Goal: Task Accomplishment & Management: Use online tool/utility

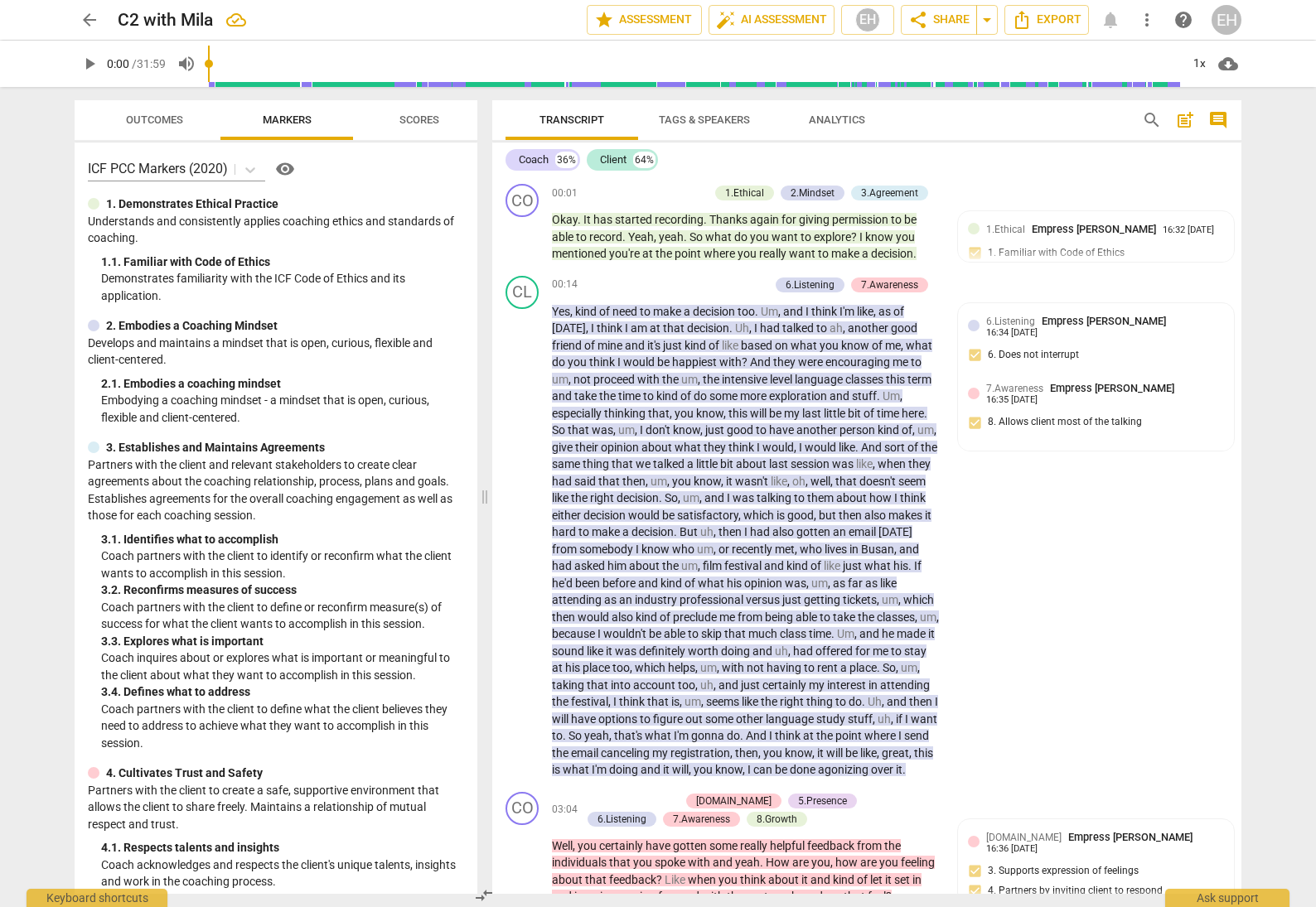
scroll to position [5445, 0]
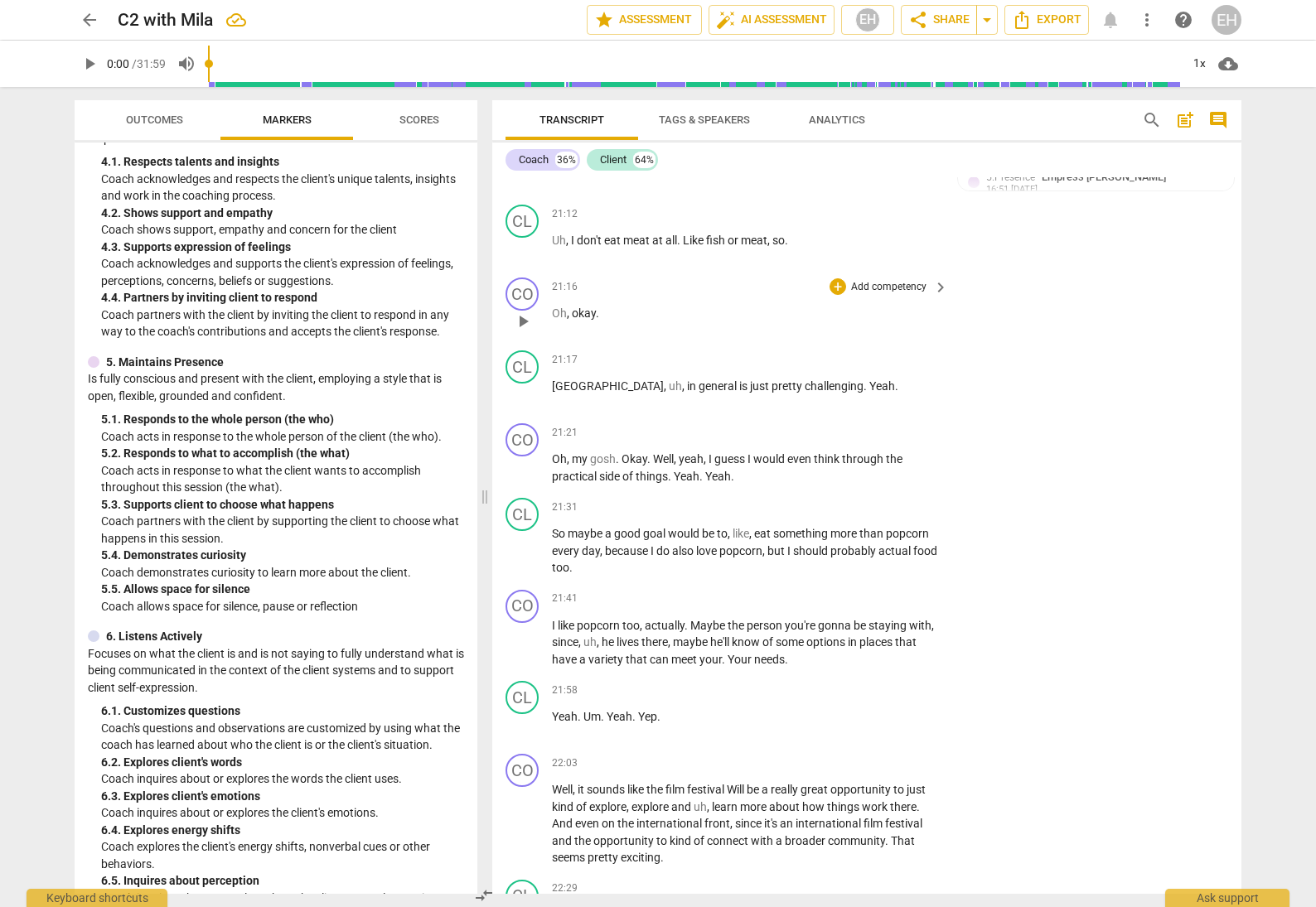
click at [1113, 271] on div "CO play_arrow pause 21:16 + Add competency keyboard_arrow_right Oh , okay ." at bounding box center [866, 308] width 749 height 73
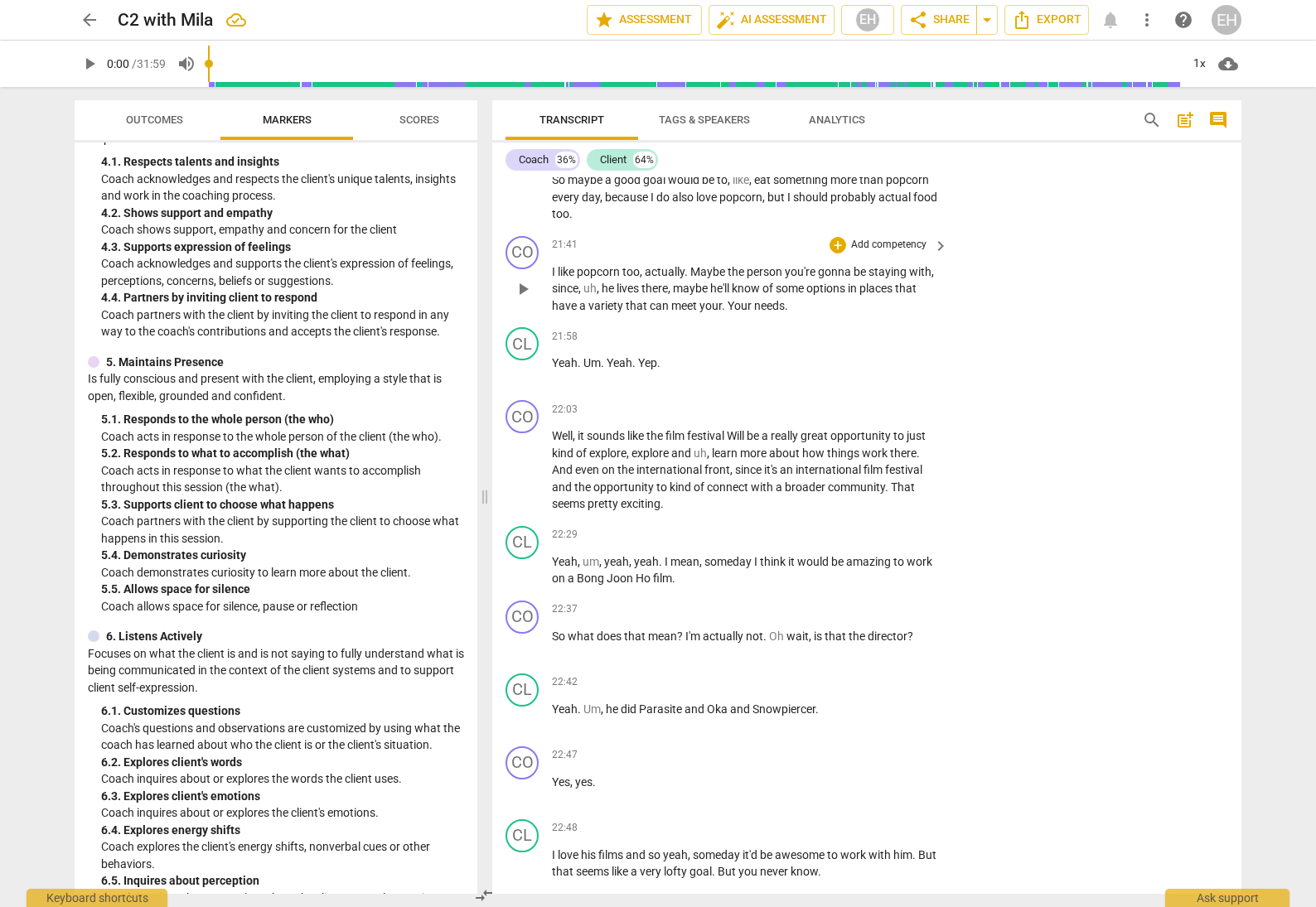
scroll to position [5803, 0]
click at [913, 278] on span "that" at bounding box center [905, 284] width 22 height 13
click at [868, 235] on p "Add competency" at bounding box center [889, 242] width 79 height 15
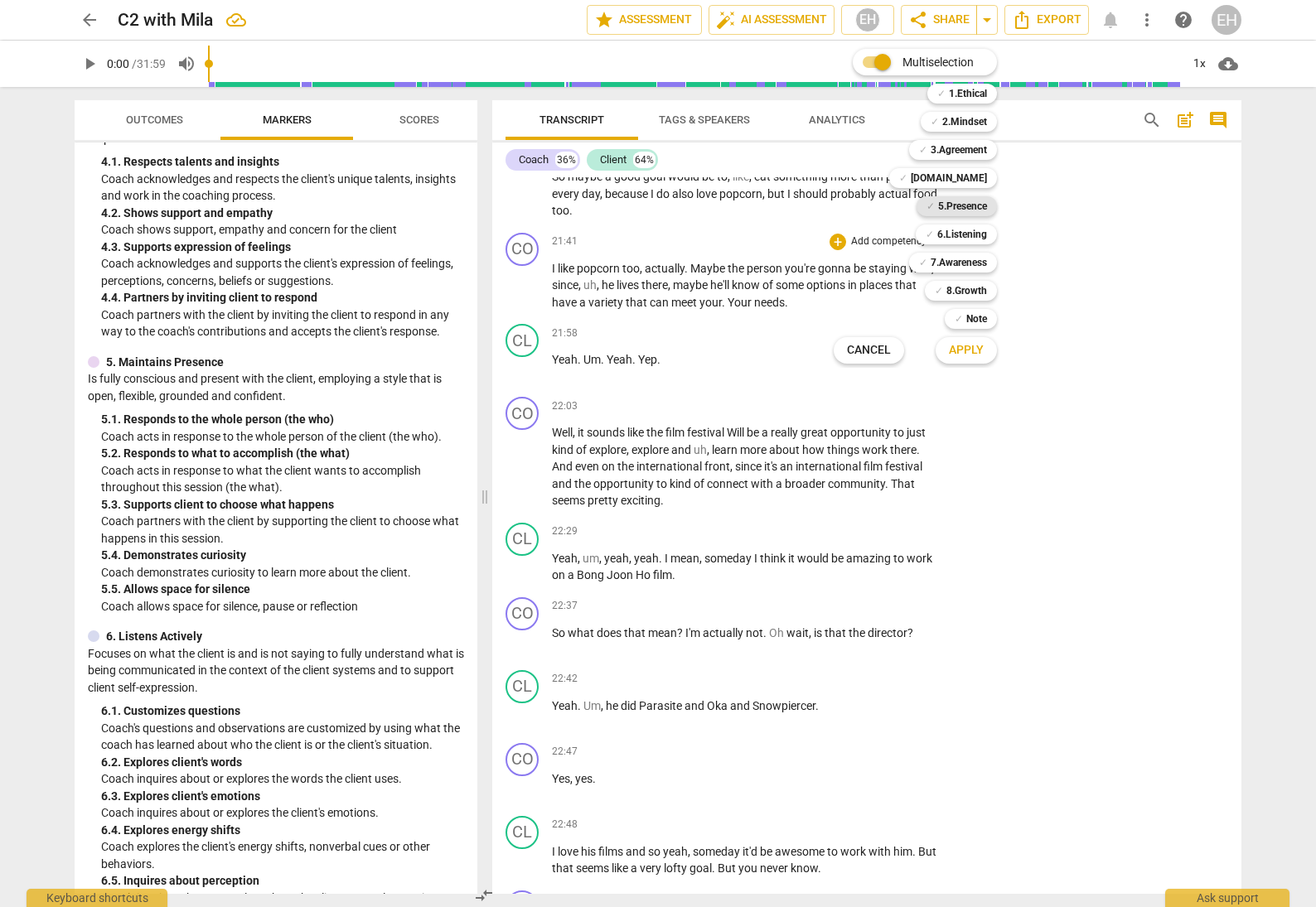
click at [976, 203] on b "5.Presence" at bounding box center [963, 206] width 49 height 20
click at [981, 353] on span "Apply" at bounding box center [966, 350] width 35 height 17
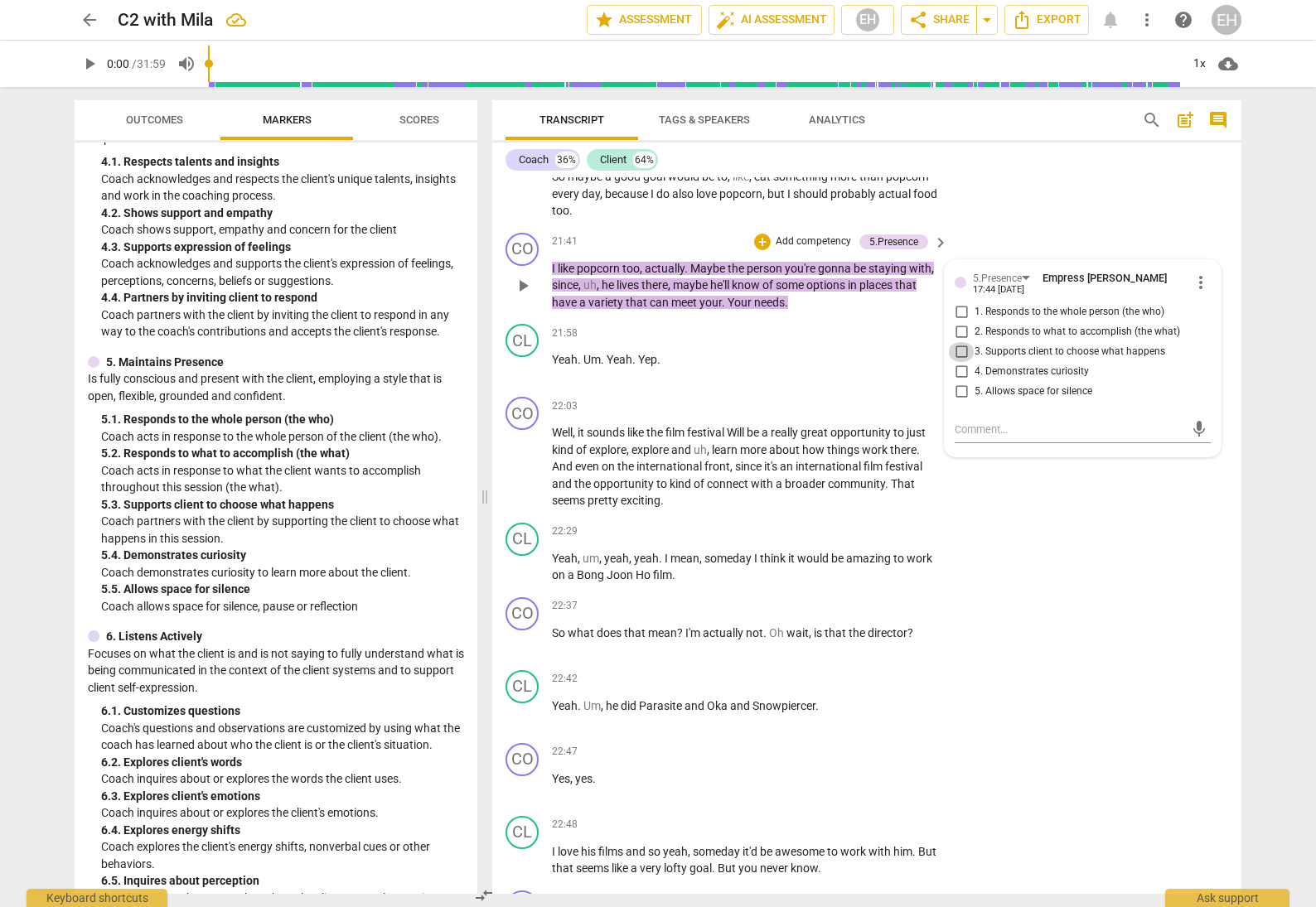
click at [960, 343] on input "3. Supports client to choose what happens" at bounding box center [961, 352] width 26 height 20
checkbox input "true"
click at [956, 323] on input "2. Responds to what to accomplish (the what)" at bounding box center [961, 332] width 26 height 20
checkbox input "true"
click at [1126, 463] on div "CO play_arrow pause 22:03 + Add competency keyboard_arrow_right Well , it sound…" at bounding box center [866, 453] width 749 height 126
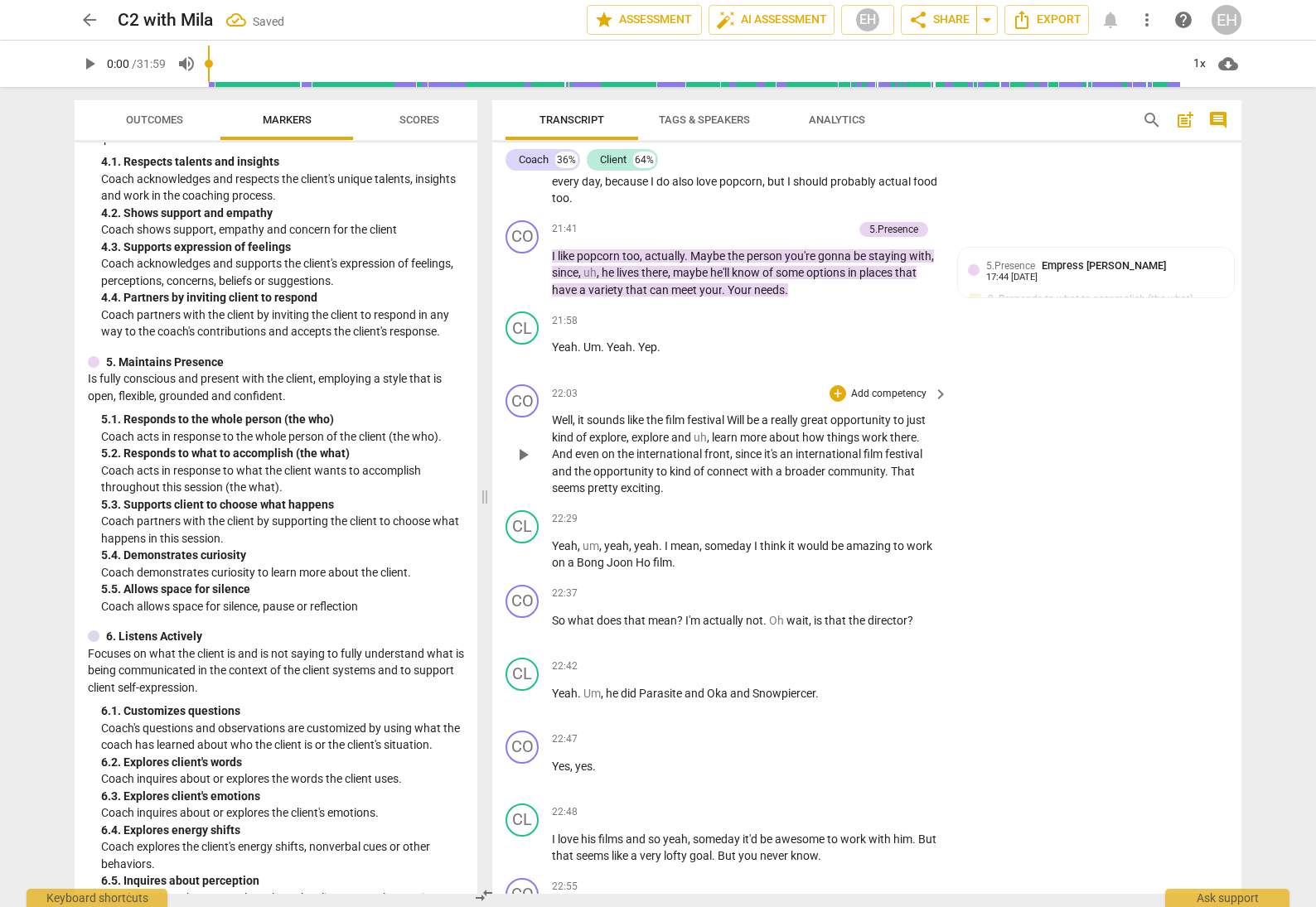
scroll to position [5837, 0]
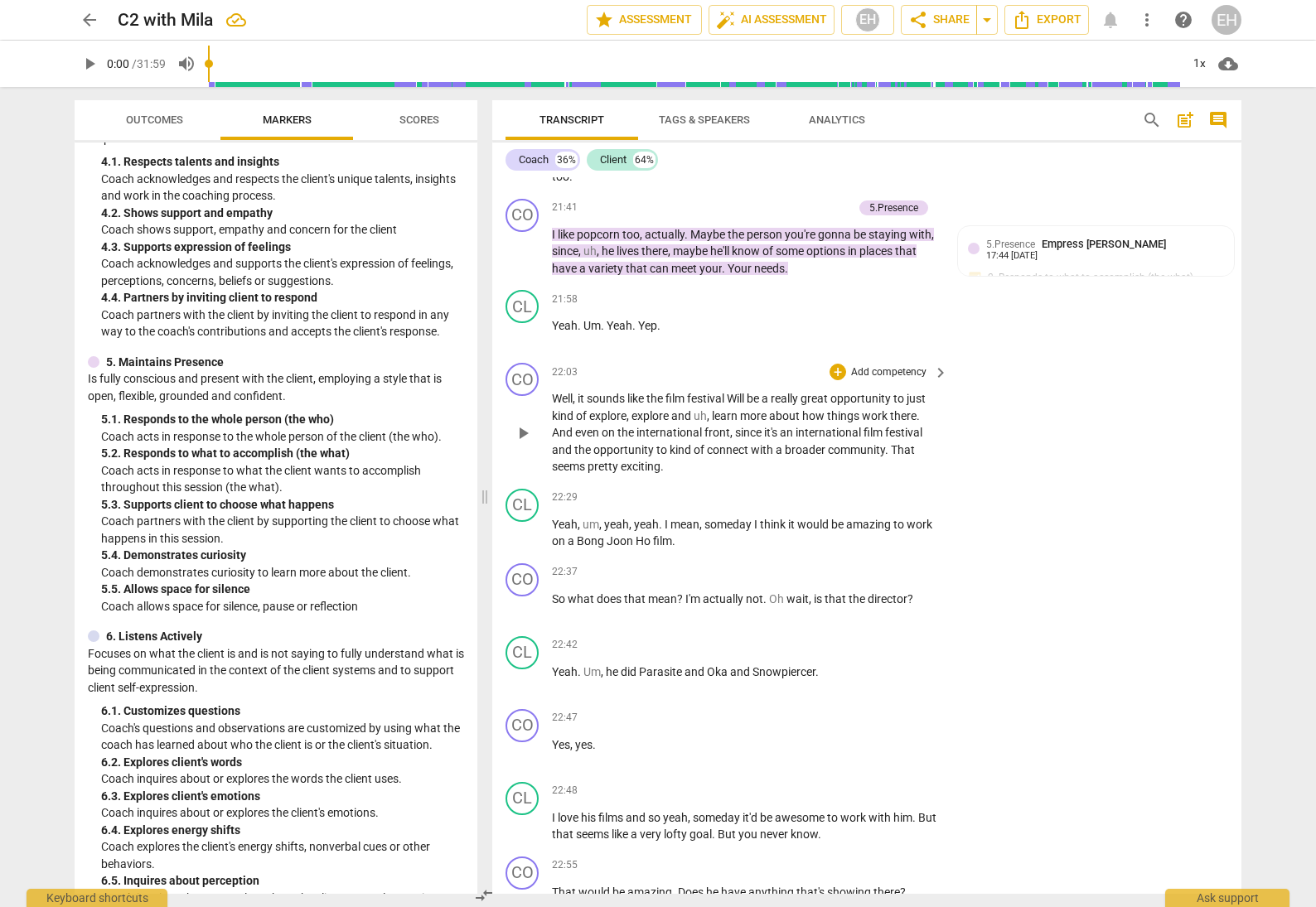
click at [884, 365] on p "Add competency" at bounding box center [889, 372] width 79 height 15
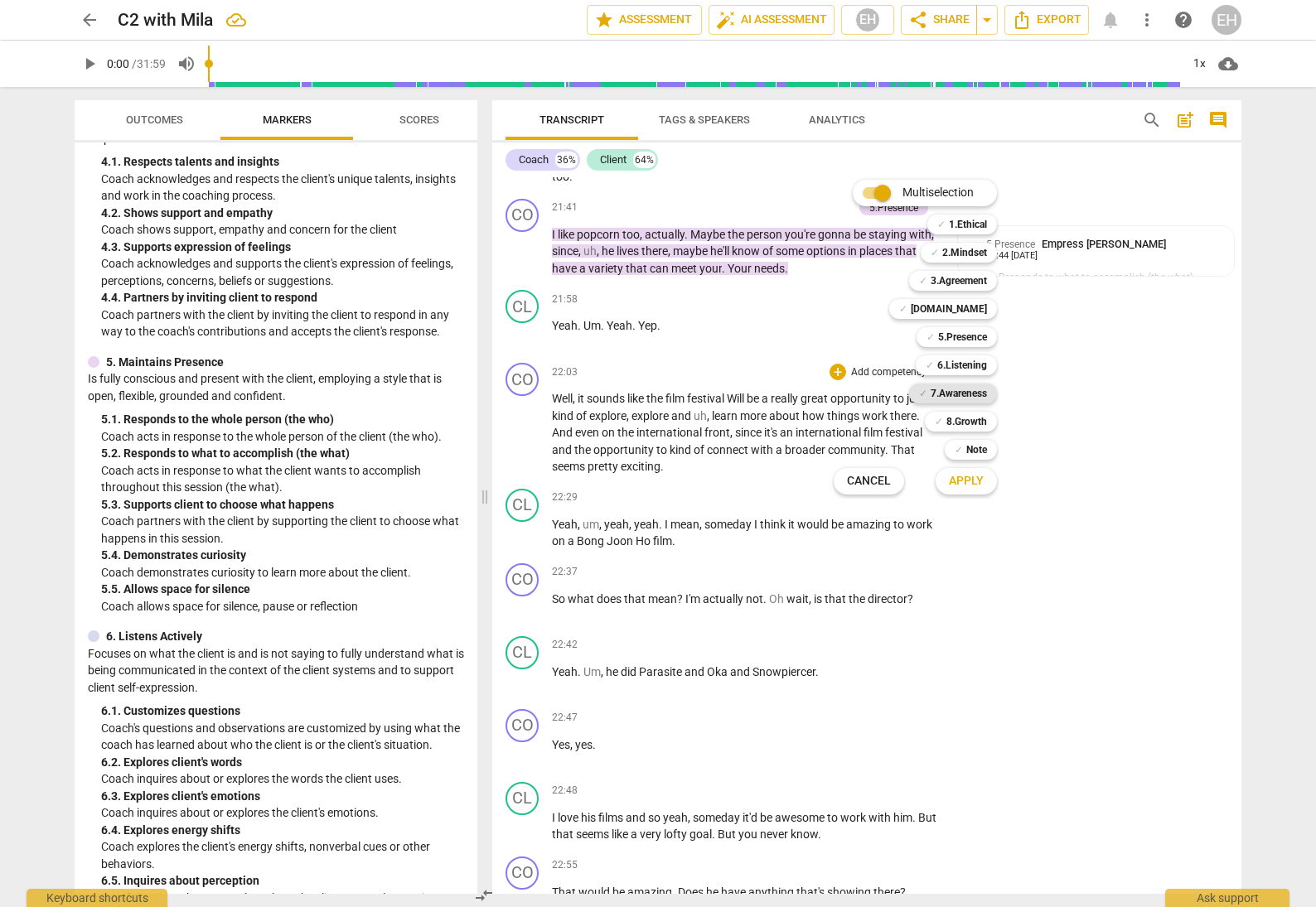
click at [959, 397] on b "7.Awareness" at bounding box center [959, 393] width 57 height 20
click at [974, 480] on span "Apply" at bounding box center [966, 481] width 35 height 17
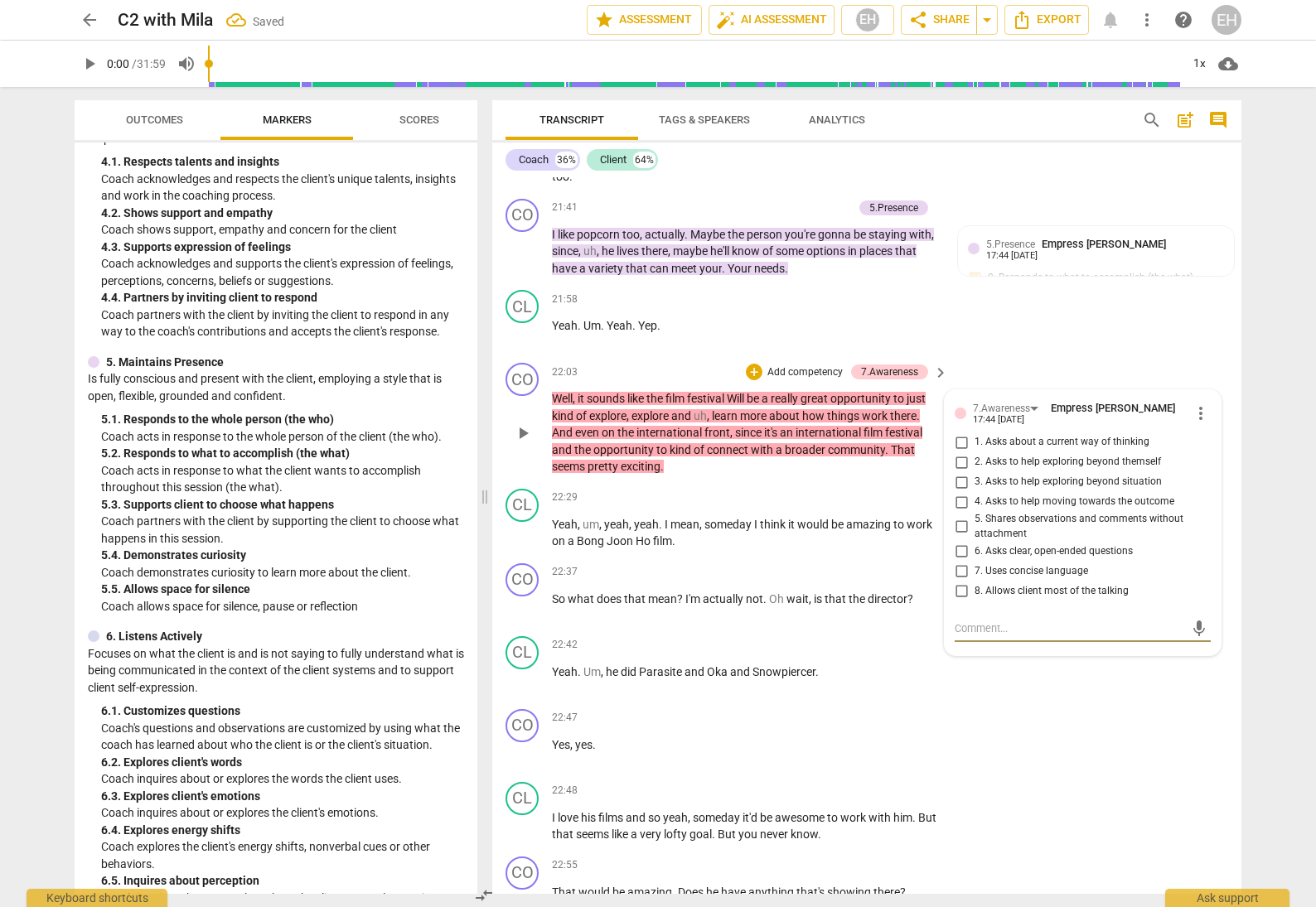
click at [956, 517] on input "5. Shares observations and comments without attachment" at bounding box center [961, 527] width 26 height 20
checkbox input "true"
click at [1057, 283] on div "CL play_arrow pause 21:58 + Add competency keyboard_arrow_right Yeah . Um . Yea…" at bounding box center [866, 320] width 749 height 73
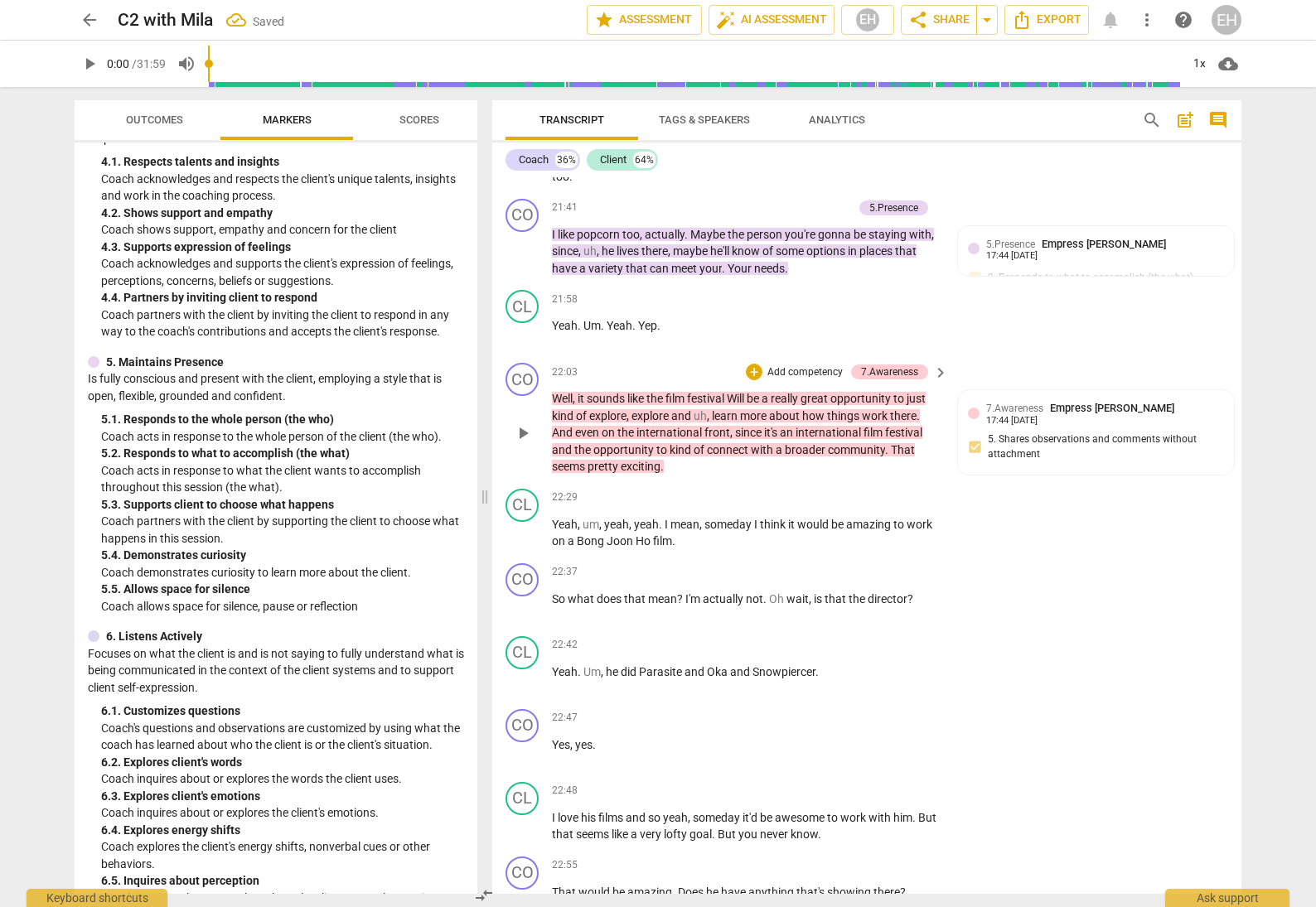
click at [815, 365] on p "Add competency" at bounding box center [805, 372] width 79 height 15
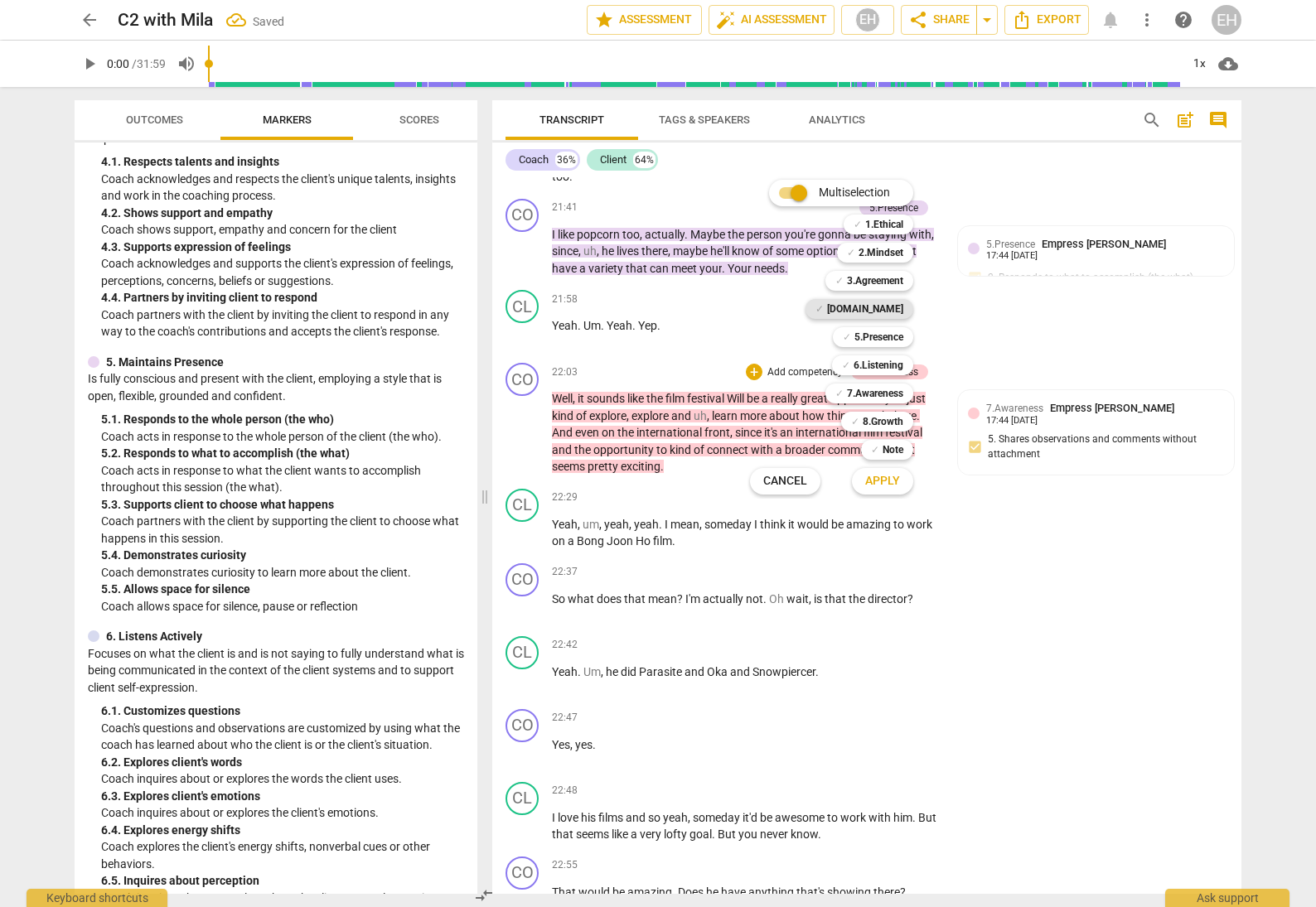
click at [870, 309] on div "✓ [DOMAIN_NAME]" at bounding box center [859, 309] width 108 height 20
click at [890, 476] on span "Apply" at bounding box center [883, 481] width 35 height 17
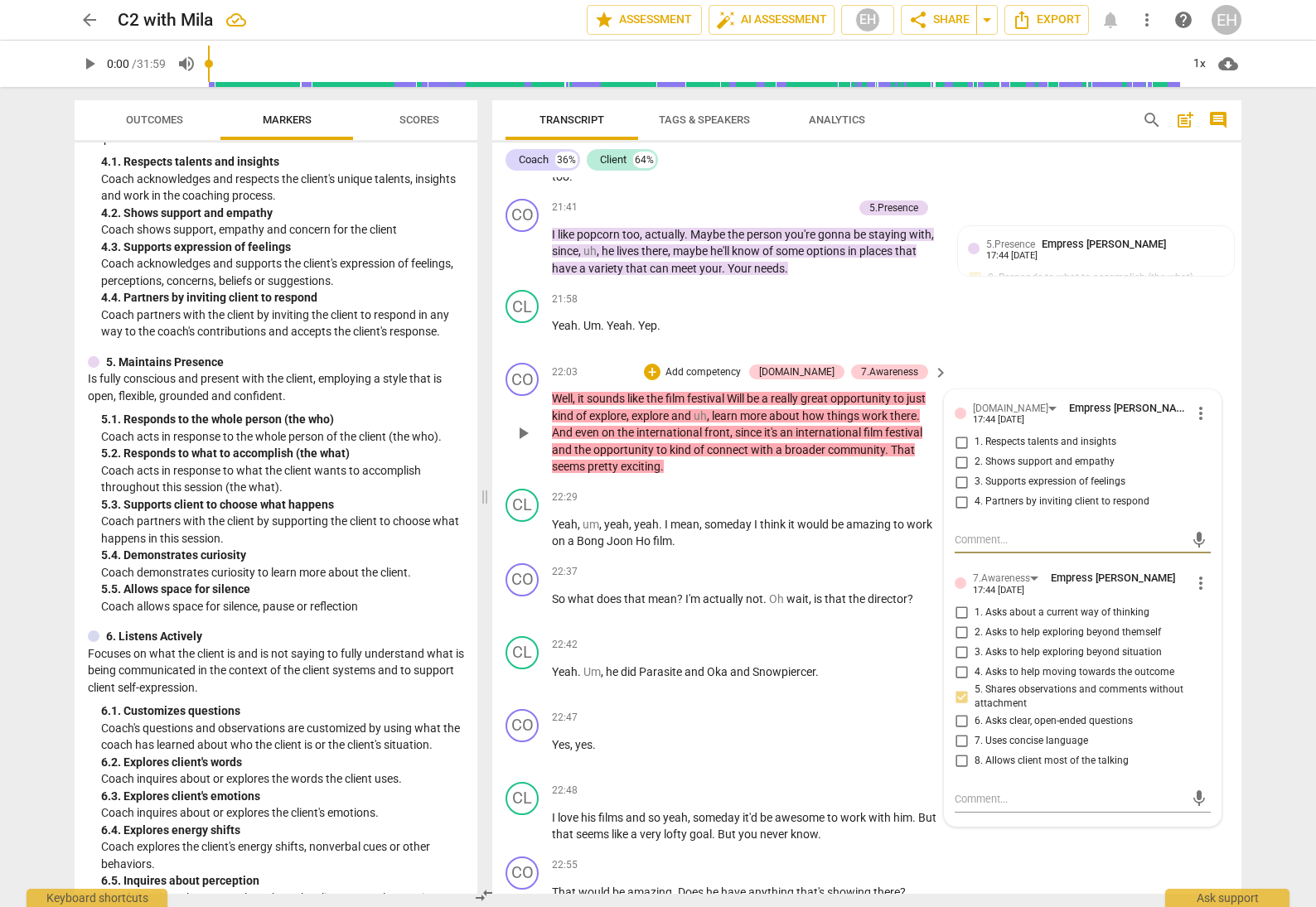
click at [960, 452] on input "2. Shows support and empathy" at bounding box center [961, 462] width 26 height 20
checkbox input "true"
click at [1057, 308] on div "CL play_arrow pause 21:58 + Add competency keyboard_arrow_right Yeah . Um . Yea…" at bounding box center [866, 320] width 749 height 73
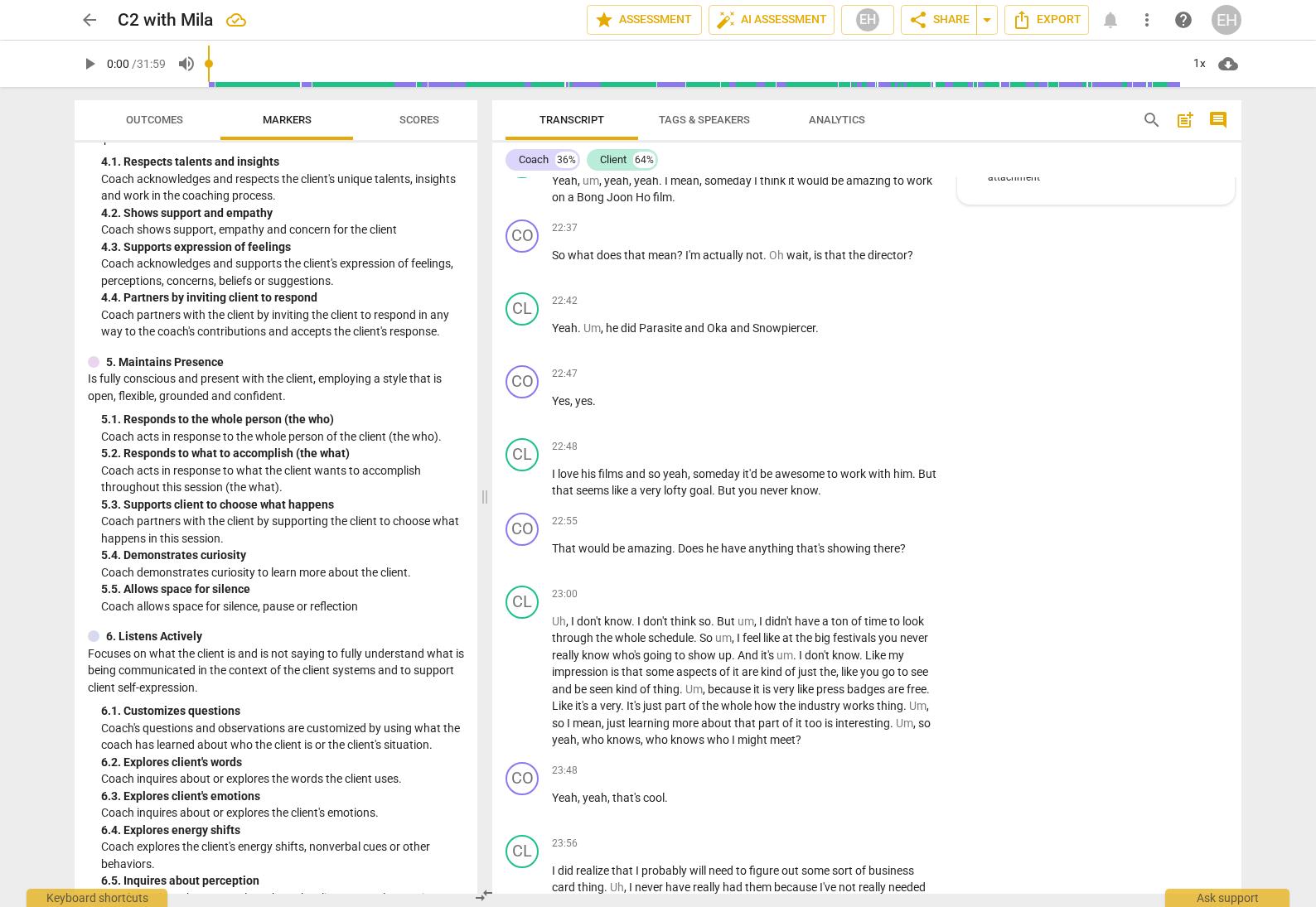
scroll to position [6191, 0]
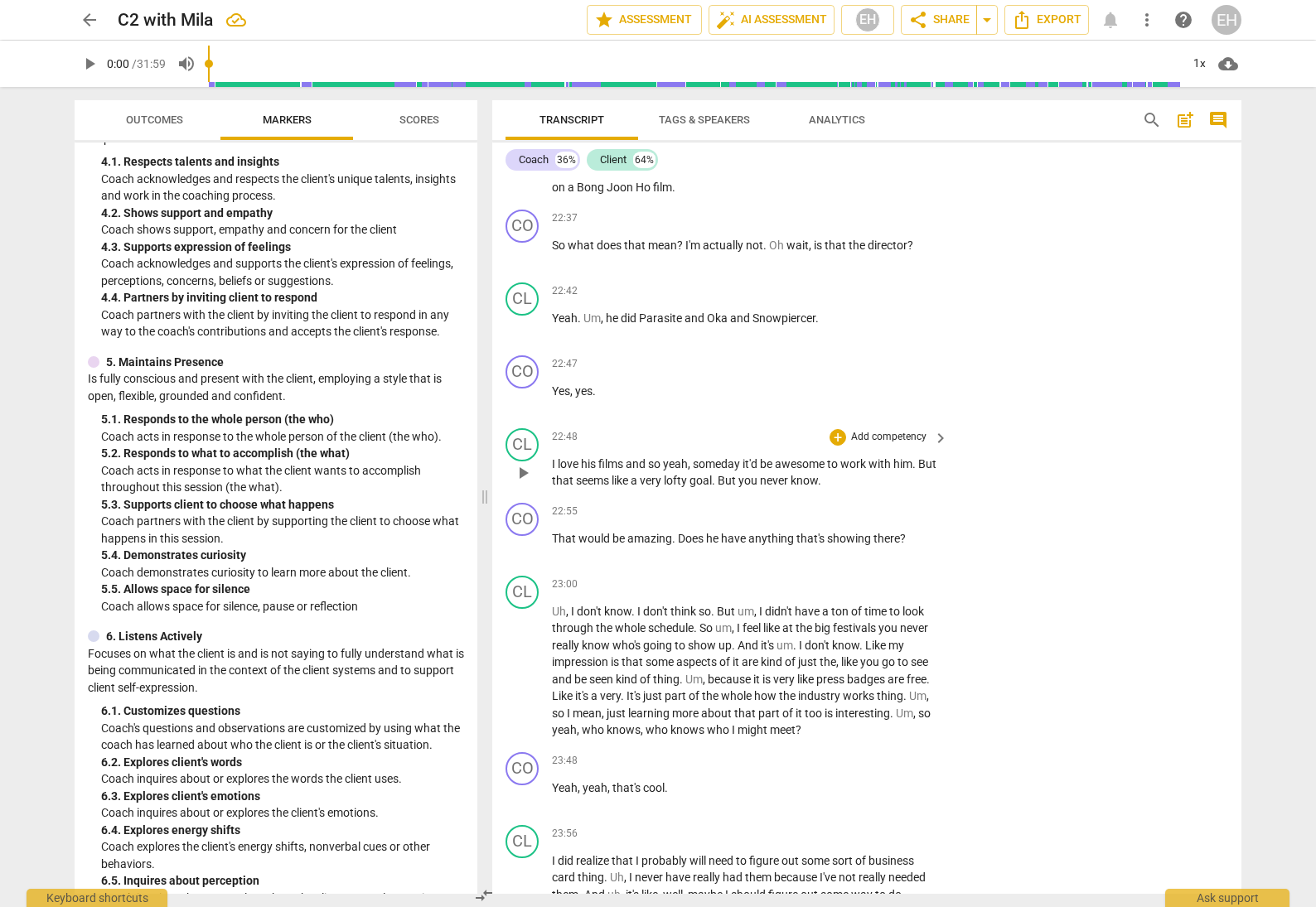
click at [893, 430] on p "Add competency" at bounding box center [889, 437] width 79 height 15
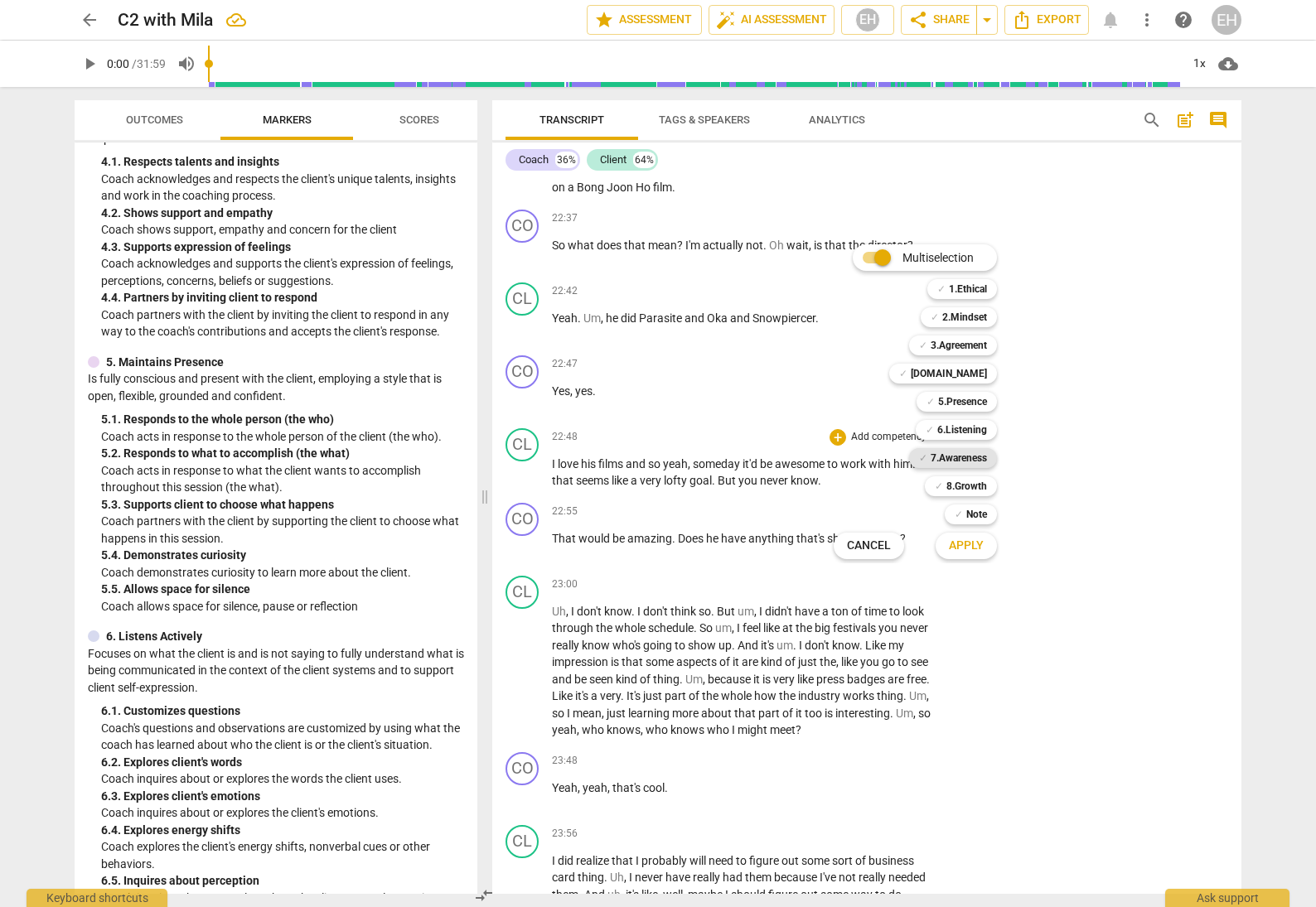
click at [977, 457] on b "7.Awareness" at bounding box center [959, 457] width 57 height 20
click at [986, 375] on b "[DOMAIN_NAME]" at bounding box center [949, 373] width 77 height 20
click at [981, 541] on span "Apply" at bounding box center [966, 545] width 35 height 17
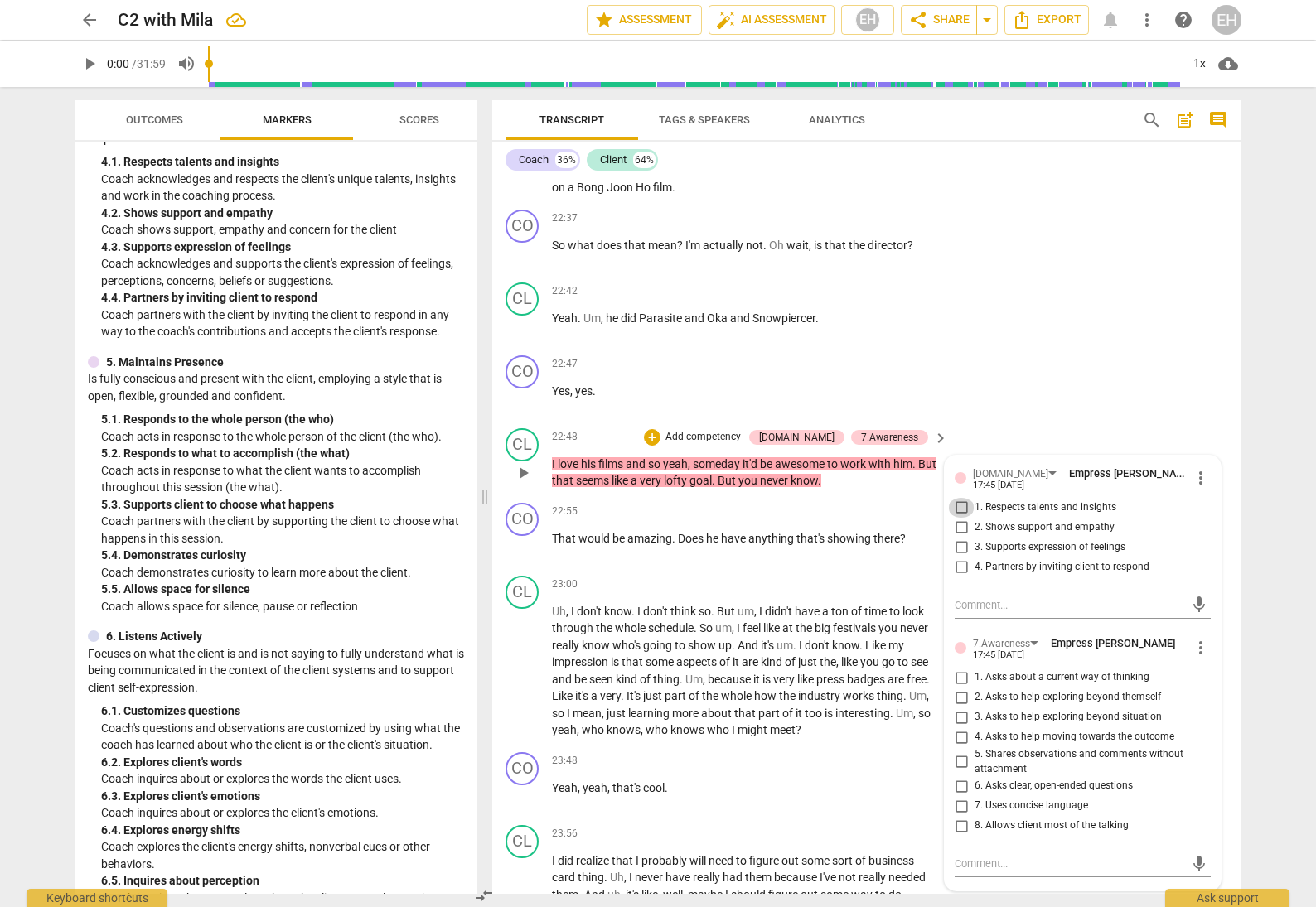
click at [961, 498] on input "1. Respects talents and insights" at bounding box center [961, 508] width 26 height 20
checkbox input "true"
click at [955, 518] on input "2. Shows support and empathy" at bounding box center [961, 528] width 26 height 20
checkbox input "true"
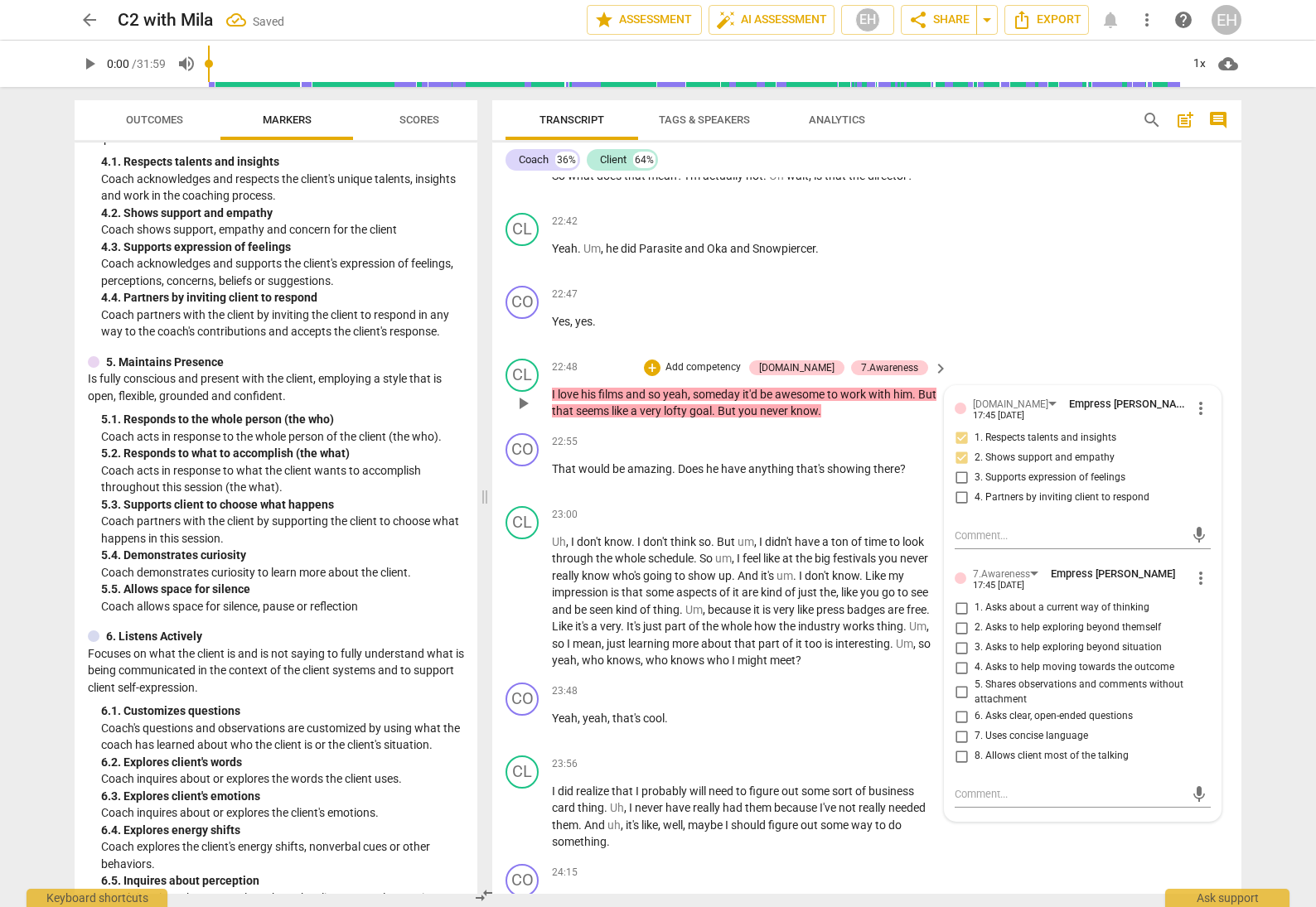
scroll to position [6265, 0]
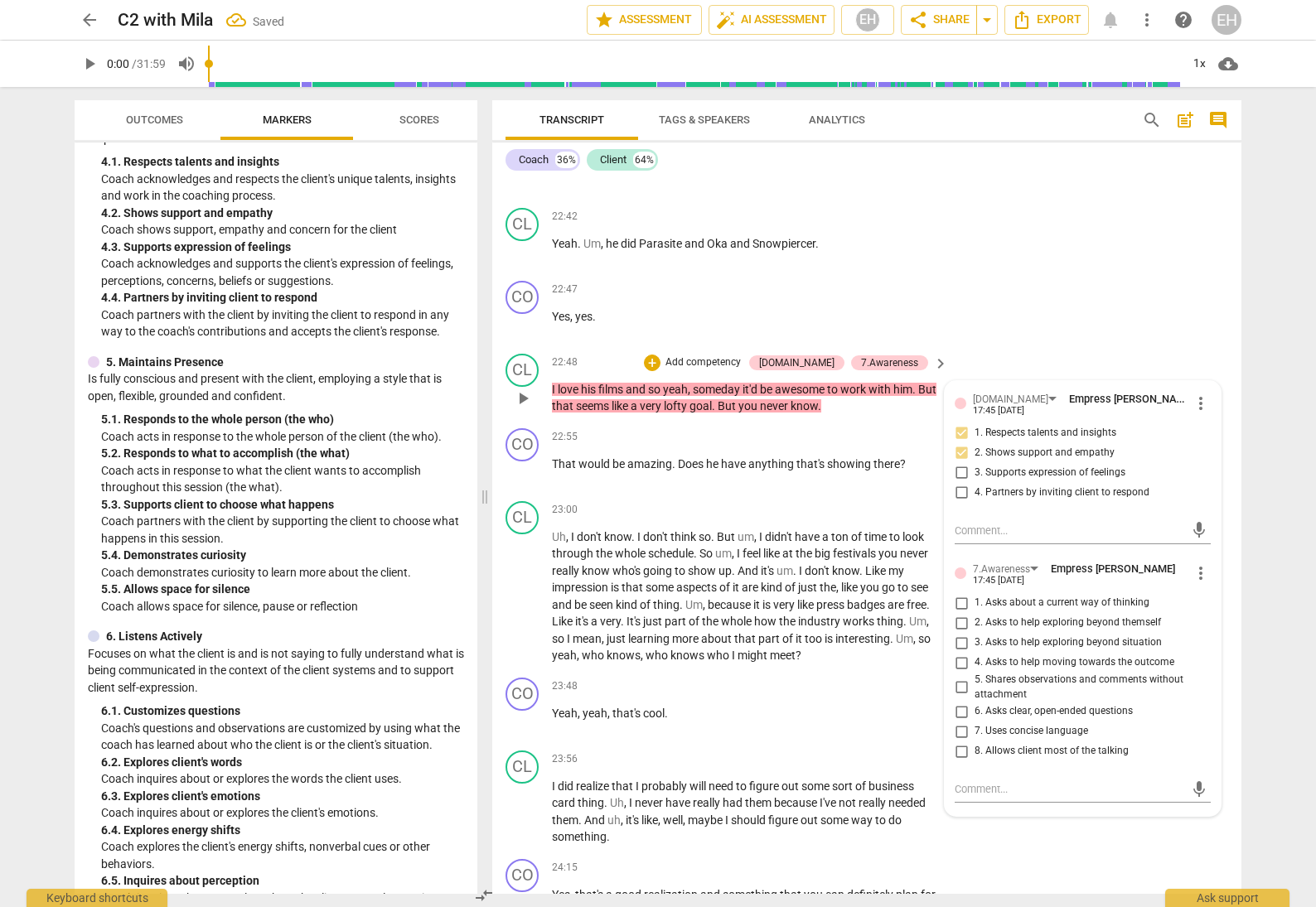
click at [955, 677] on input "5. Shares observations and comments without attachment" at bounding box center [961, 687] width 26 height 20
checkbox input "true"
click at [1086, 274] on div "CO play_arrow pause 22:47 + Add competency keyboard_arrow_right Yes , yes ." at bounding box center [866, 310] width 749 height 73
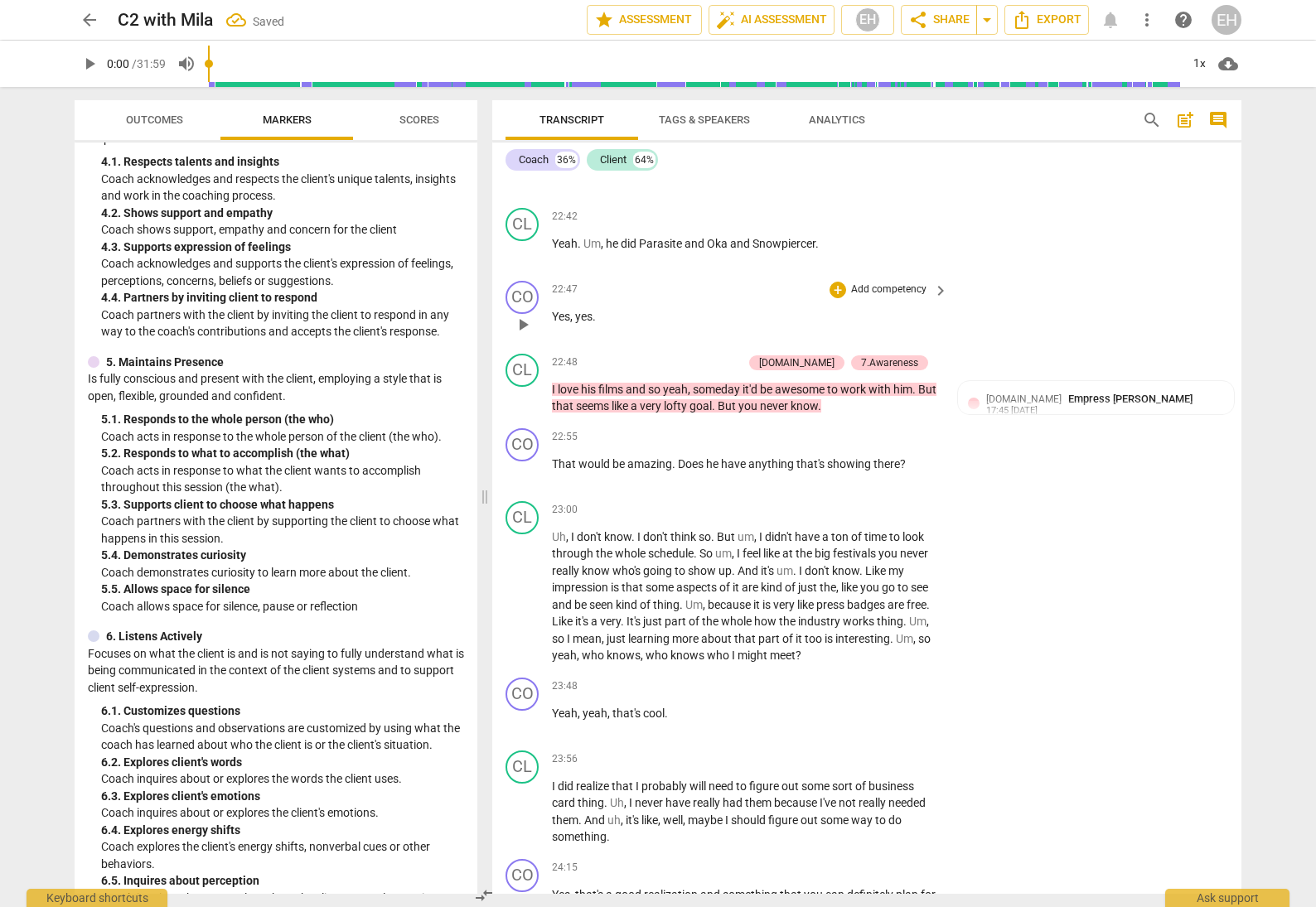
scroll to position [6274, 0]
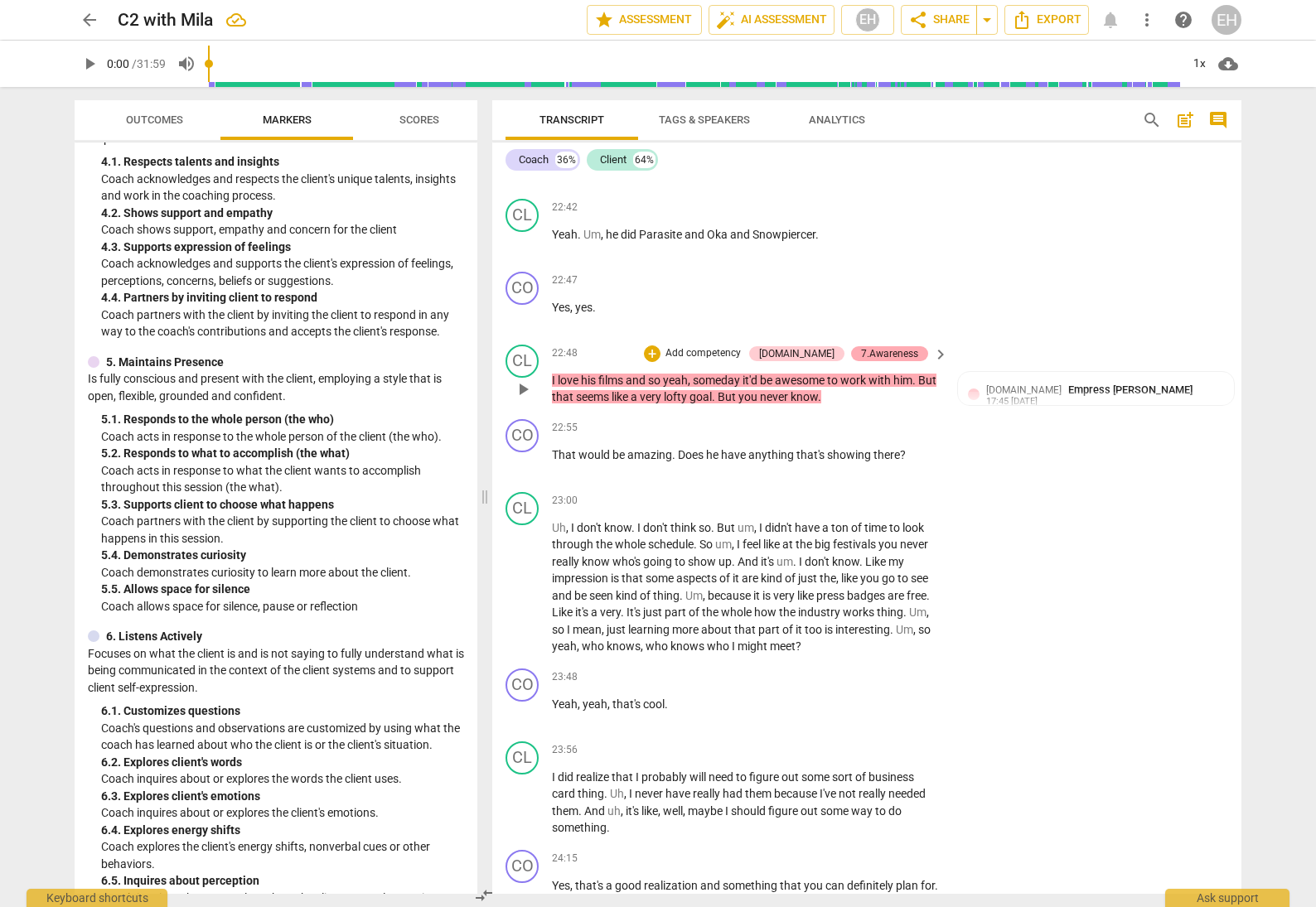
click at [903, 346] on div "7.Awareness" at bounding box center [890, 353] width 57 height 15
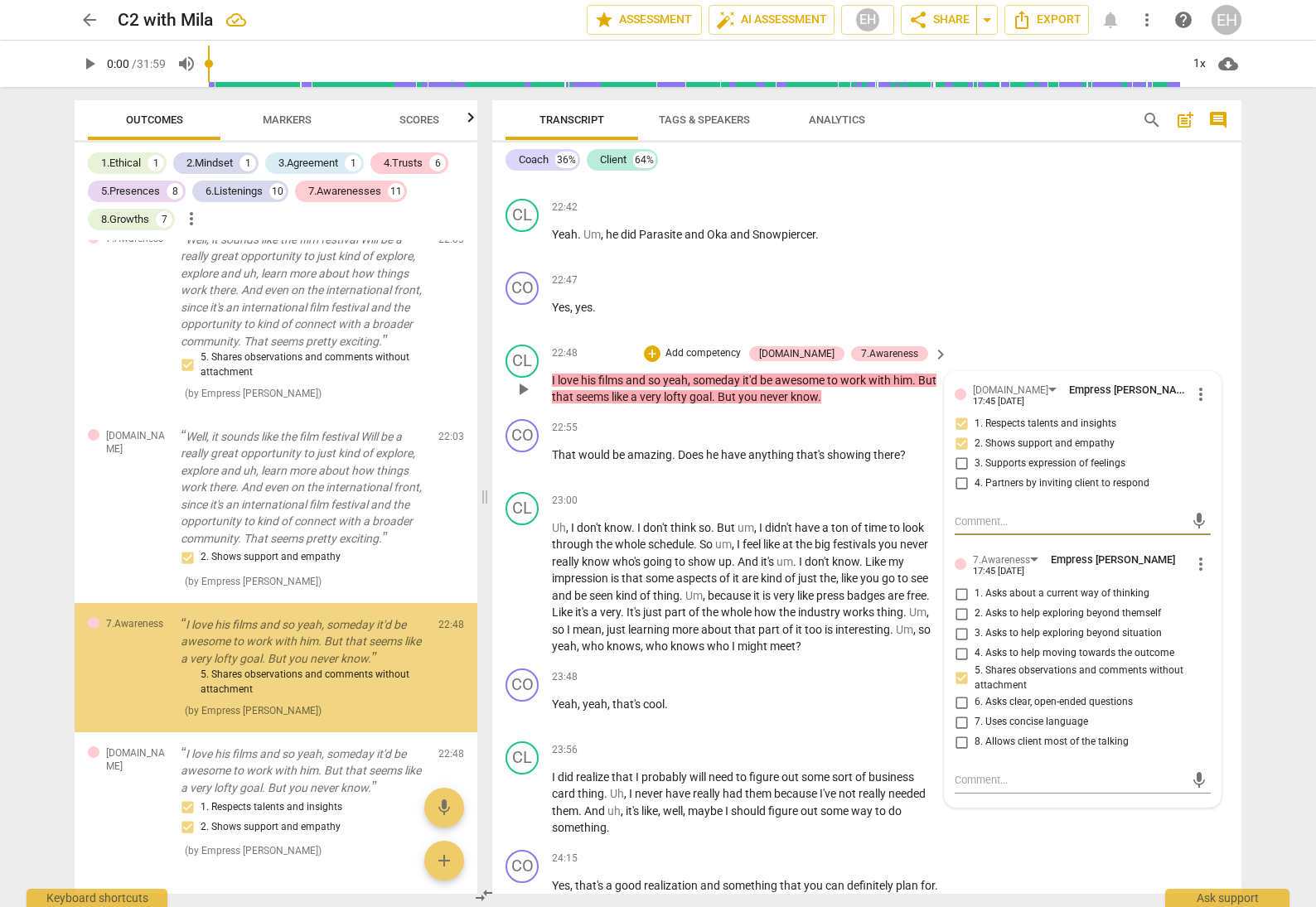
scroll to position [12033, 0]
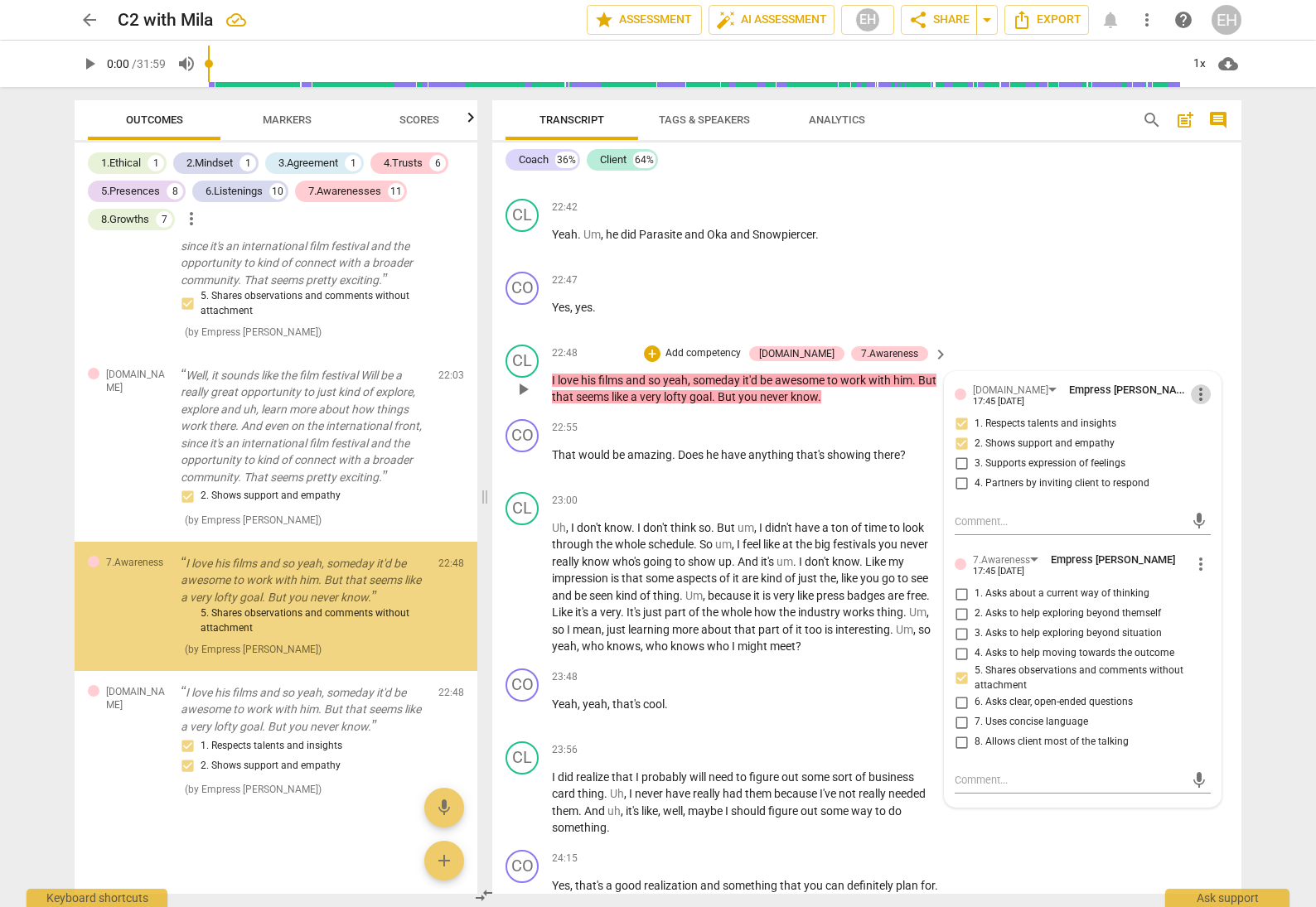
click at [1204, 384] on span "more_vert" at bounding box center [1200, 394] width 20 height 20
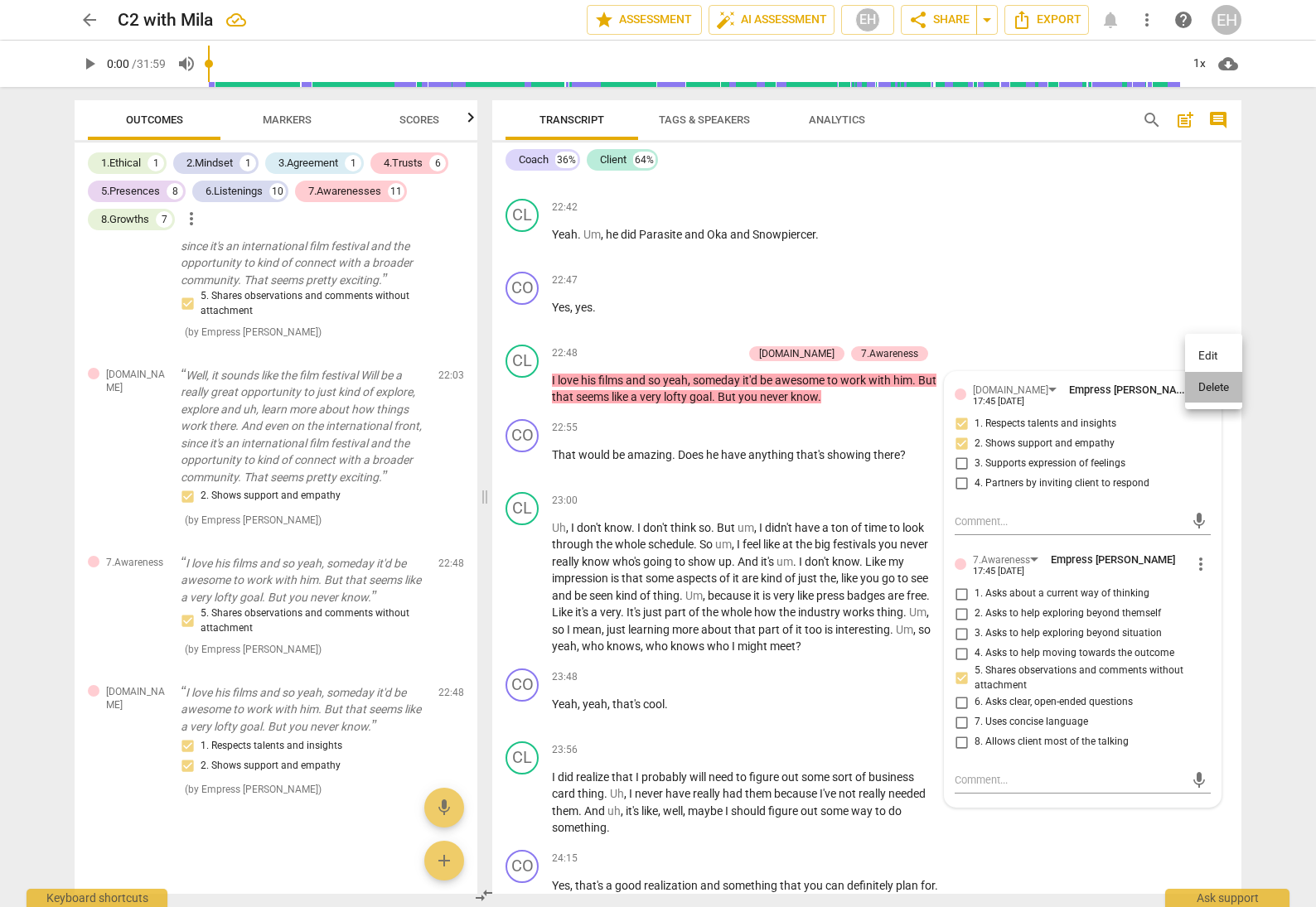
click at [1206, 391] on li "Delete" at bounding box center [1214, 388] width 57 height 31
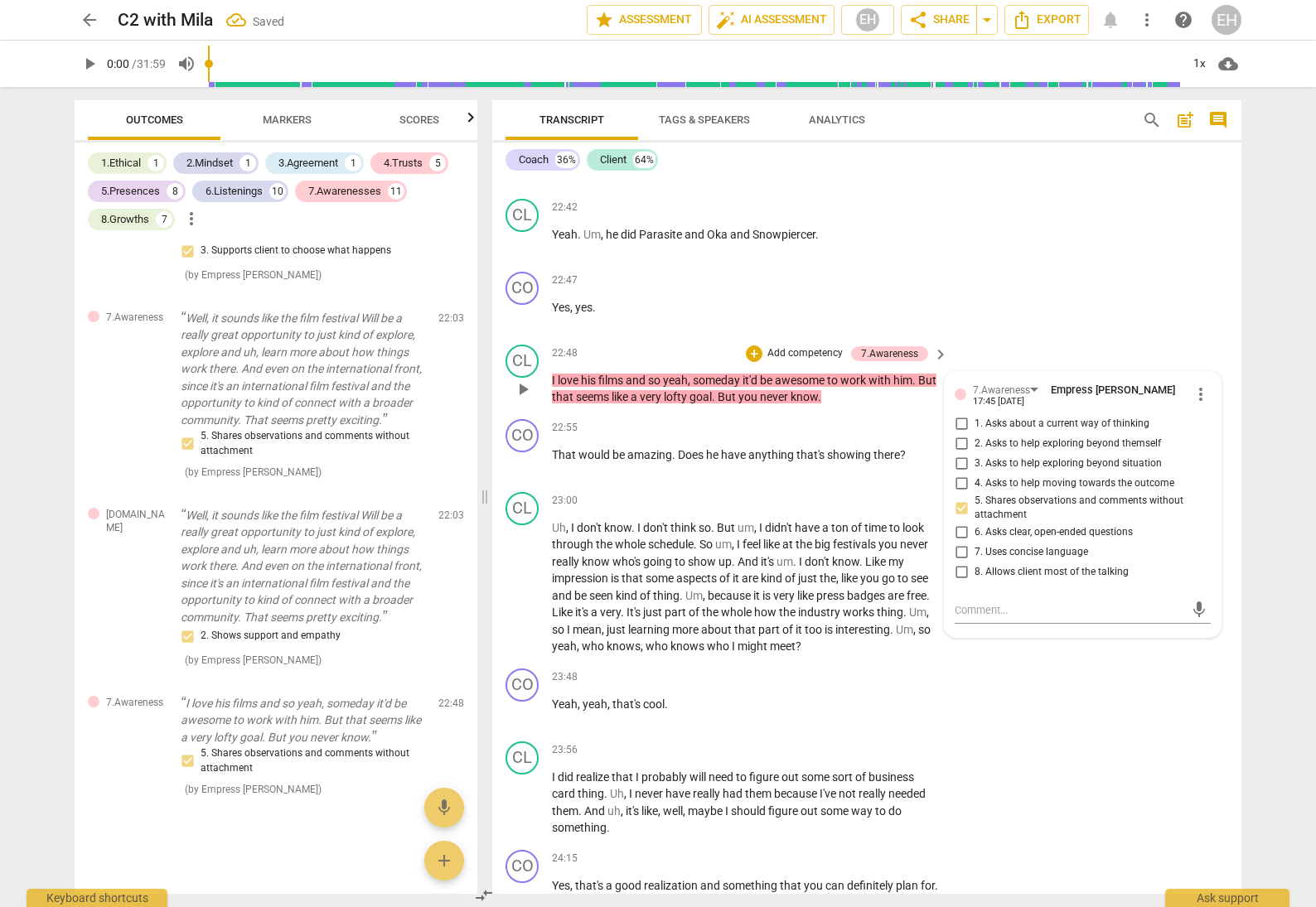
scroll to position [11893, 0]
click at [1192, 384] on span "more_vert" at bounding box center [1200, 394] width 20 height 20
click at [1208, 389] on li "Delete" at bounding box center [1214, 390] width 57 height 31
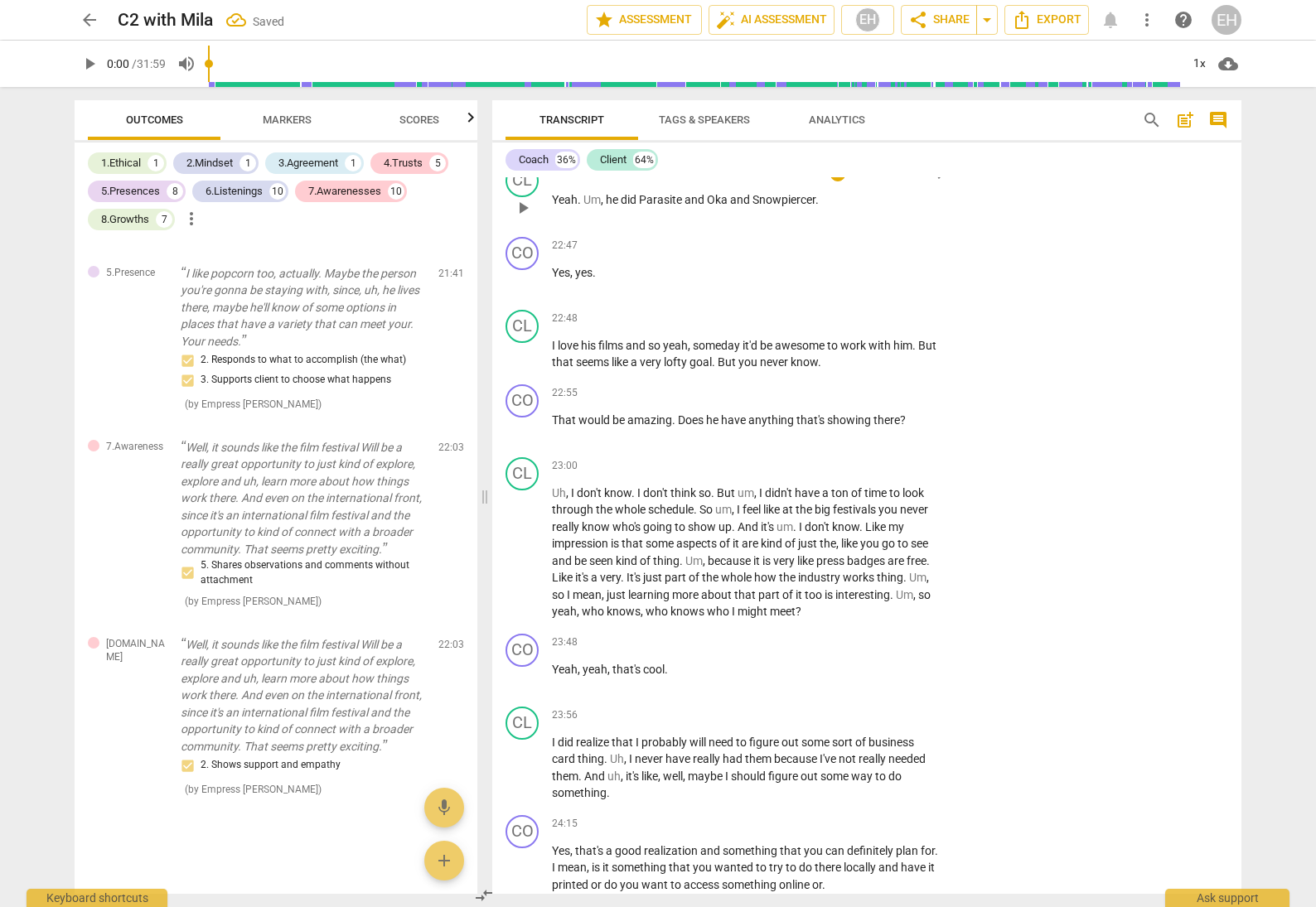
scroll to position [6315, 0]
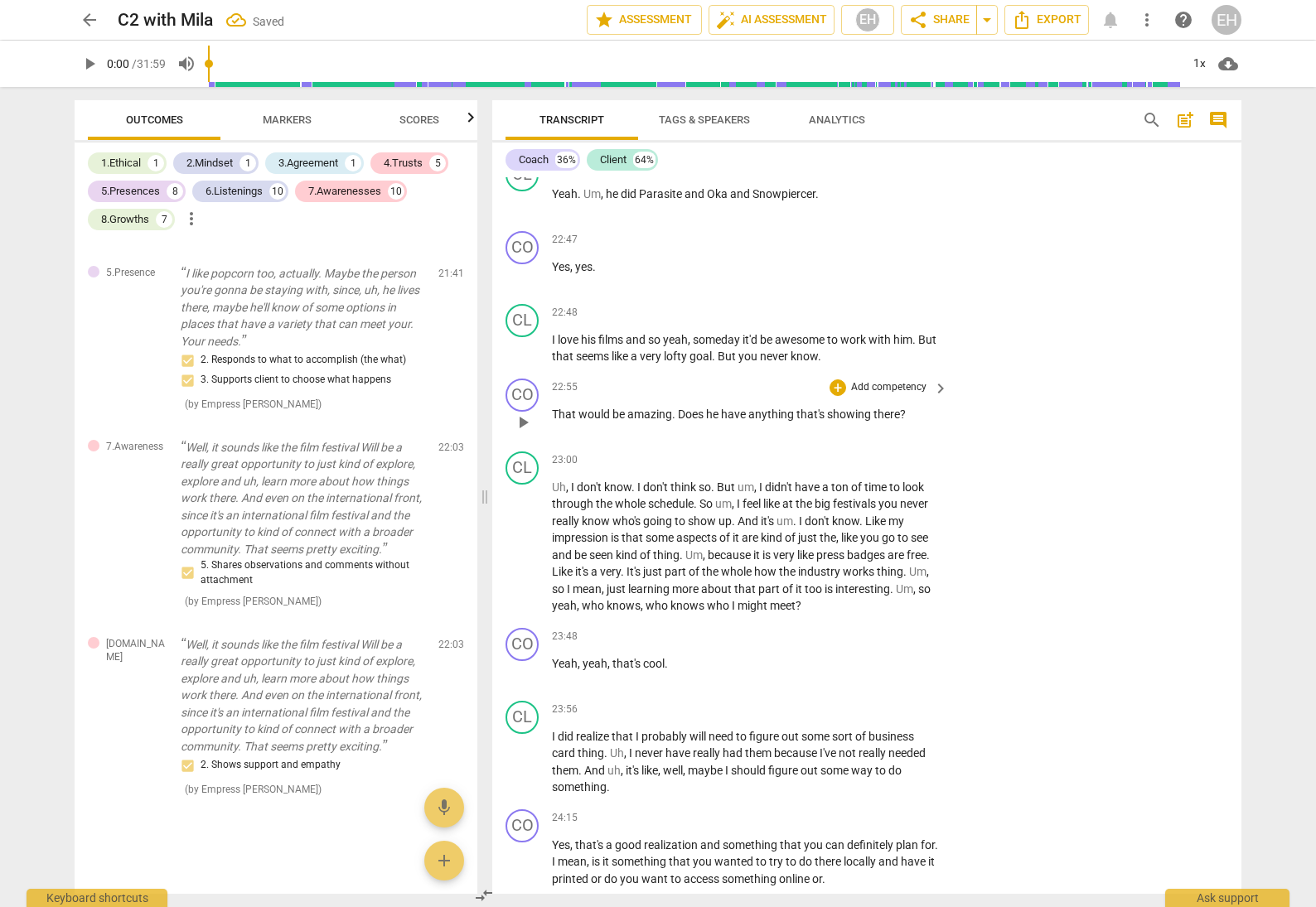
click at [900, 380] on p "Add competency" at bounding box center [889, 387] width 79 height 15
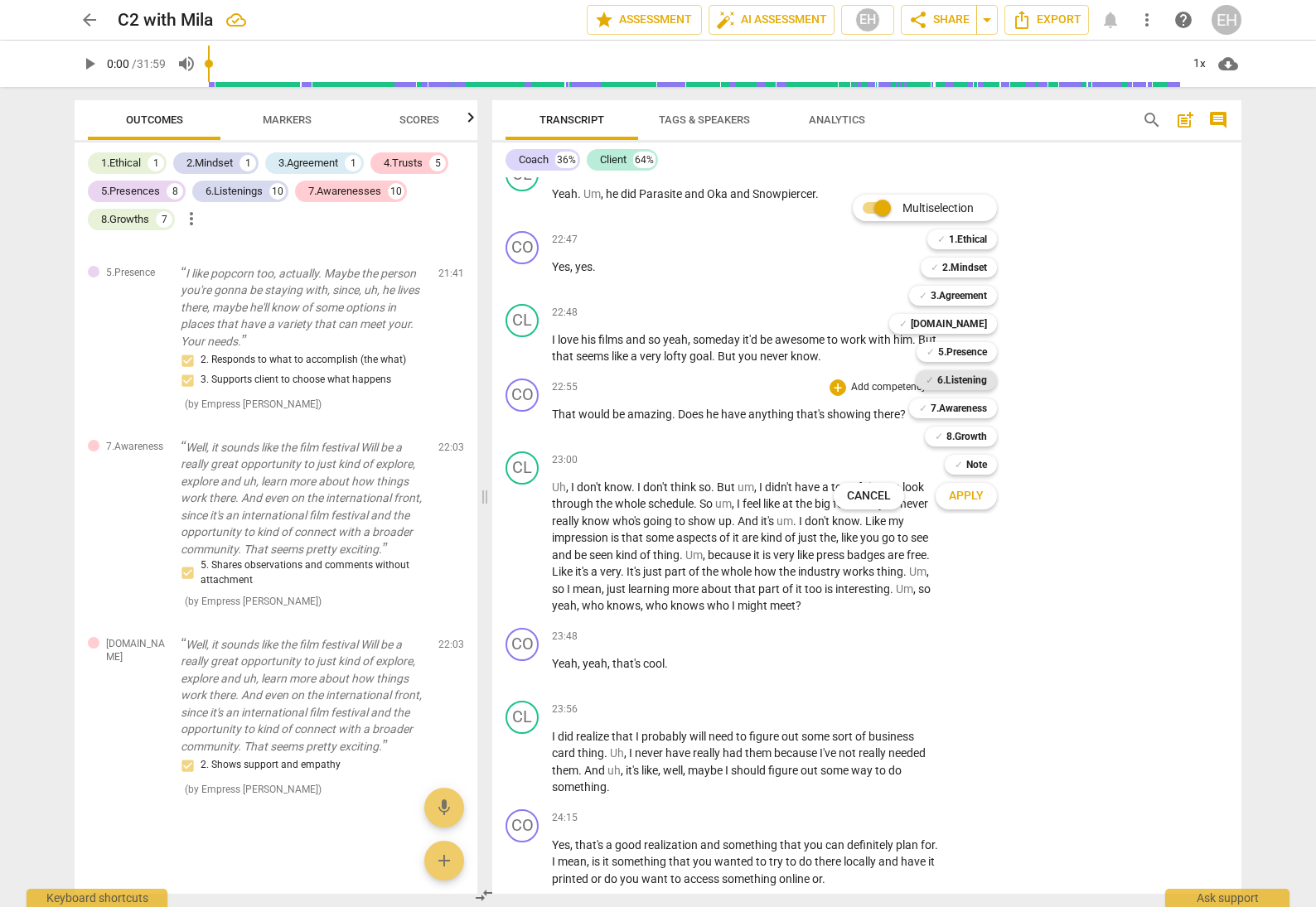
click at [979, 380] on b "6.Listening" at bounding box center [962, 380] width 50 height 20
click at [970, 501] on span "Apply" at bounding box center [966, 496] width 35 height 17
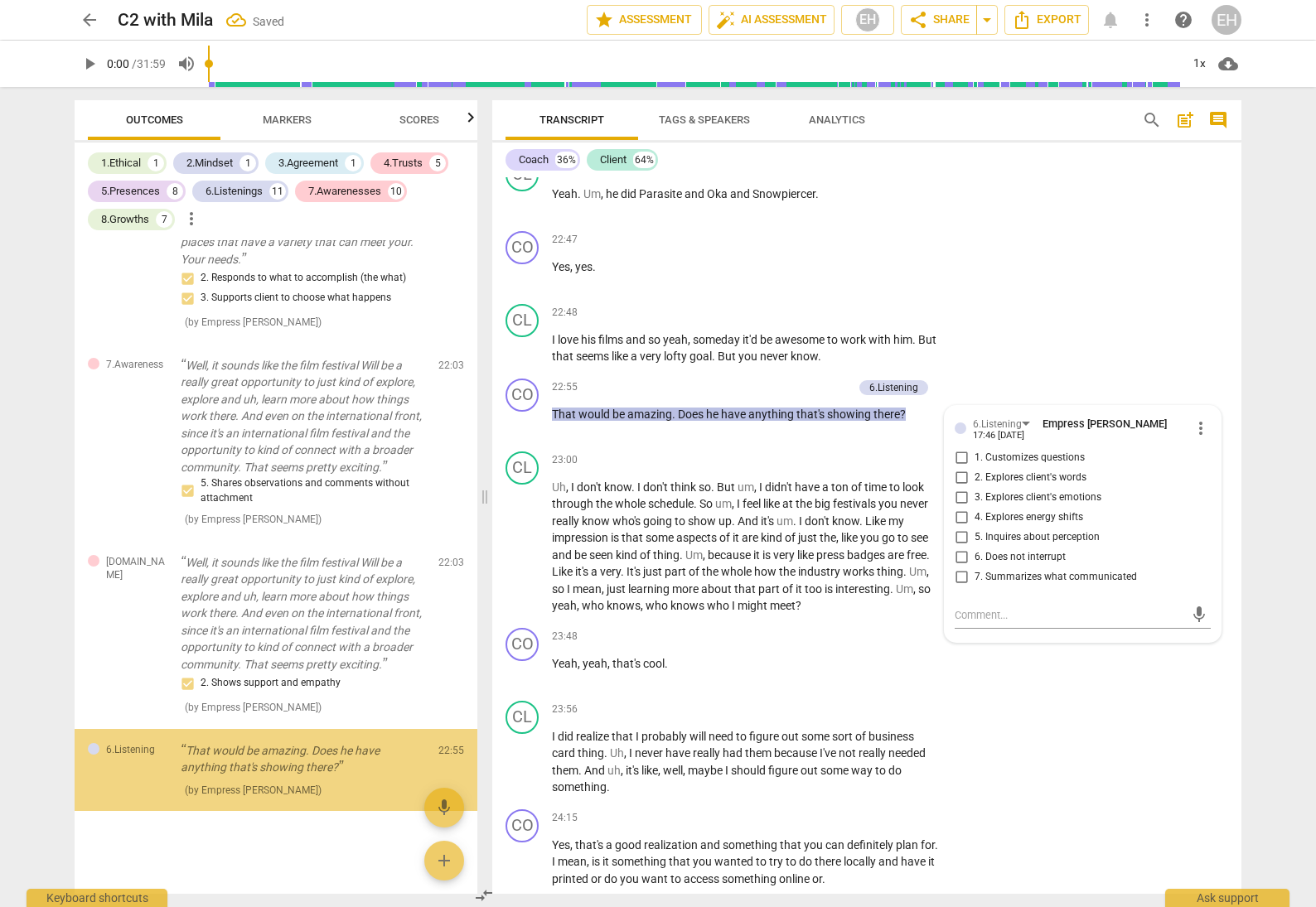
scroll to position [11846, 0]
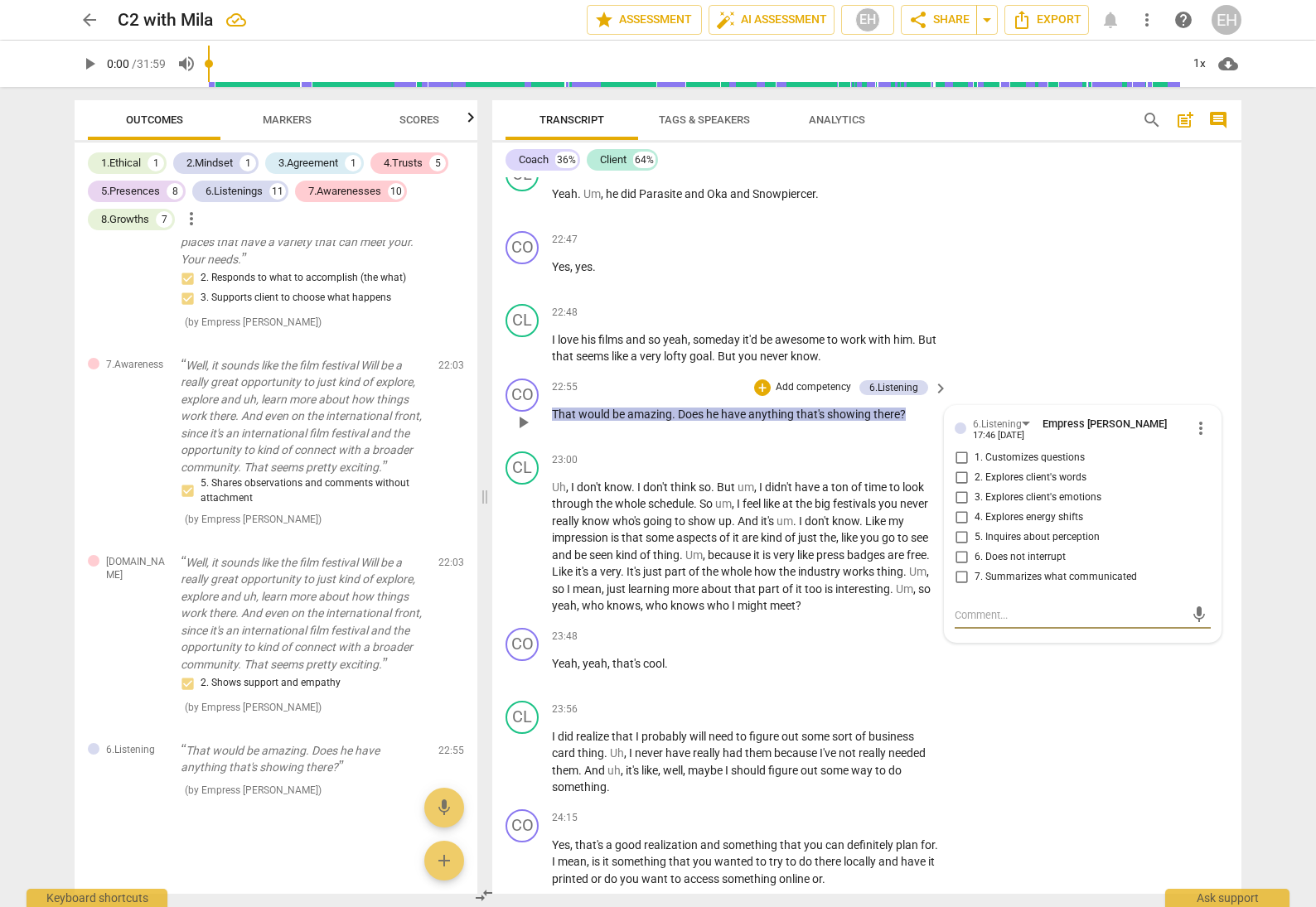
click at [960, 448] on input "1. Customizes questions" at bounding box center [961, 457] width 26 height 20
checkbox input "true"
click at [1011, 297] on div "CL play_arrow pause 22:48 + Add competency keyboard_arrow_right I love his film…" at bounding box center [866, 335] width 749 height 75
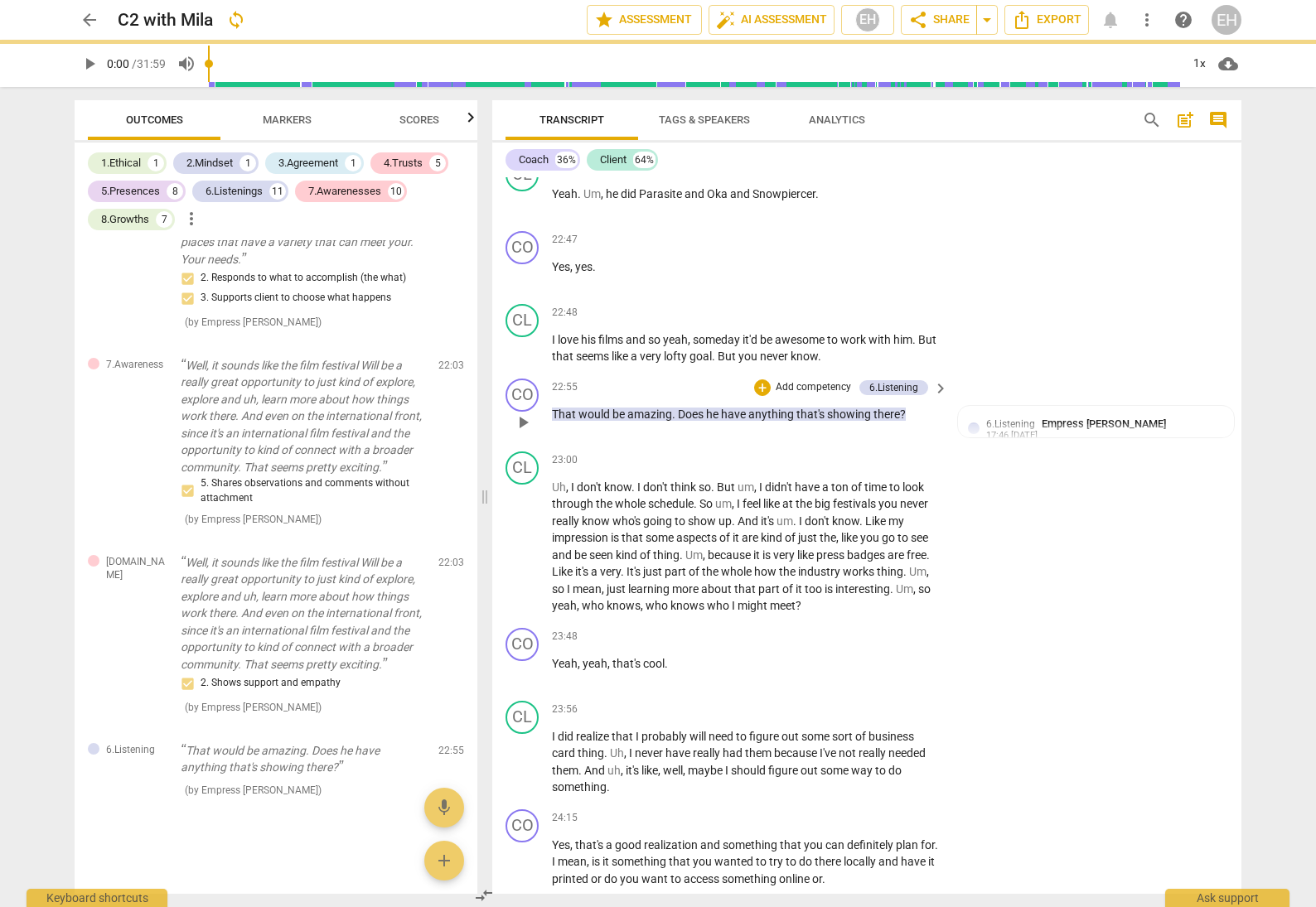
click at [814, 380] on p "Add competency" at bounding box center [813, 387] width 79 height 15
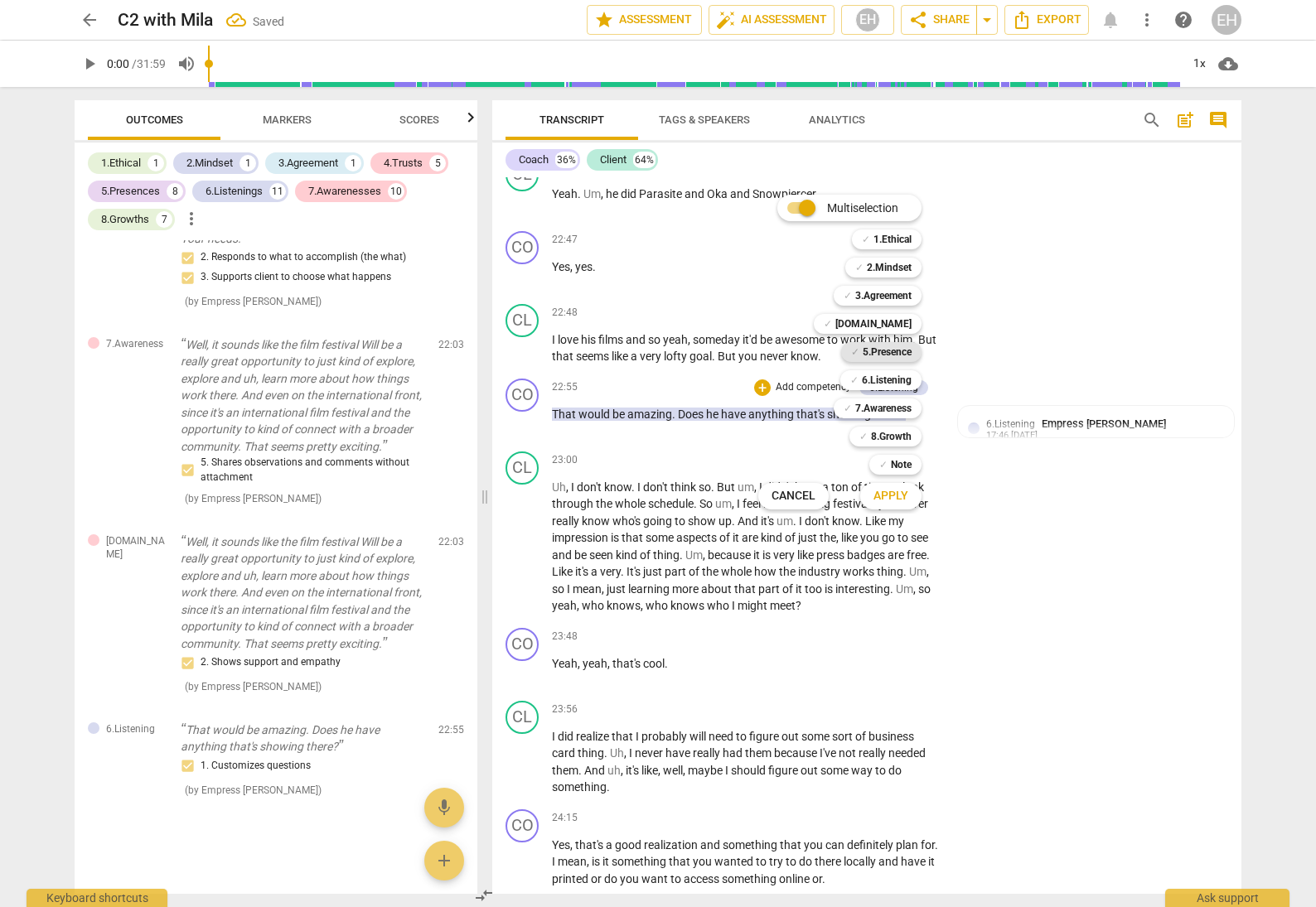
scroll to position [11866, 0]
click at [881, 347] on b "5.Presence" at bounding box center [887, 352] width 49 height 20
click at [894, 498] on span "Apply" at bounding box center [891, 496] width 35 height 17
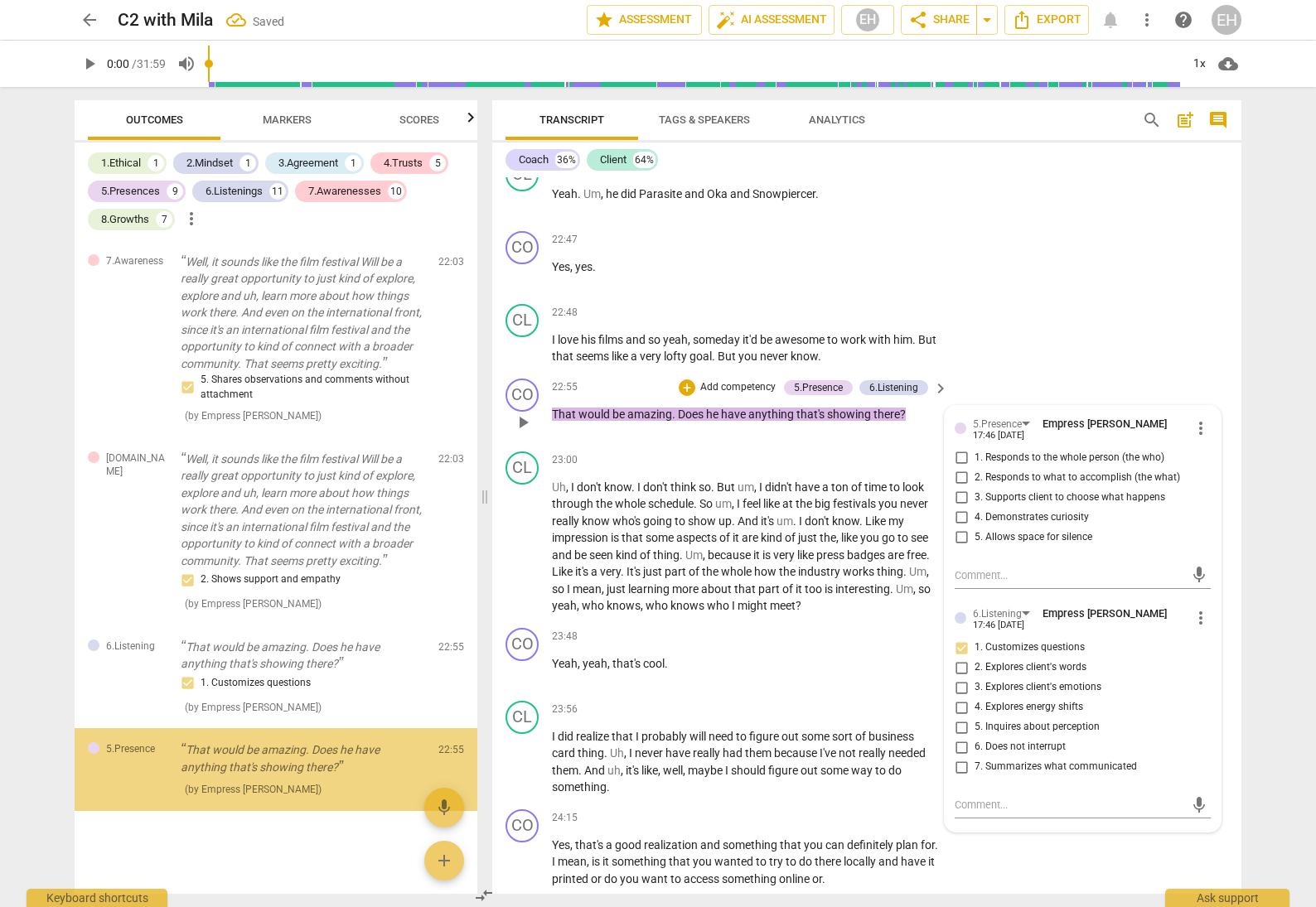
scroll to position [11949, 0]
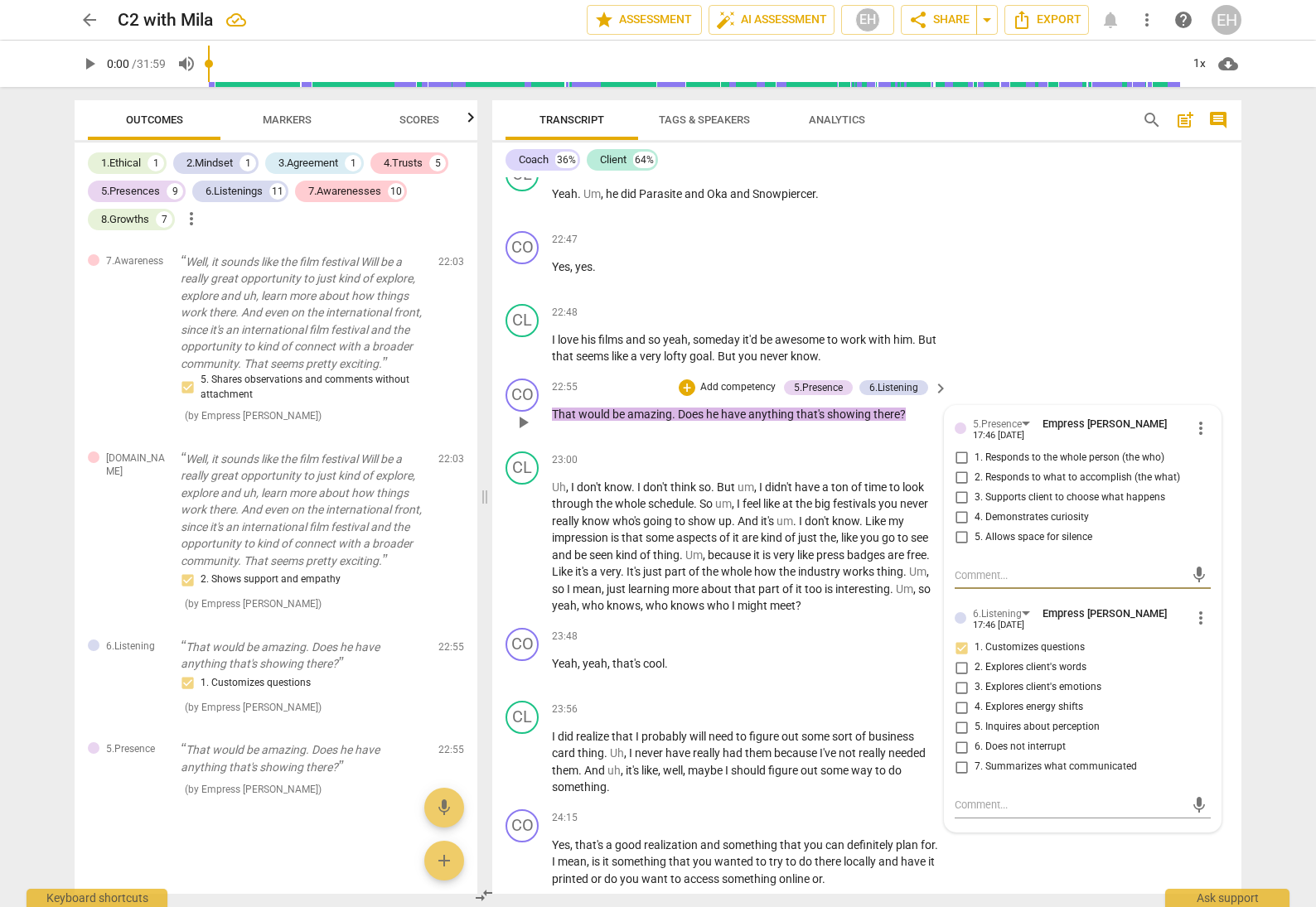
click at [1192, 608] on span "more_vert" at bounding box center [1200, 617] width 20 height 20
click at [957, 477] on div at bounding box center [658, 453] width 1316 height 907
click at [958, 508] on input "4. Demonstrates curiosity" at bounding box center [961, 517] width 26 height 20
checkbox input "true"
click at [1077, 297] on div "CL play_arrow pause 22:48 + Add competency keyboard_arrow_right I love his film…" at bounding box center [866, 335] width 749 height 75
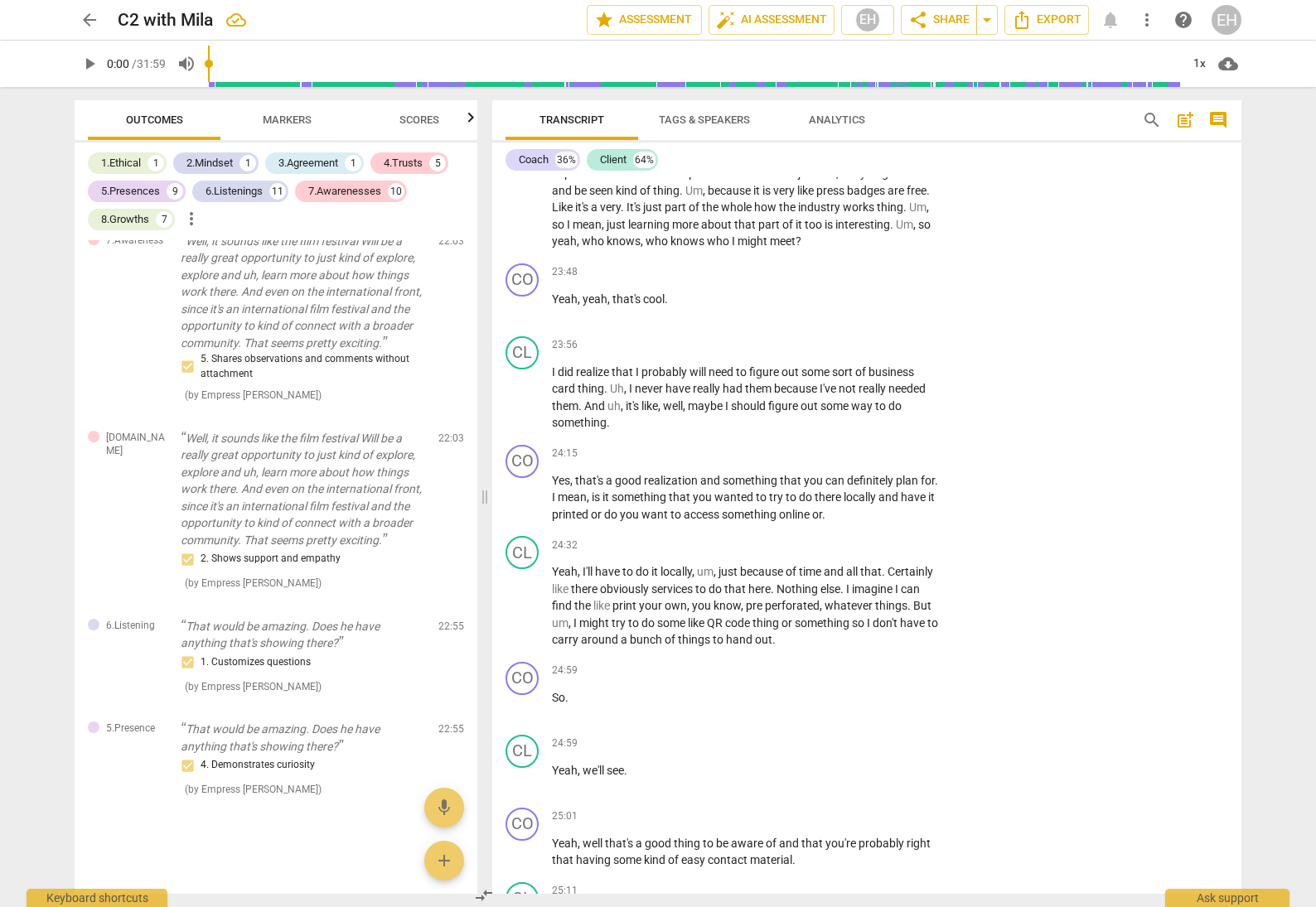
scroll to position [6689, 0]
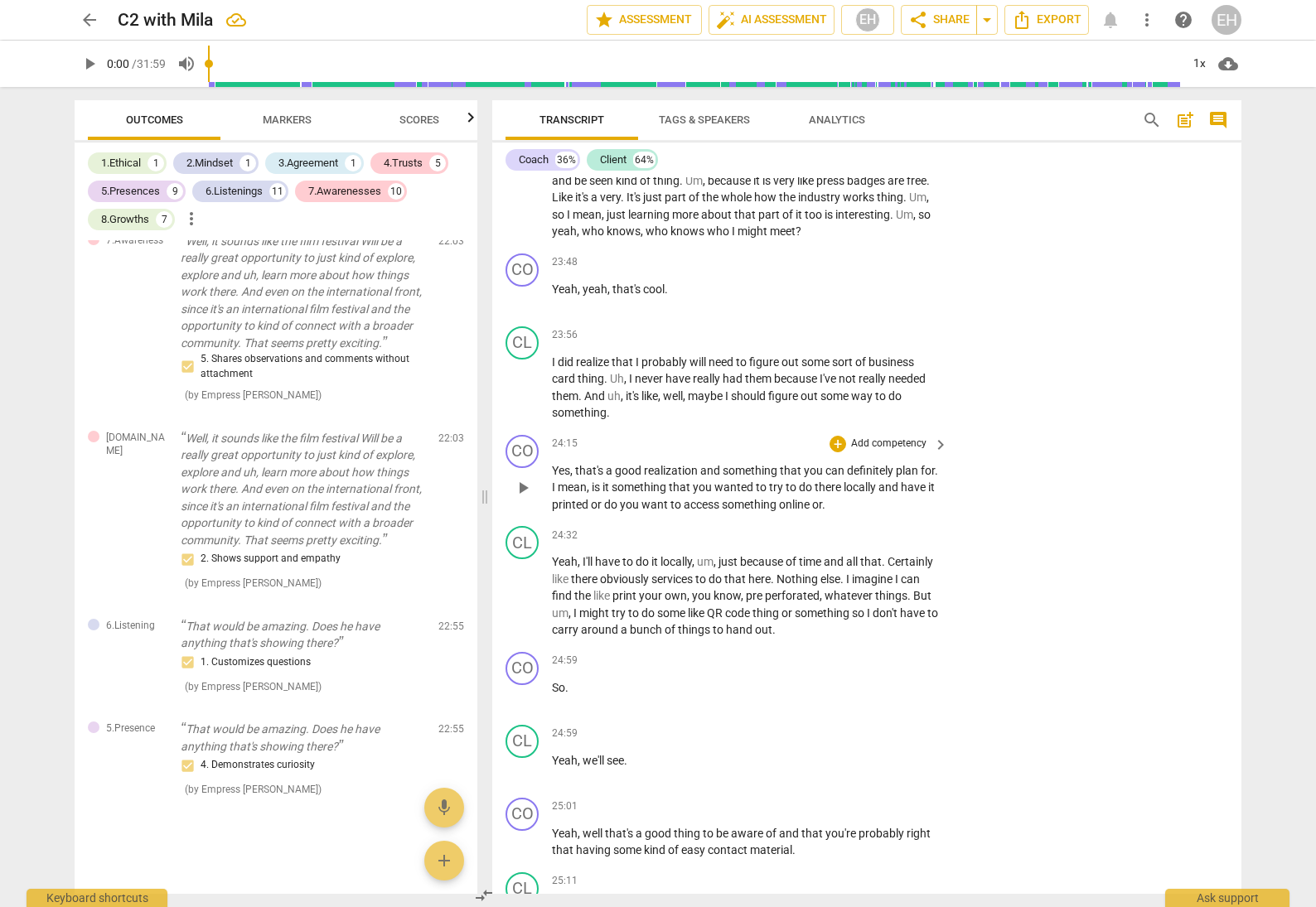
click at [890, 437] on p "Add competency" at bounding box center [889, 443] width 79 height 15
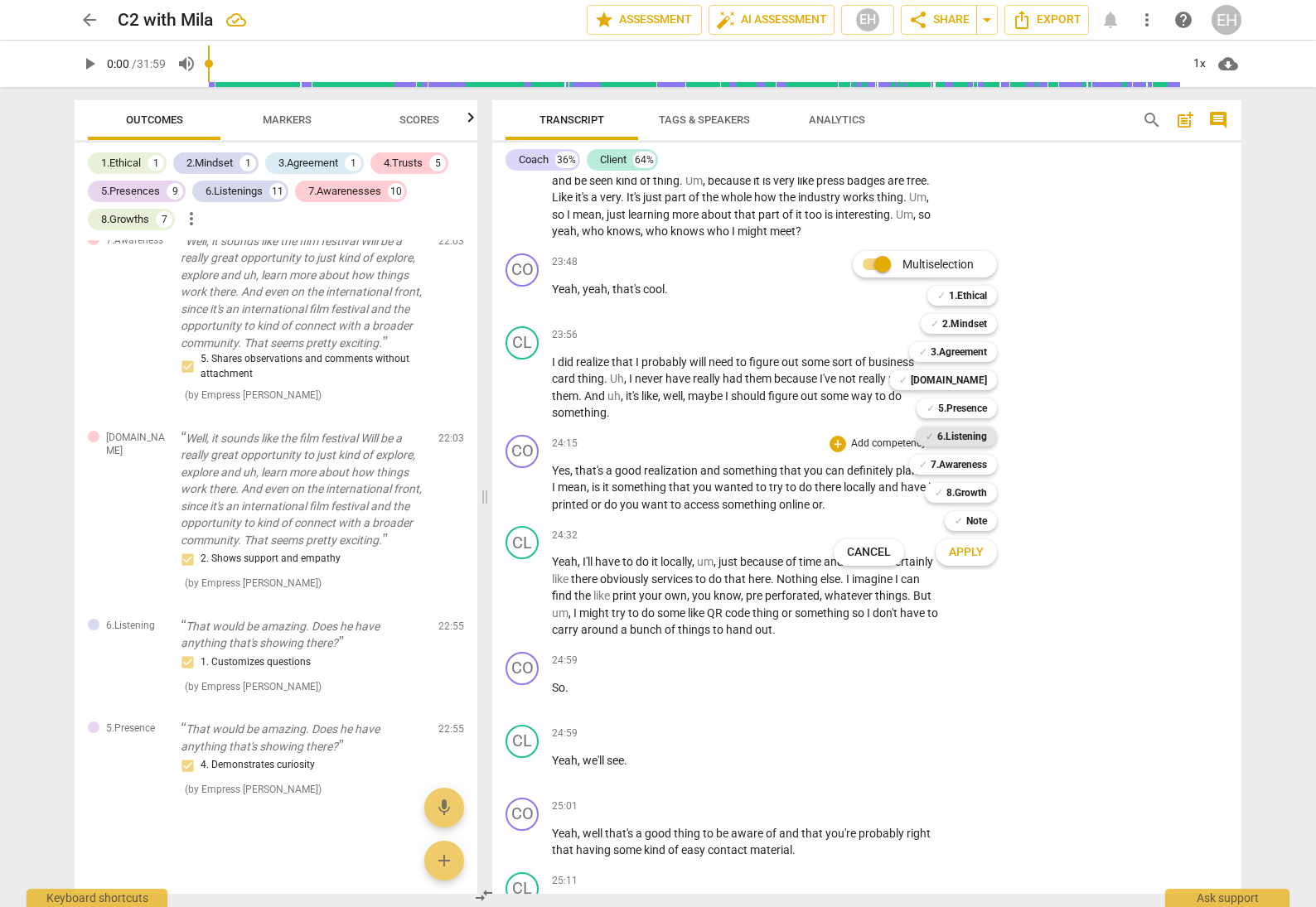
click at [964, 430] on b "6.Listening" at bounding box center [962, 437] width 50 height 20
click at [969, 409] on b "5.Presence" at bounding box center [963, 408] width 49 height 20
click at [972, 462] on b "7.Awareness" at bounding box center [959, 464] width 57 height 20
click at [983, 557] on span "Apply" at bounding box center [966, 552] width 35 height 17
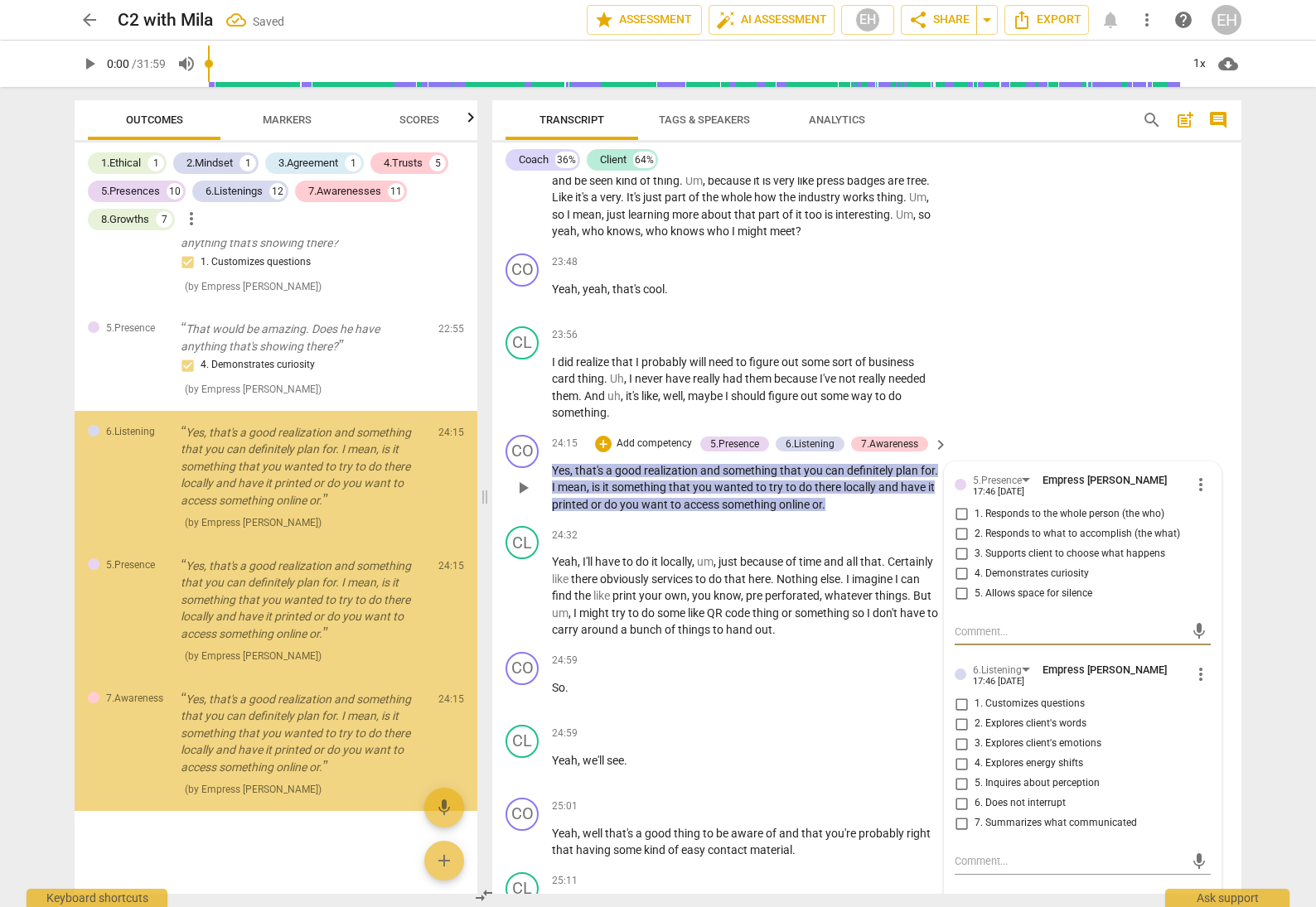
scroll to position [12370, 0]
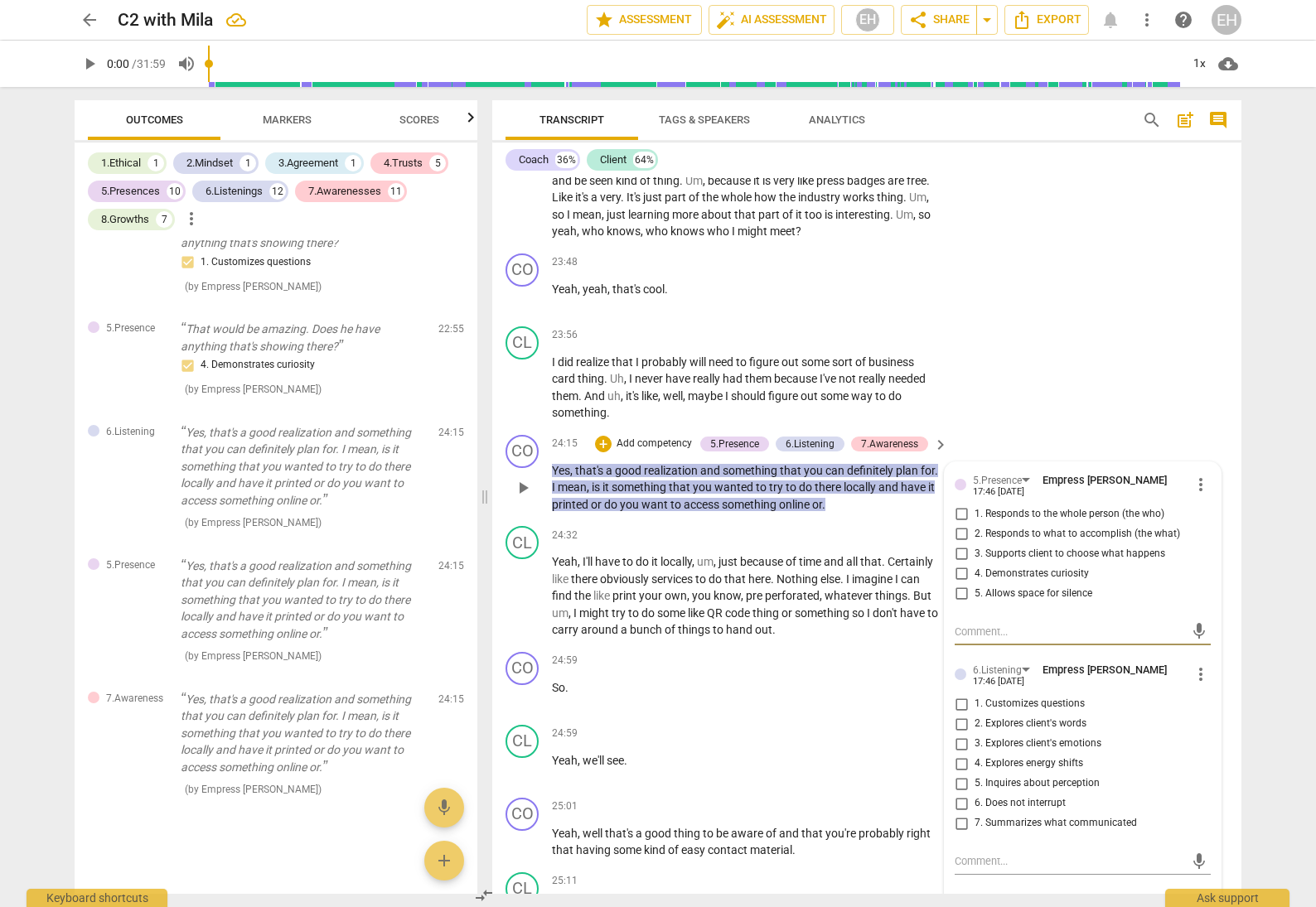
click at [948, 564] on input "4. Demonstrates curiosity" at bounding box center [961, 574] width 26 height 20
checkbox input "true"
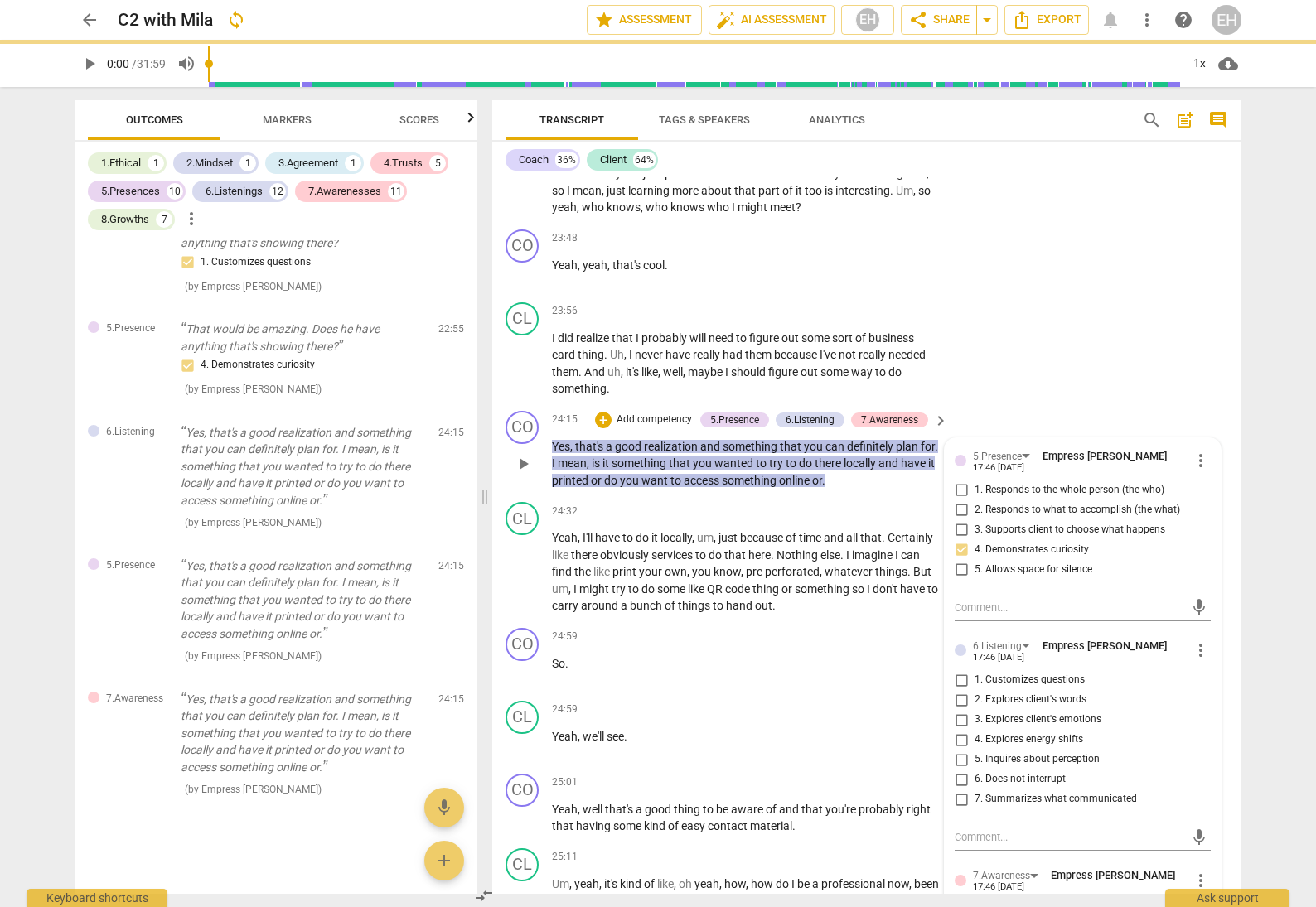
click at [956, 520] on input "3. Supports client to choose what happens" at bounding box center [961, 530] width 26 height 20
checkbox input "true"
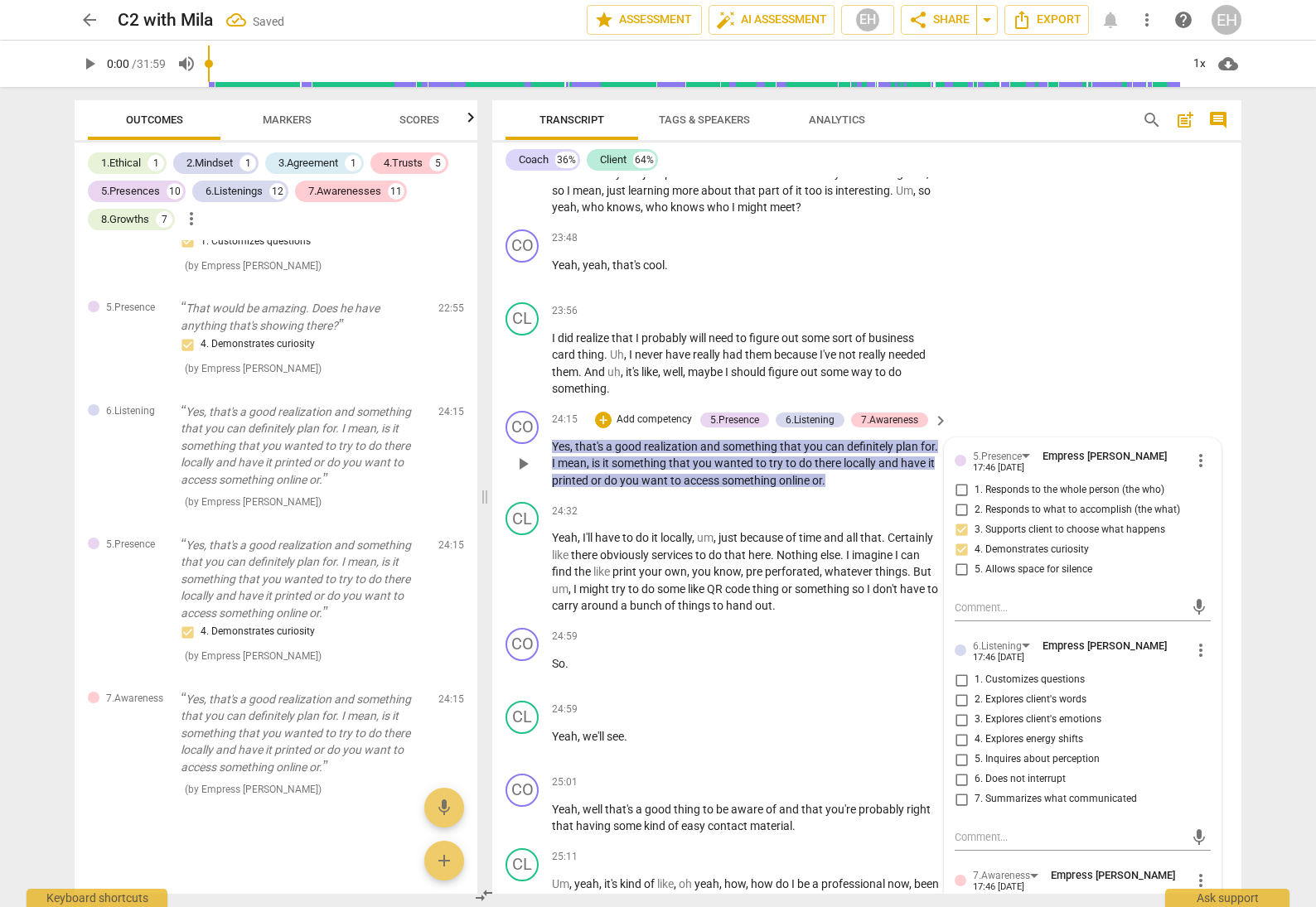
click at [959, 501] on input "2. Responds to what to accomplish (the what)" at bounding box center [961, 510] width 26 height 20
checkbox input "true"
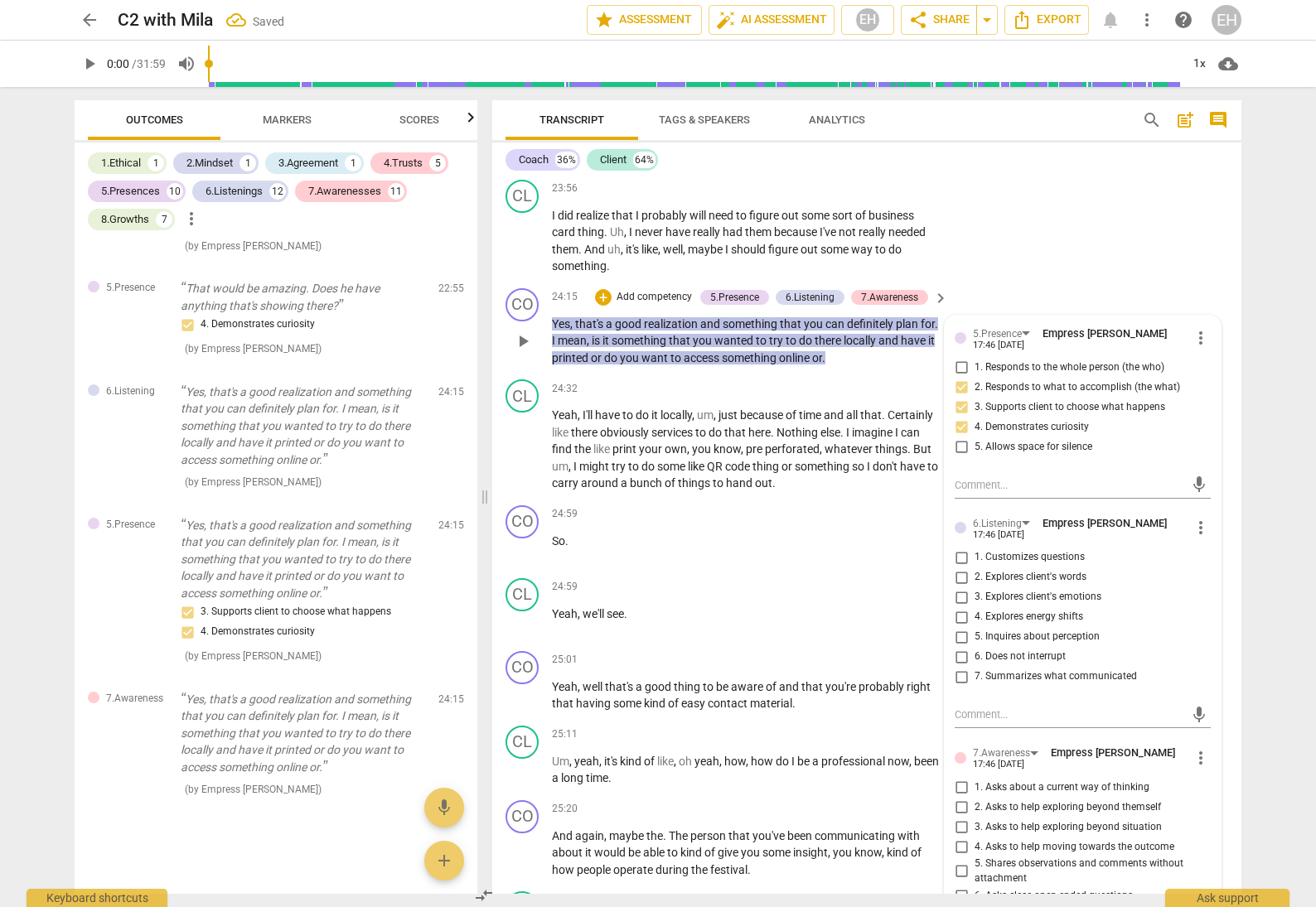
scroll to position [6840, 0]
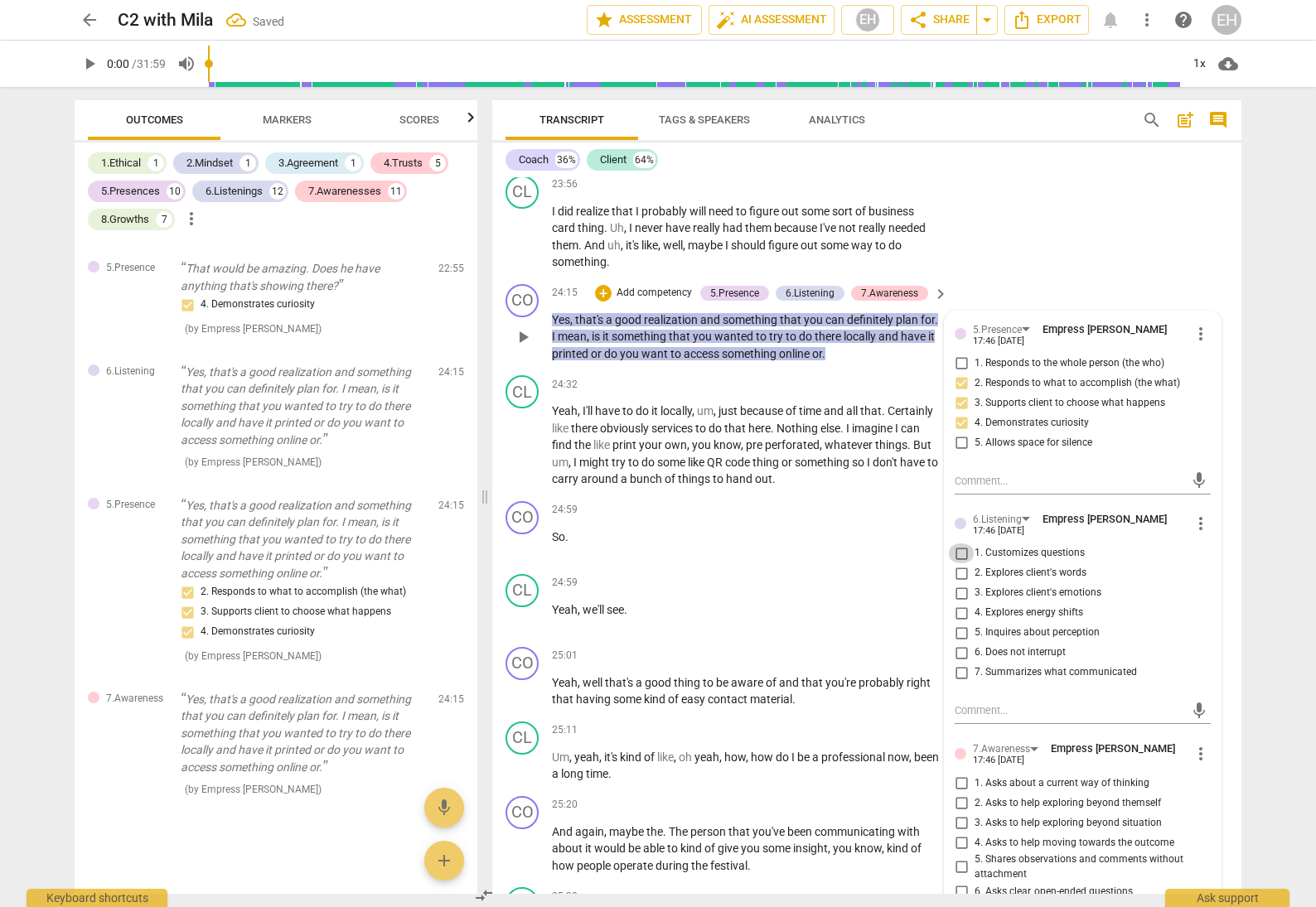
click at [959, 544] on input "1. Customizes questions" at bounding box center [961, 553] width 26 height 20
checkbox input "true"
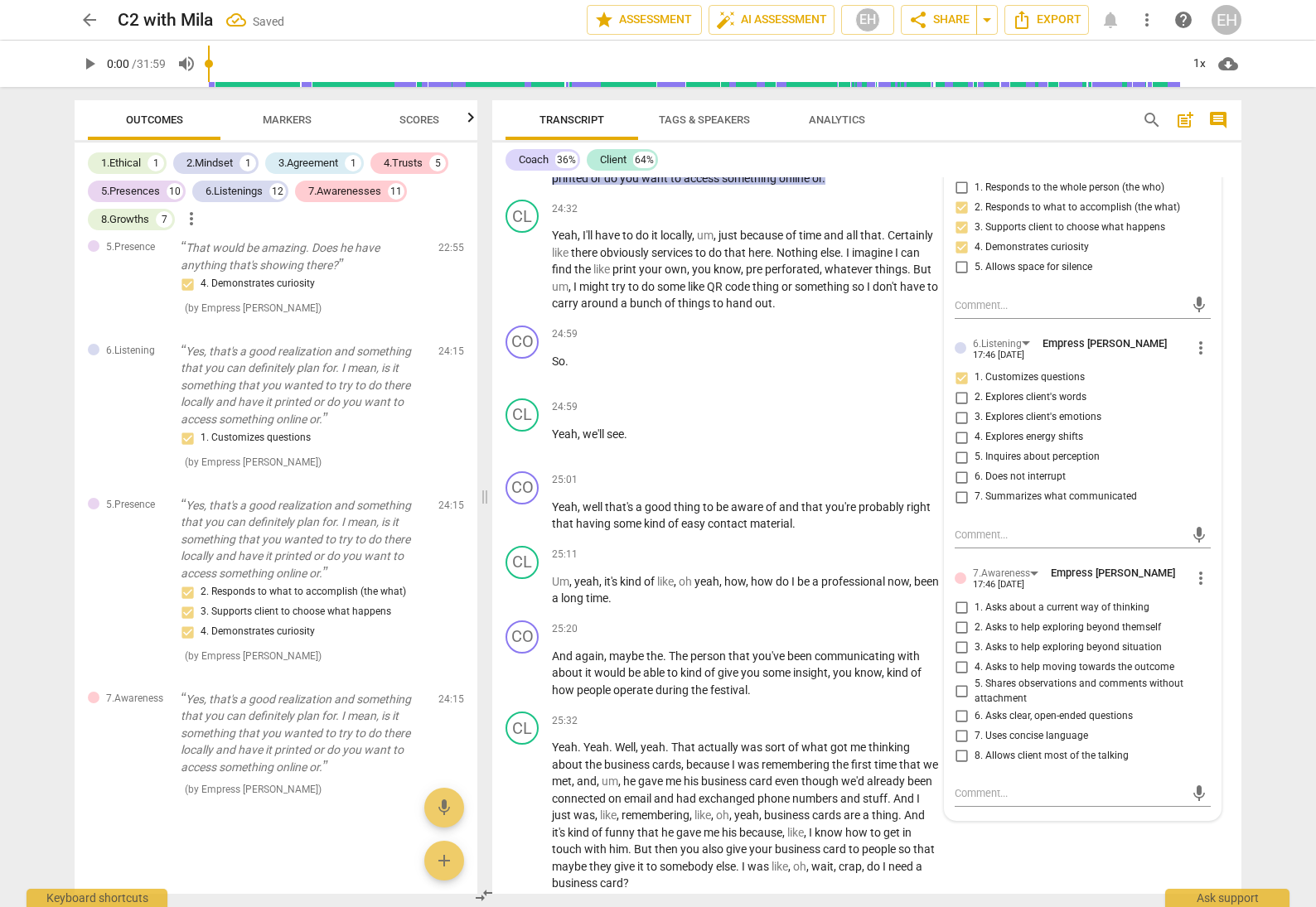
scroll to position [7033, 0]
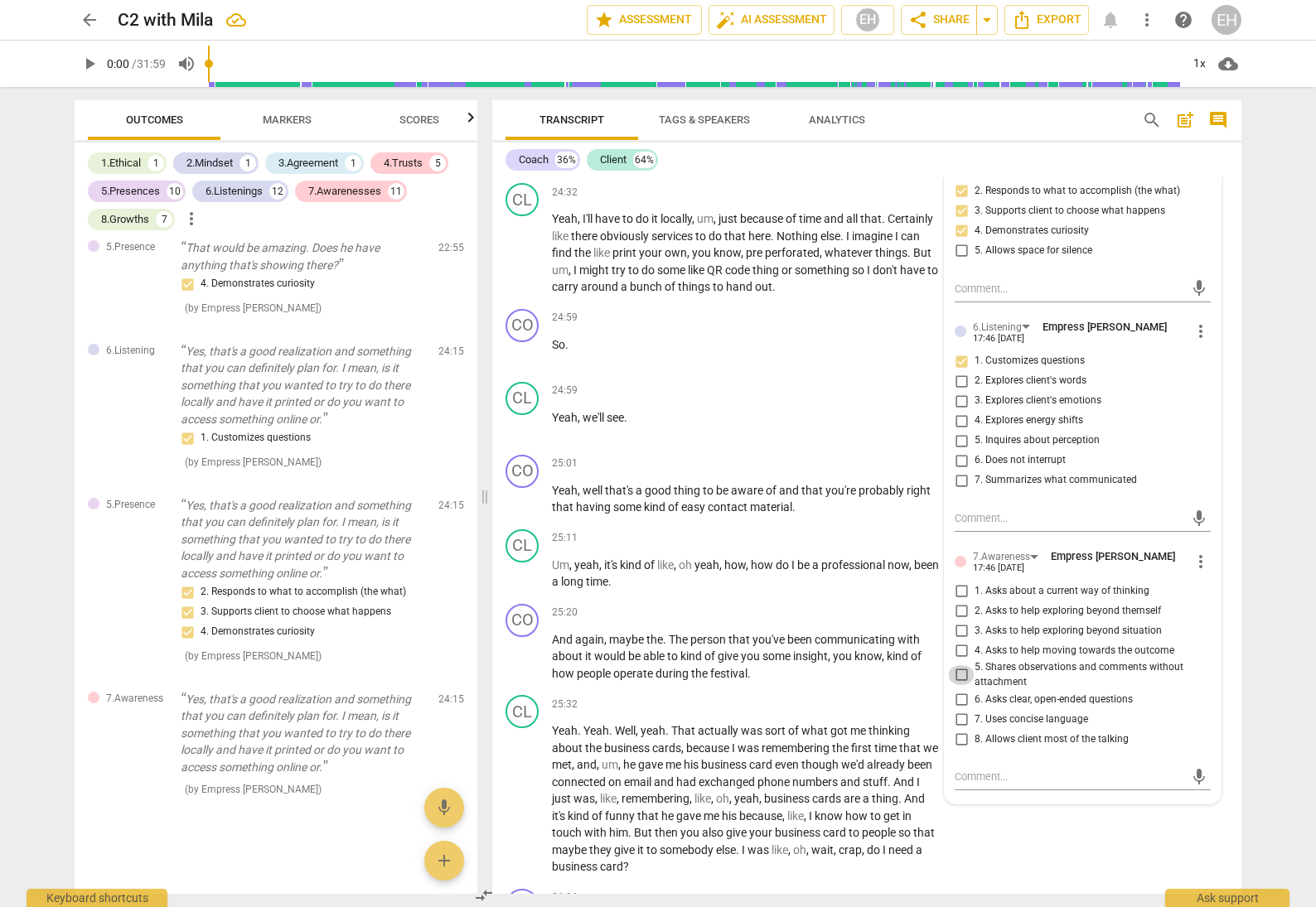
click at [959, 665] on input "5. Shares observations and comments without attachment" at bounding box center [961, 675] width 26 height 20
click at [958, 665] on input "5. Shares observations and comments without attachment" at bounding box center [961, 675] width 26 height 20
checkbox input "false"
click at [1196, 552] on span "more_vert" at bounding box center [1200, 562] width 20 height 20
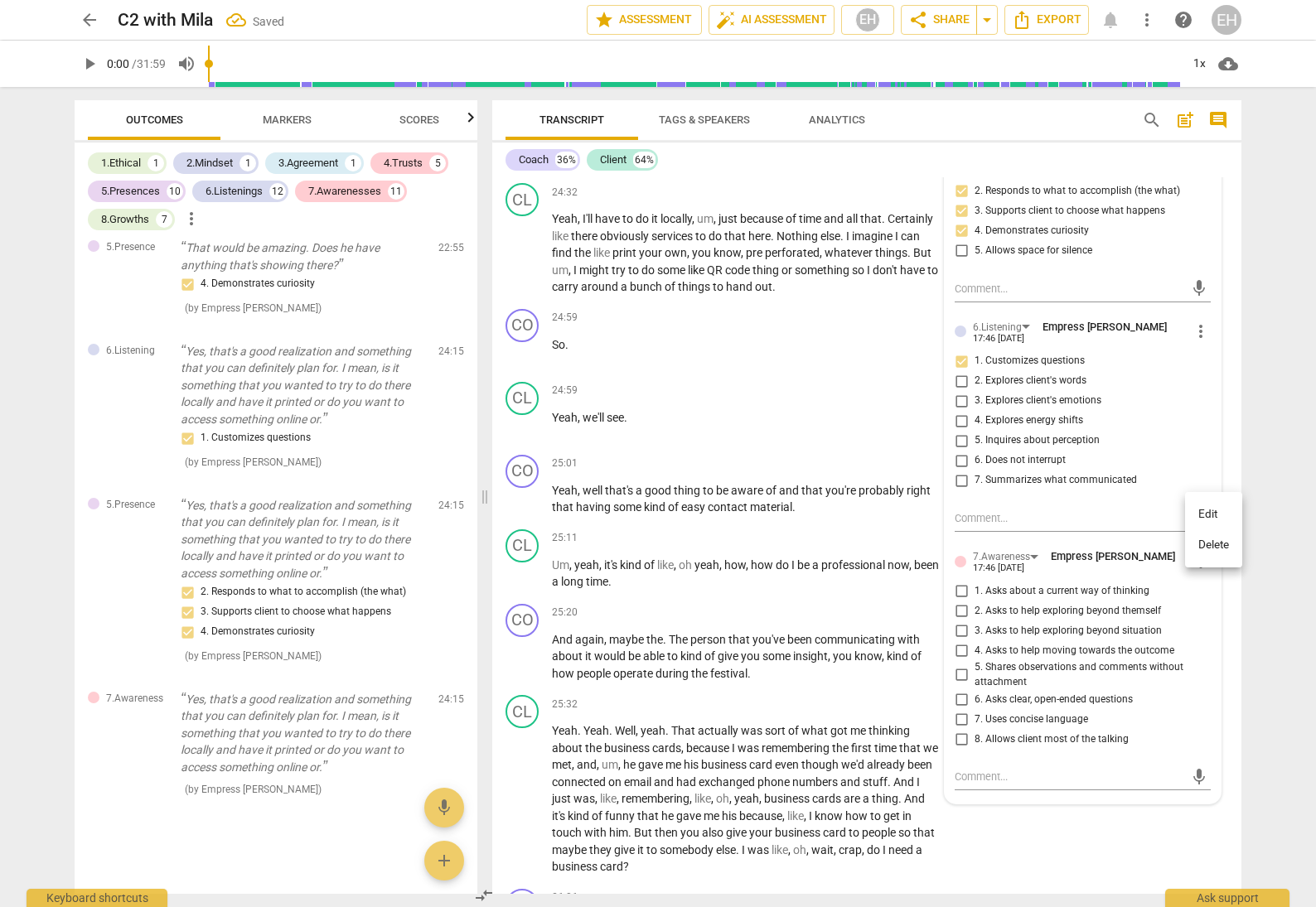
click at [1212, 537] on li "Delete" at bounding box center [1214, 545] width 57 height 31
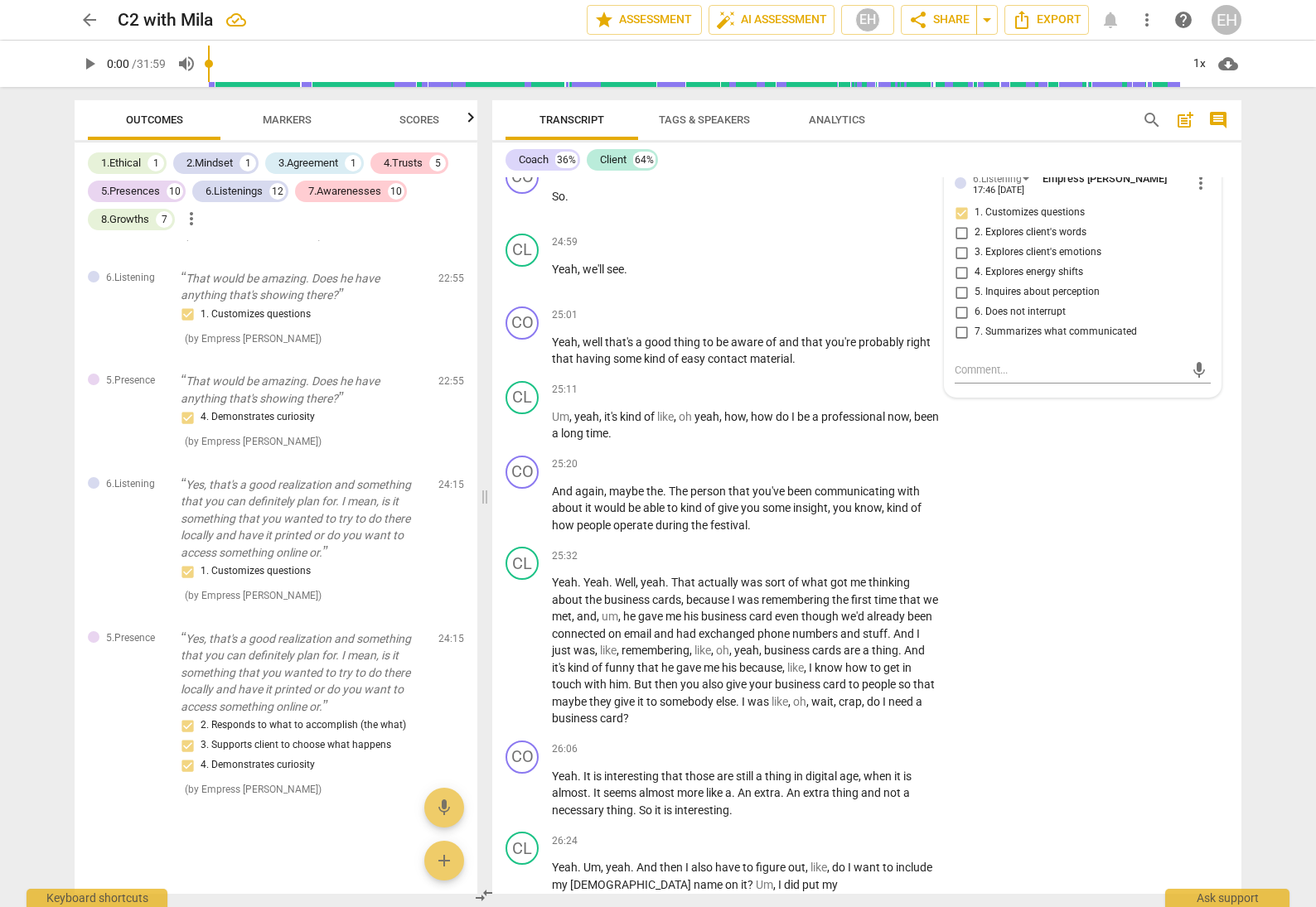
scroll to position [7204, 0]
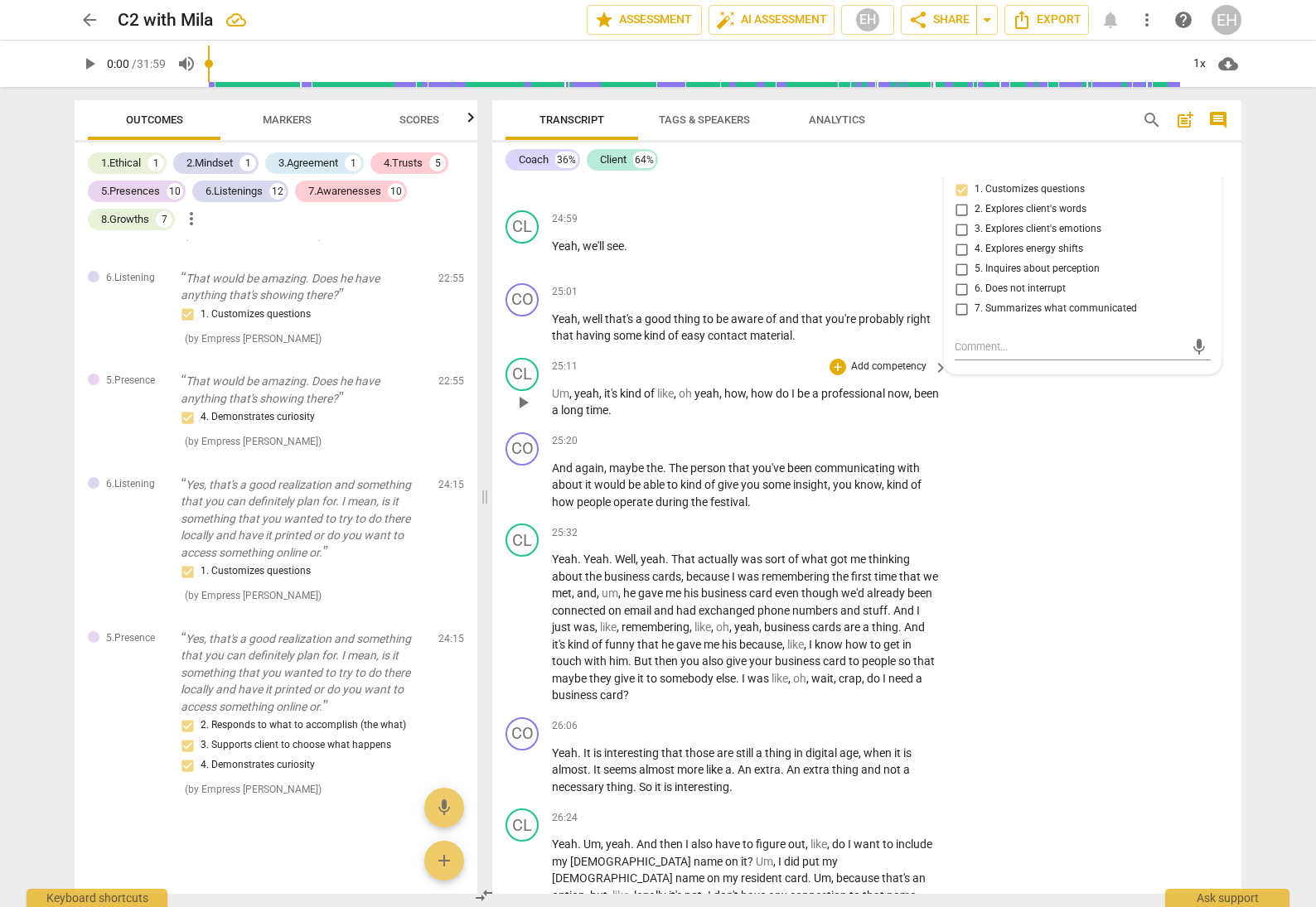
click at [1052, 383] on div "CL play_arrow pause 25:11 + Add competency keyboard_arrow_right Um , yeah , it'…" at bounding box center [866, 389] width 749 height 75
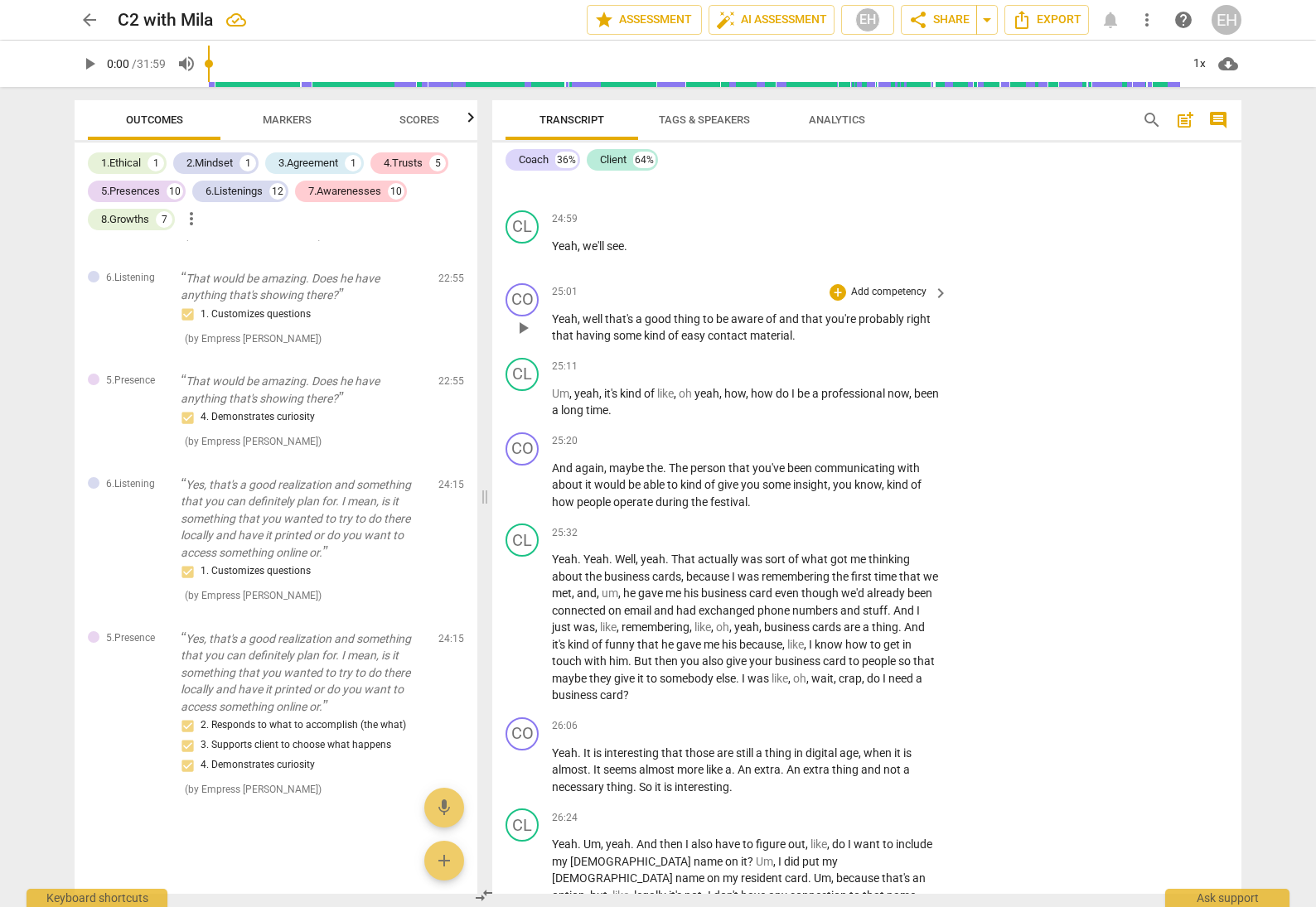
click at [874, 285] on p "Add competency" at bounding box center [889, 292] width 79 height 15
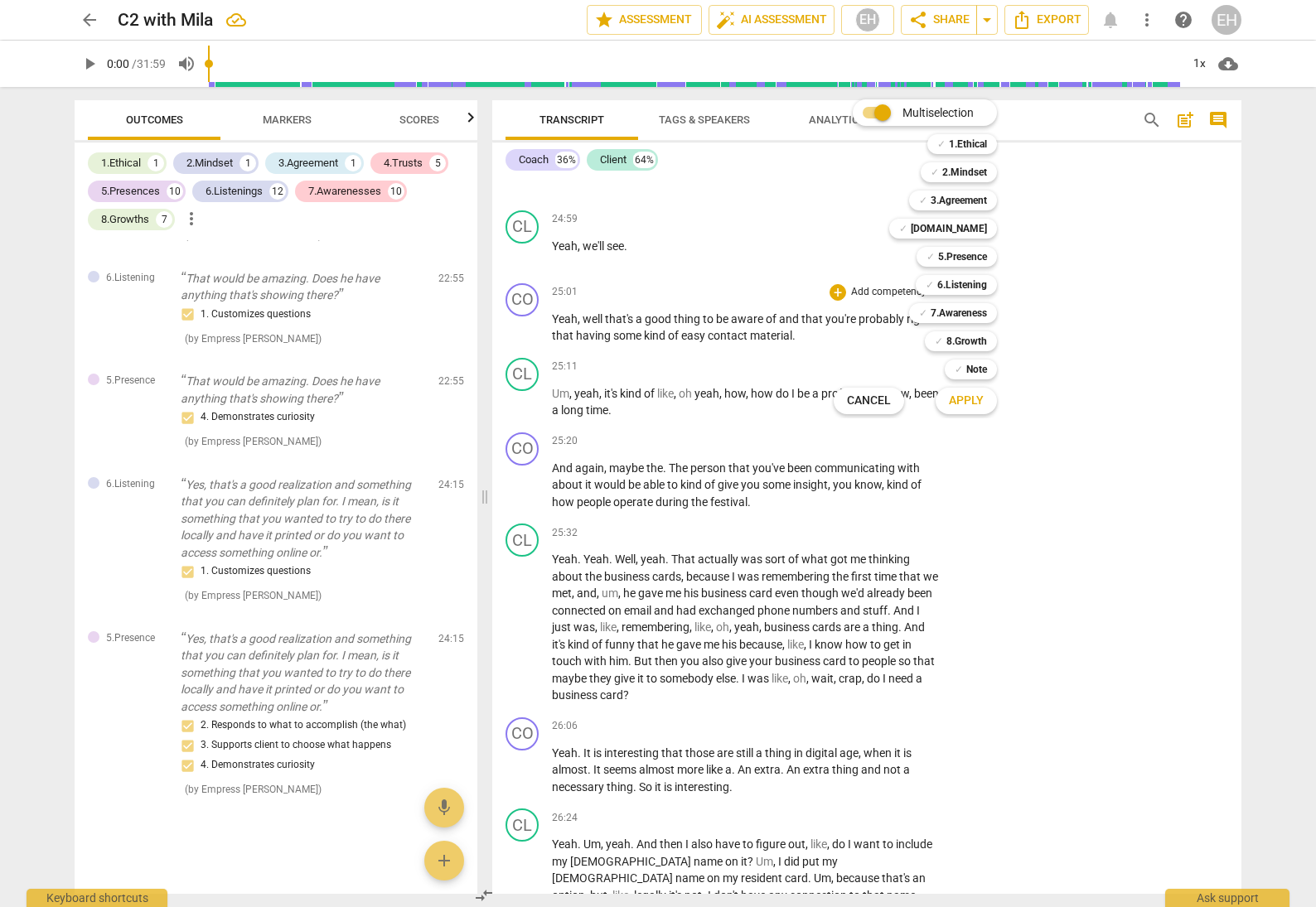
click at [843, 204] on div "Multiselection m ✓ 1.Ethical 1 ✓ 2.Mindset 2 ✓ 3.Agreement 3 ✓ [DOMAIN_NAME] 4 …" at bounding box center [928, 257] width 202 height 323
click at [1115, 285] on div at bounding box center [658, 453] width 1316 height 907
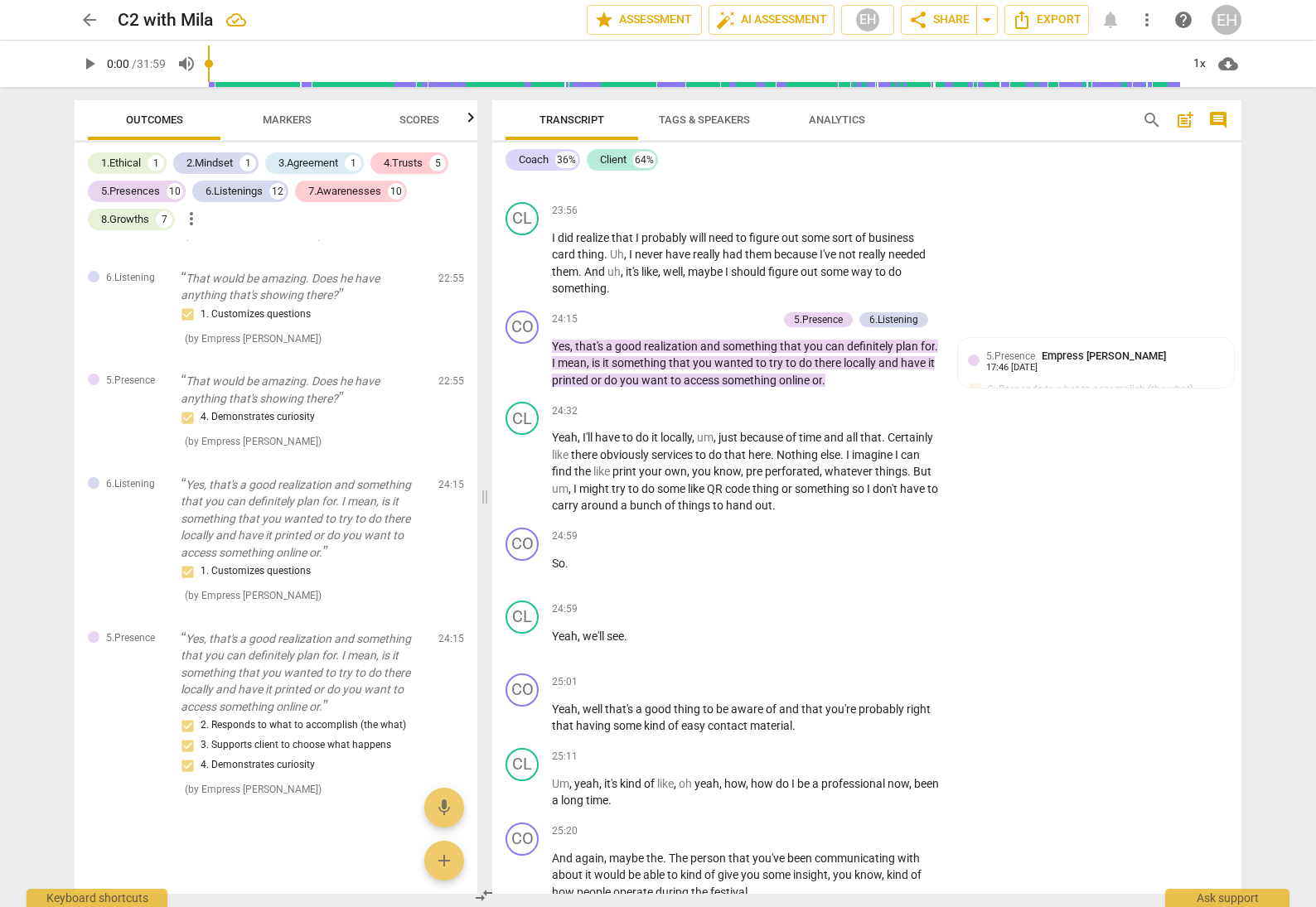
scroll to position [6814, 0]
click at [757, 311] on p "Add competency" at bounding box center [738, 318] width 79 height 15
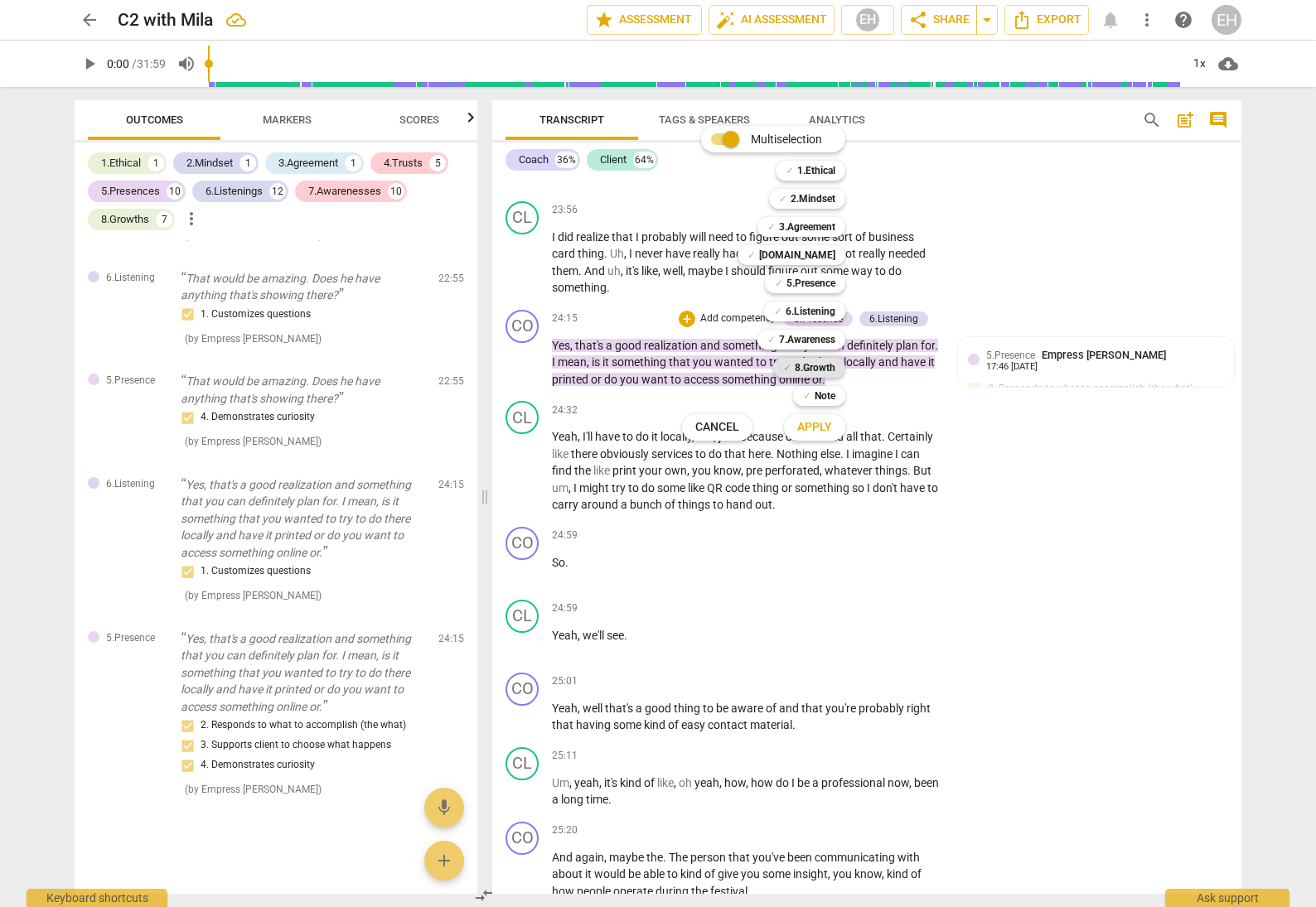
click at [832, 370] on b "8.Growth" at bounding box center [815, 368] width 41 height 20
click at [825, 420] on span "Apply" at bounding box center [815, 427] width 35 height 17
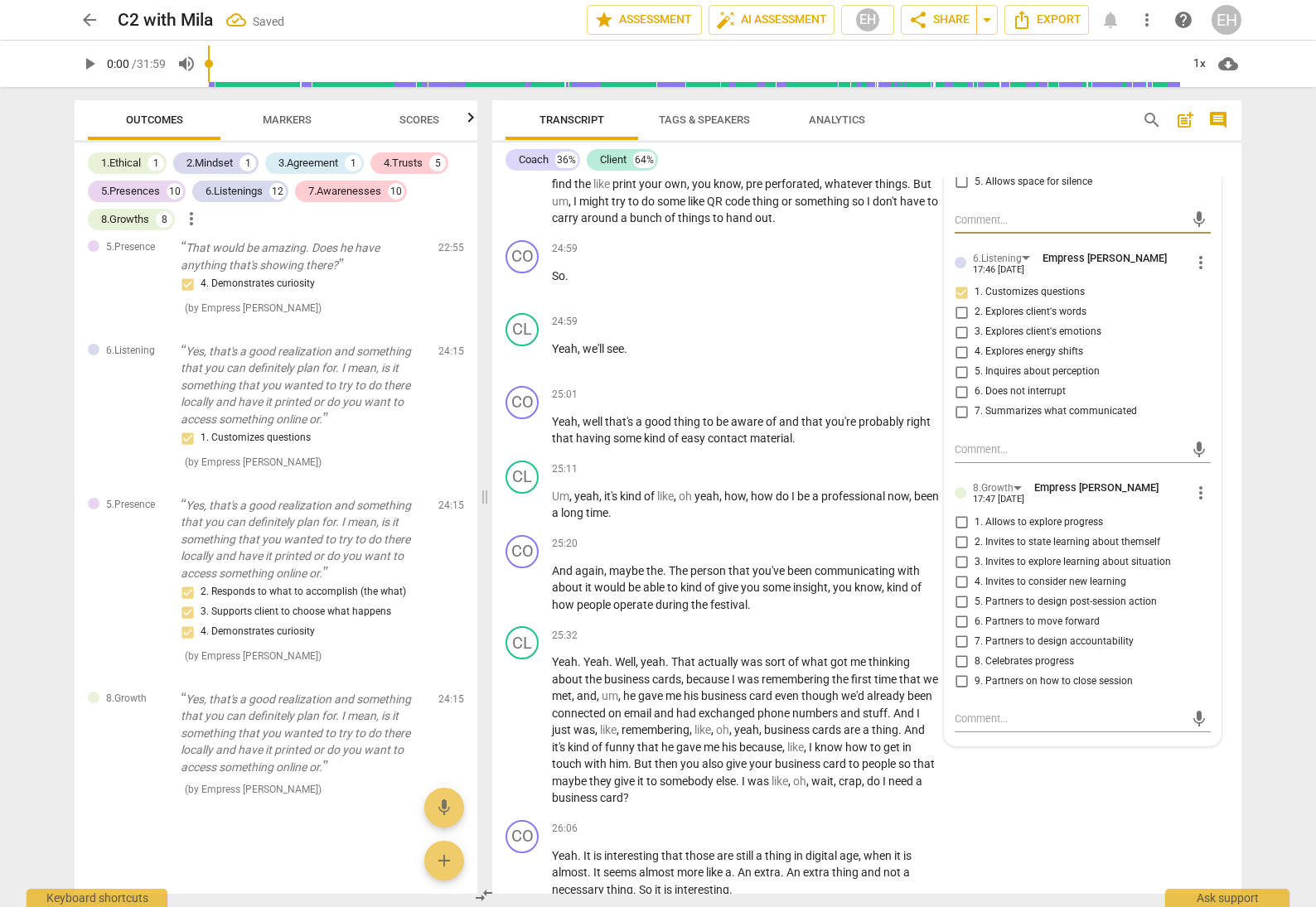
scroll to position [7121, 0]
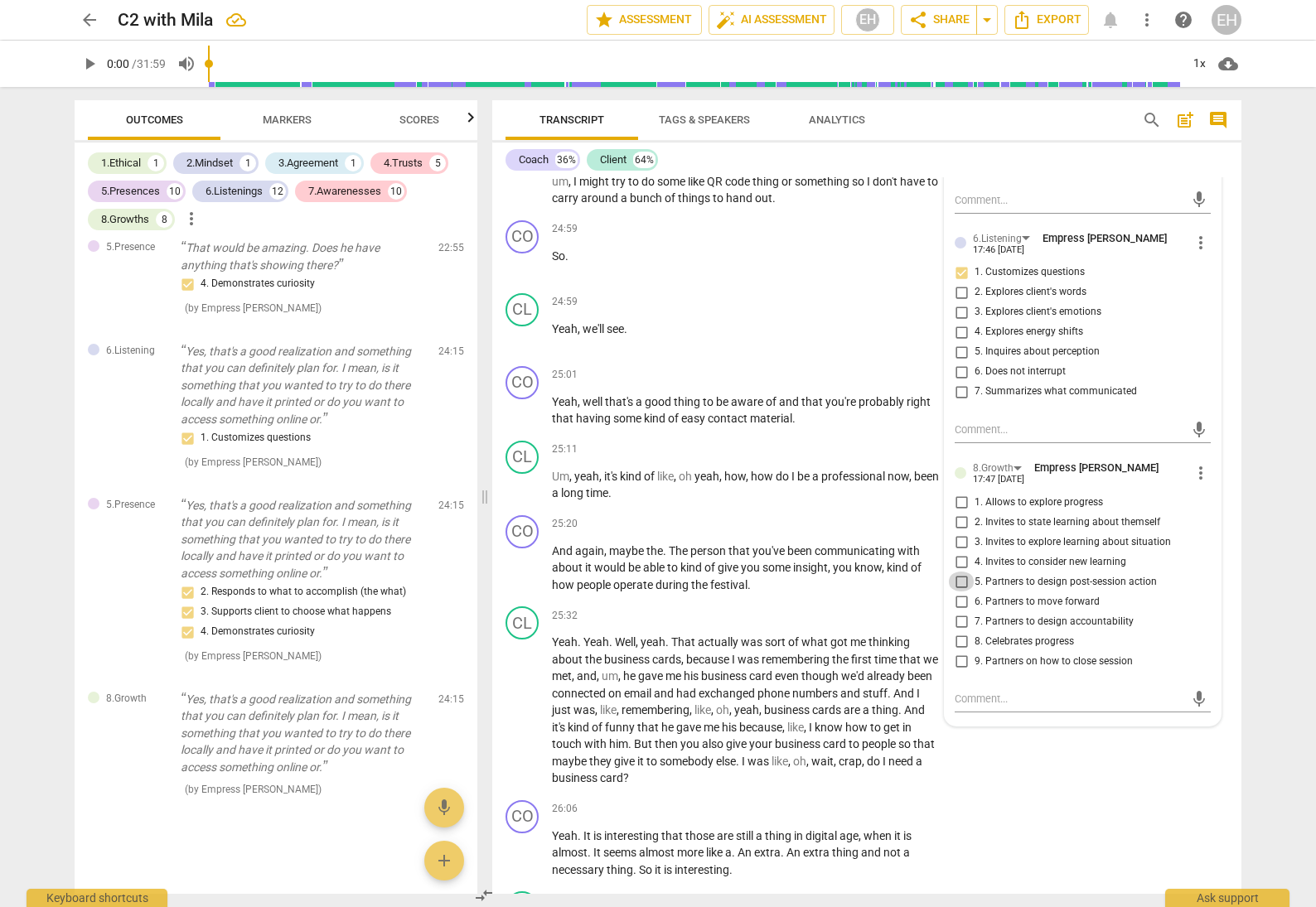
click at [959, 571] on input "5. Partners to design post-session action" at bounding box center [961, 581] width 26 height 20
checkbox input "true"
click at [956, 591] on input "6. Partners to move forward" at bounding box center [961, 601] width 26 height 20
checkbox input "true"
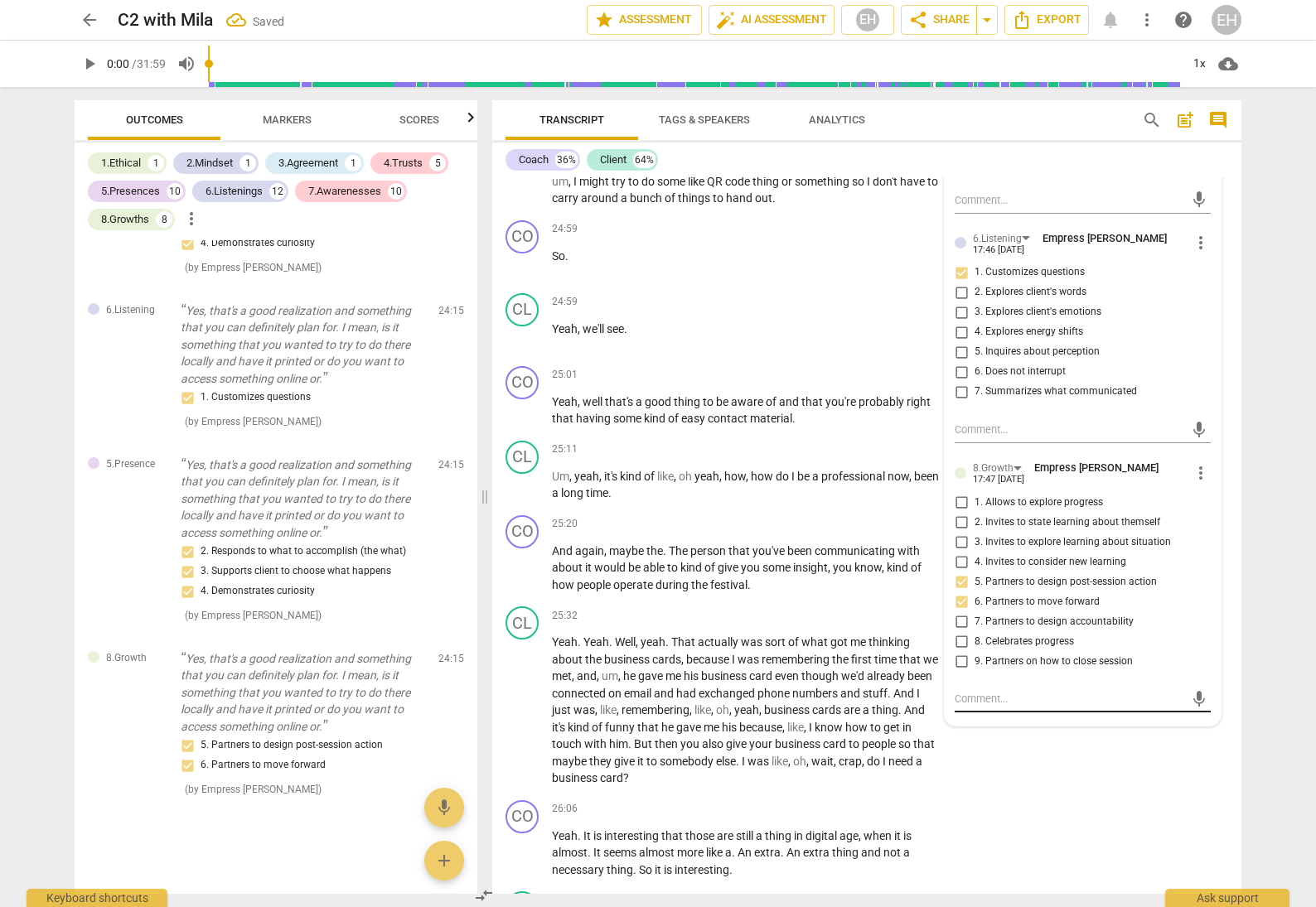
scroll to position [7119, 0]
click at [1092, 719] on div "CL play_arrow pause 25:32 + Add competency keyboard_arrow_right Yeah . Yeah . W…" at bounding box center [866, 699] width 749 height 194
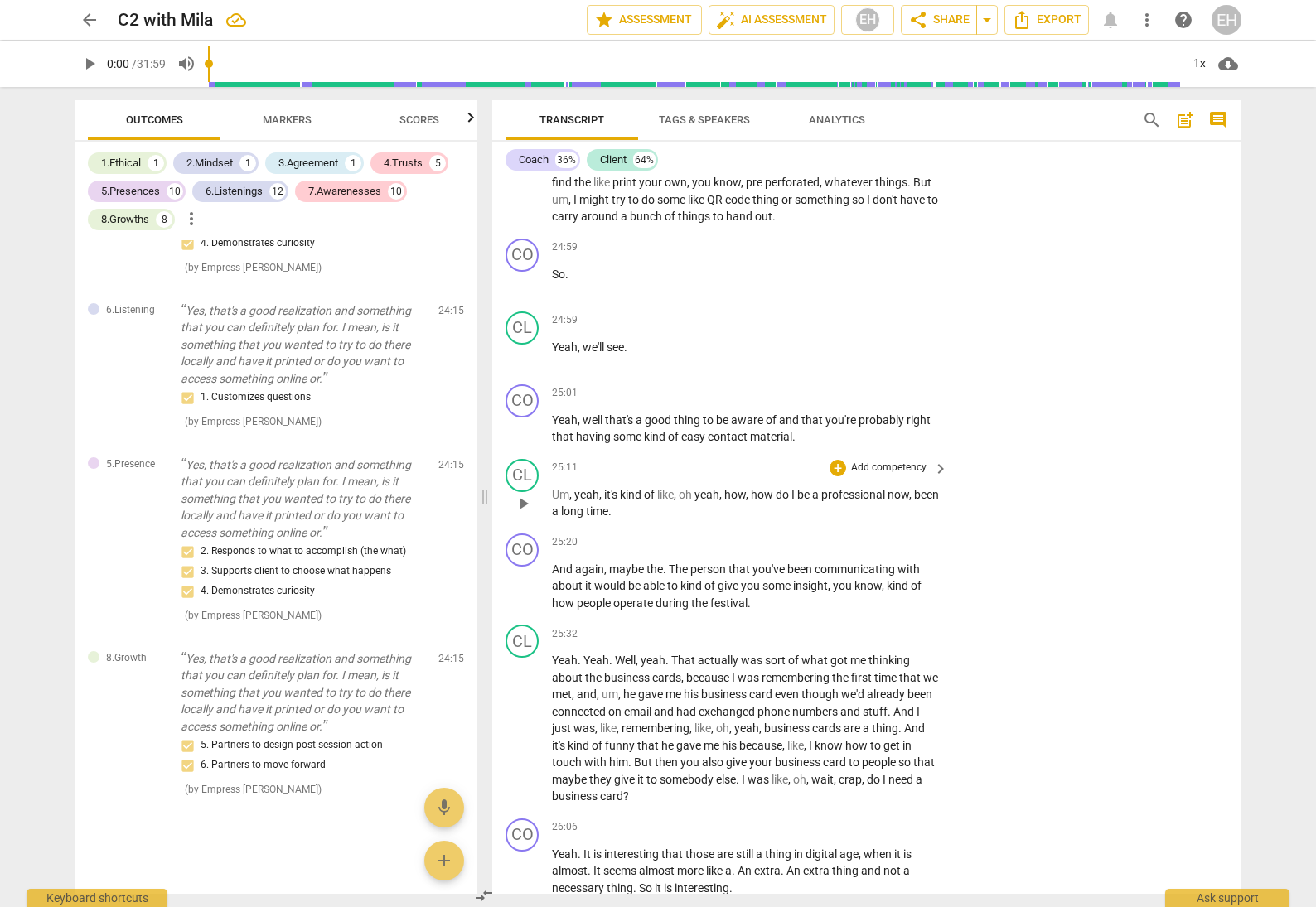
scroll to position [7105, 0]
click at [886, 384] on p "Add competency" at bounding box center [889, 391] width 79 height 15
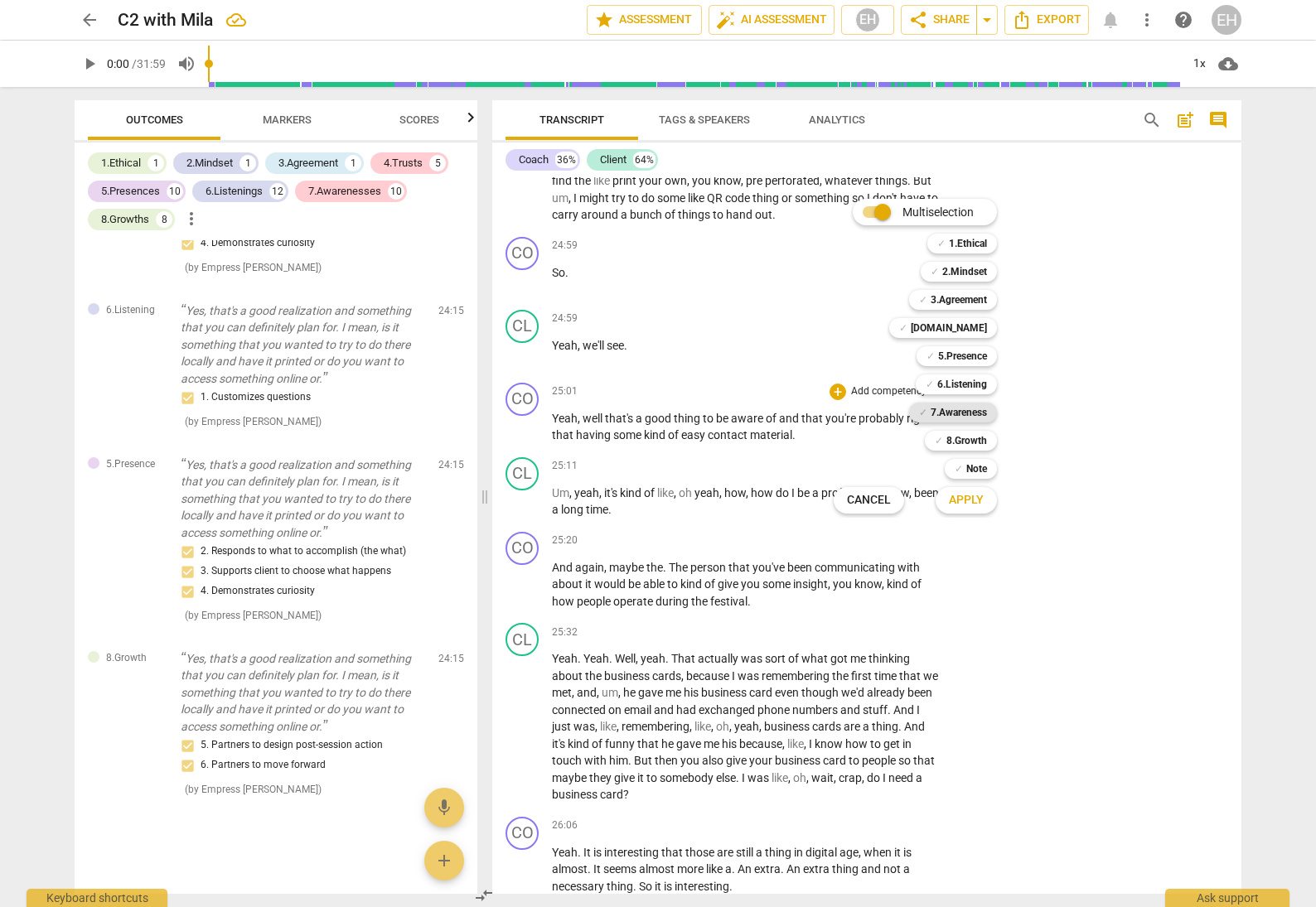
click at [977, 405] on b "7.Awareness" at bounding box center [959, 412] width 57 height 20
click at [977, 498] on span "Apply" at bounding box center [966, 500] width 35 height 17
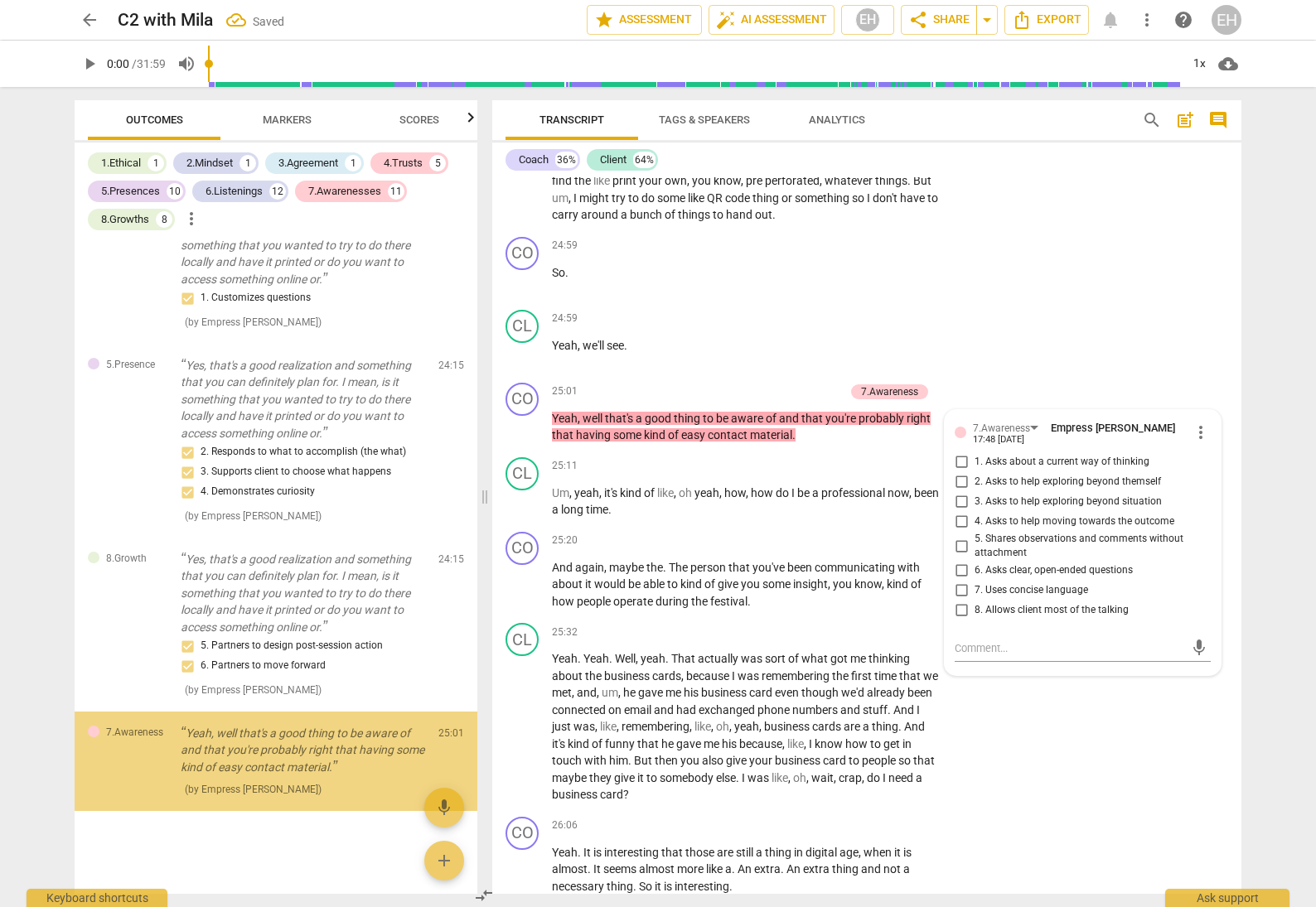
scroll to position [12591, 0]
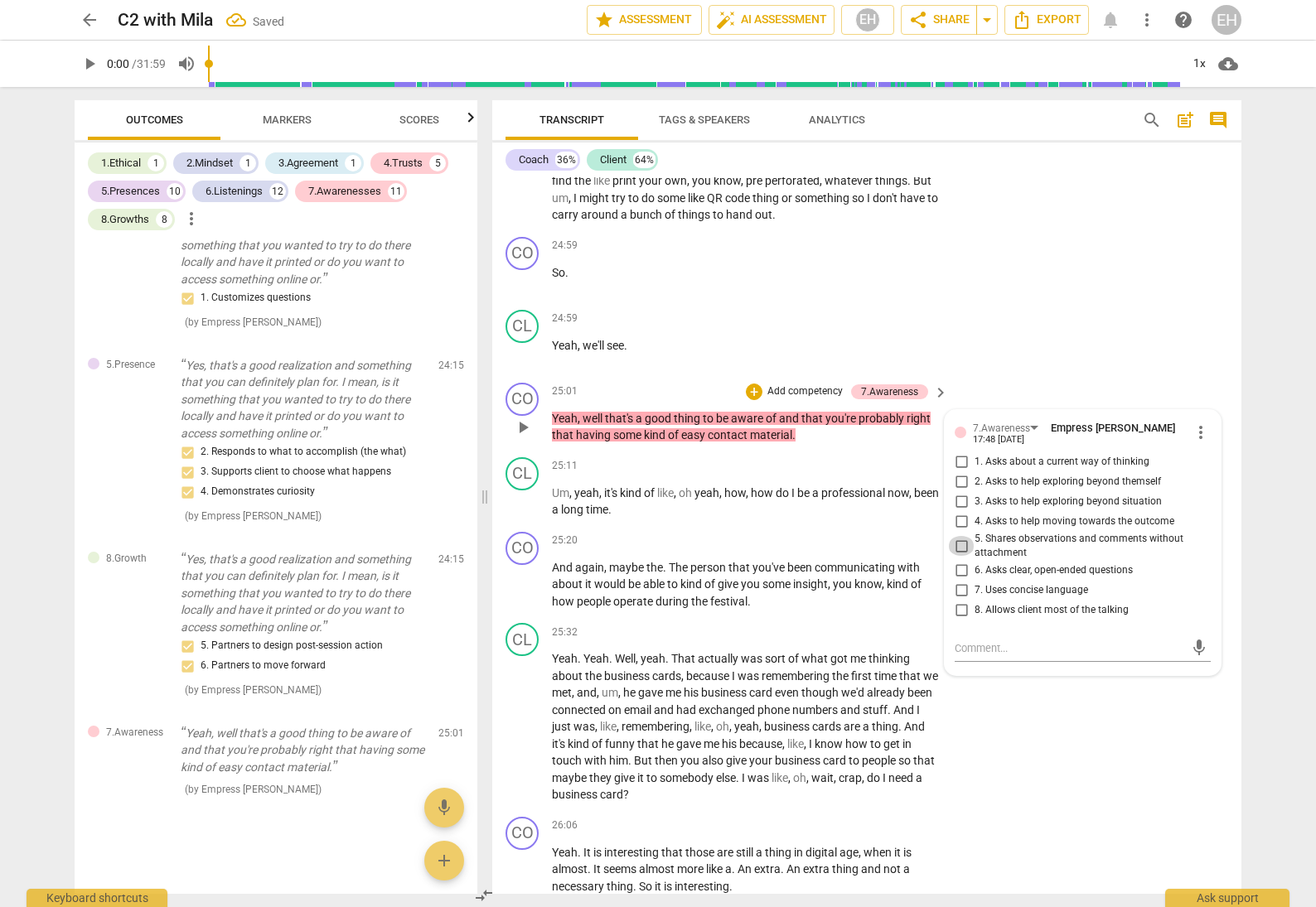
click at [960, 536] on input "5. Shares observations and comments without attachment" at bounding box center [961, 545] width 26 height 20
checkbox input "true"
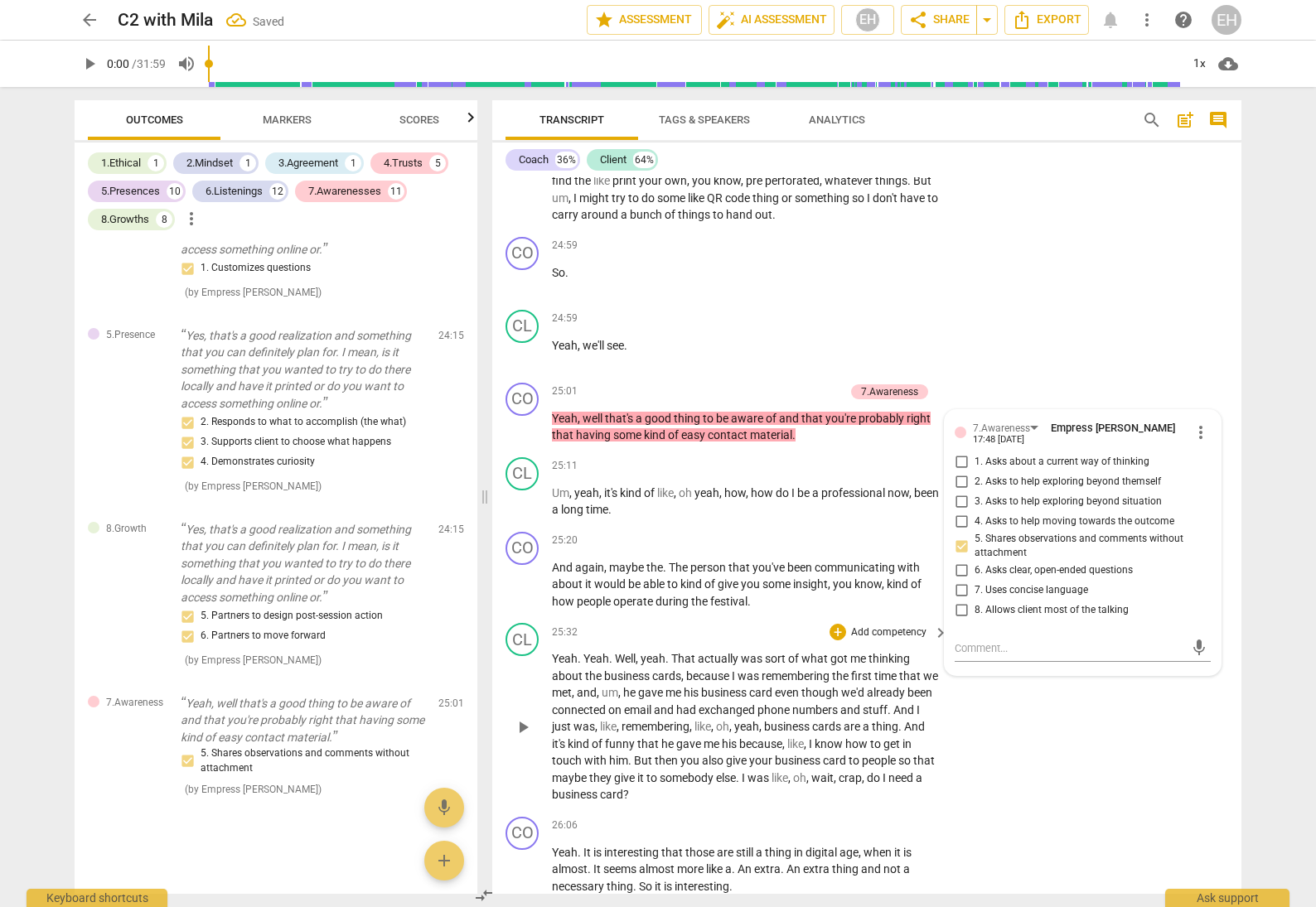
click at [1093, 694] on div "CL play_arrow pause 25:32 + Add competency keyboard_arrow_right Yeah . Yeah . W…" at bounding box center [866, 713] width 749 height 194
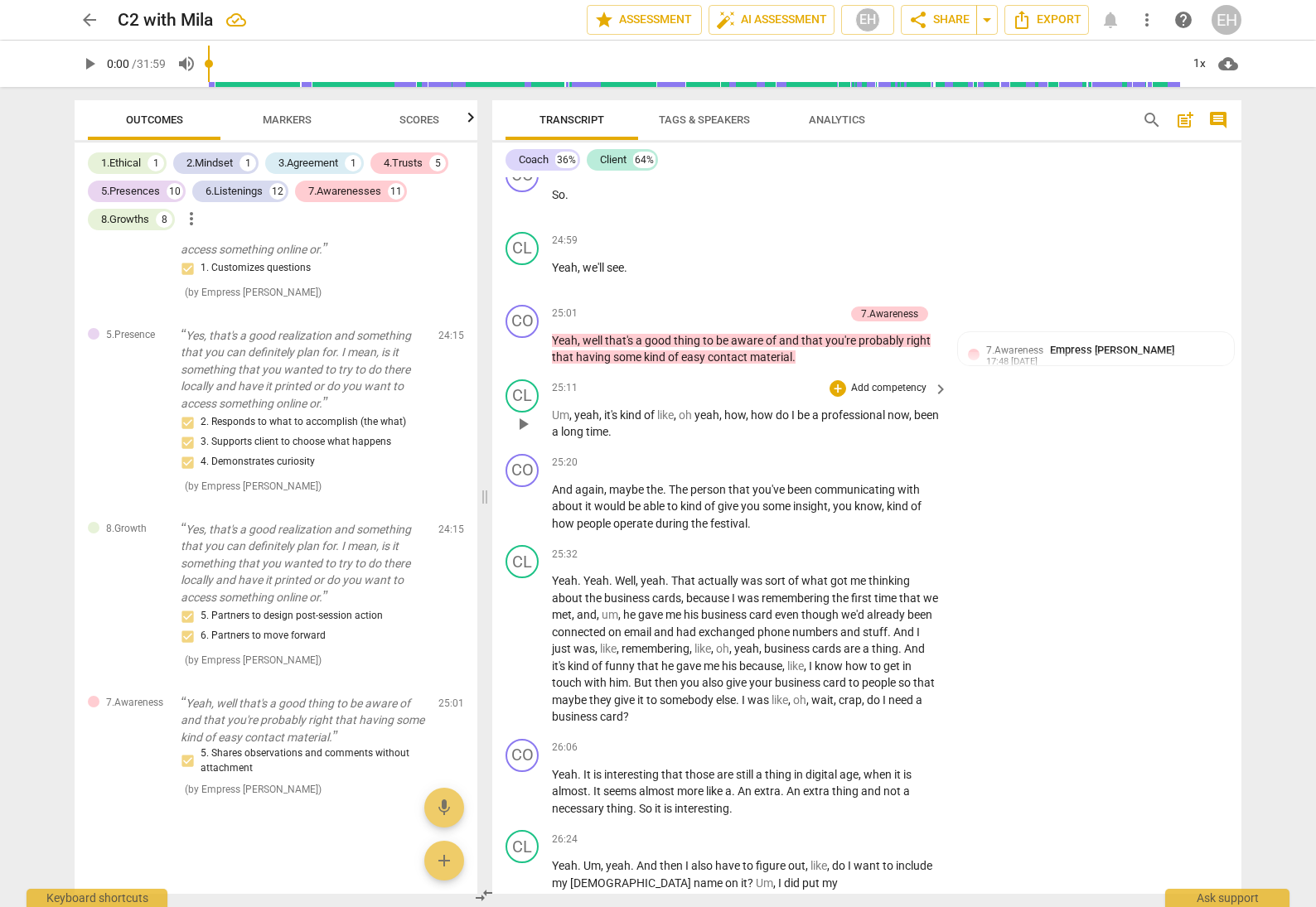
scroll to position [7196, 0]
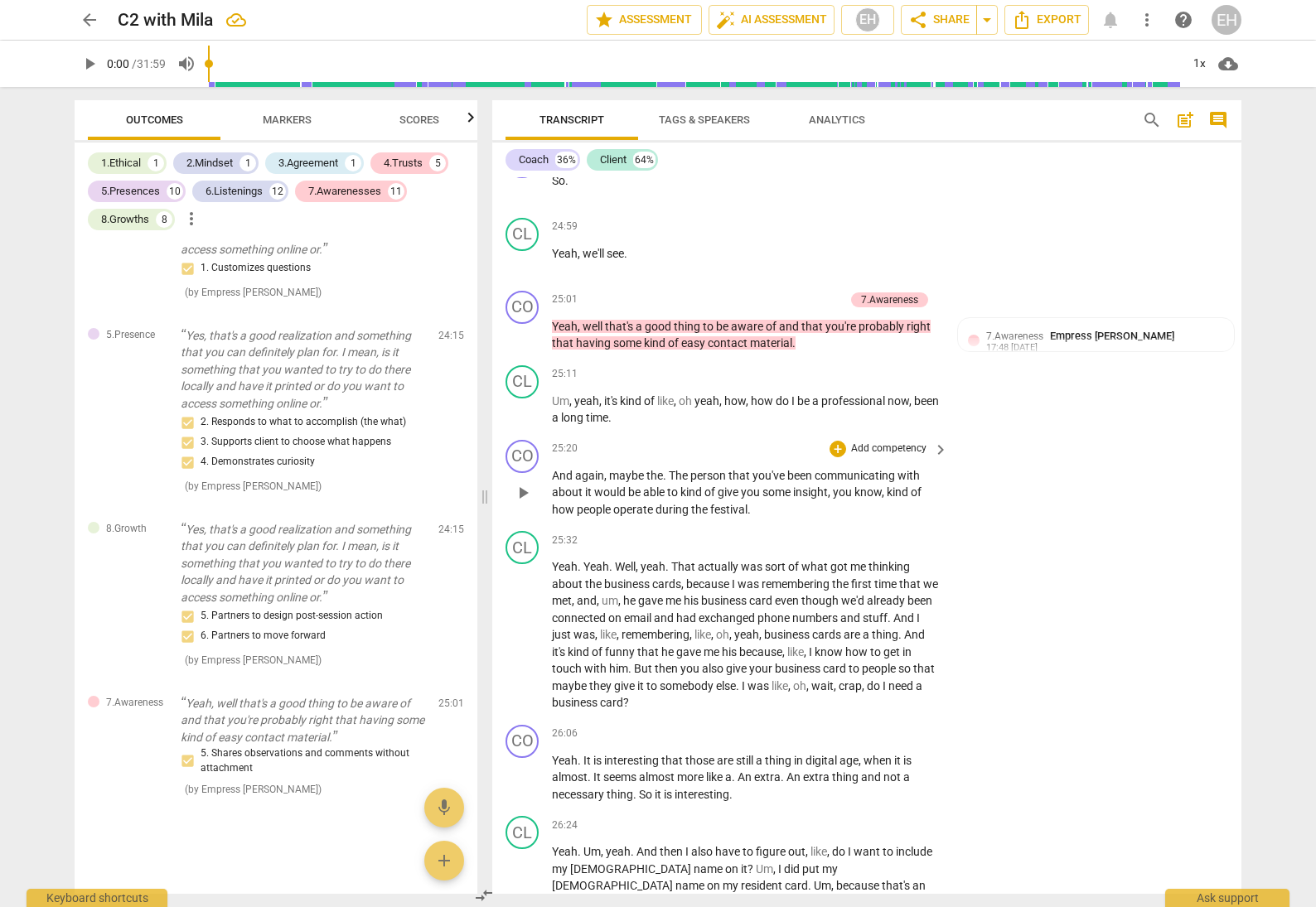
click at [907, 442] on p "Add competency" at bounding box center [889, 449] width 79 height 15
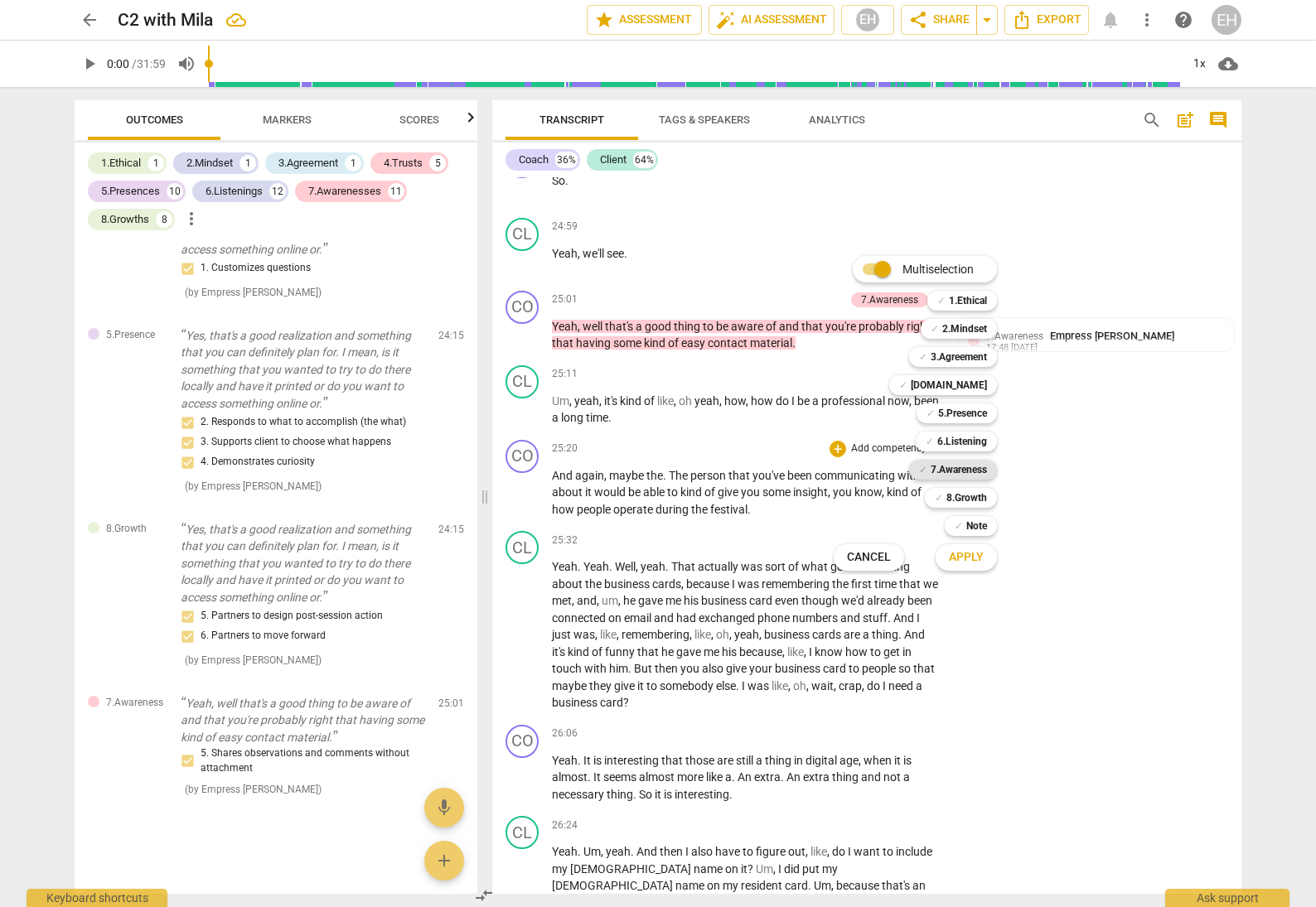
click at [965, 468] on b "7.Awareness" at bounding box center [959, 470] width 57 height 20
click at [970, 560] on span "Apply" at bounding box center [966, 557] width 35 height 17
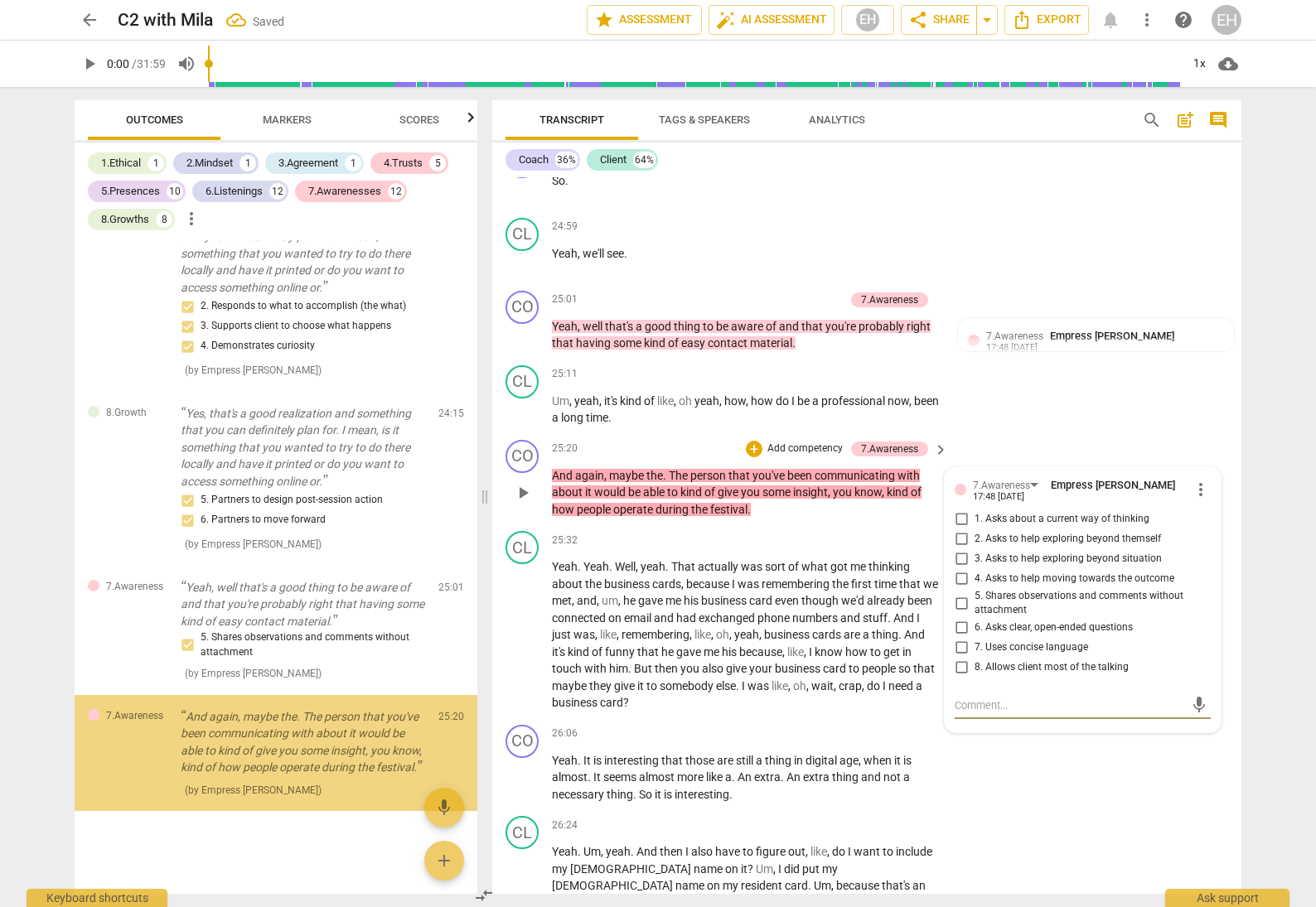
scroll to position [12755, 0]
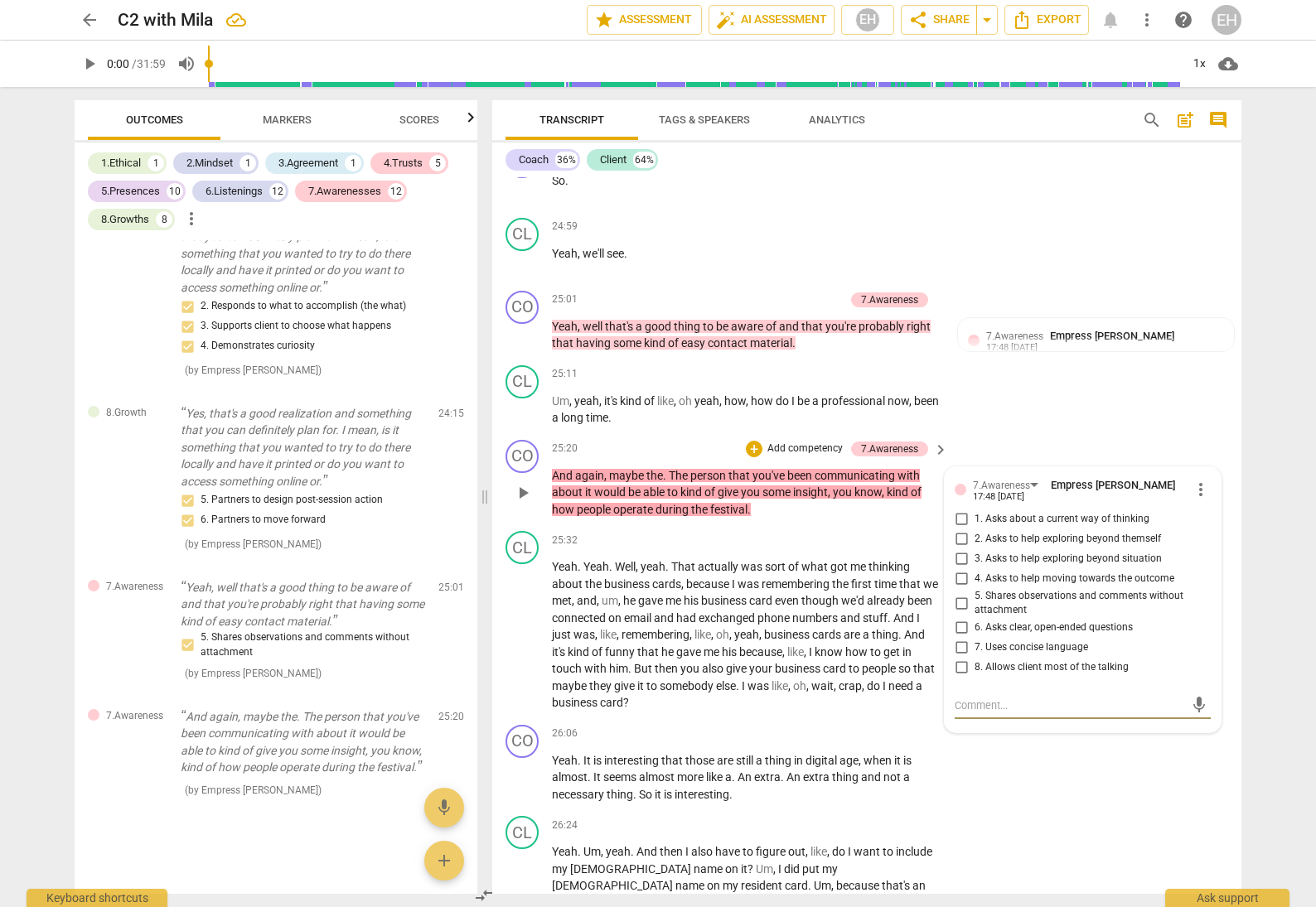
click at [961, 570] on input "4. Asks to help moving towards the outcome" at bounding box center [961, 579] width 26 height 20
checkbox input "true"
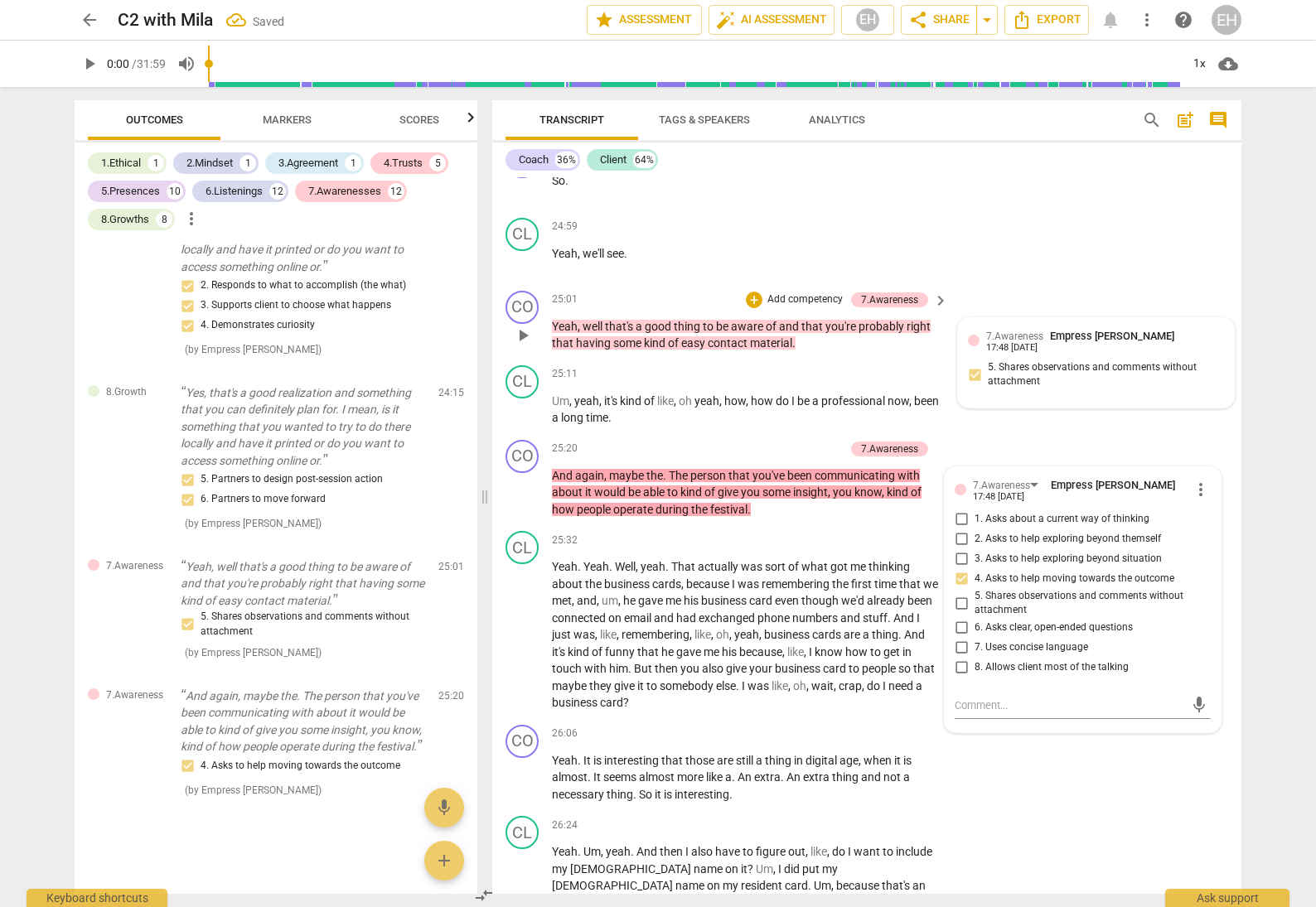
click at [1075, 330] on span "Empress [PERSON_NAME]" at bounding box center [1112, 336] width 124 height 12
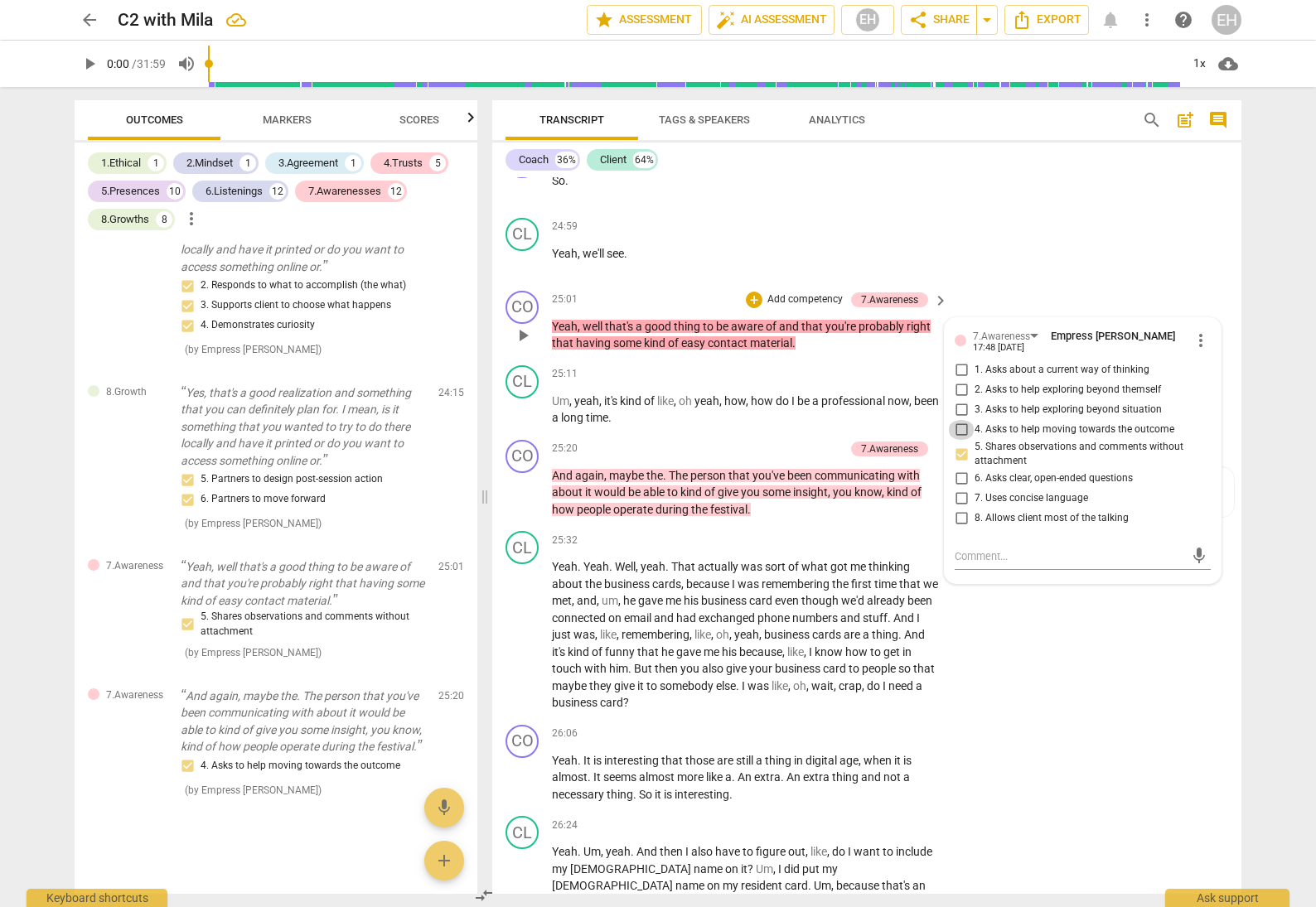
drag, startPoint x: 961, startPoint y: 393, endPoint x: 975, endPoint y: 384, distance: 16.6
click at [961, 420] on input "4. Asks to help moving towards the outcome" at bounding box center [961, 430] width 26 height 20
checkbox input "true"
click at [1113, 211] on div "CL play_arrow pause 24:59 + Add competency keyboard_arrow_right Yeah , we'll se…" at bounding box center [866, 248] width 749 height 73
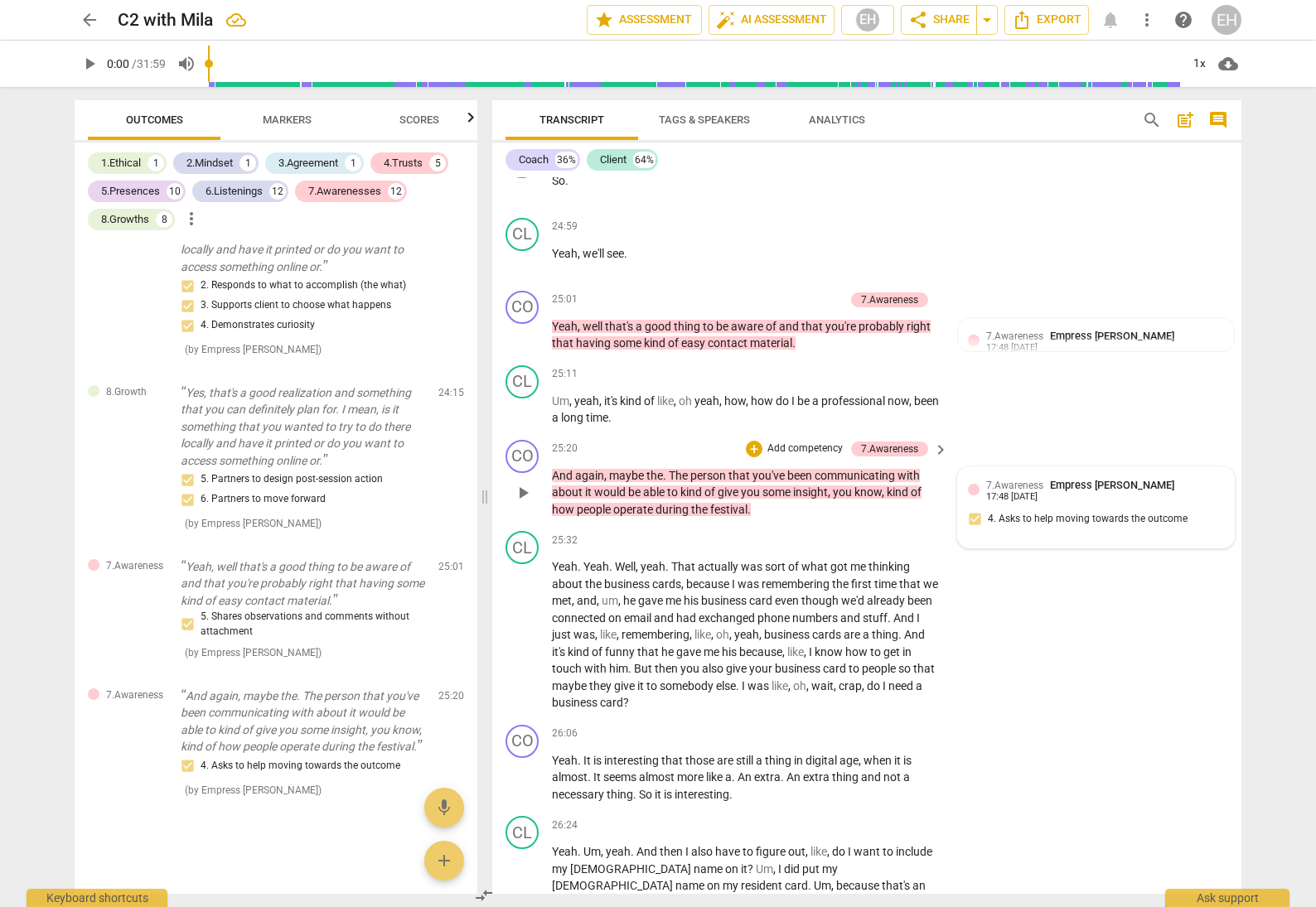
click at [1050, 477] on div "7.Awareness Empress Han 17:48 [DATE] 4. Asks to help moving towards the outcome" at bounding box center [1096, 508] width 256 height 61
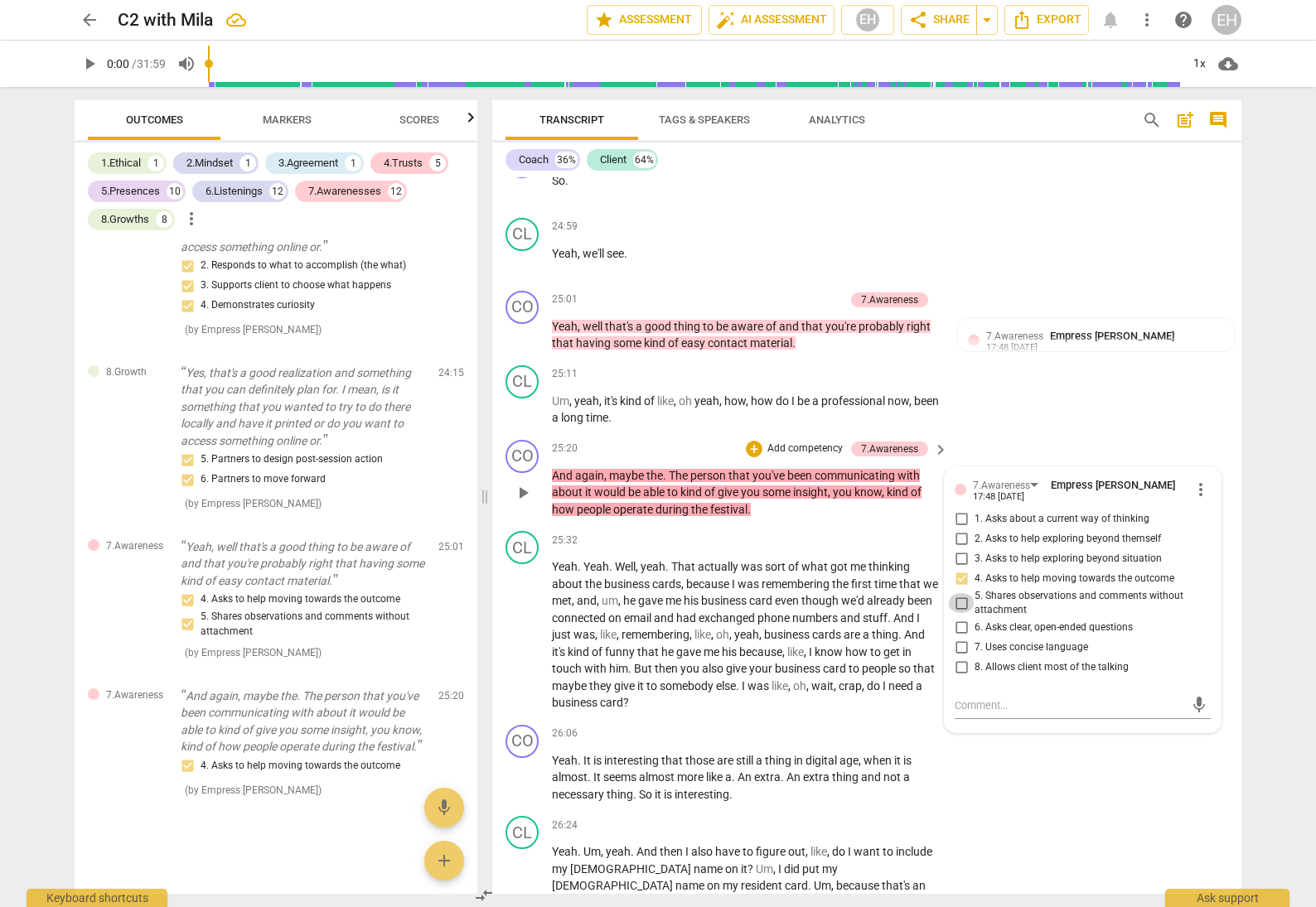
click at [957, 593] on input "5. Shares observations and comments without attachment" at bounding box center [961, 603] width 26 height 20
checkbox input "true"
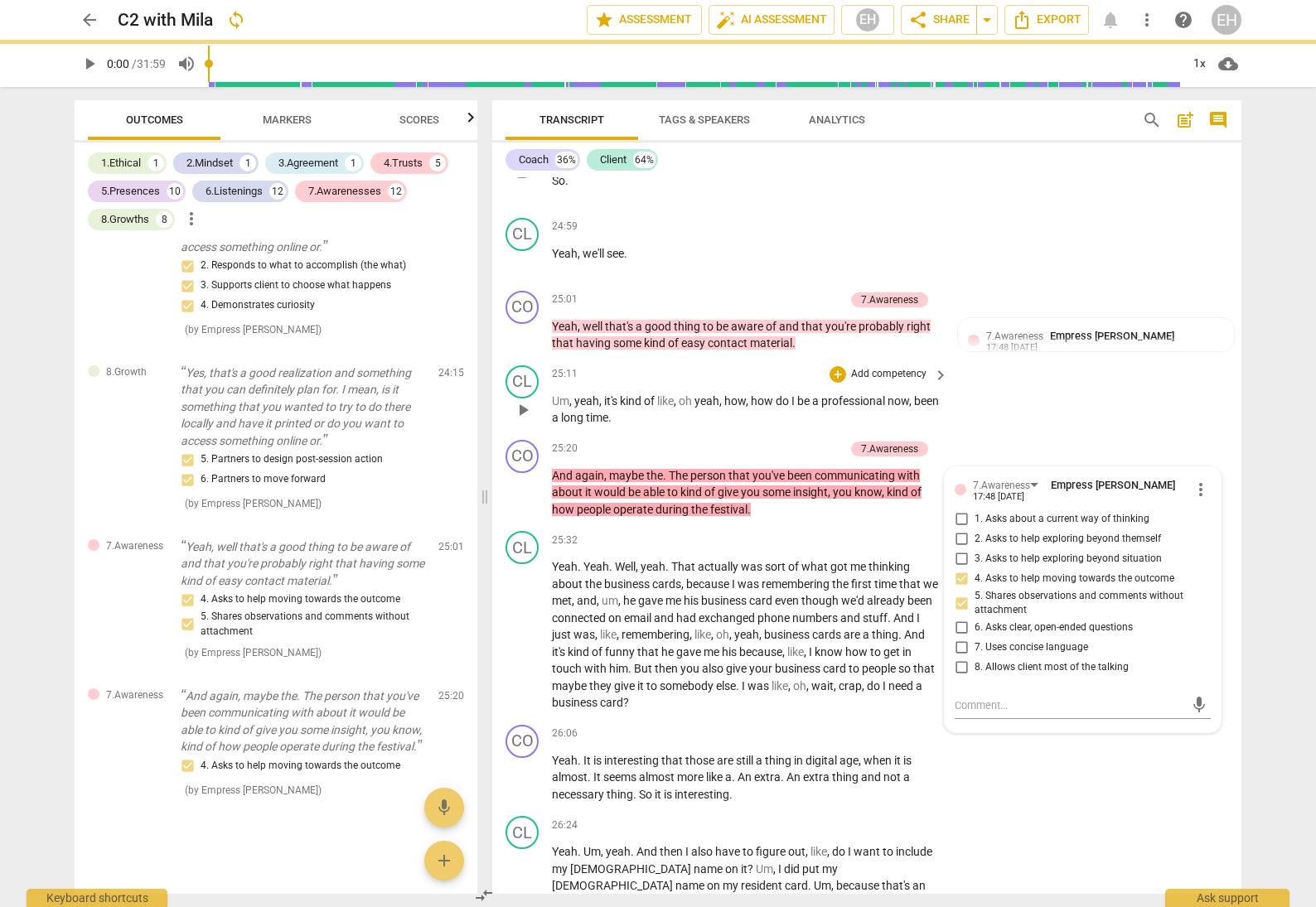
click at [1065, 375] on div "CL play_arrow pause 25:11 + Add competency keyboard_arrow_right Um , yeah , it'…" at bounding box center [866, 397] width 749 height 75
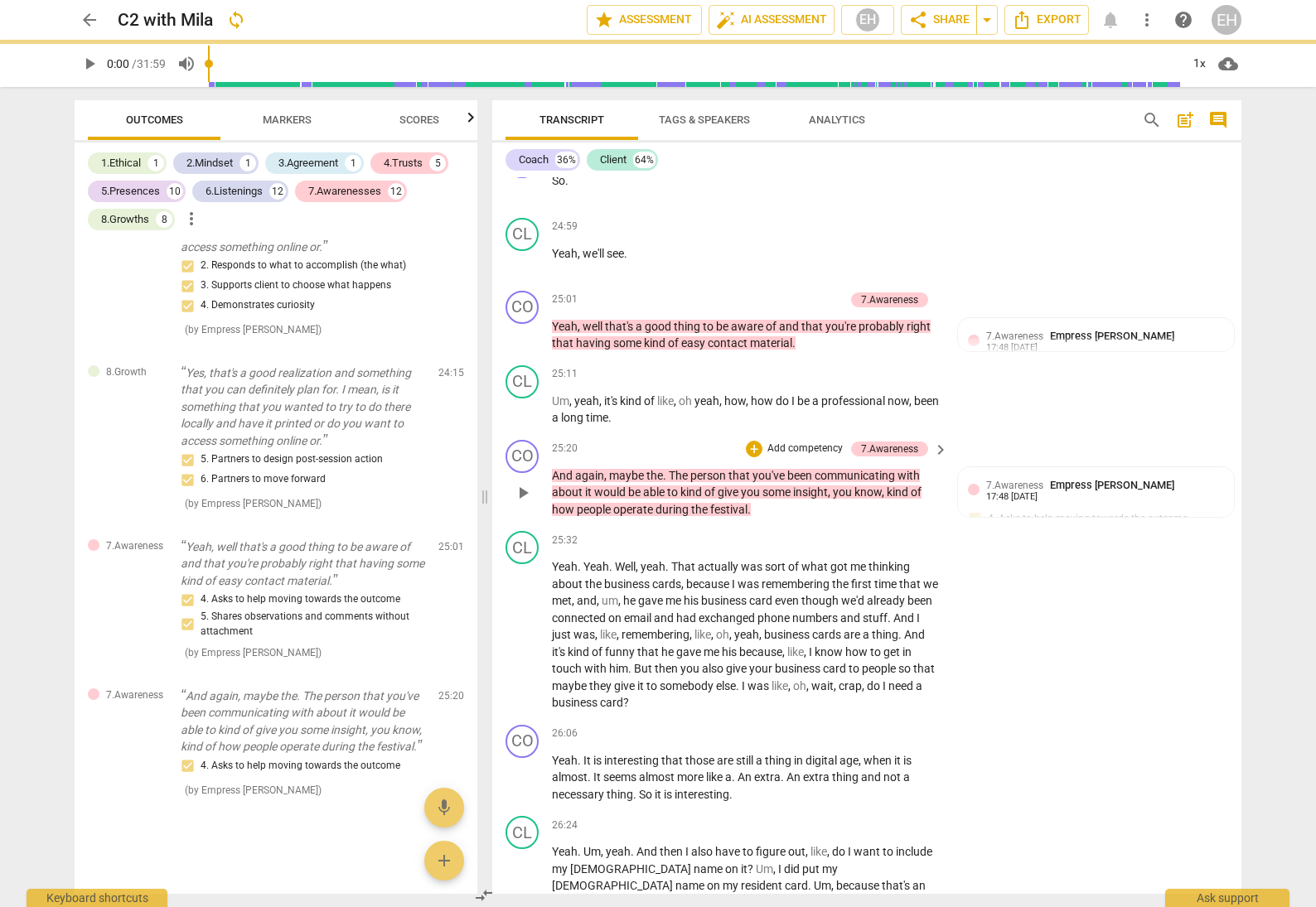
click at [823, 442] on p "Add competency" at bounding box center [805, 449] width 79 height 15
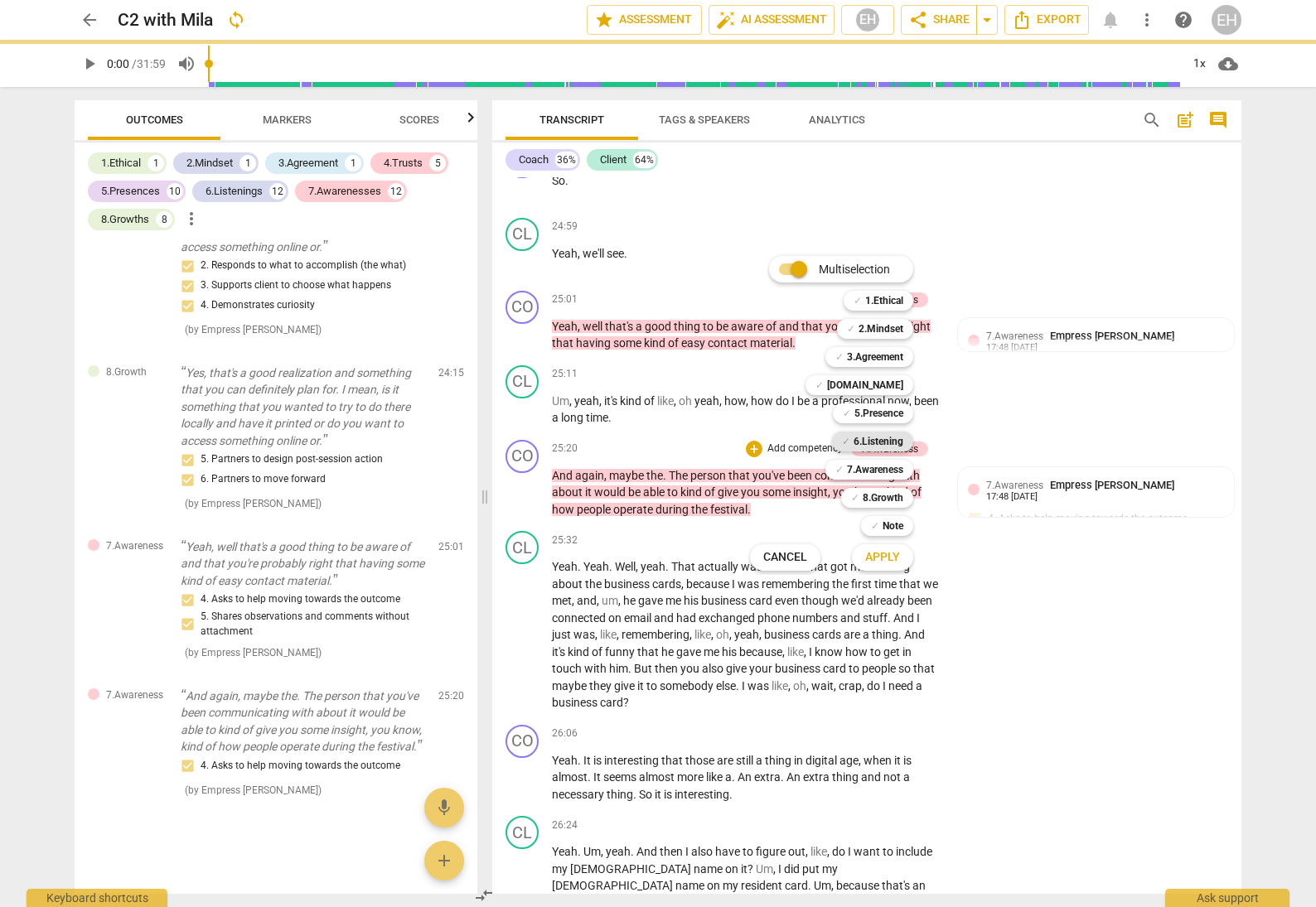
click at [883, 446] on b "6.Listening" at bounding box center [878, 441] width 50 height 20
click at [898, 564] on span "Apply" at bounding box center [883, 557] width 35 height 17
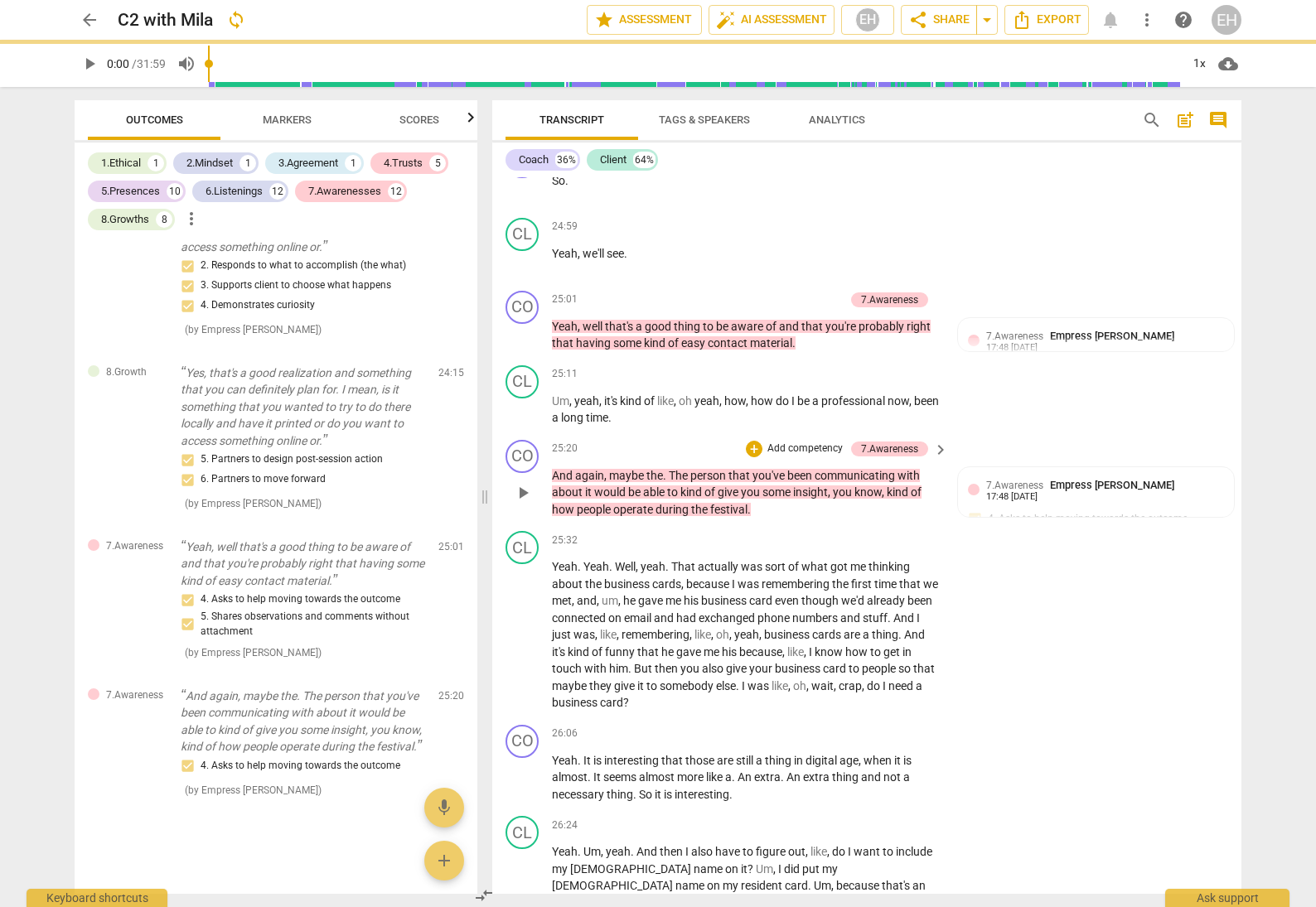
click at [1084, 433] on div "CO play_arrow pause 25:20 + Add competency 7.Awareness keyboard_arrow_right And…" at bounding box center [866, 479] width 749 height 92
click at [1098, 477] on div "7.Awareness Empress Han 17:48 [DATE] 4. Asks to help moving towards the outcome…" at bounding box center [1096, 523] width 256 height 90
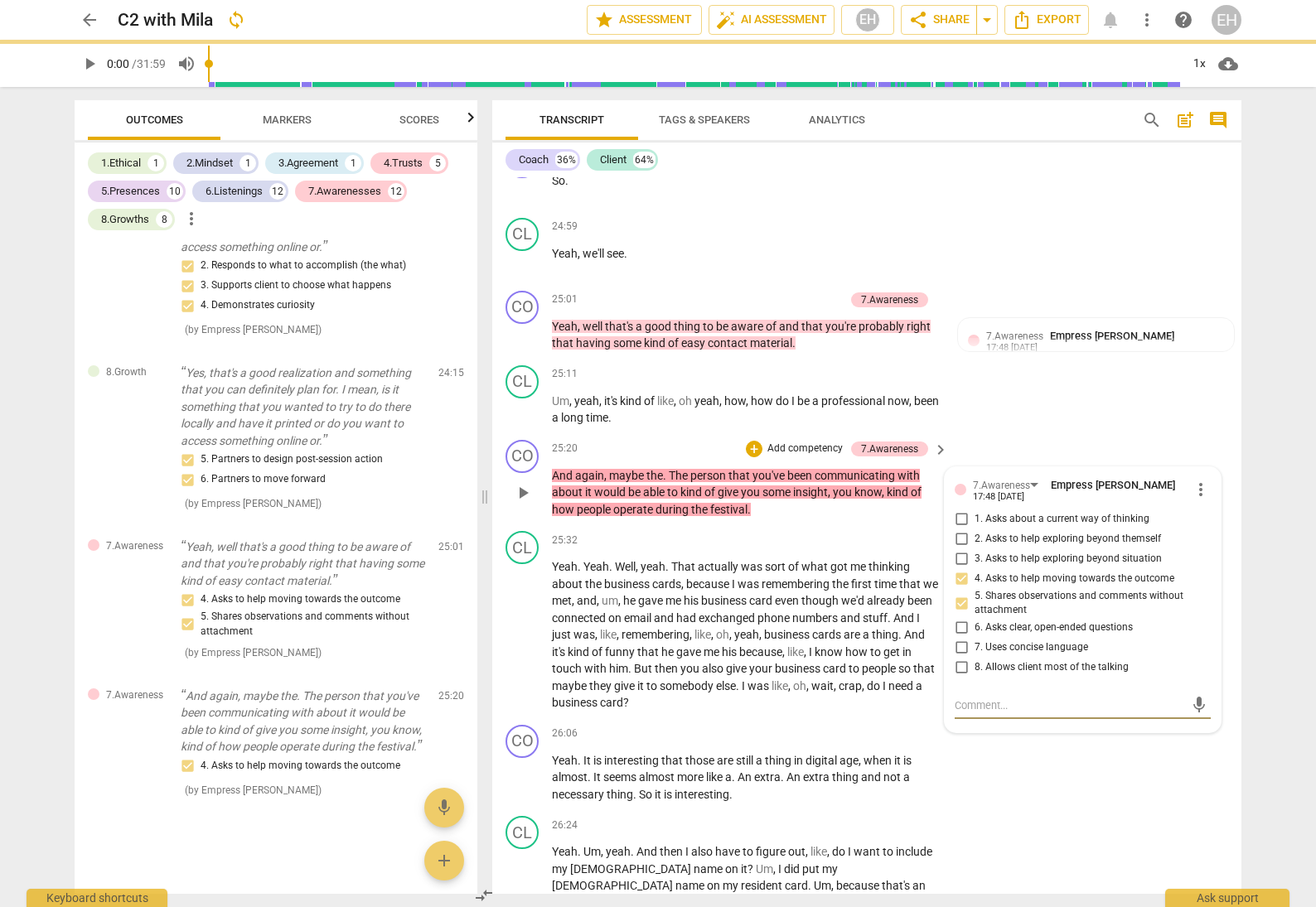
click at [816, 442] on p "Add competency" at bounding box center [805, 449] width 79 height 15
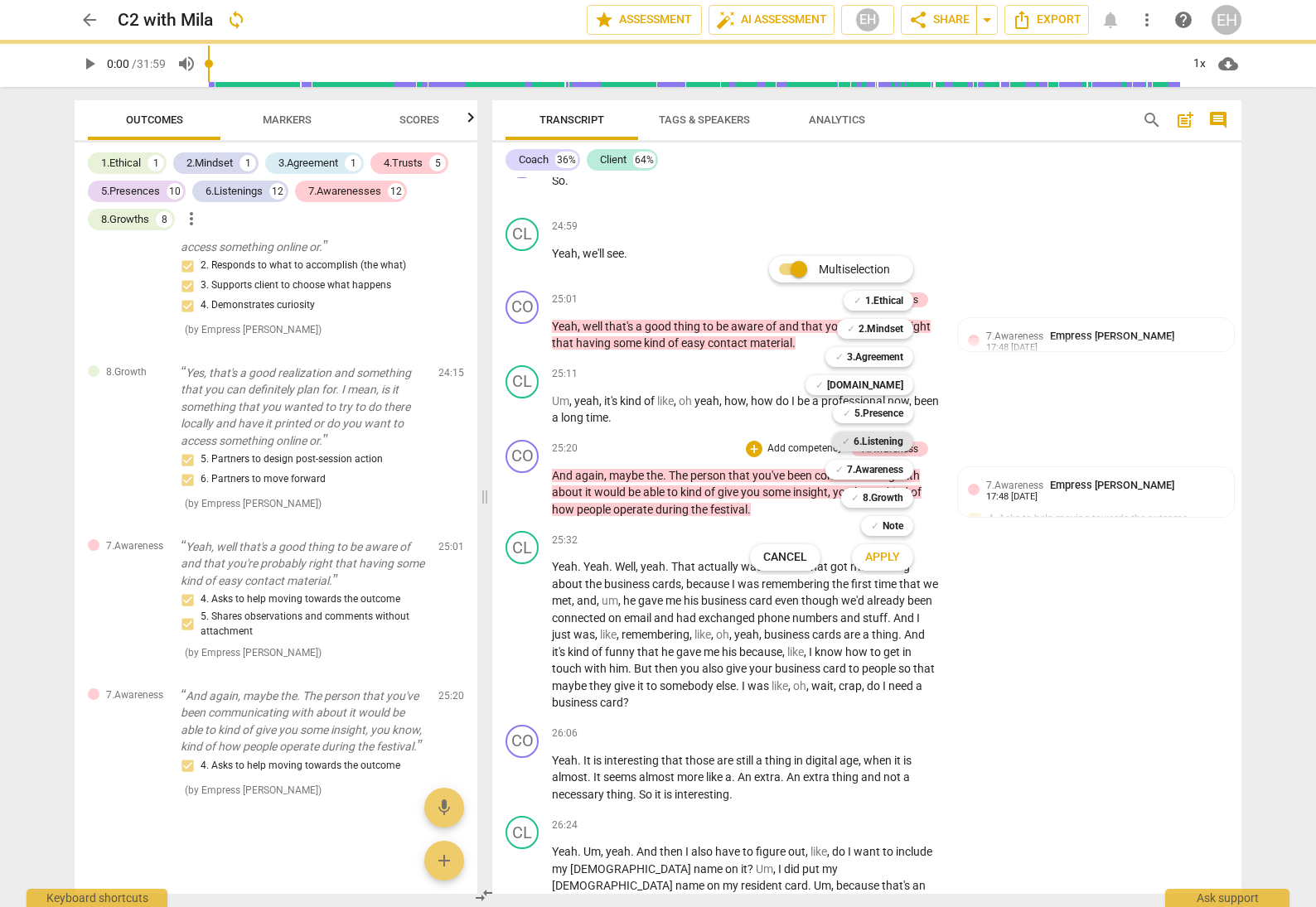
click at [865, 437] on b "6.Listening" at bounding box center [878, 441] width 50 height 20
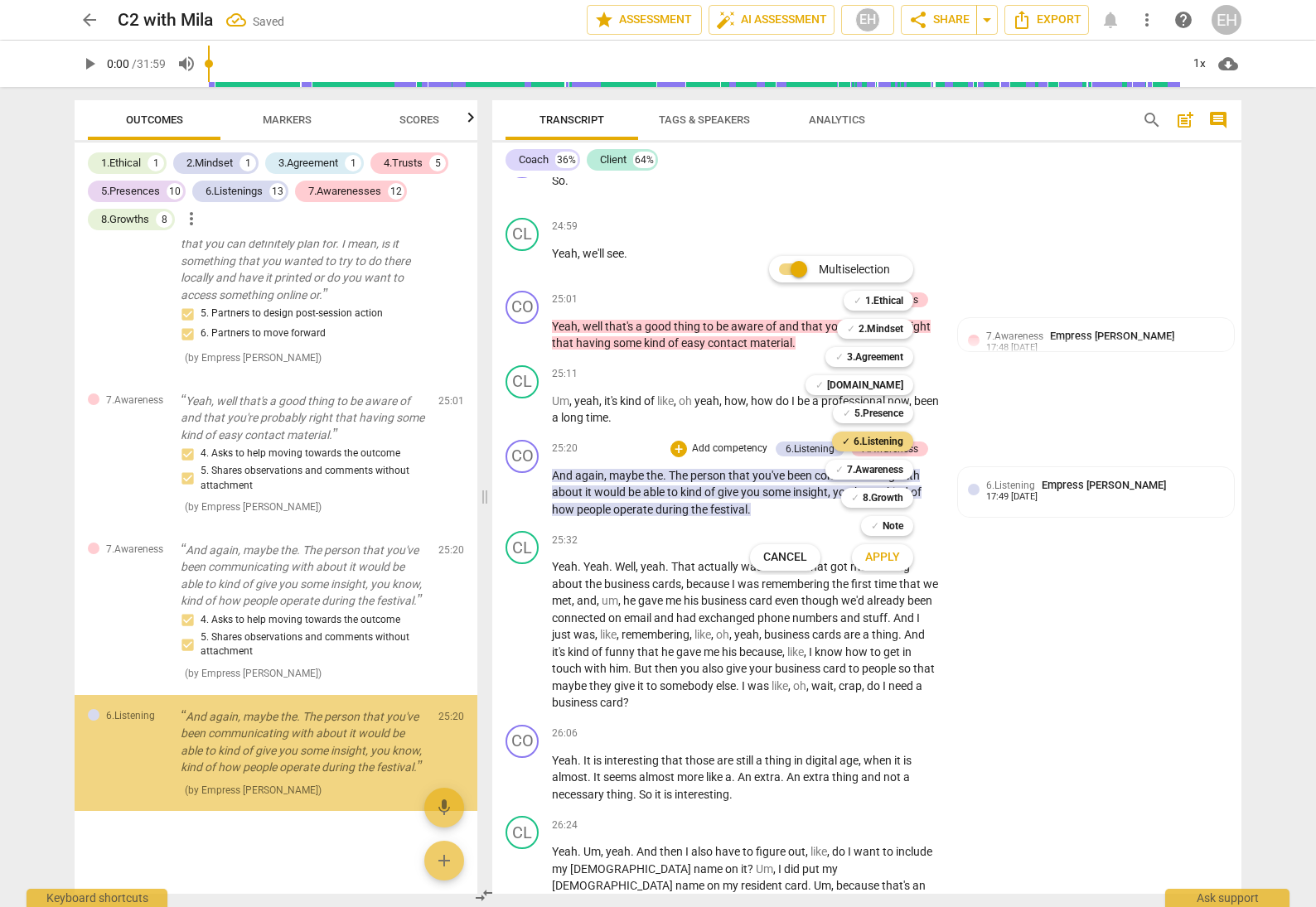
click at [898, 564] on span "Apply" at bounding box center [883, 557] width 35 height 17
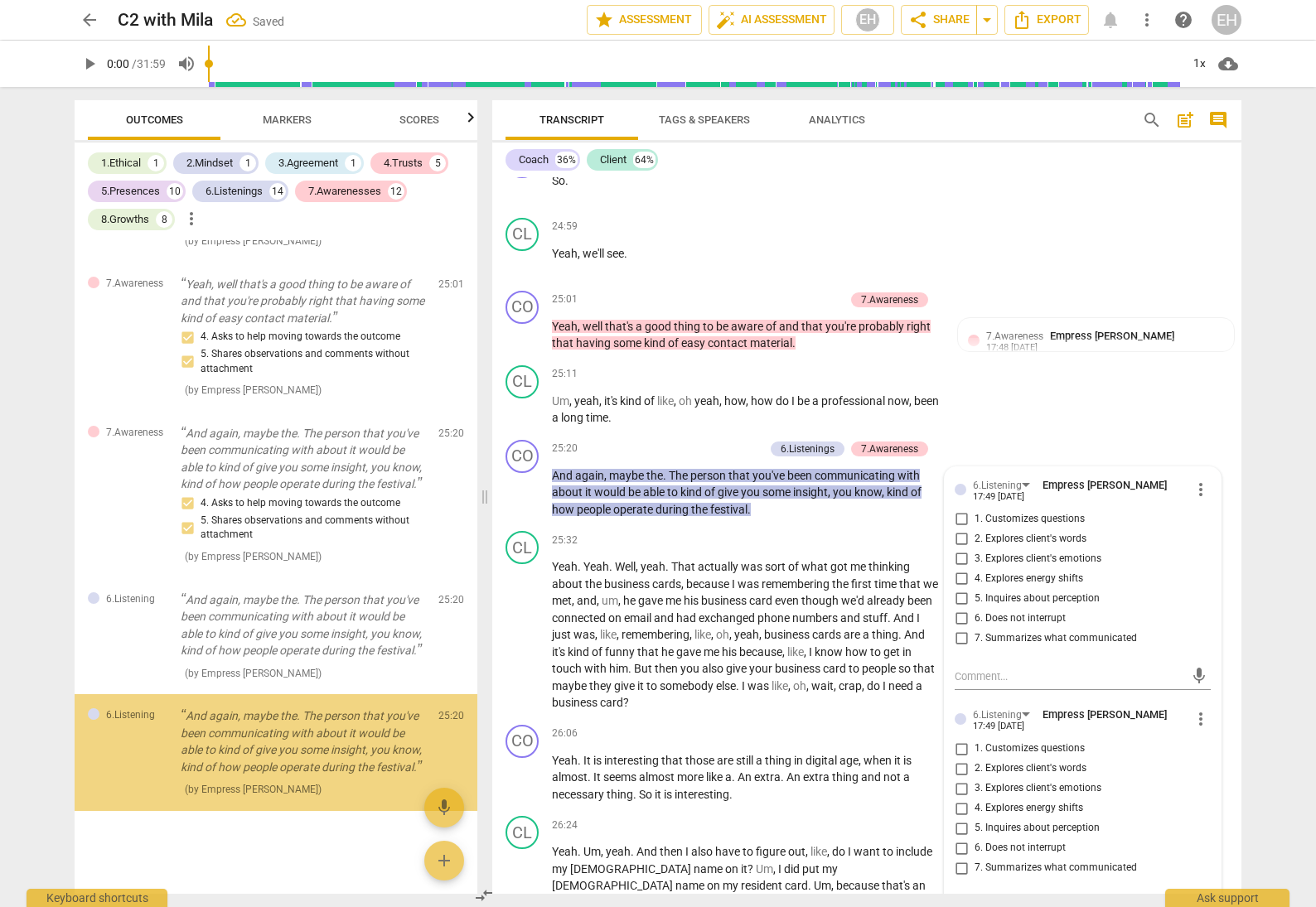
scroll to position [13091, 0]
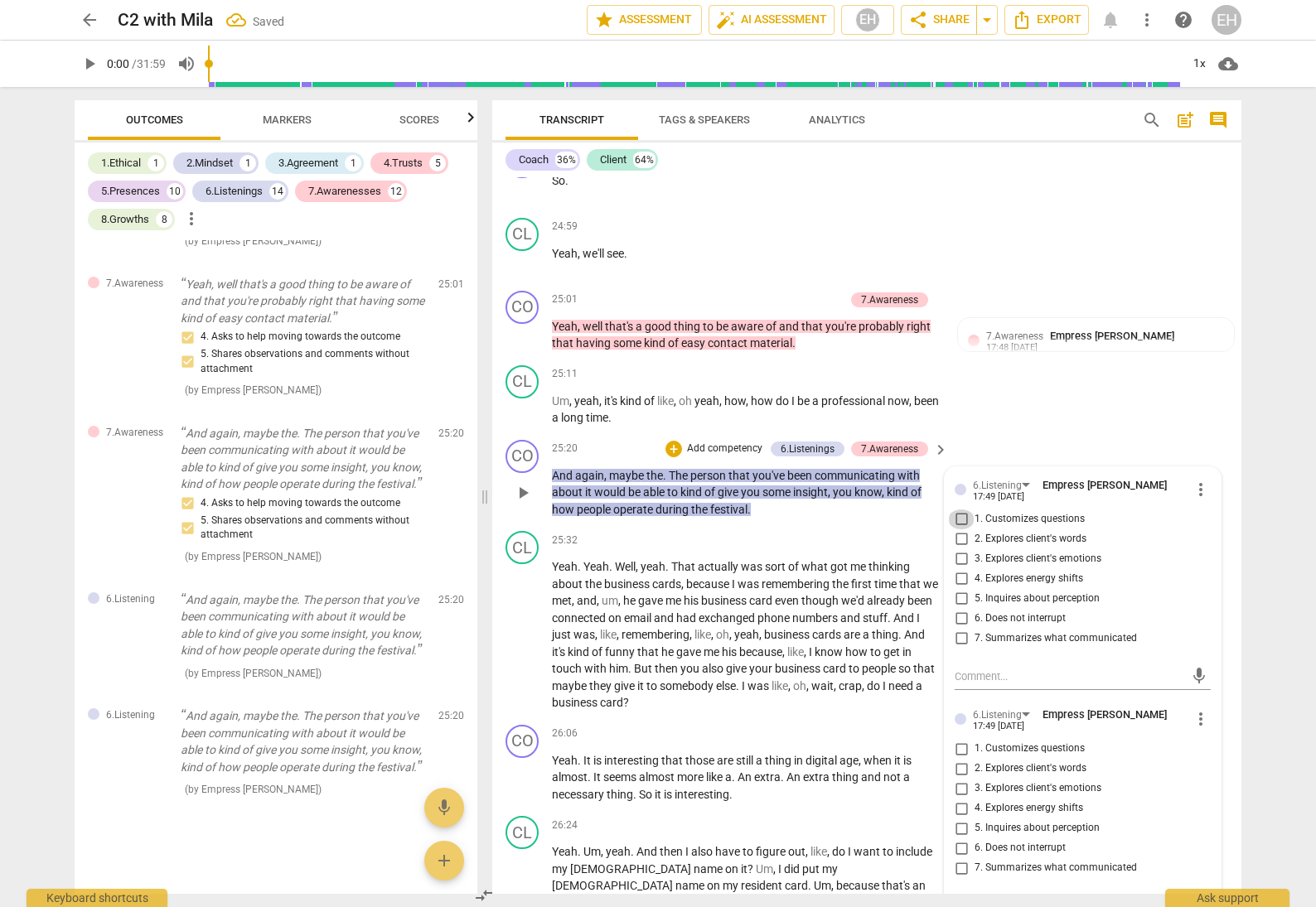
click at [962, 510] on input "1. Customizes questions" at bounding box center [961, 519] width 26 height 20
checkbox input "true"
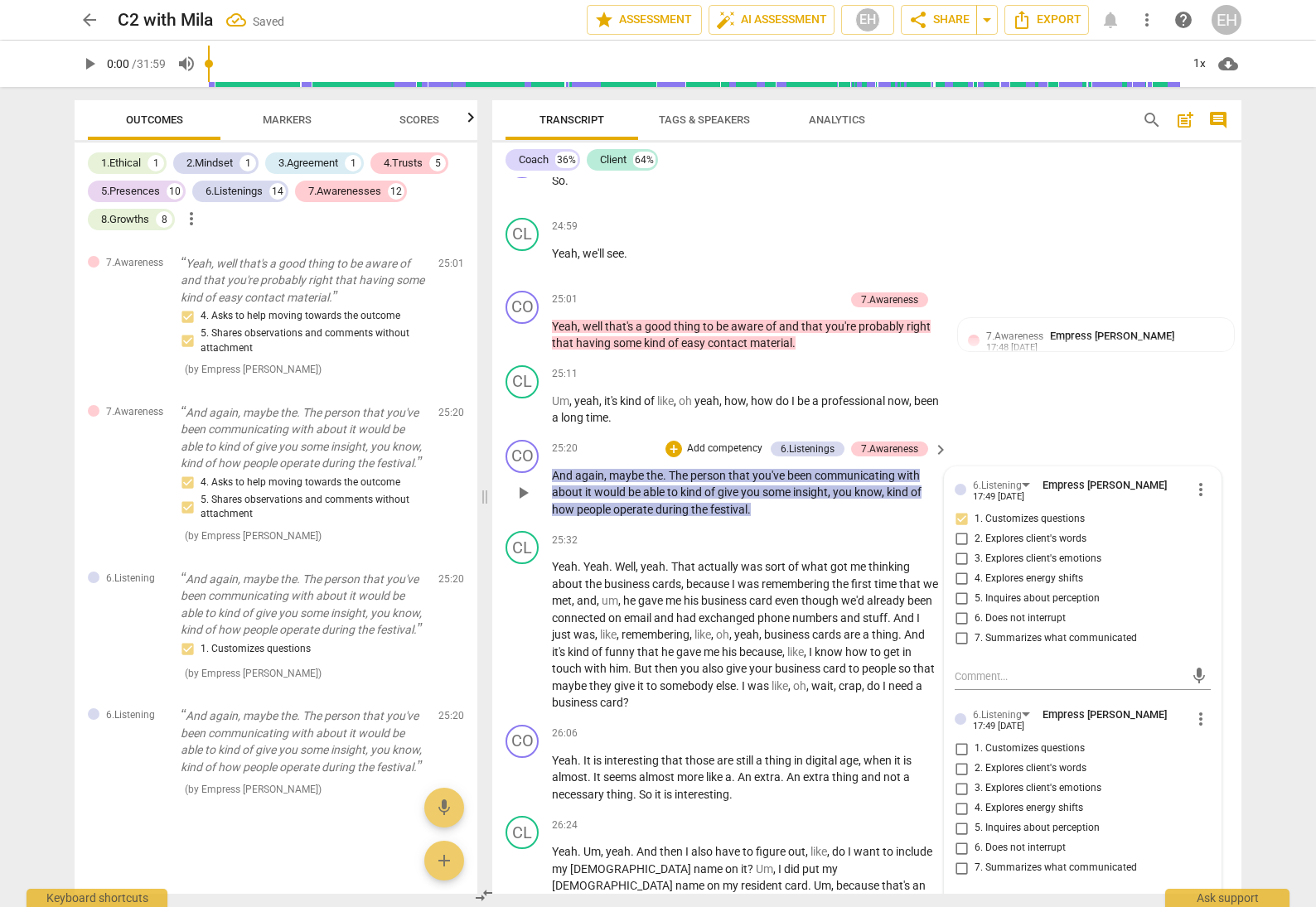
click at [1077, 433] on div "CO play_arrow pause 25:20 + Add competency 6.Listenings 7.Awareness keyboard_ar…" at bounding box center [866, 479] width 749 height 92
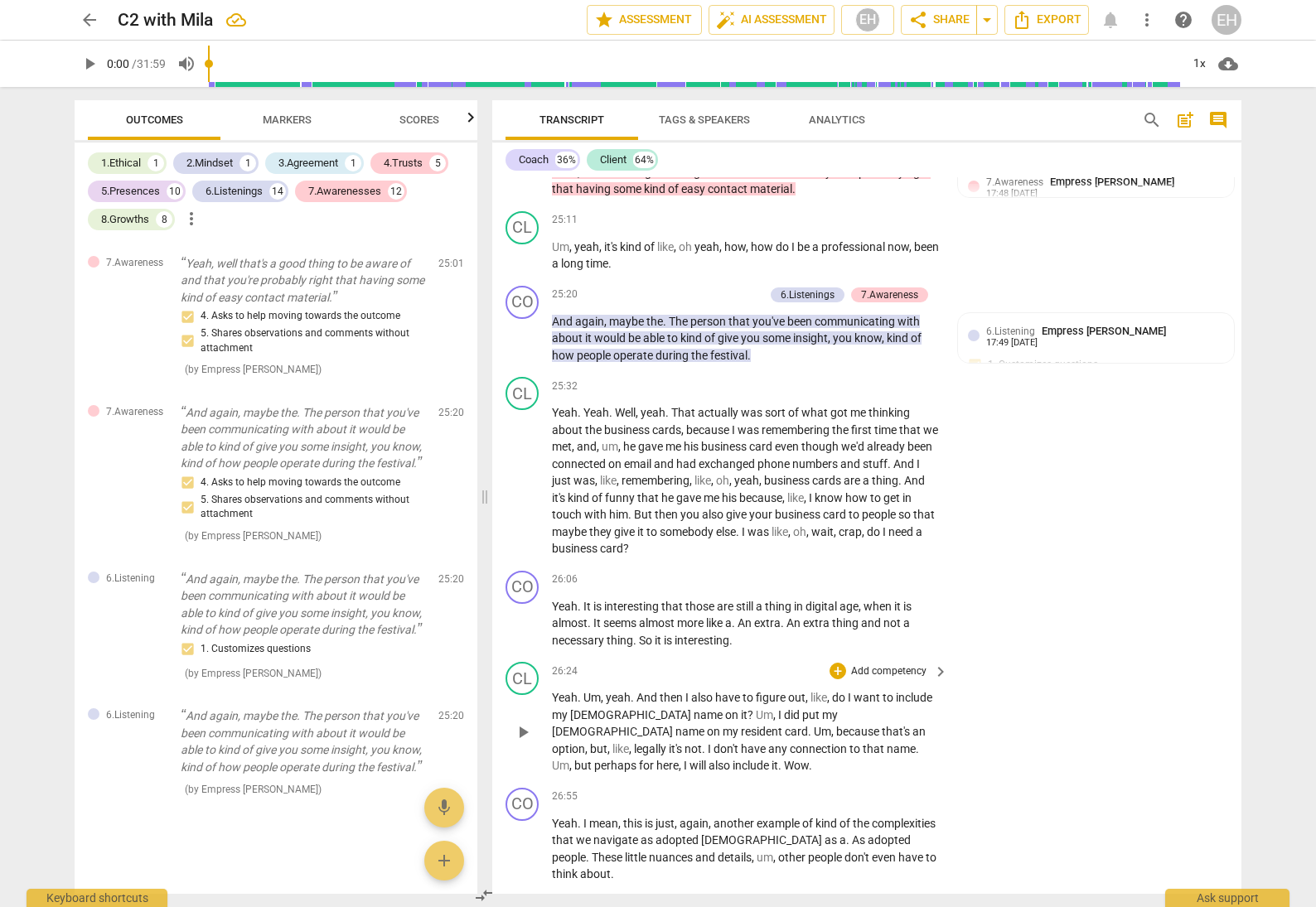
scroll to position [7368, 0]
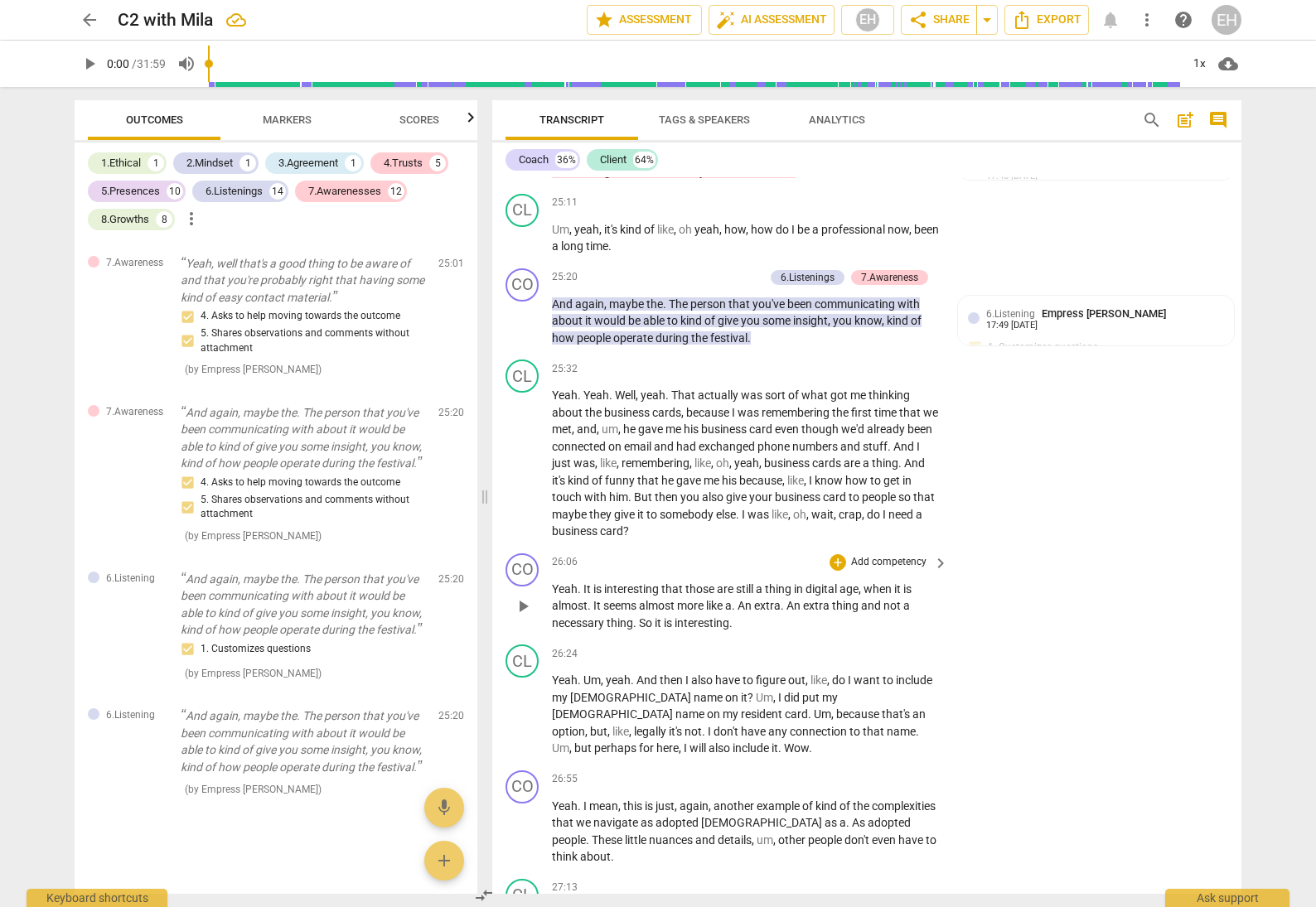
click at [881, 555] on p "Add competency" at bounding box center [889, 562] width 79 height 15
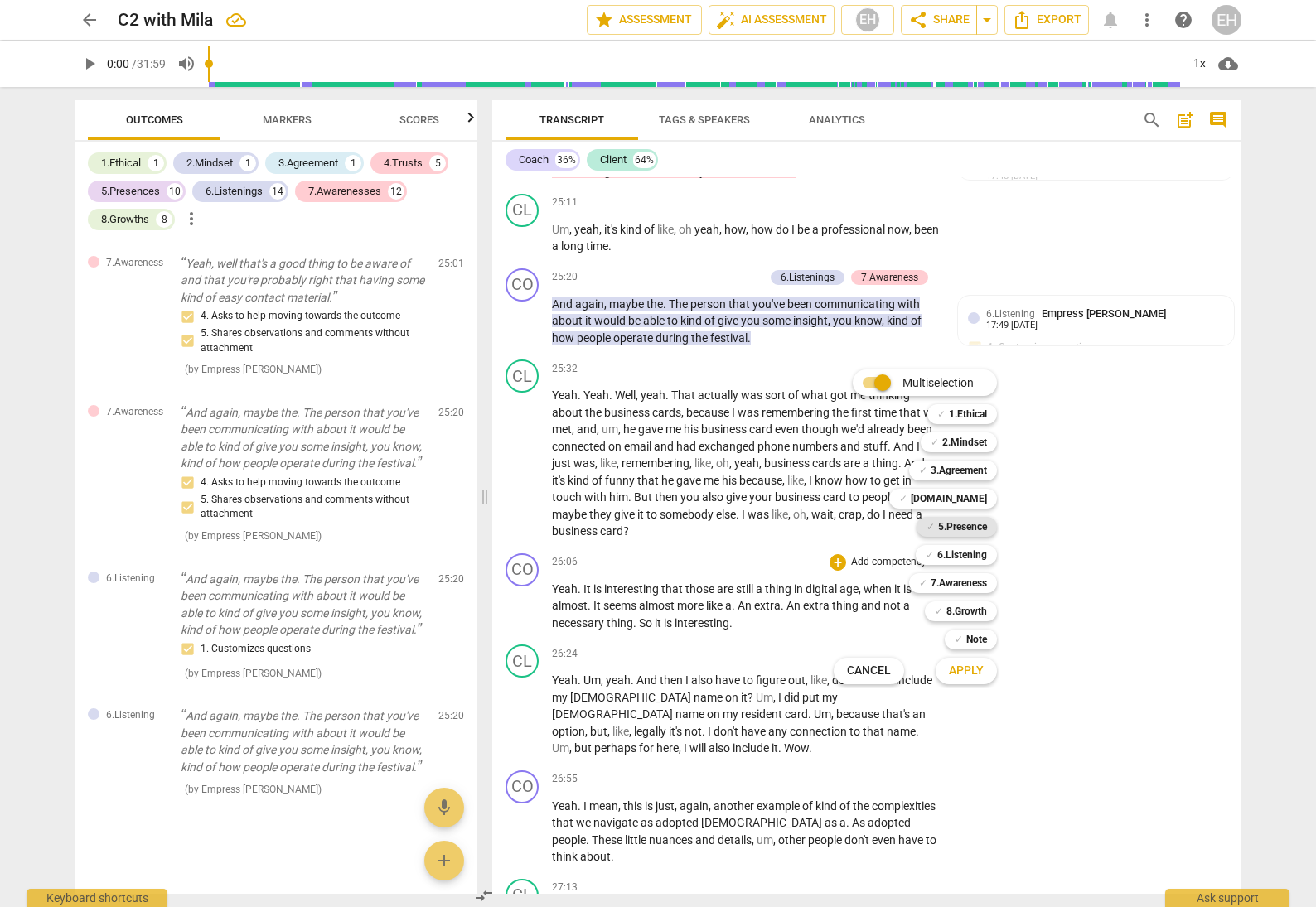
click at [954, 527] on b "5.Presence" at bounding box center [963, 527] width 49 height 20
click at [976, 670] on span "Apply" at bounding box center [966, 670] width 35 height 17
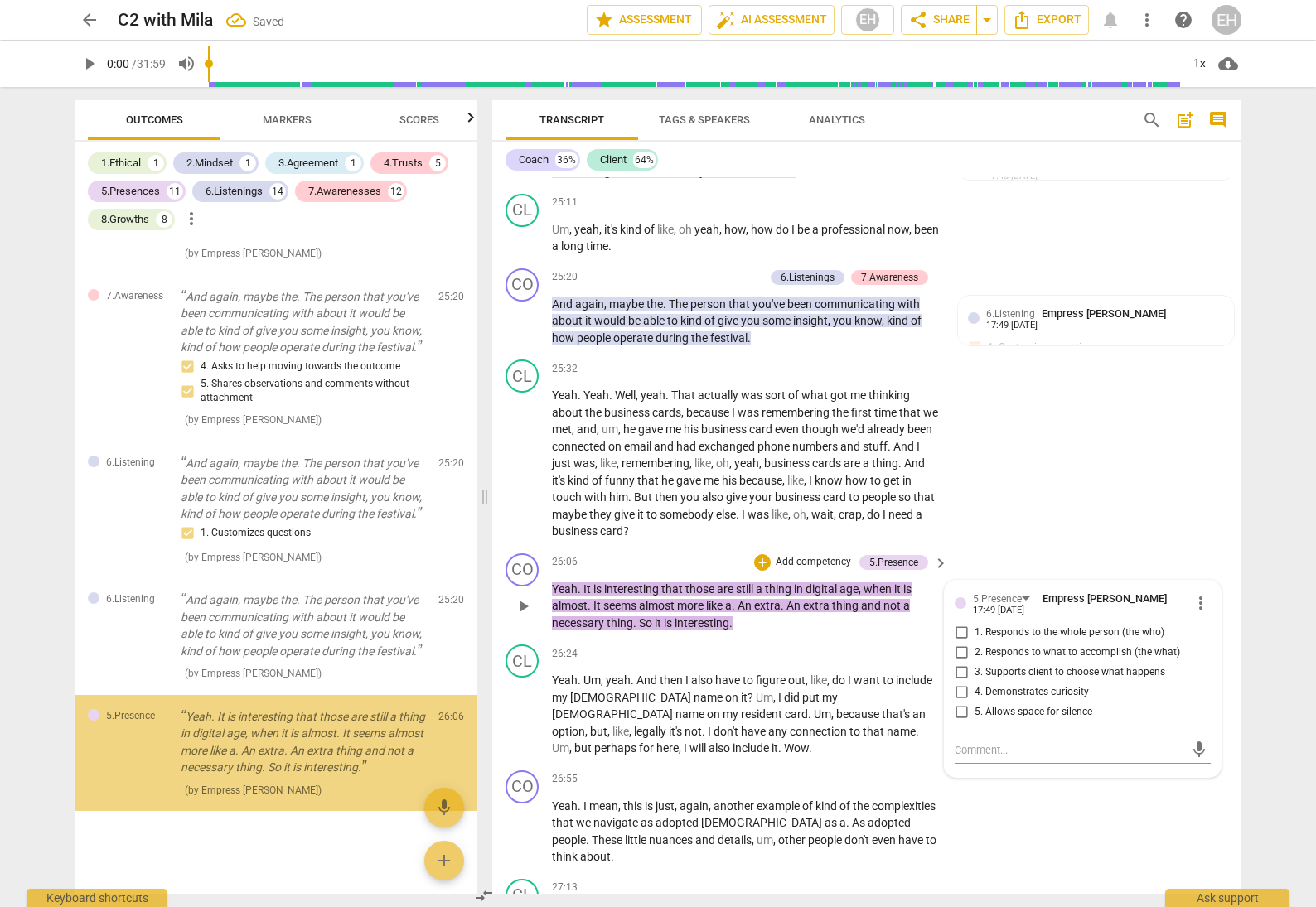
scroll to position [13228, 0]
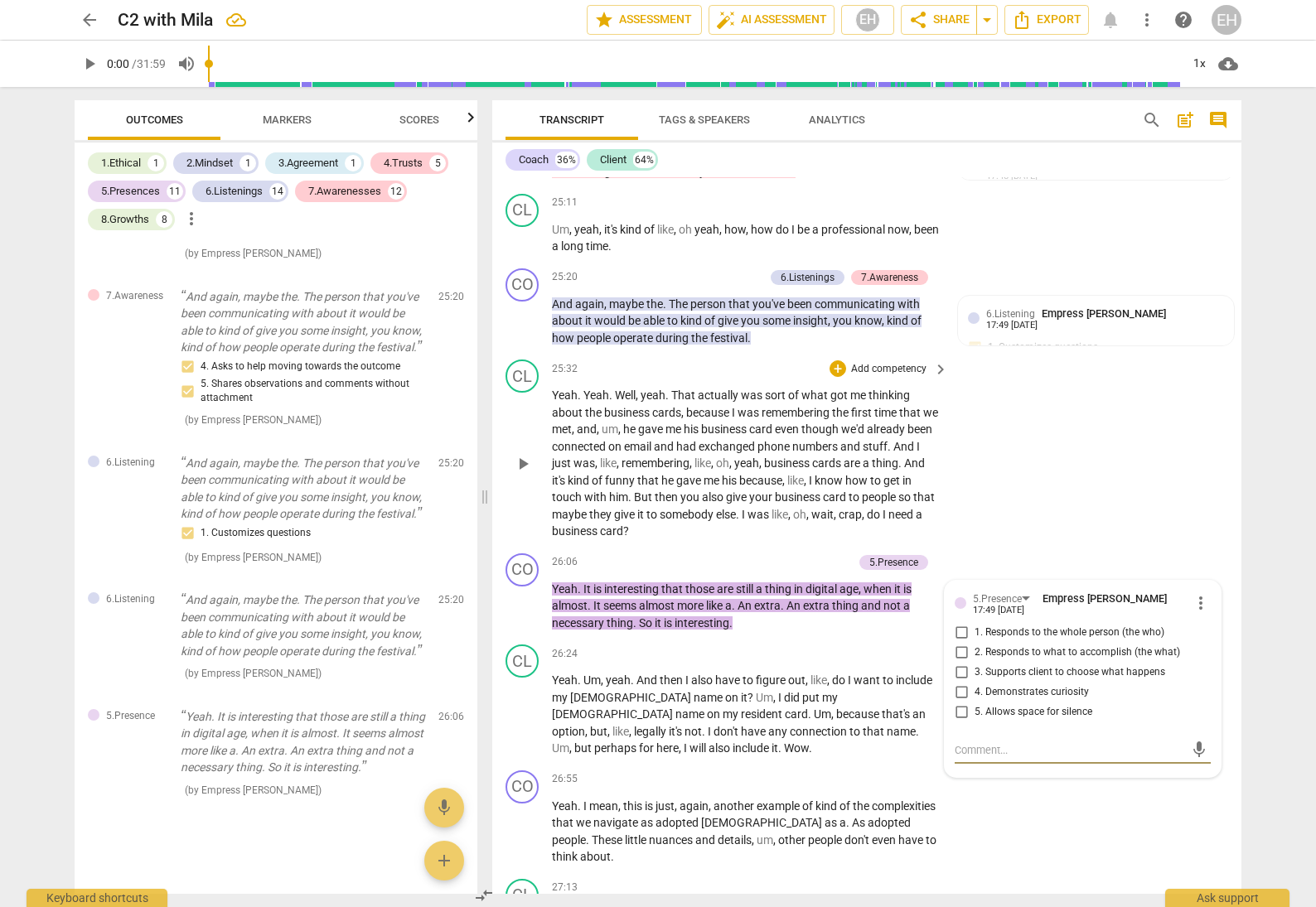
click at [1072, 440] on div "CL play_arrow pause 25:32 + Add competency keyboard_arrow_right Yeah . Yeah . W…" at bounding box center [866, 450] width 749 height 194
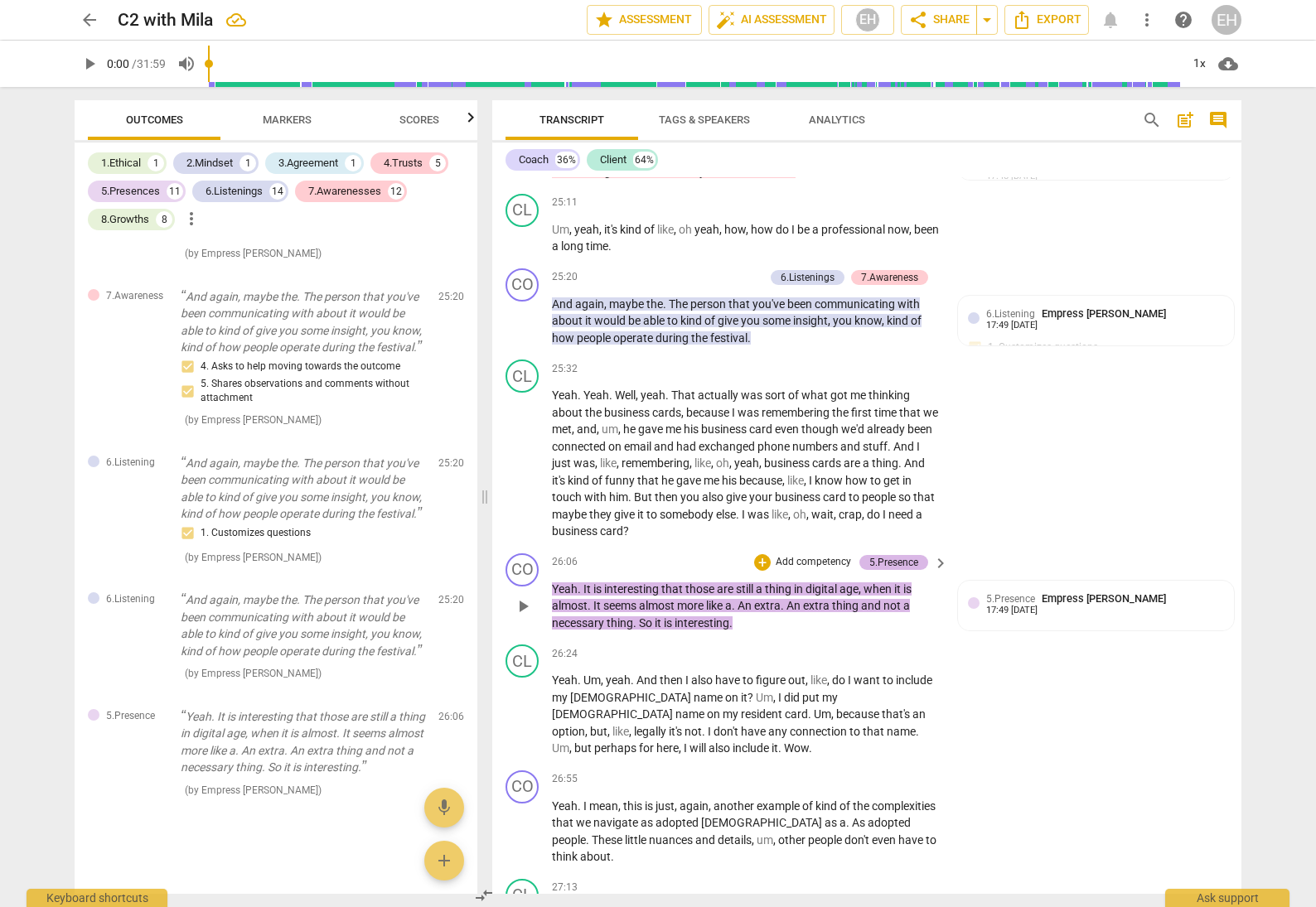
click at [894, 555] on div "5.Presence" at bounding box center [894, 562] width 49 height 15
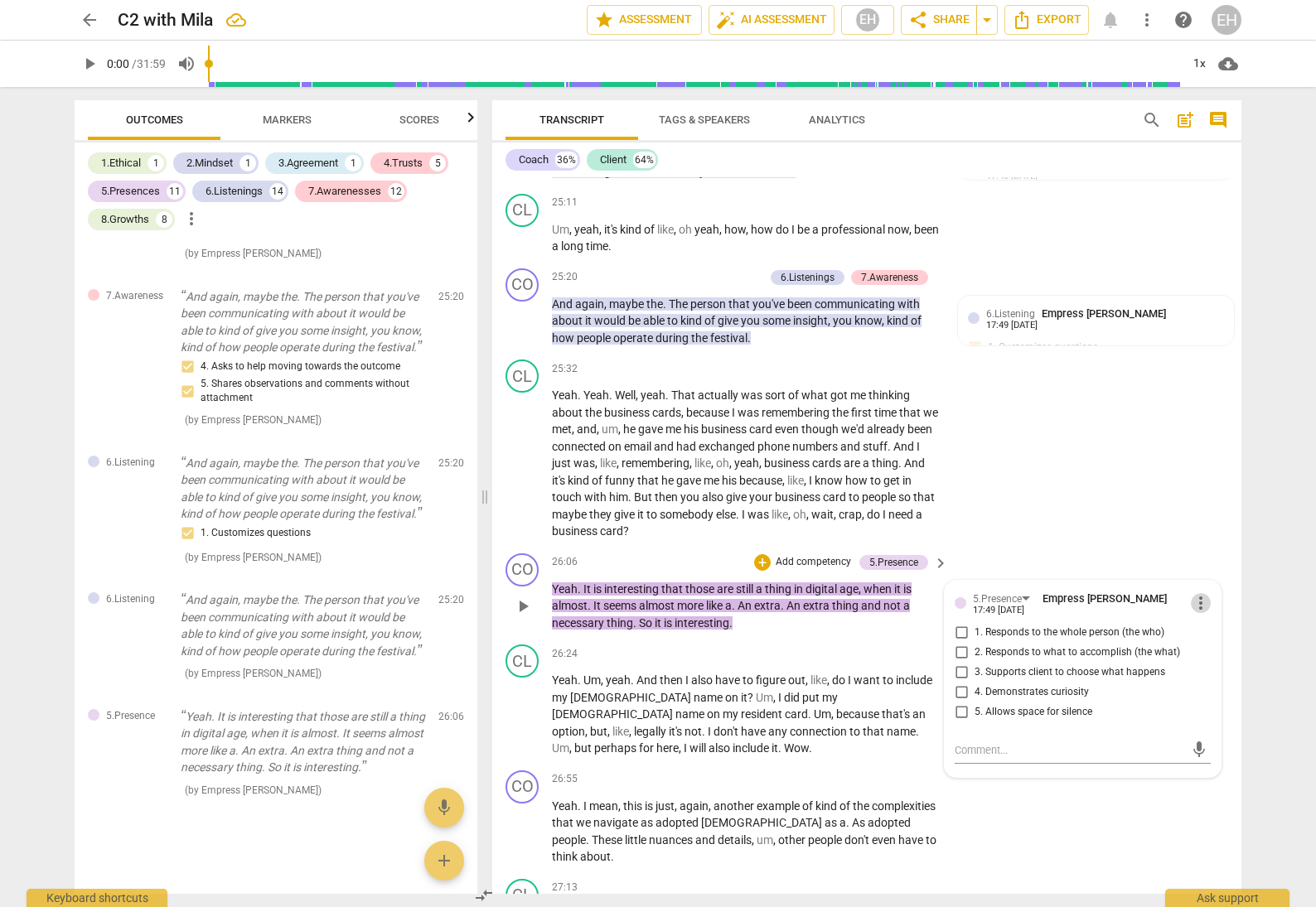
click at [1198, 593] on span "more_vert" at bounding box center [1200, 603] width 20 height 20
click at [1206, 600] on li "Delete" at bounding box center [1214, 597] width 57 height 31
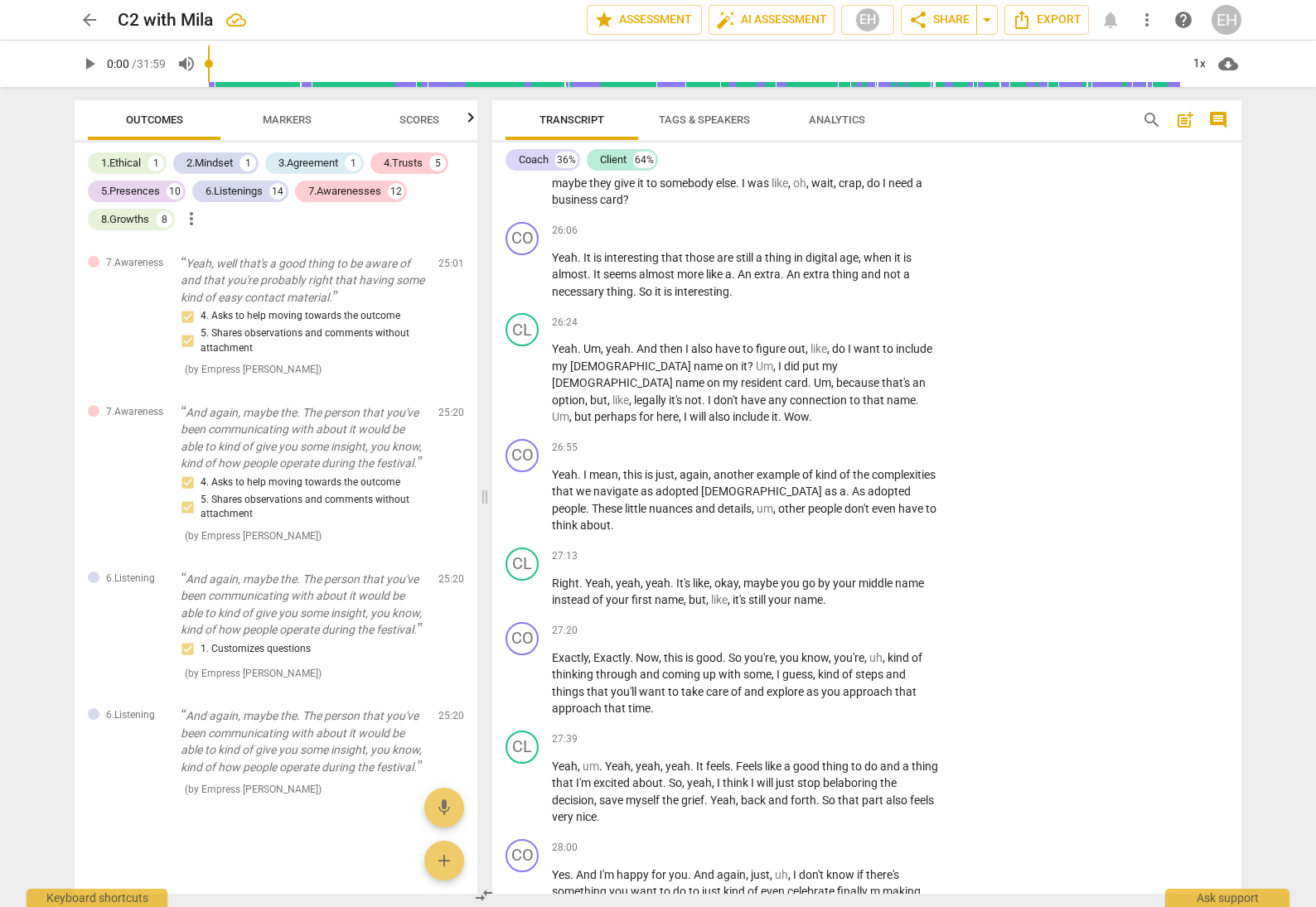
scroll to position [7700, 0]
click at [892, 440] on p "Add competency" at bounding box center [889, 447] width 79 height 15
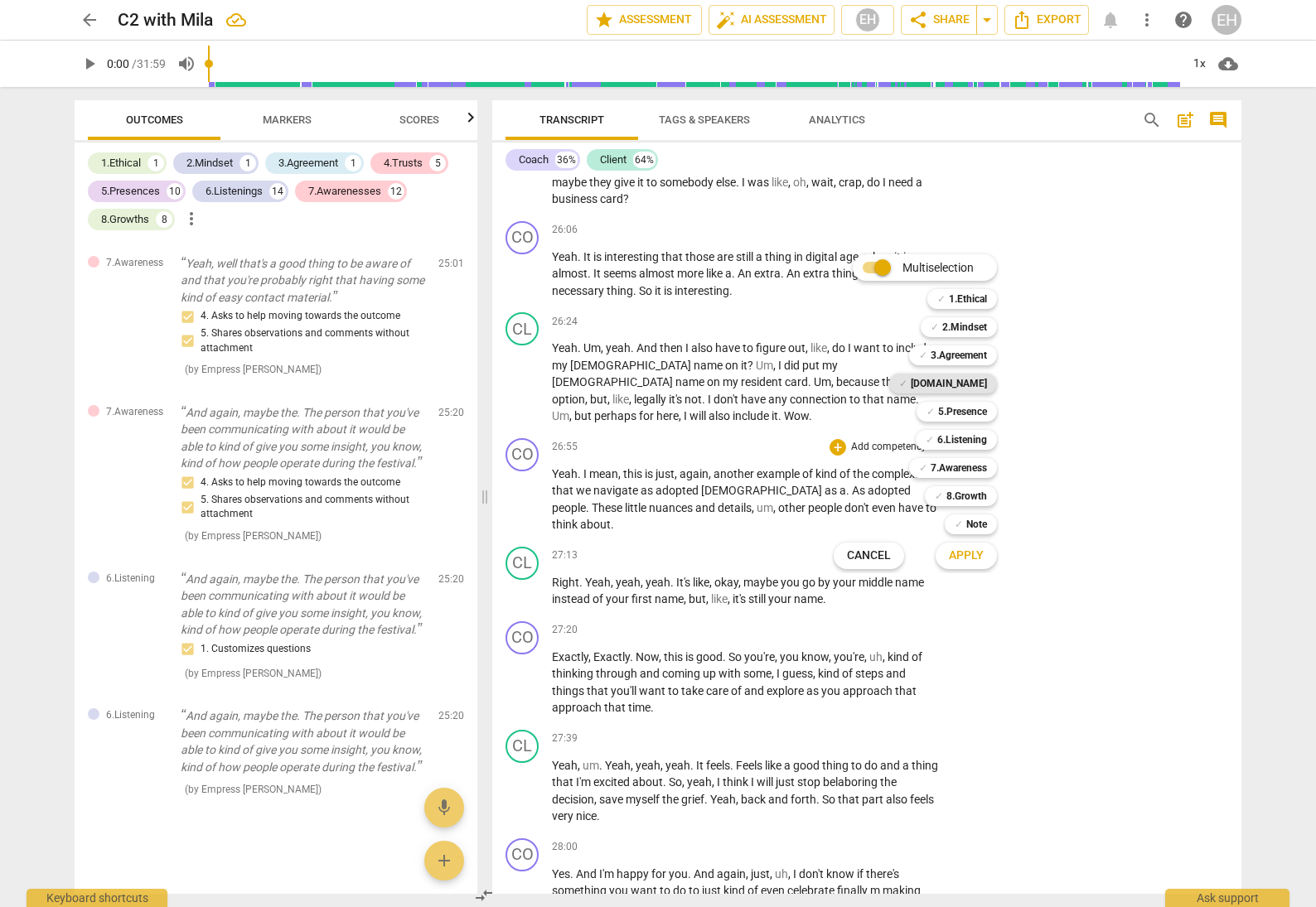
drag, startPoint x: 966, startPoint y: 373, endPoint x: 972, endPoint y: 383, distance: 11.7
click at [966, 373] on div "✓ [DOMAIN_NAME] 4" at bounding box center [952, 383] width 139 height 28
click at [971, 386] on b "[DOMAIN_NAME]" at bounding box center [949, 383] width 77 height 20
click at [972, 556] on span "Apply" at bounding box center [966, 556] width 35 height 17
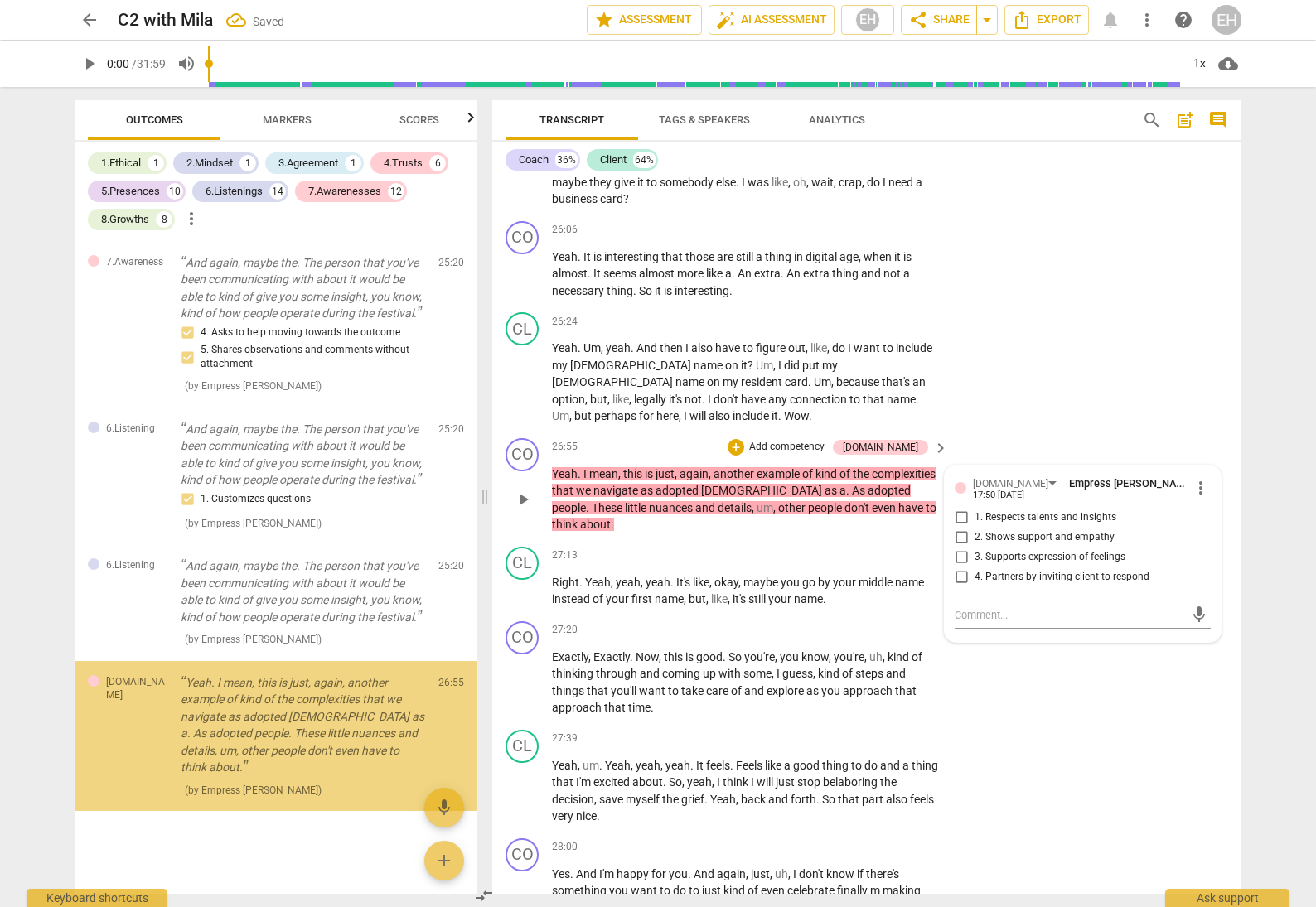
scroll to position [13245, 0]
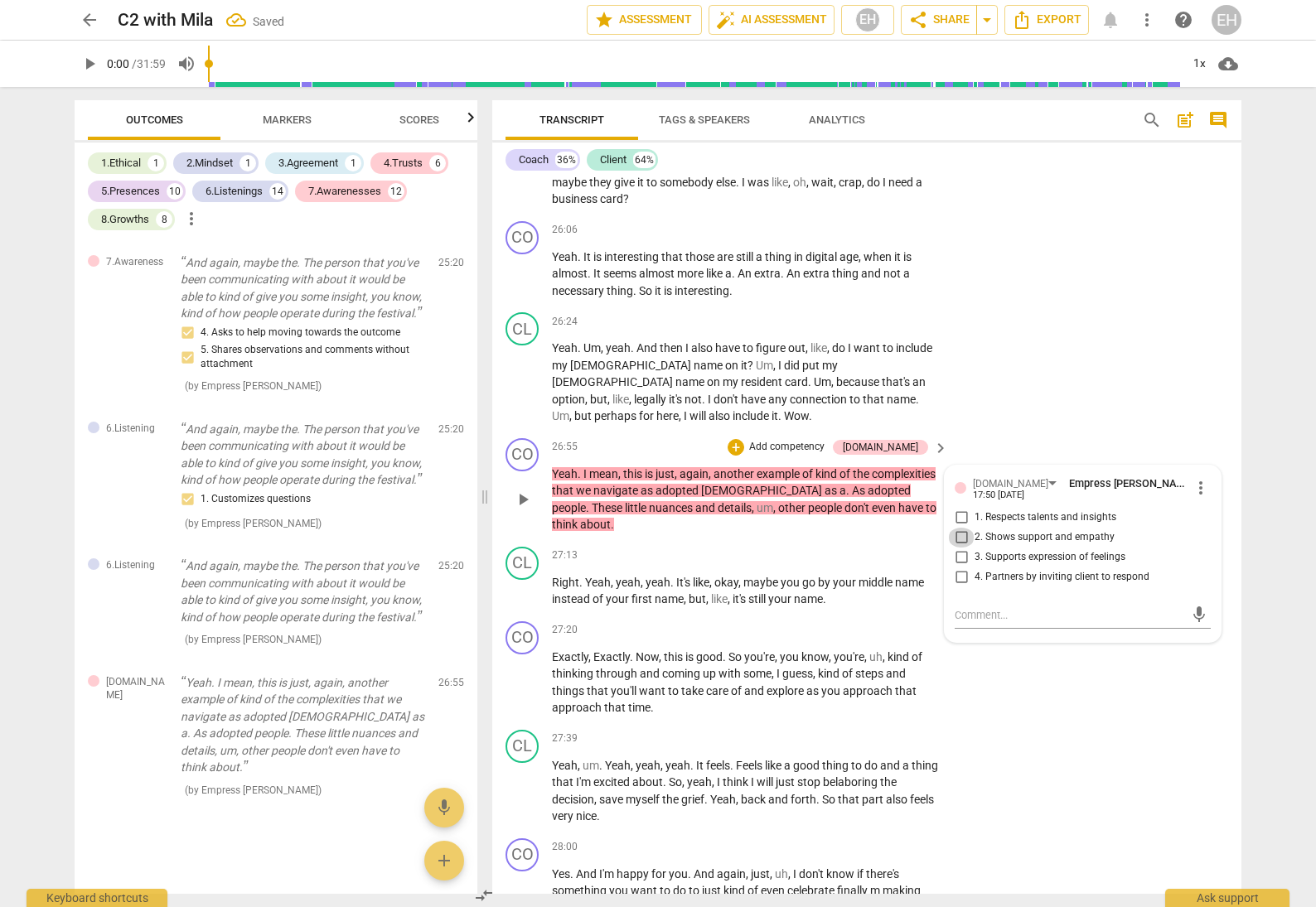
click at [961, 528] on input "2. Shows support and empathy" at bounding box center [961, 537] width 26 height 20
checkbox input "true"
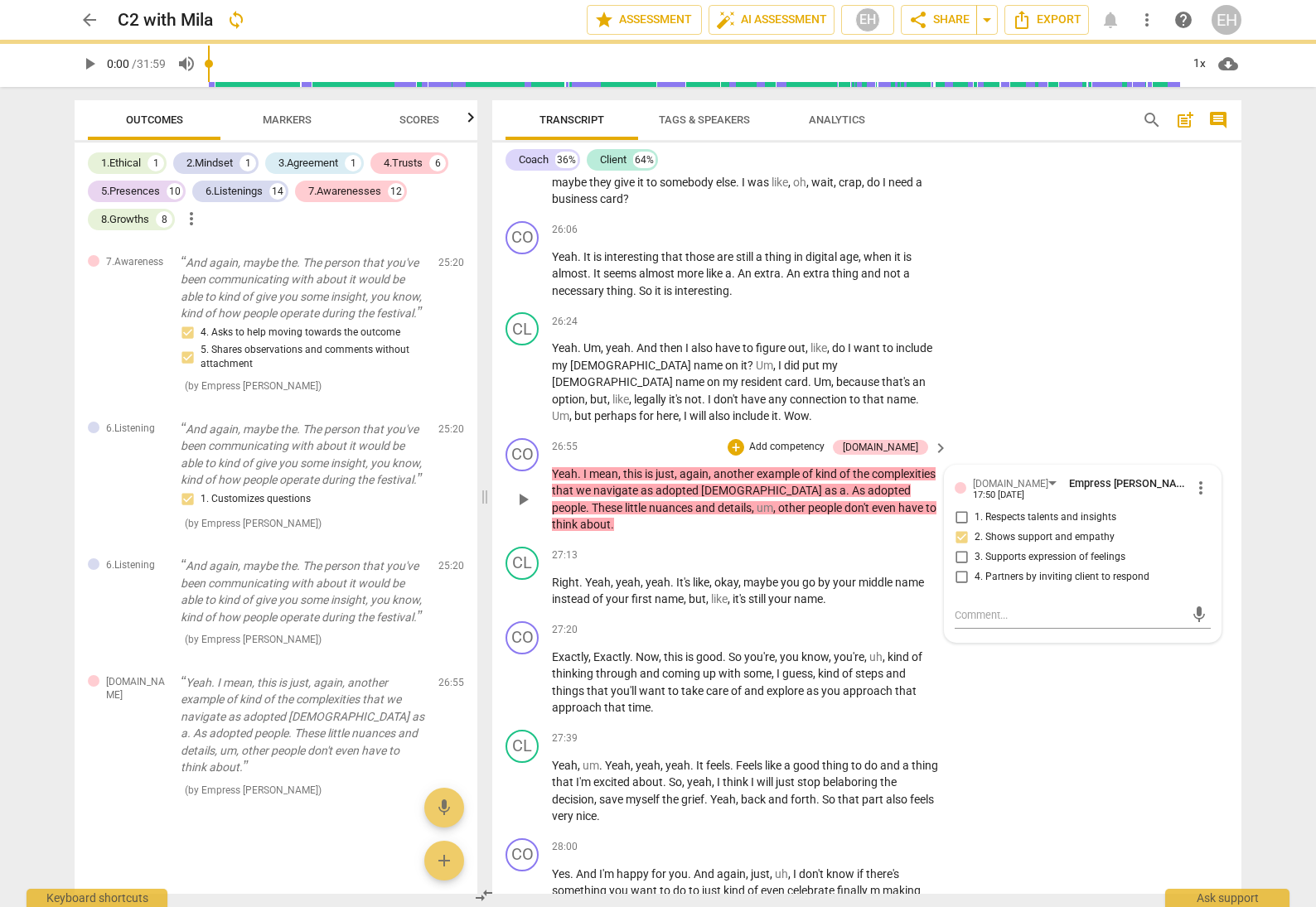
click at [958, 548] on input "3. Supports expression of feelings" at bounding box center [961, 557] width 26 height 20
checkbox input "true"
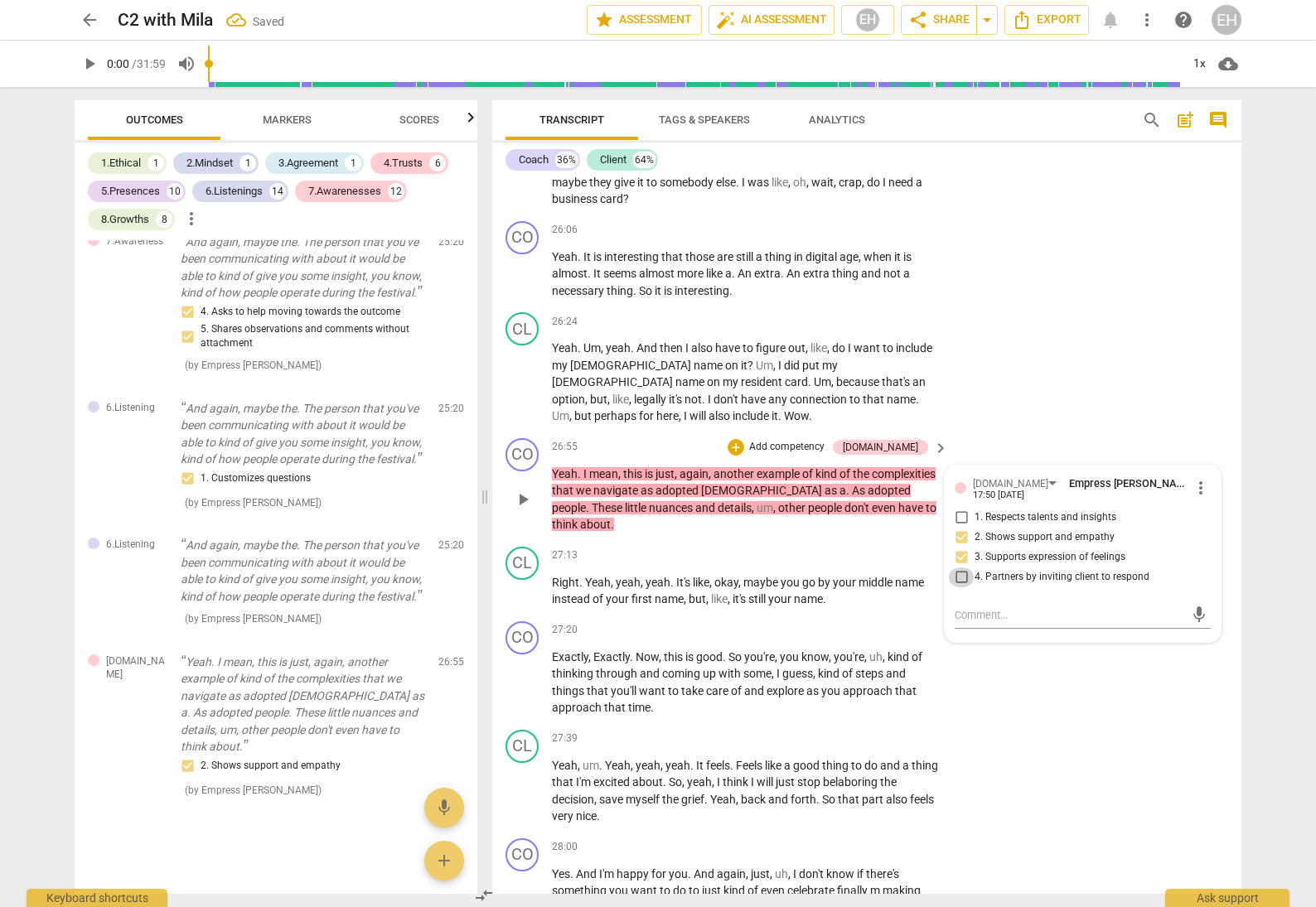
click at [958, 568] on input "4. Partners by inviting client to respond" at bounding box center [961, 577] width 26 height 20
checkbox input "true"
click at [826, 440] on p "Add competency" at bounding box center [786, 447] width 79 height 15
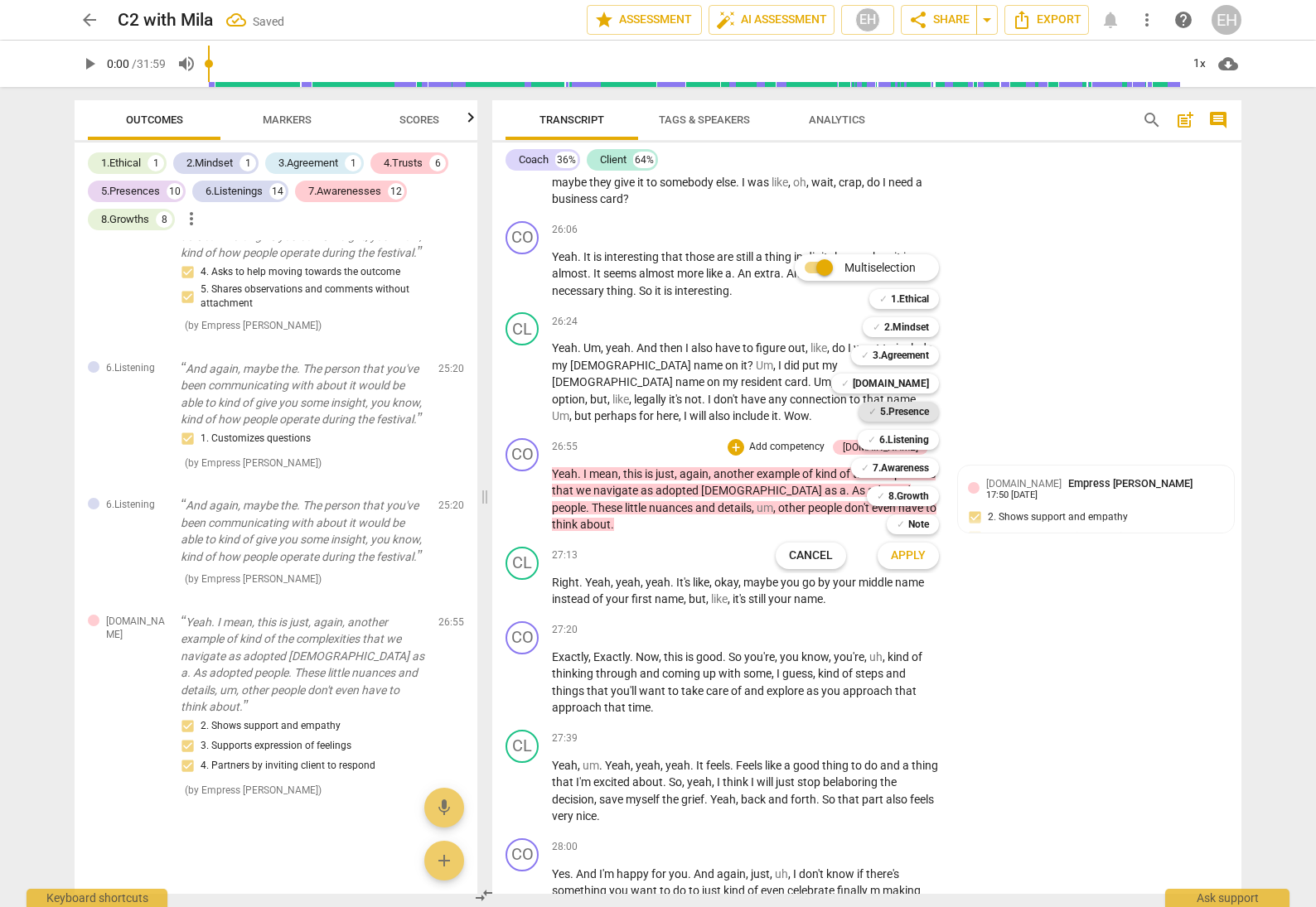
click at [921, 403] on b "5.Presence" at bounding box center [905, 411] width 49 height 20
click at [919, 554] on span "Apply" at bounding box center [908, 556] width 35 height 17
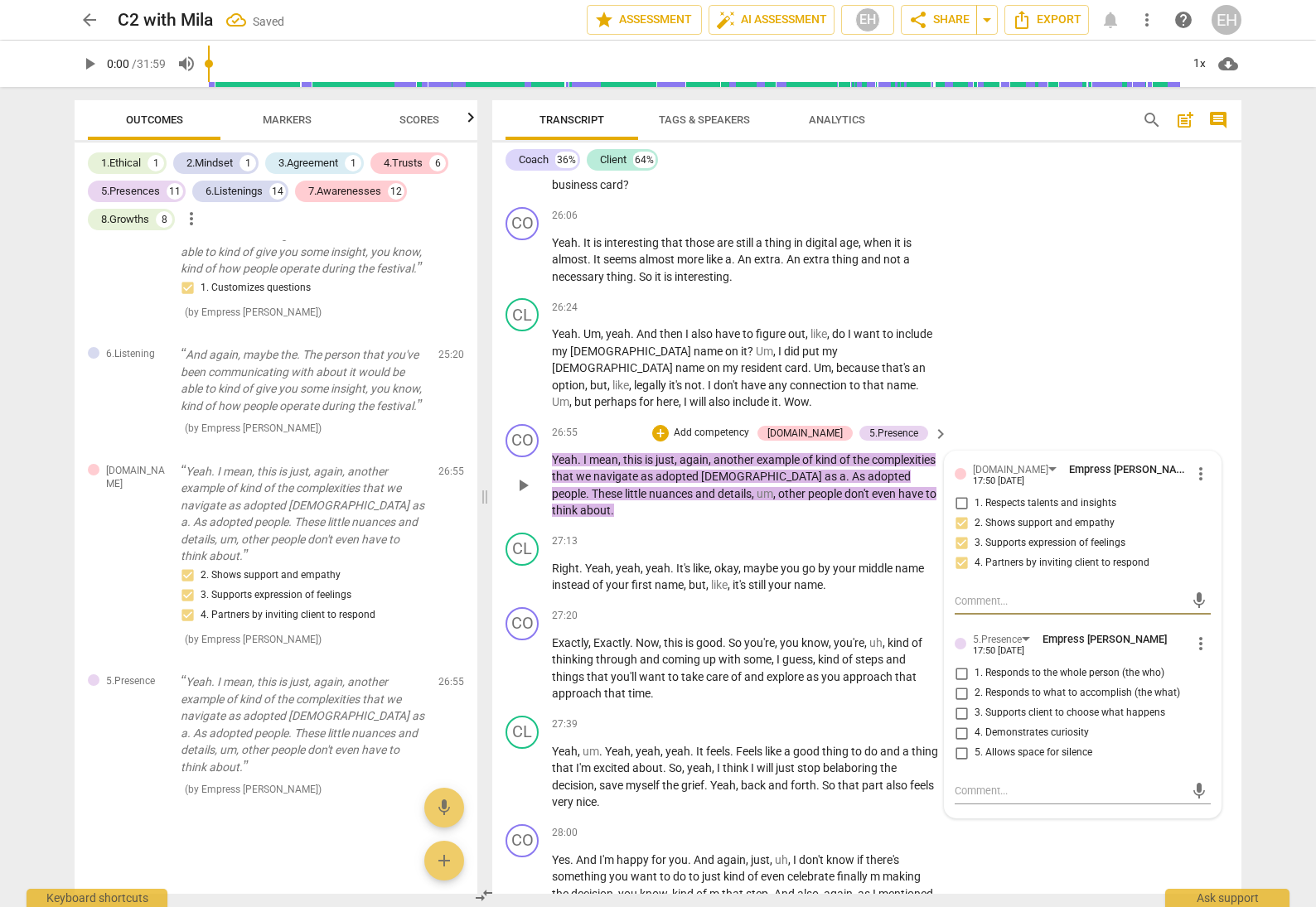
scroll to position [7727, 0]
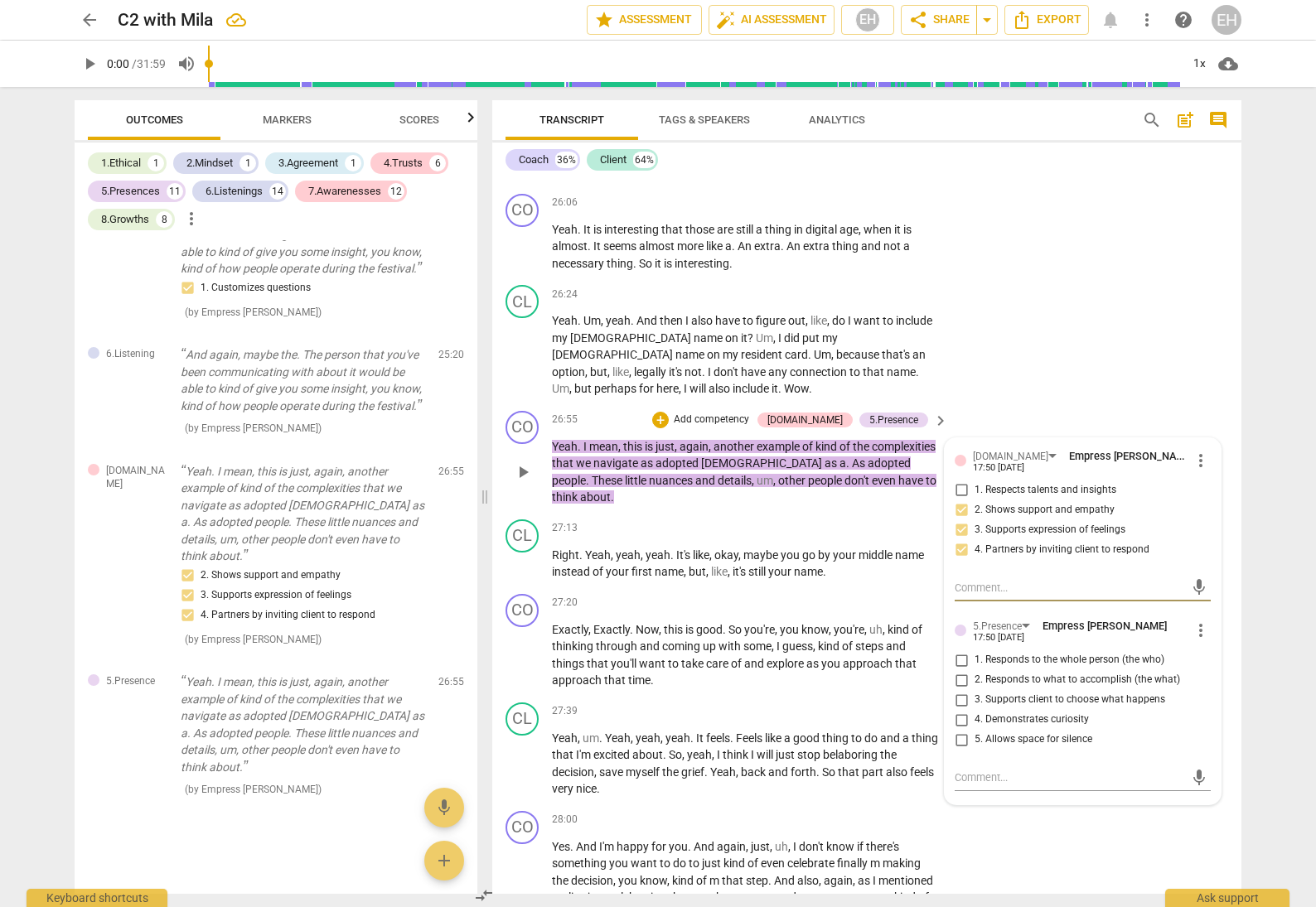
click at [1194, 621] on span "more_vert" at bounding box center [1200, 630] width 20 height 20
click at [1210, 617] on li "Delete" at bounding box center [1214, 618] width 57 height 31
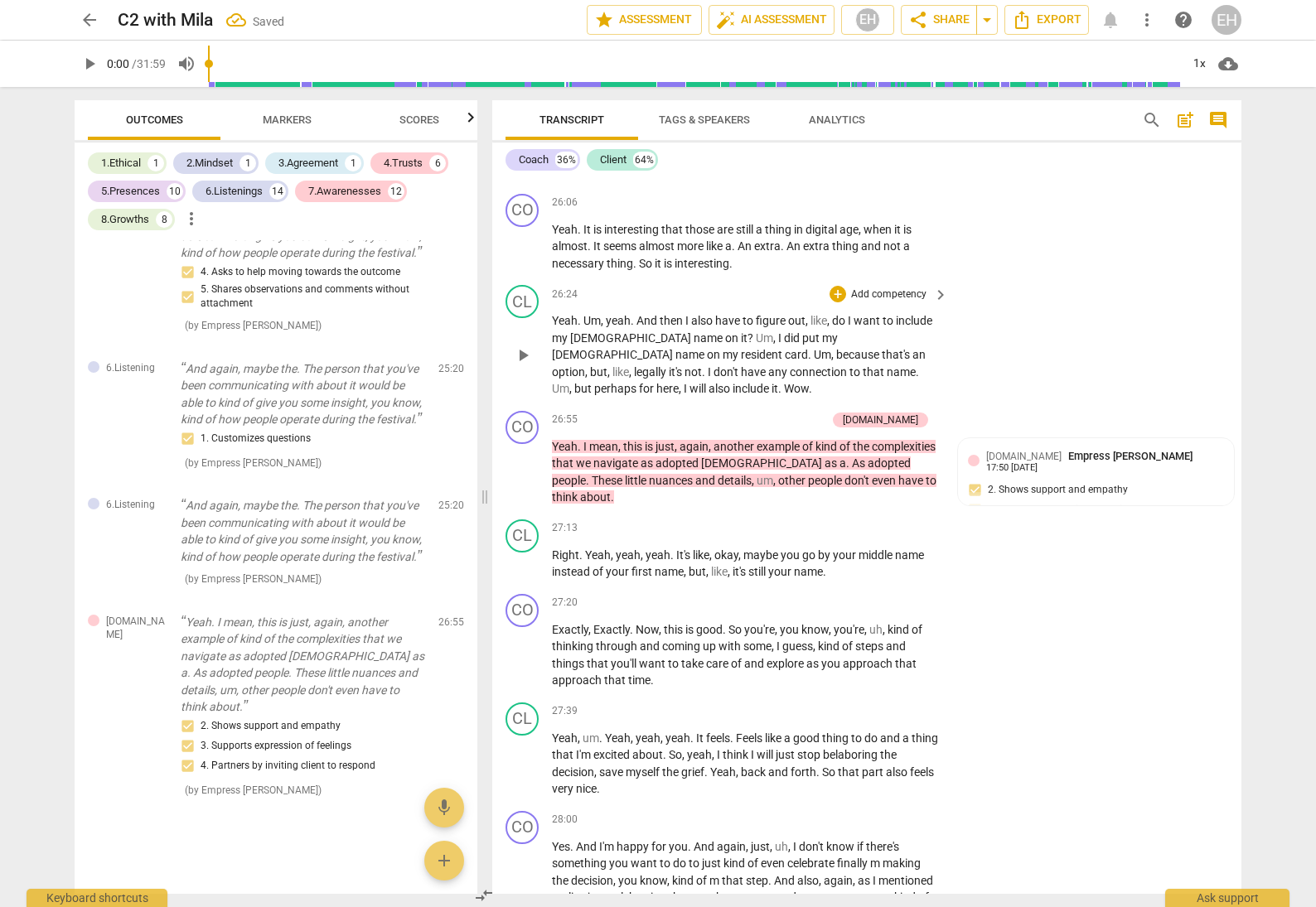
scroll to position [13306, 0]
click at [812, 413] on p "Add competency" at bounding box center [786, 420] width 79 height 15
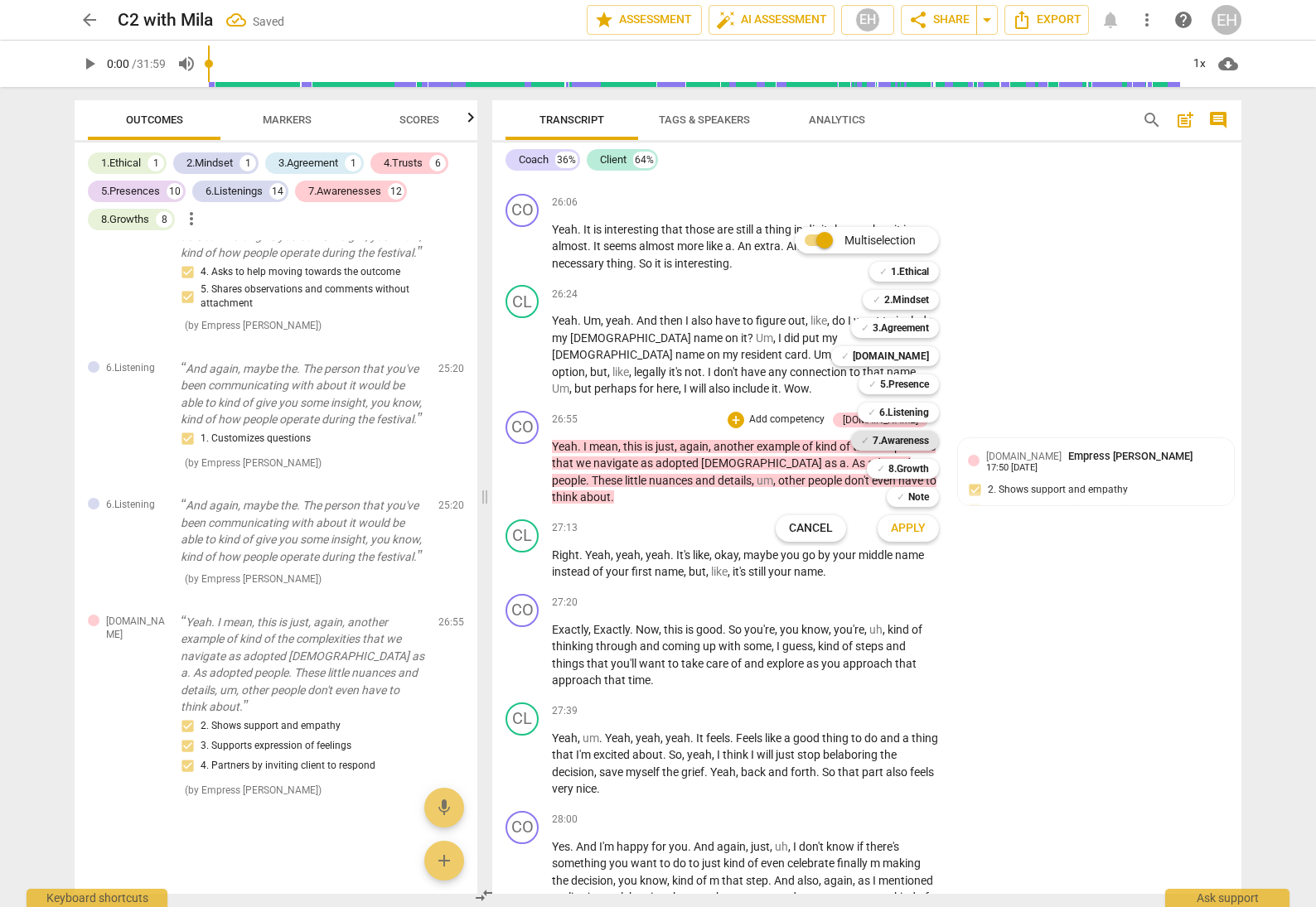
click at [918, 443] on b "7.Awareness" at bounding box center [900, 440] width 57 height 20
click at [908, 534] on span "Apply" at bounding box center [908, 528] width 35 height 17
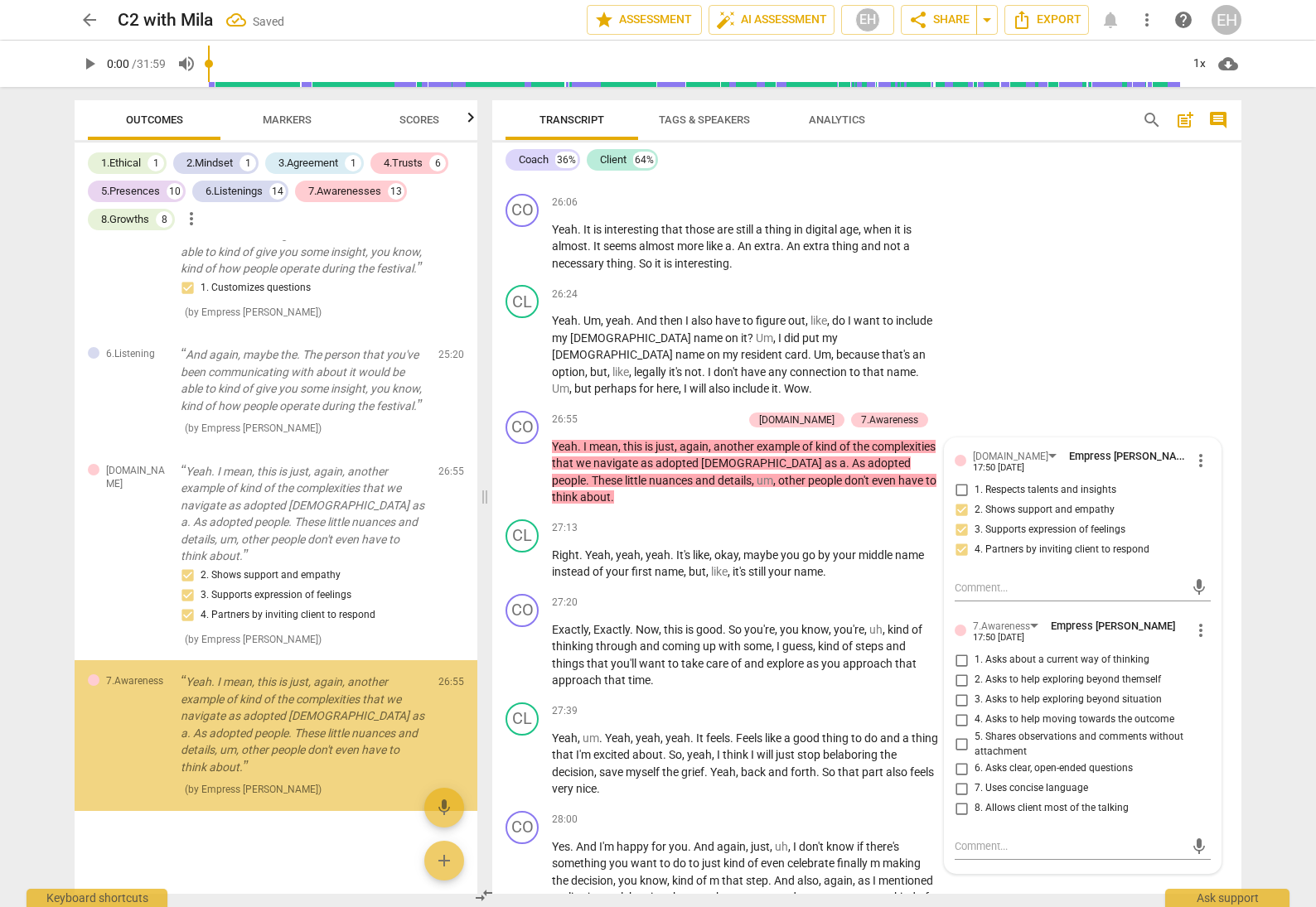
scroll to position [13439, 0]
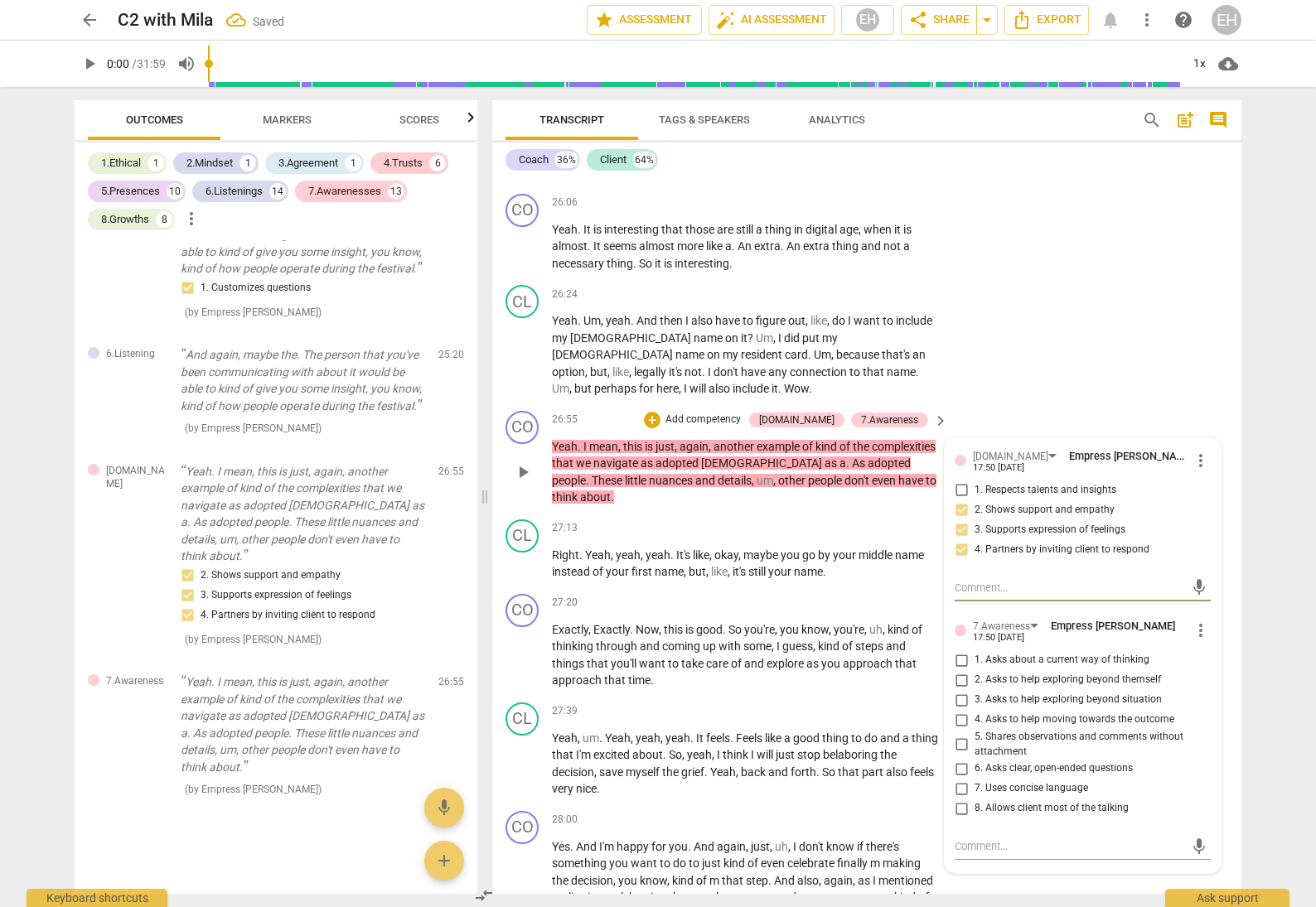
click at [961, 735] on input "5. Shares observations and comments without attachment" at bounding box center [961, 744] width 26 height 20
checkbox input "true"
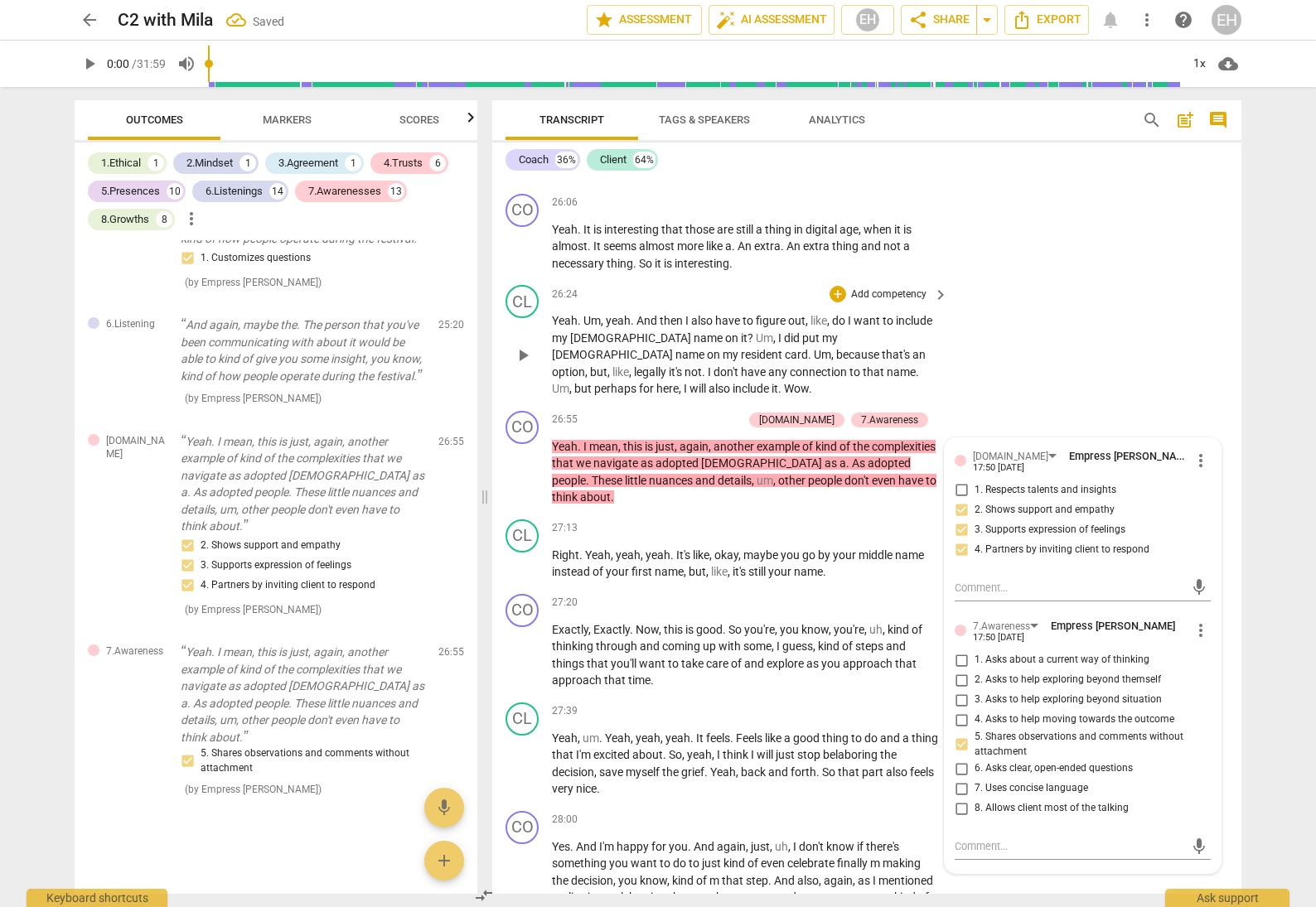
click at [1081, 361] on div "CL play_arrow pause 26:24 + Add competency keyboard_arrow_right Yeah . Um , yea…" at bounding box center [866, 341] width 749 height 126
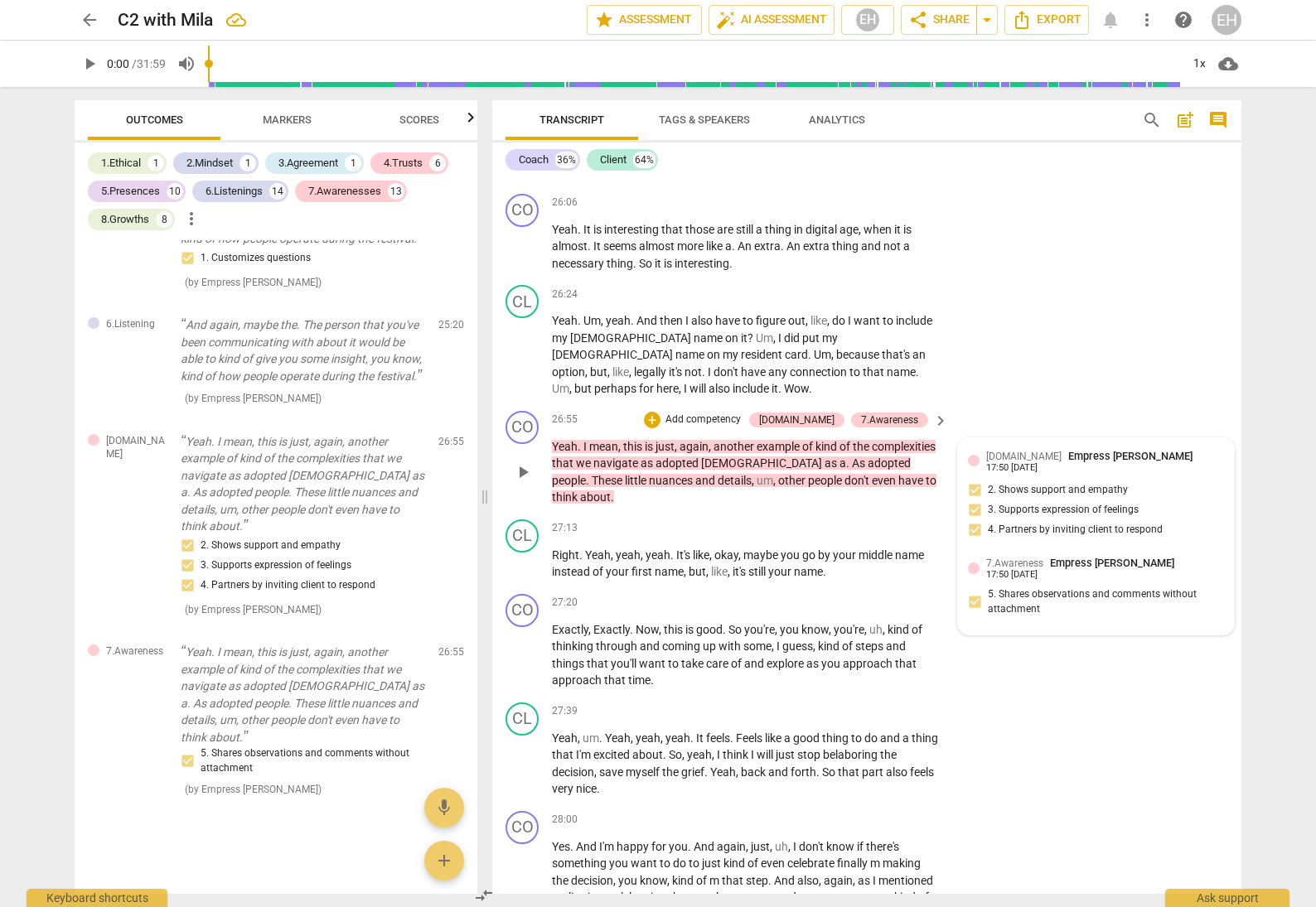
click at [1039, 555] on div "7.Awareness Empress [PERSON_NAME] 17:50 [DATE] 5. Shares observations and comme…" at bounding box center [1096, 590] width 256 height 70
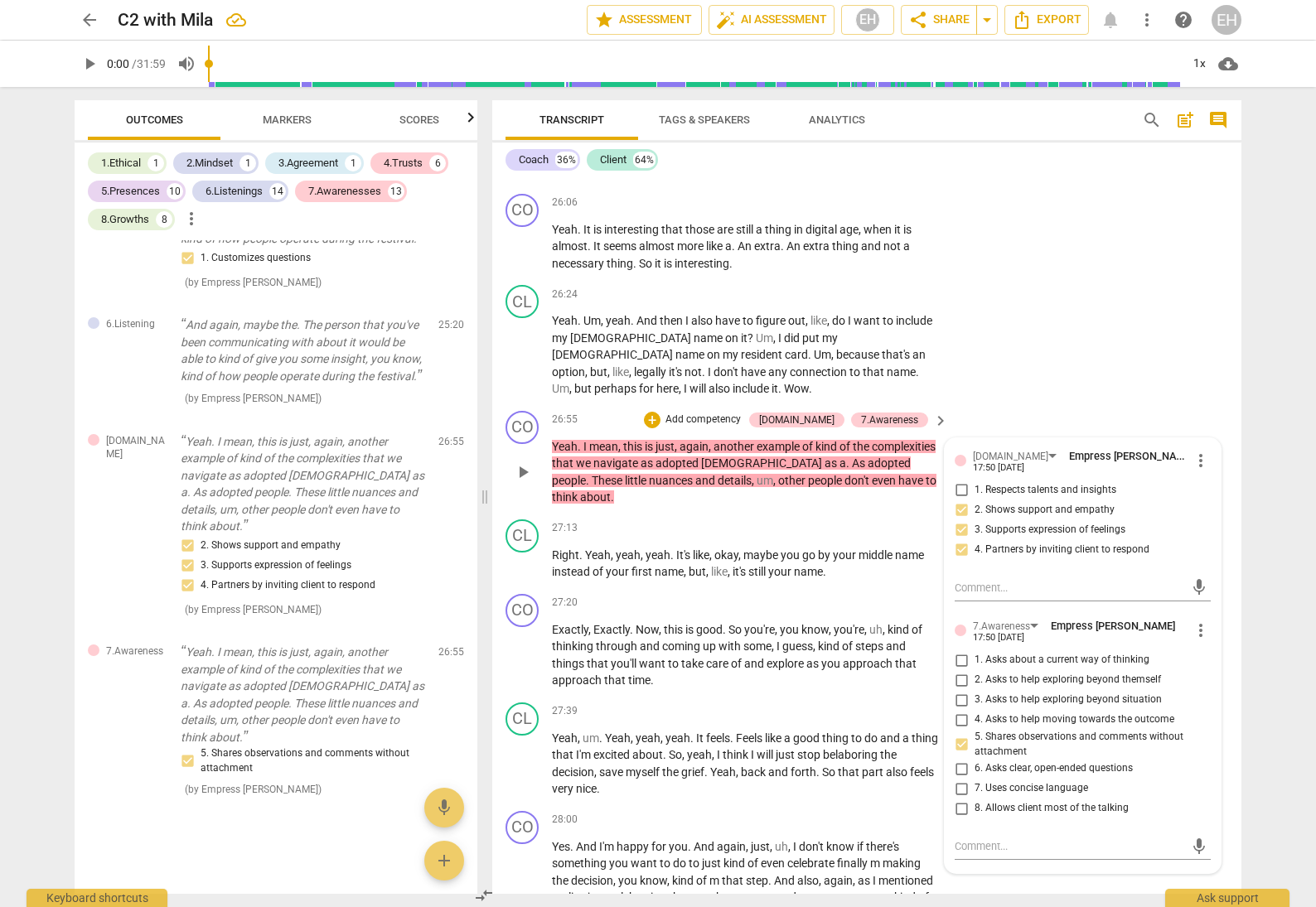
click at [743, 413] on p "Add competency" at bounding box center [703, 420] width 79 height 15
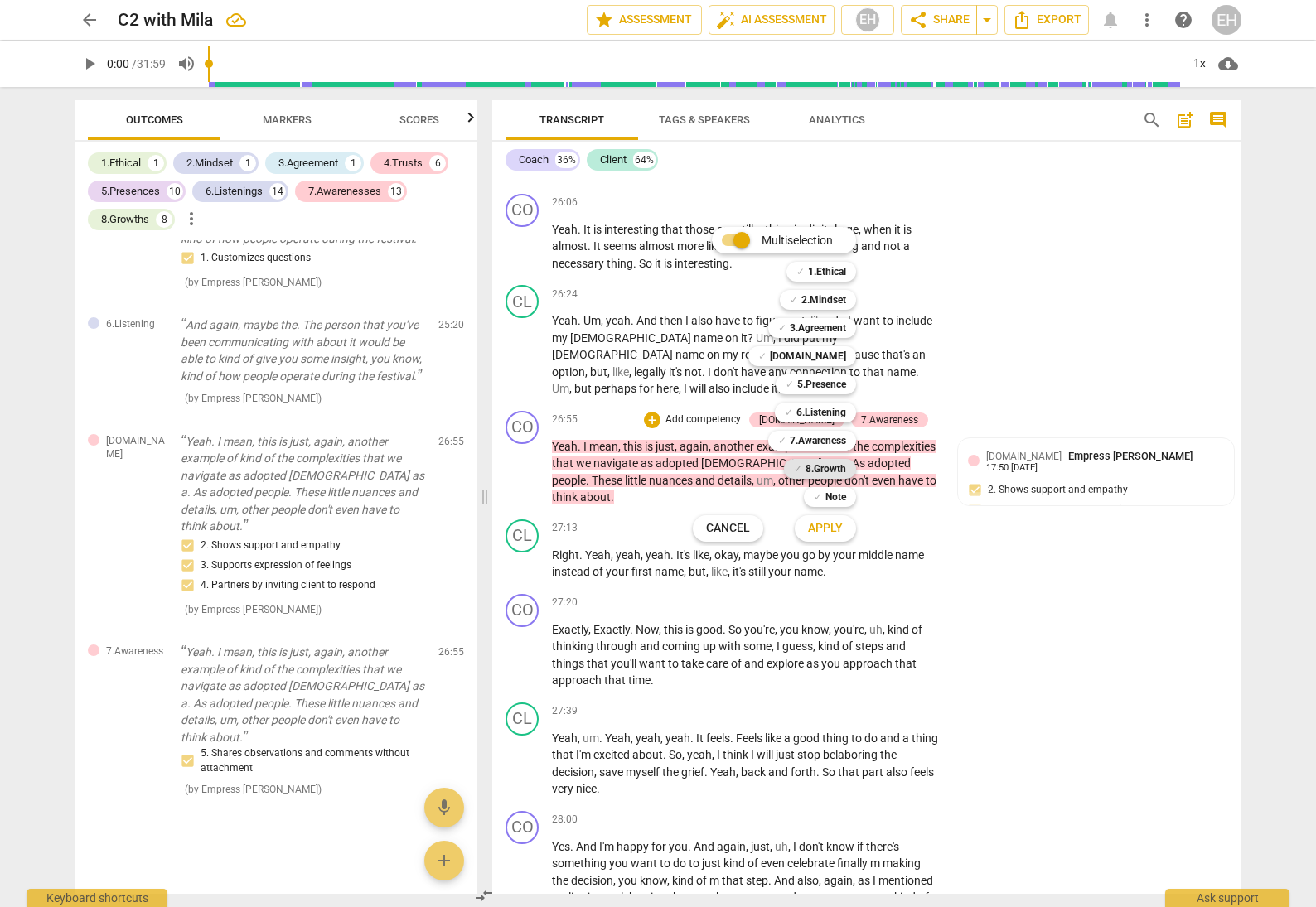
click at [835, 470] on b "8.Growth" at bounding box center [825, 469] width 41 height 20
click at [839, 524] on span "Apply" at bounding box center [825, 528] width 35 height 17
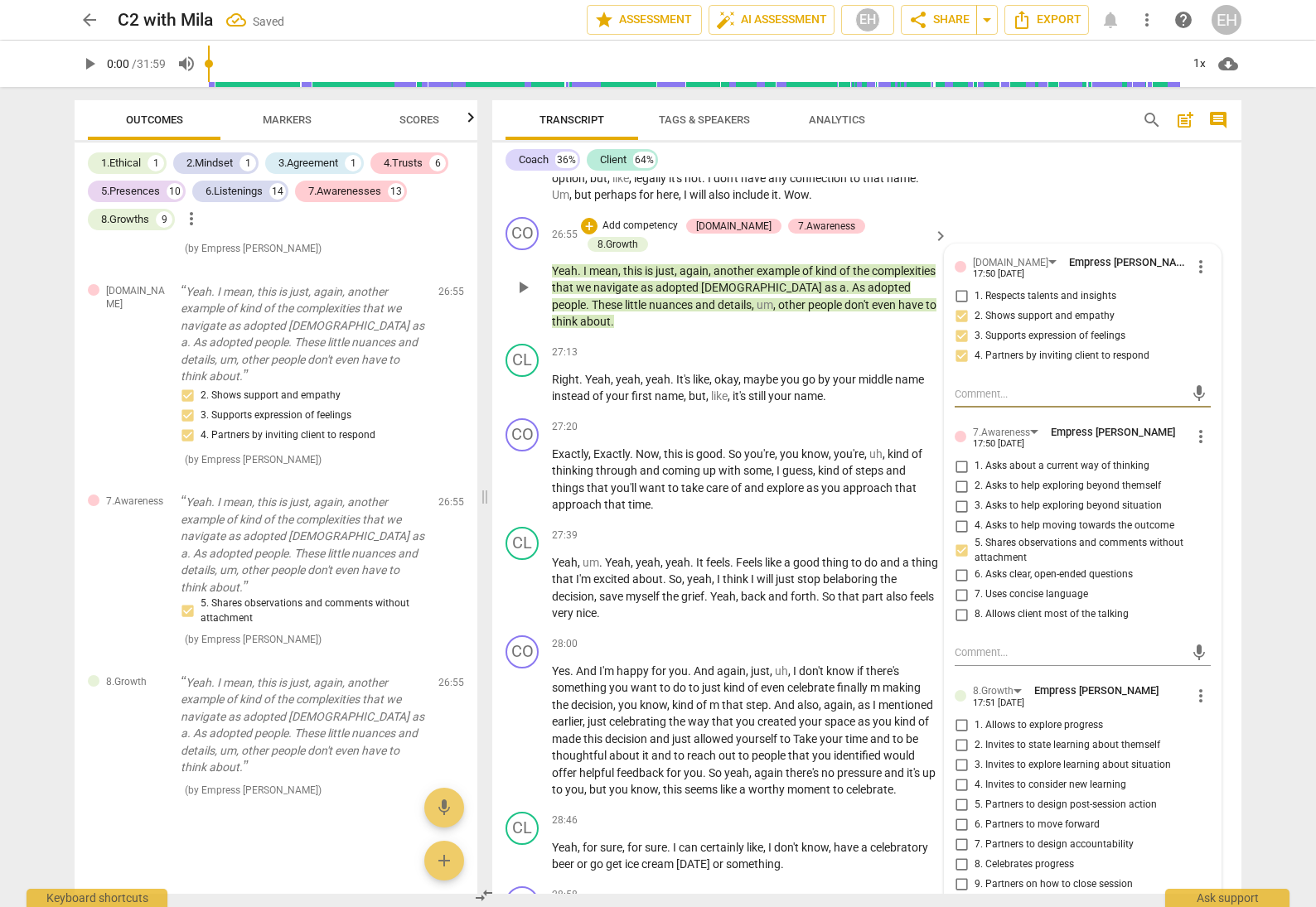
scroll to position [7930, 0]
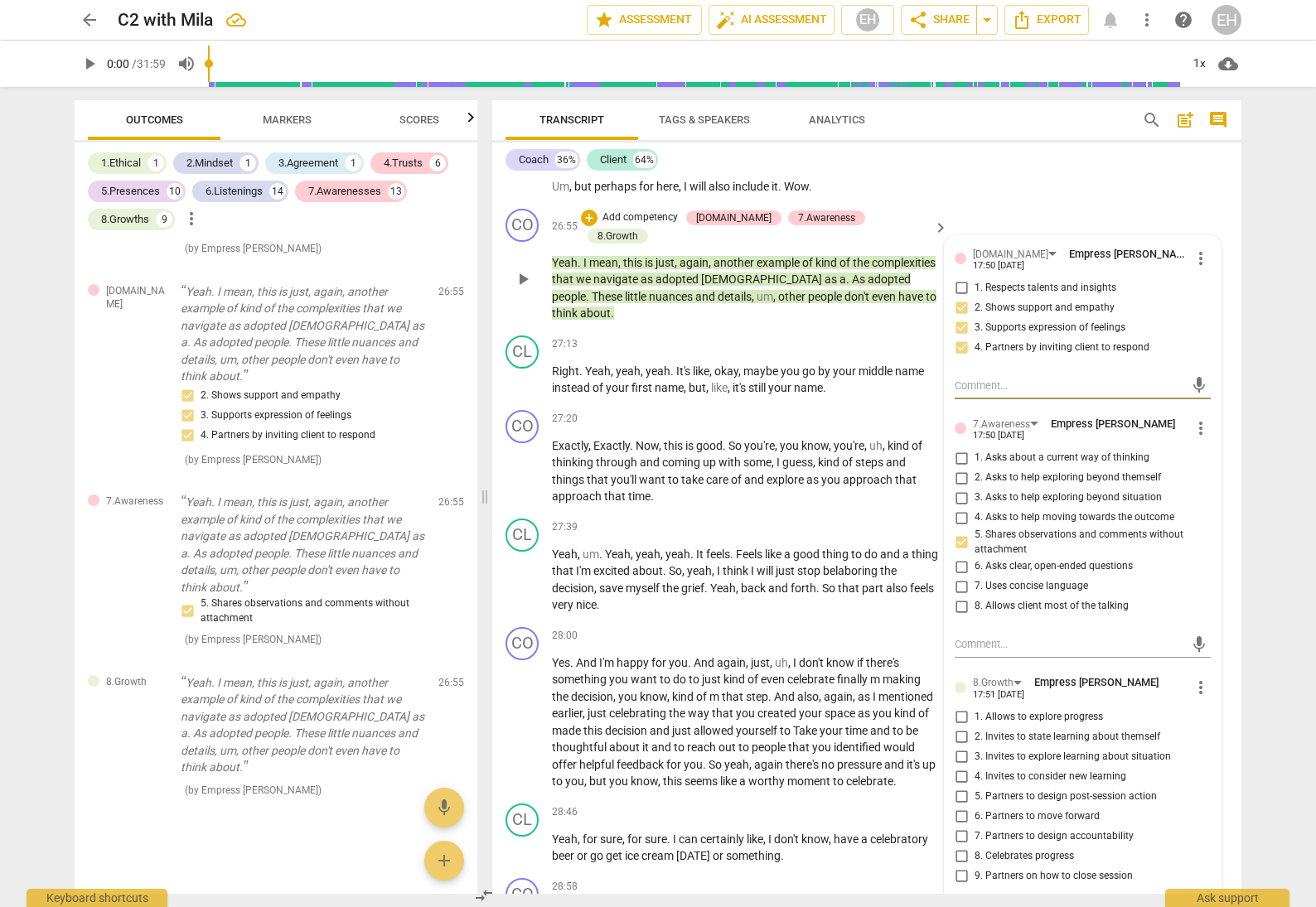
click at [960, 747] on input "3. Invites to explore learning about situation" at bounding box center [961, 757] width 26 height 20
checkbox input "true"
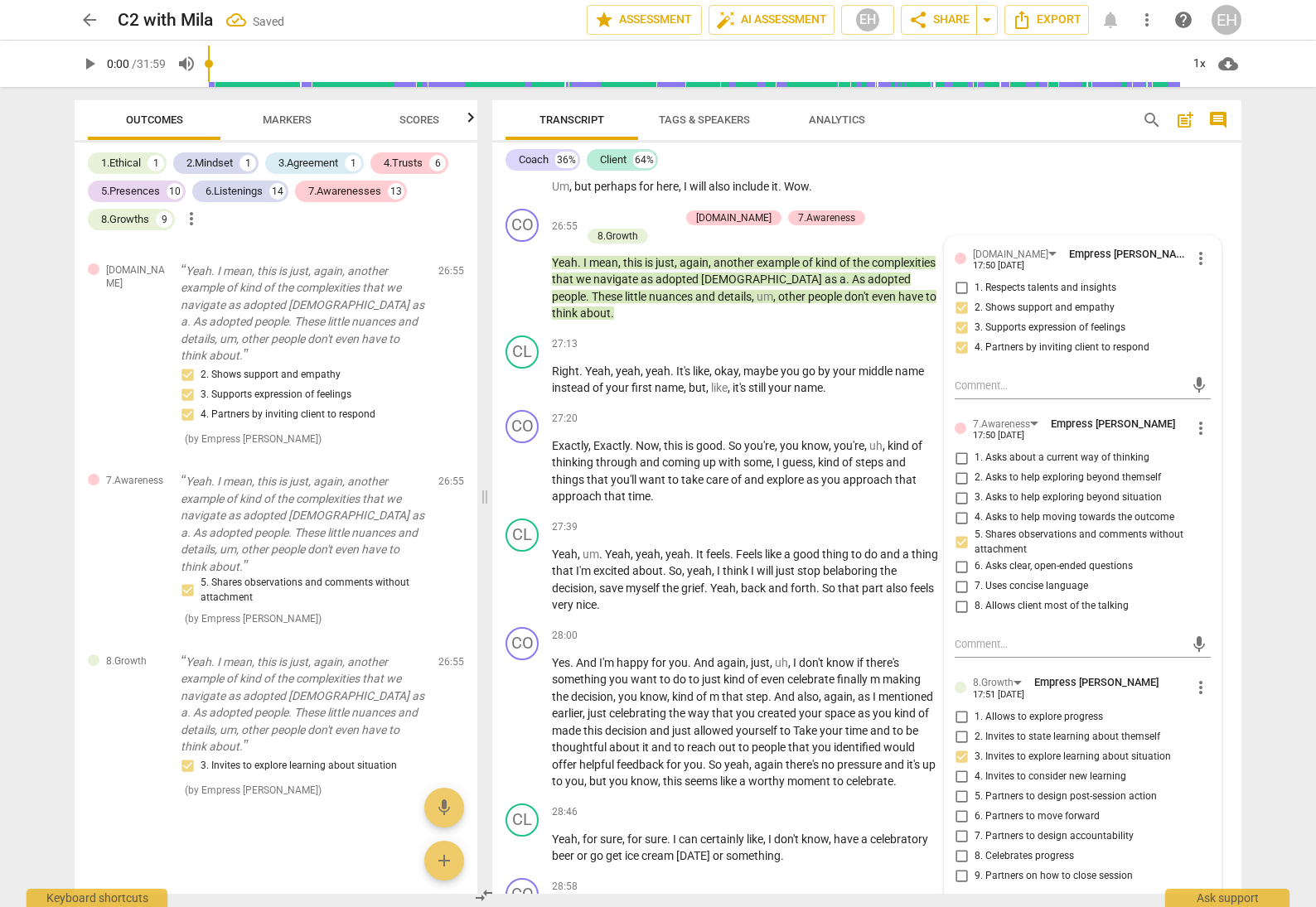
click at [1106, 166] on div "Coach 36% Client 64%" at bounding box center [866, 160] width 723 height 28
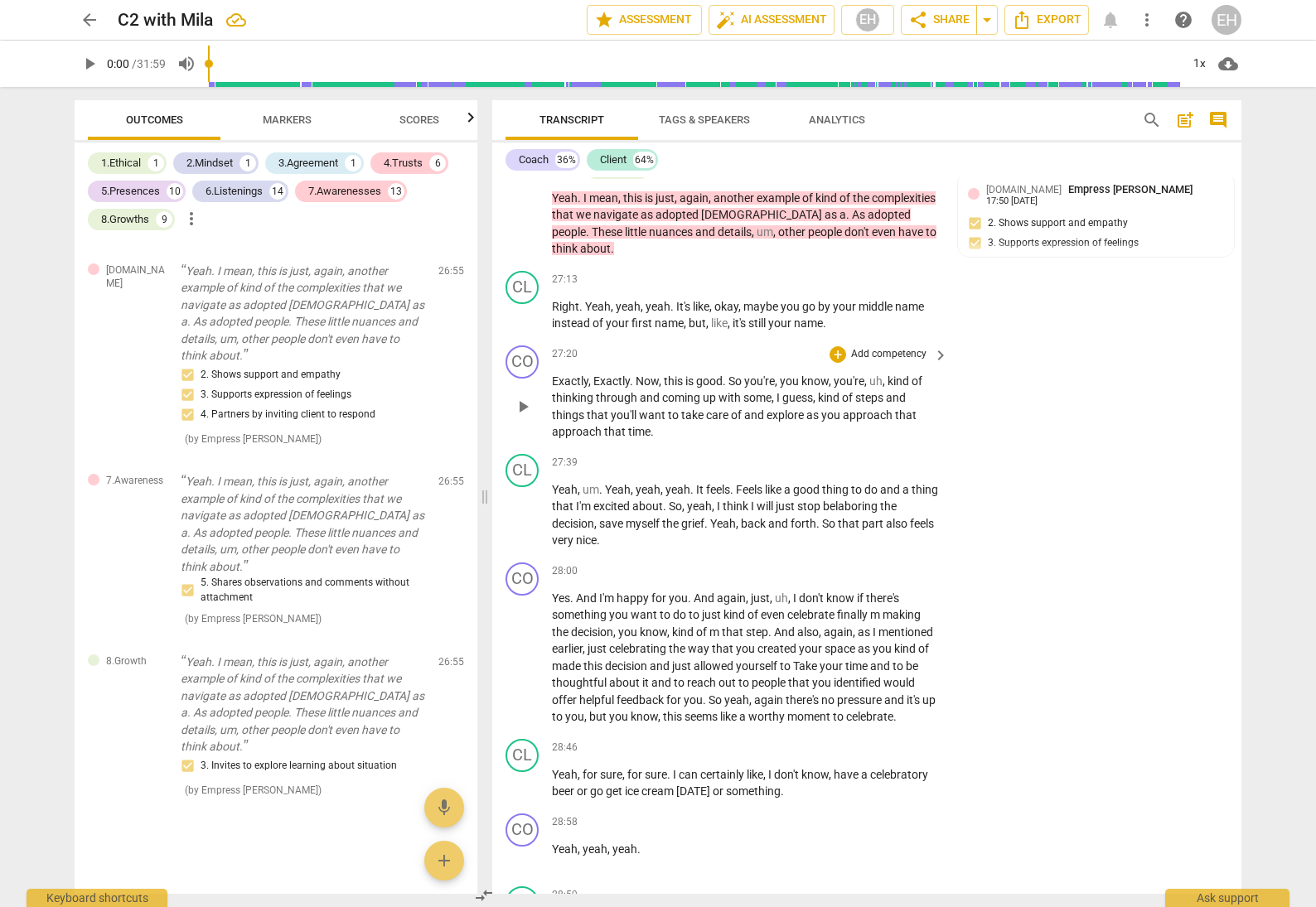
scroll to position [8004, 0]
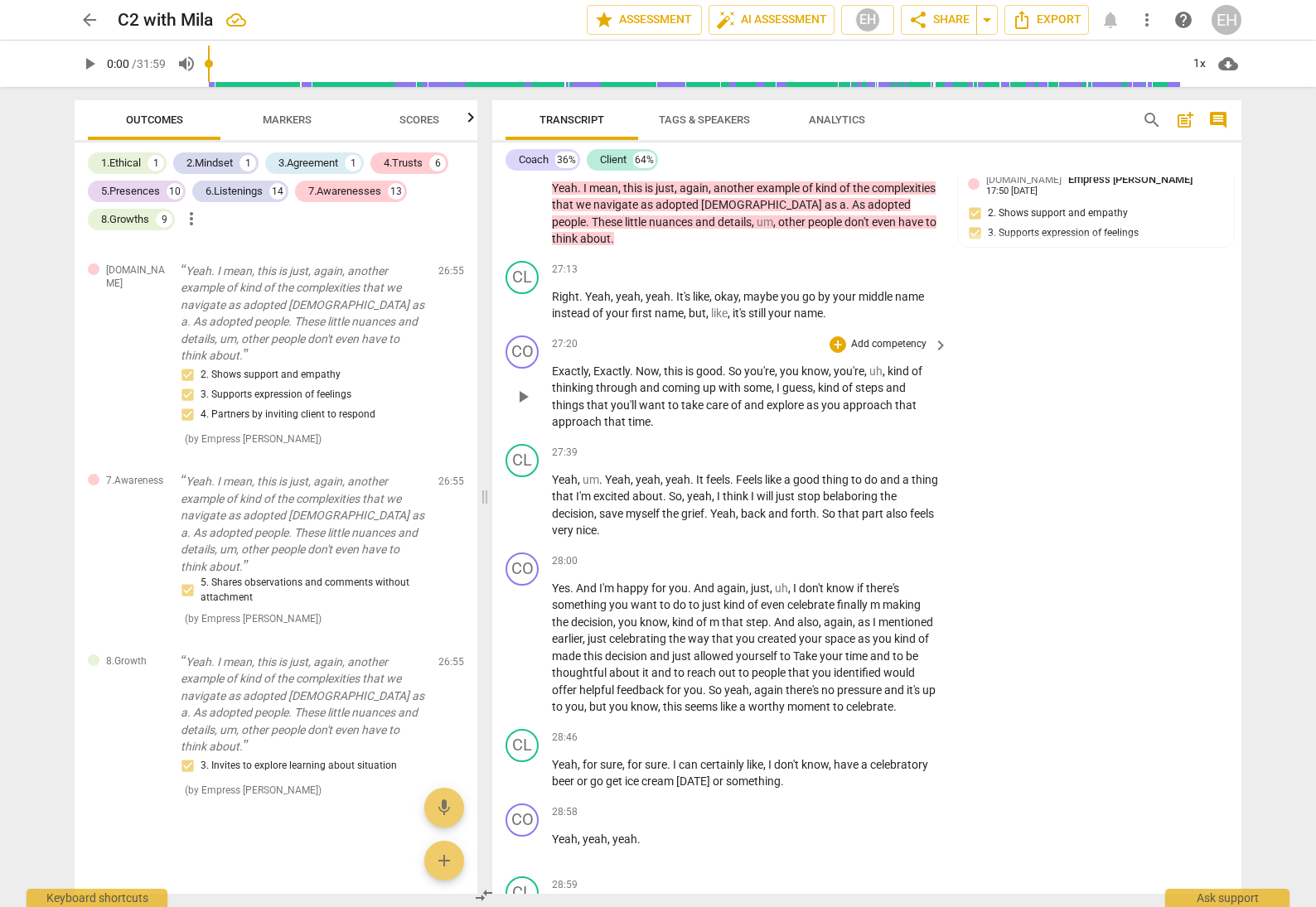
click at [891, 337] on p "Add competency" at bounding box center [889, 344] width 79 height 15
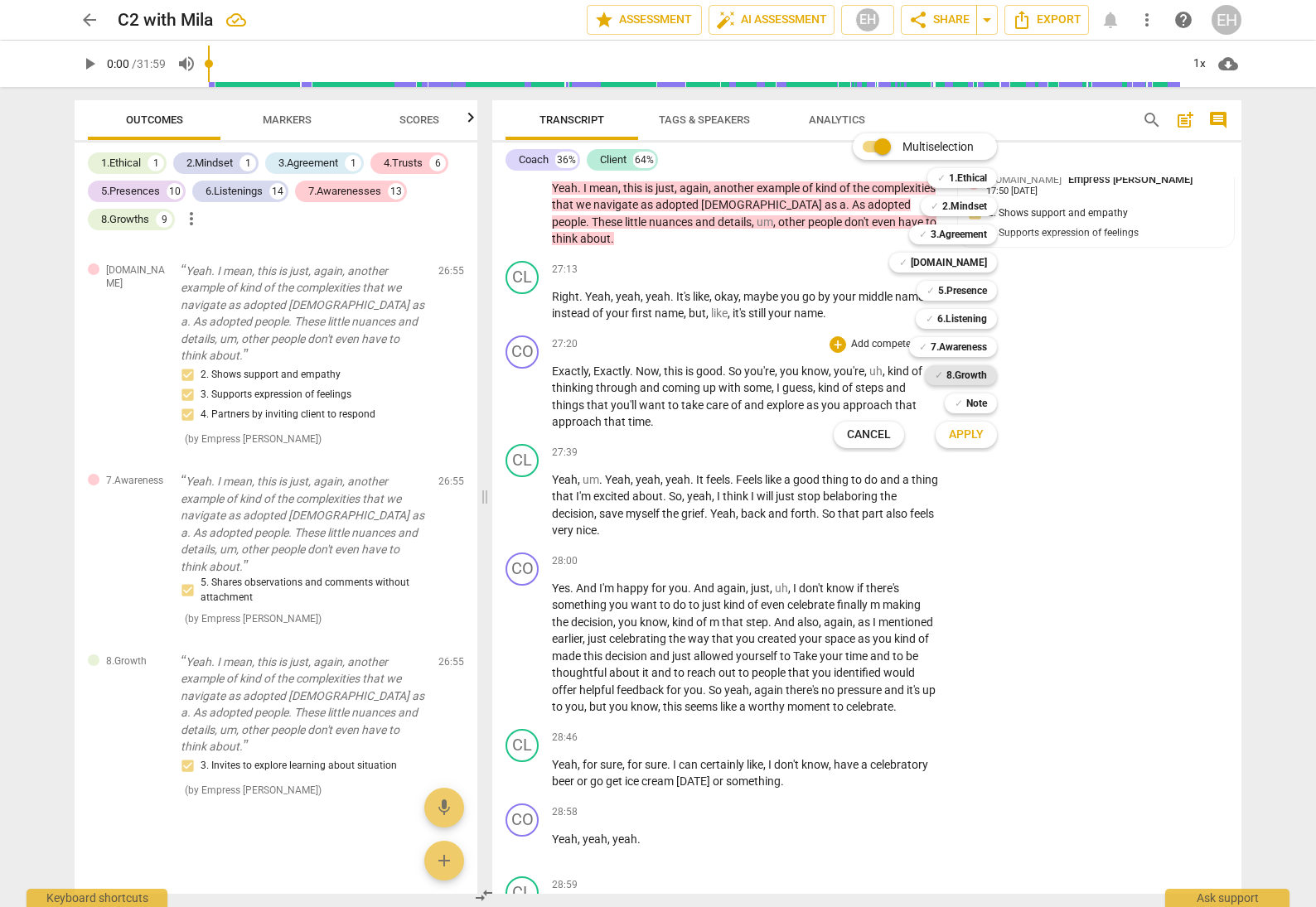
click at [965, 366] on b "8.Growth" at bounding box center [966, 375] width 41 height 20
click at [978, 434] on span "Apply" at bounding box center [966, 435] width 35 height 17
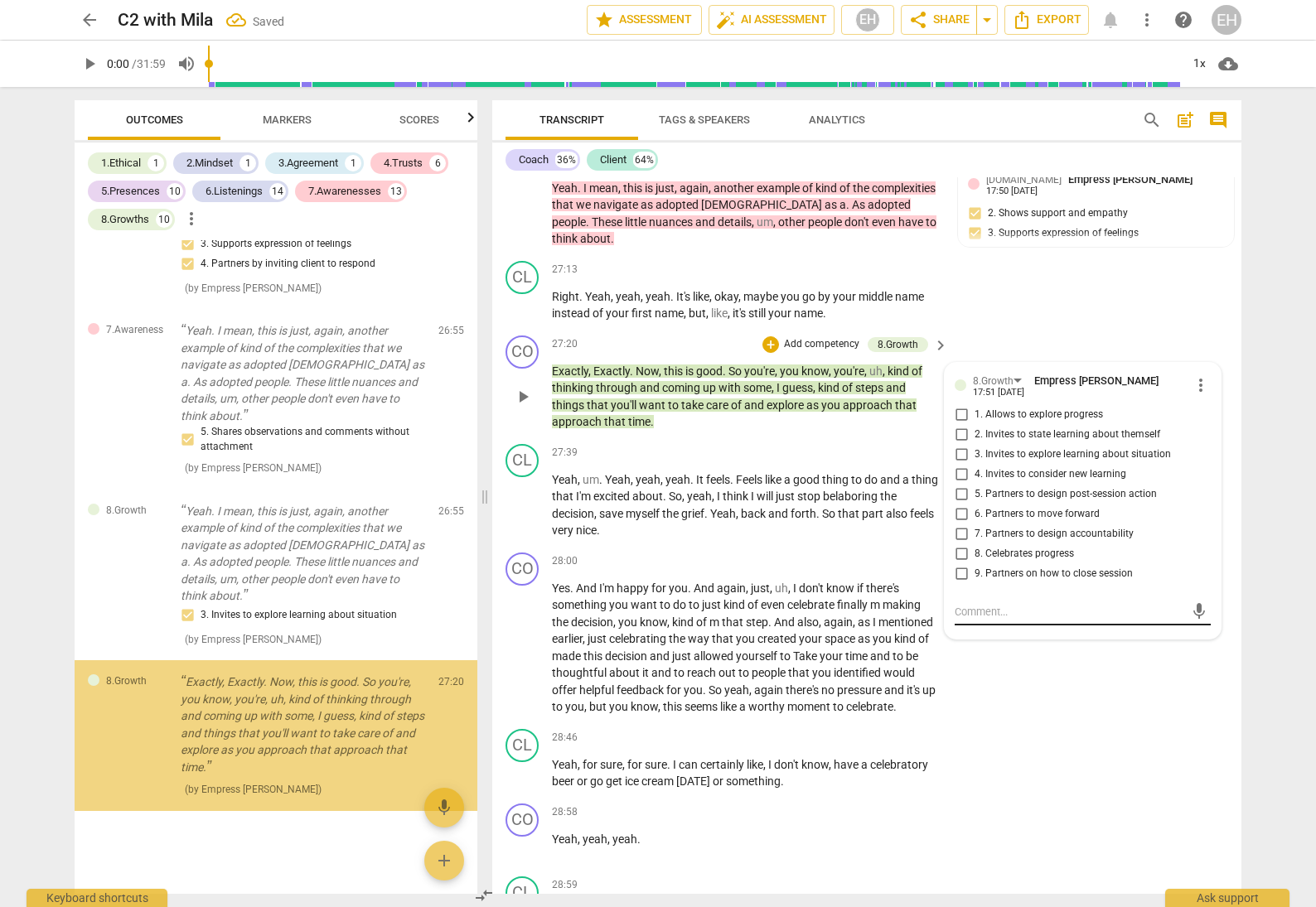
scroll to position [13774, 0]
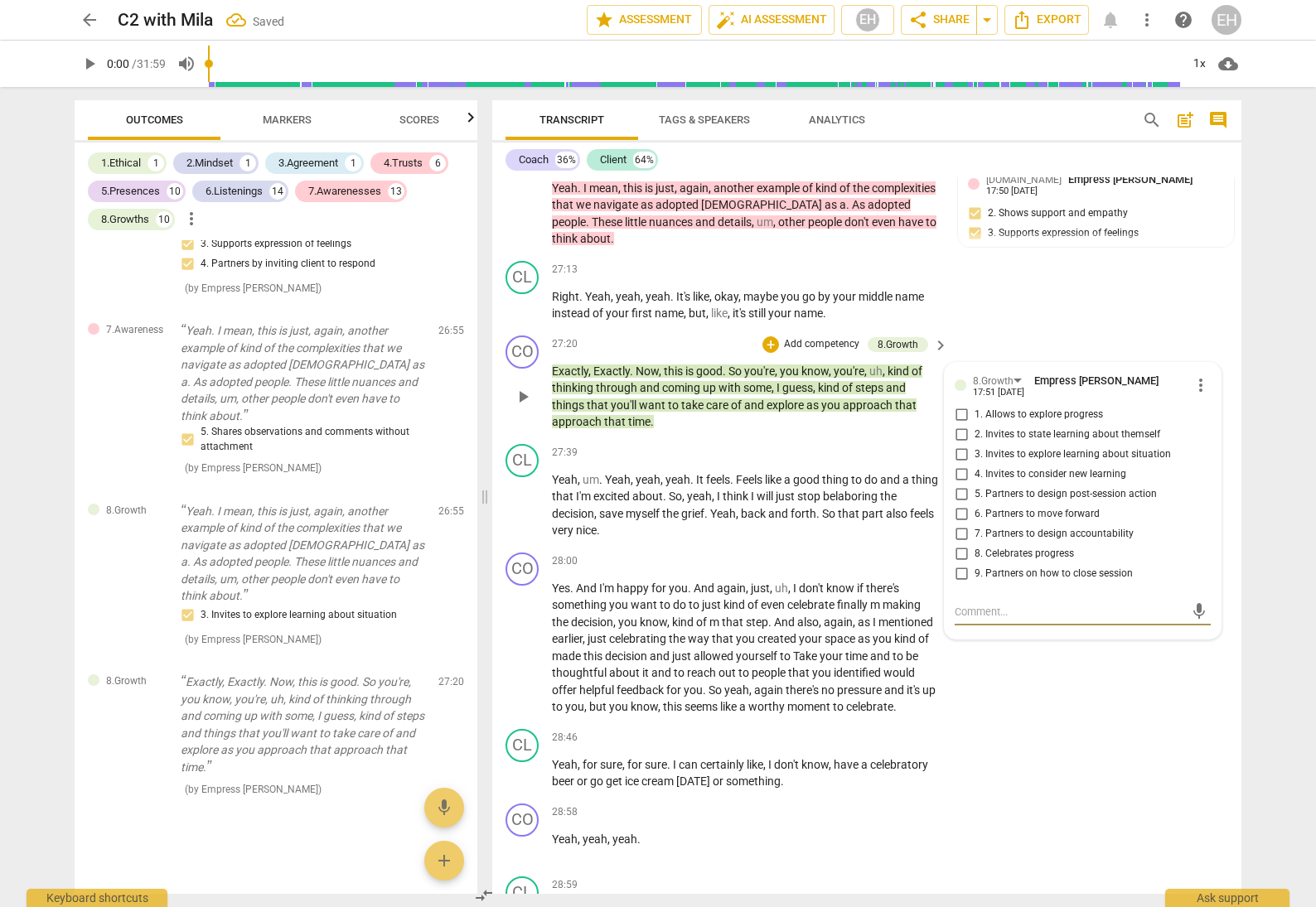
click at [956, 484] on input "5. Partners to design post-session action" at bounding box center [961, 494] width 26 height 20
checkbox input "true"
click at [958, 504] on input "6. Partners to move forward" at bounding box center [961, 514] width 26 height 20
checkbox input "true"
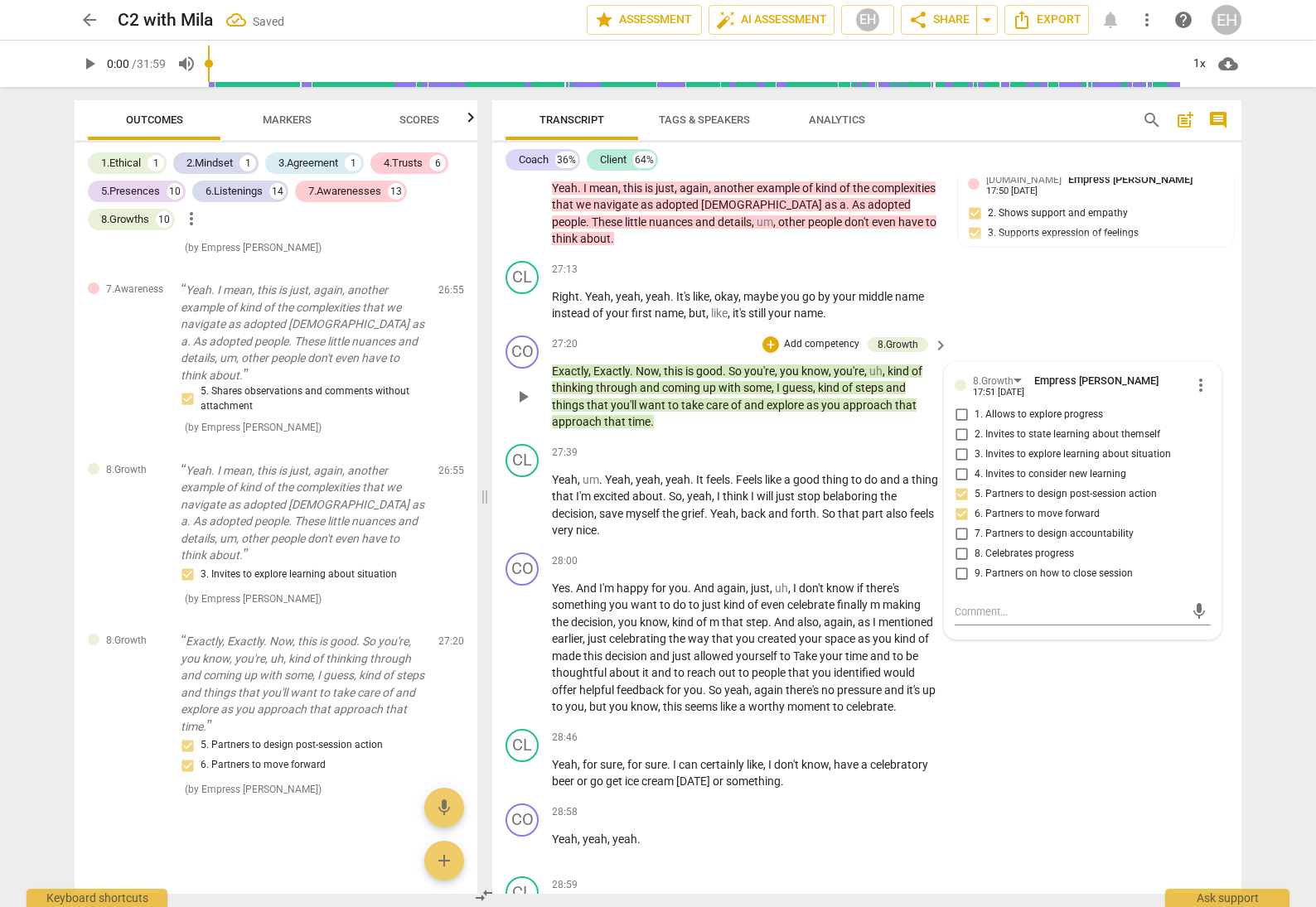
click at [959, 544] on input "8. Celebrates progress" at bounding box center [961, 554] width 26 height 20
checkbox input "true"
click at [1046, 329] on div "CO play_arrow pause 27:20 + Add competency 8.Growth keyboard_arrow_right Exactl…" at bounding box center [866, 383] width 749 height 109
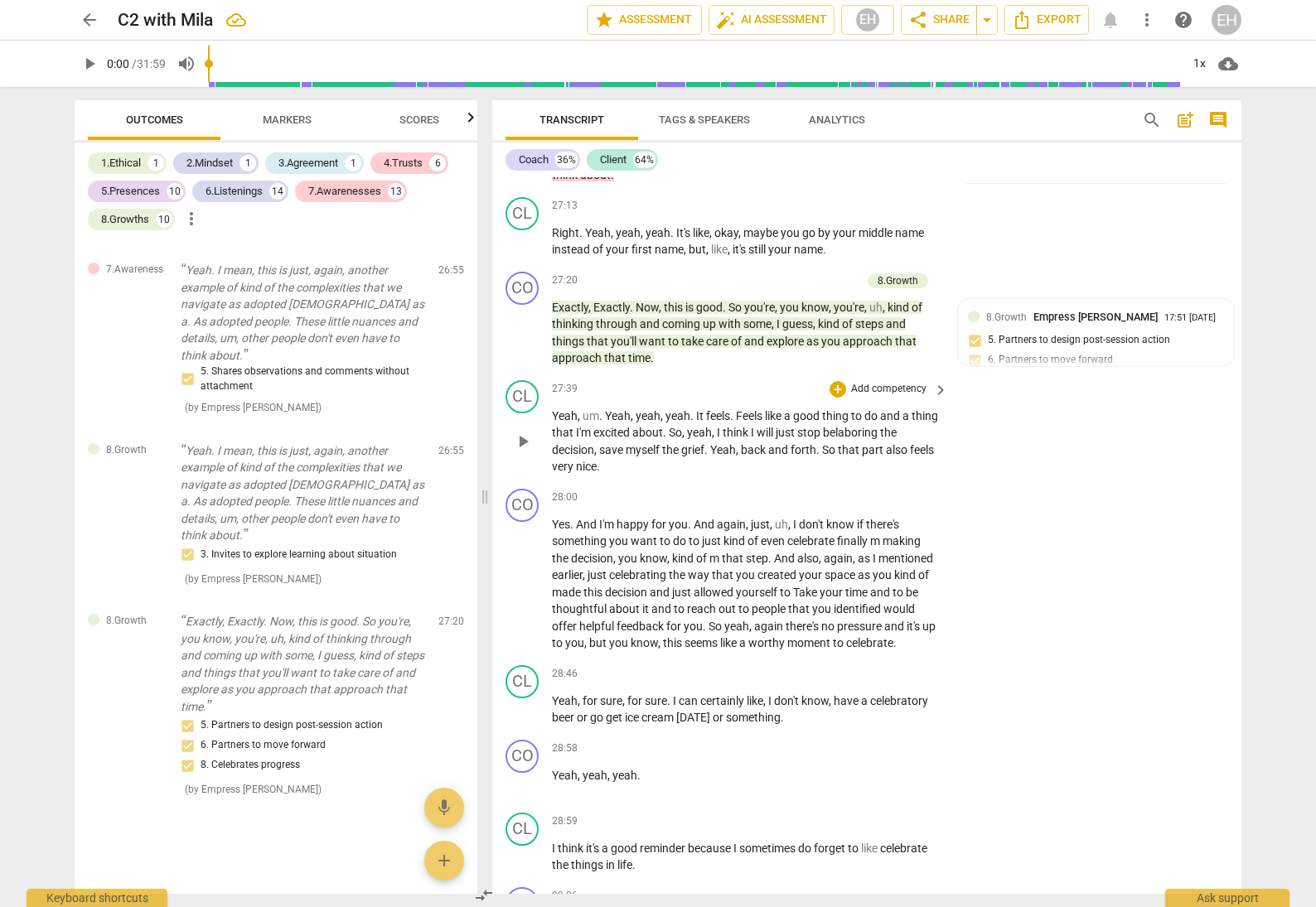
scroll to position [8100, 0]
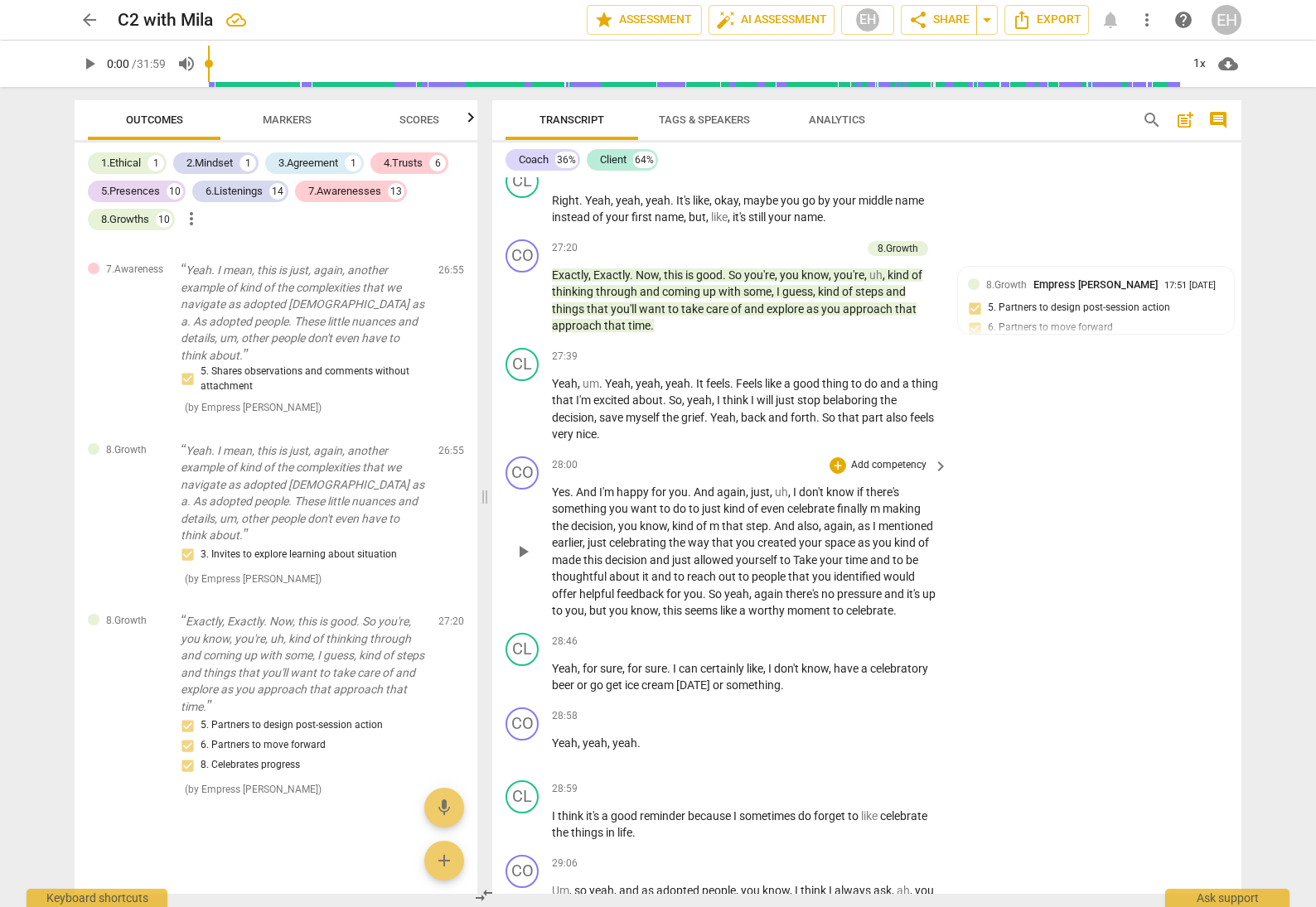
click at [895, 458] on p "Add competency" at bounding box center [889, 465] width 79 height 15
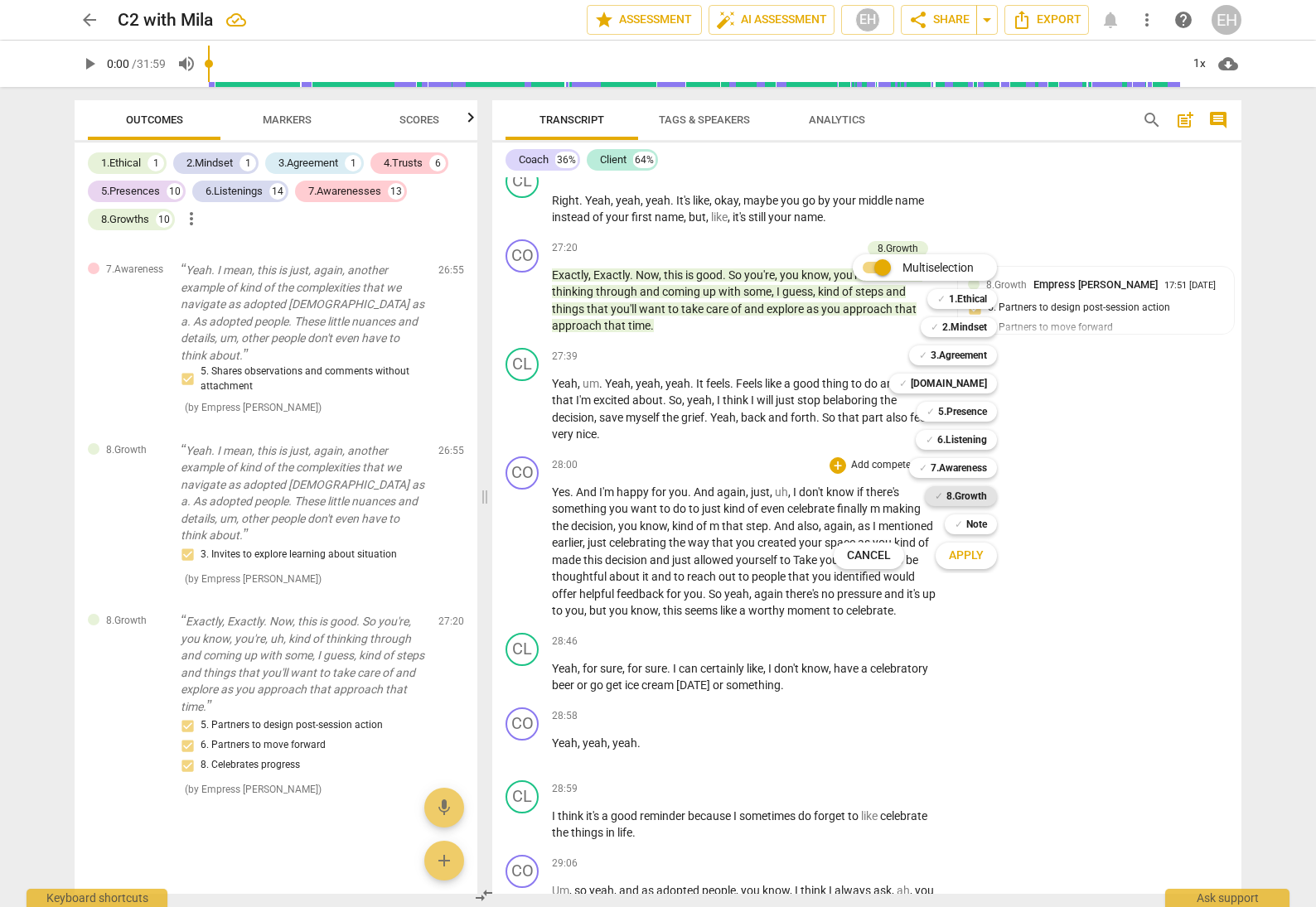
click at [969, 496] on b "8.Growth" at bounding box center [966, 496] width 41 height 20
click at [969, 550] on span "Apply" at bounding box center [966, 556] width 35 height 17
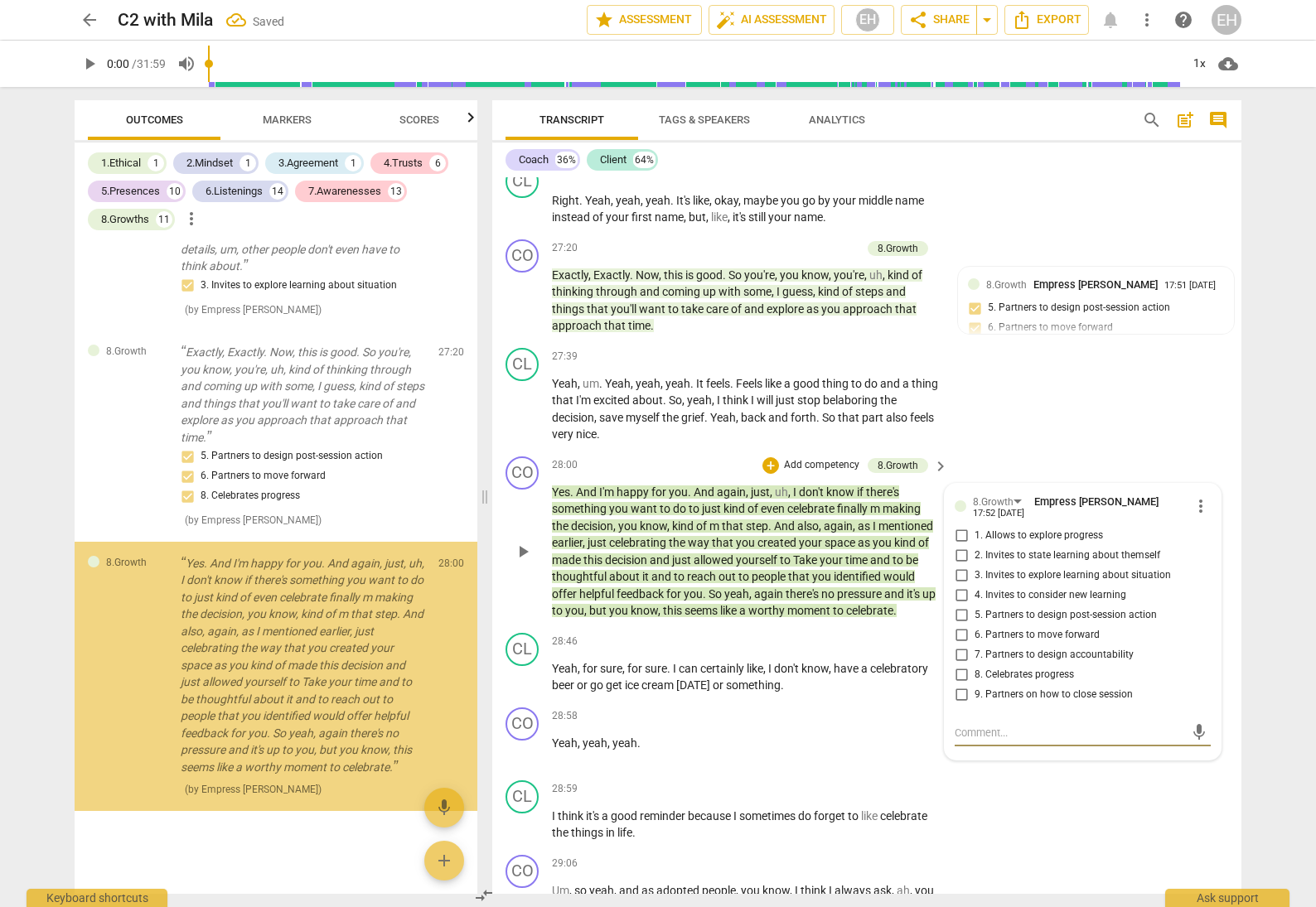
scroll to position [14103, 0]
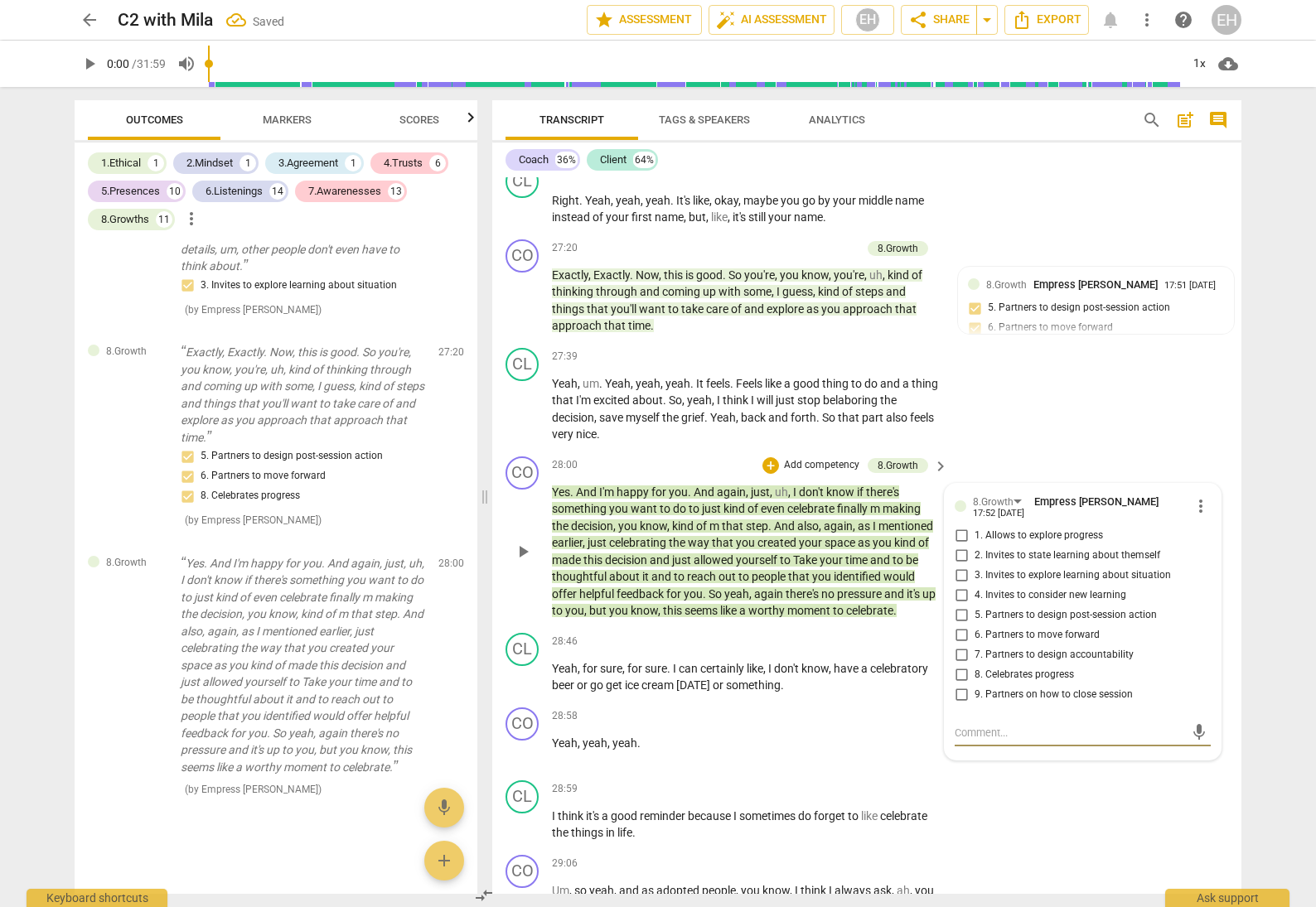
click at [957, 606] on input "5. Partners to design post-session action" at bounding box center [961, 616] width 26 height 20
checkbox input "true"
click at [958, 625] on input "6. Partners to move forward" at bounding box center [961, 635] width 26 height 20
checkbox input "true"
click at [954, 665] on input "8. Celebrates progress" at bounding box center [961, 675] width 26 height 20
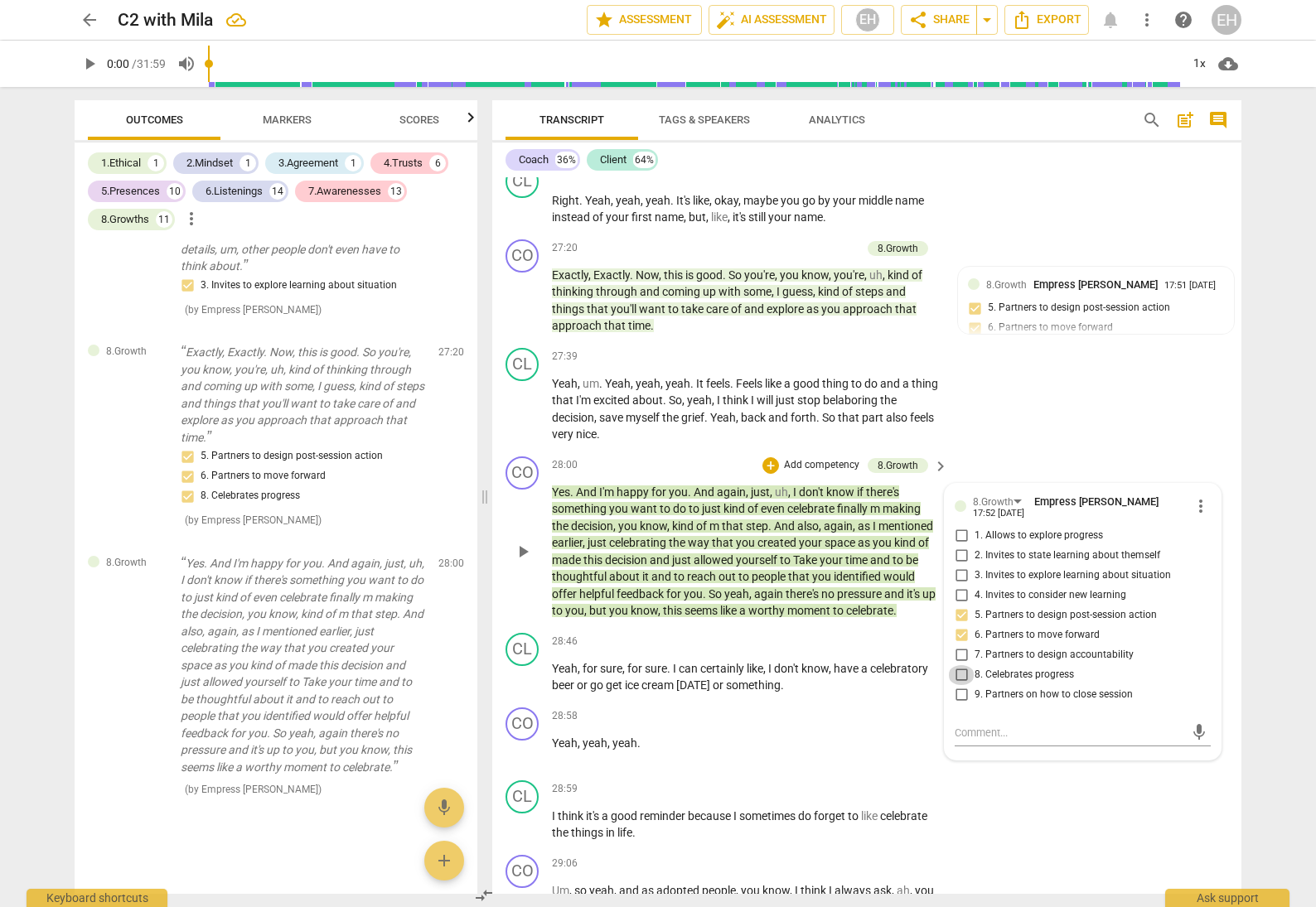
checkbox input "true"
click at [1088, 357] on div "CL play_arrow pause 27:39 + Add competency keyboard_arrow_right Yeah , um . Yea…" at bounding box center [866, 396] width 749 height 109
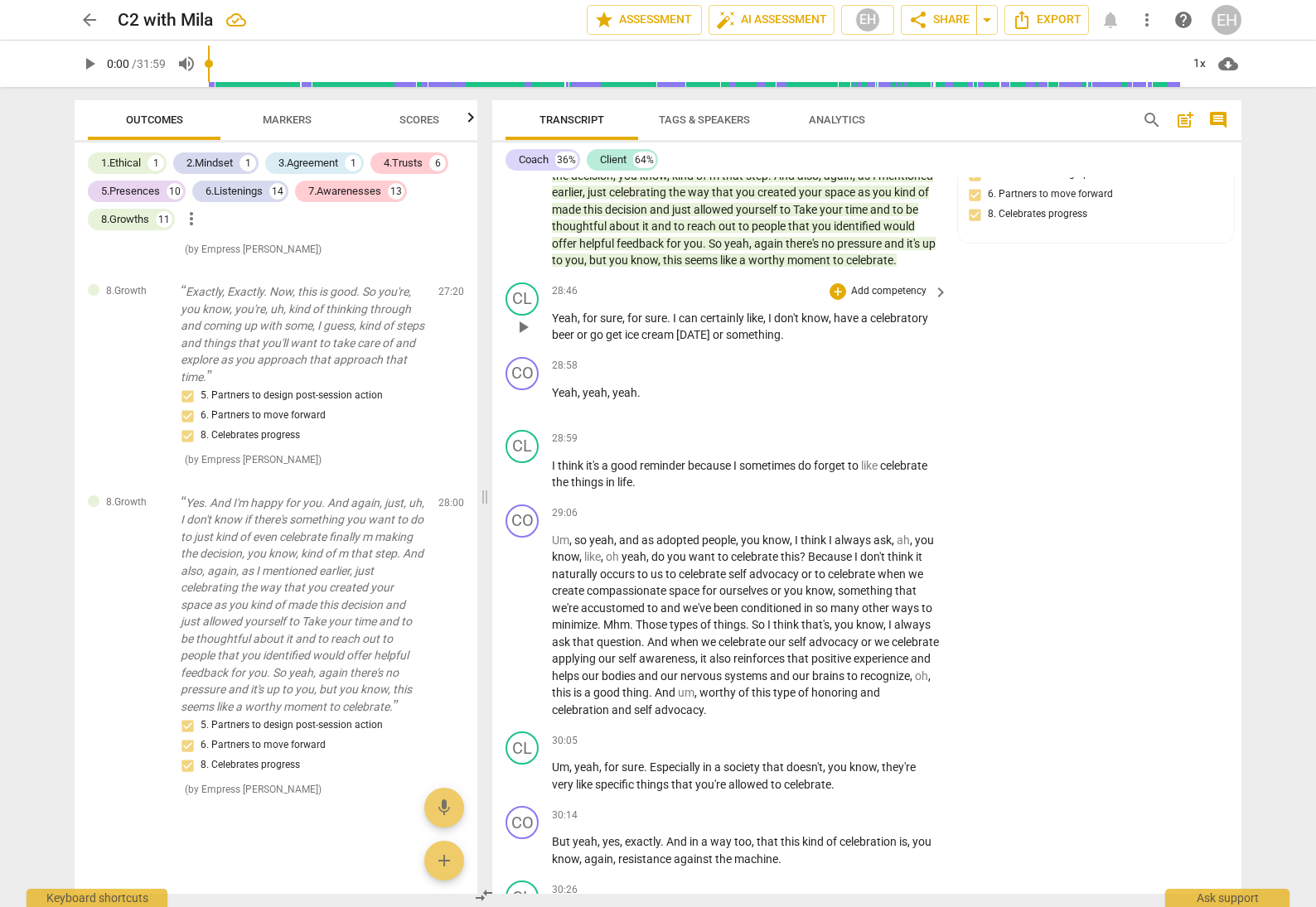
scroll to position [8493, 0]
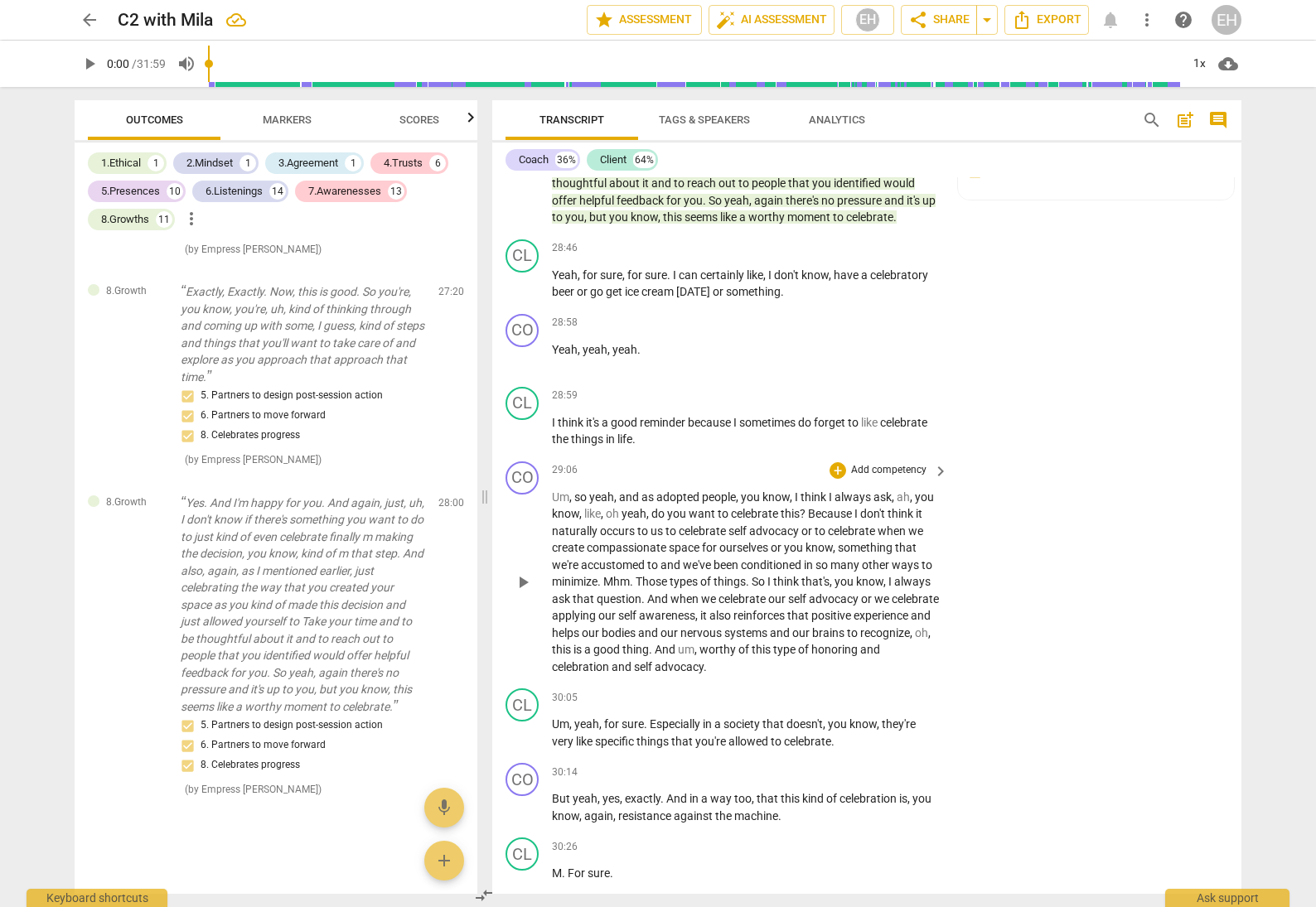
click at [895, 464] on p "Add competency" at bounding box center [889, 470] width 79 height 15
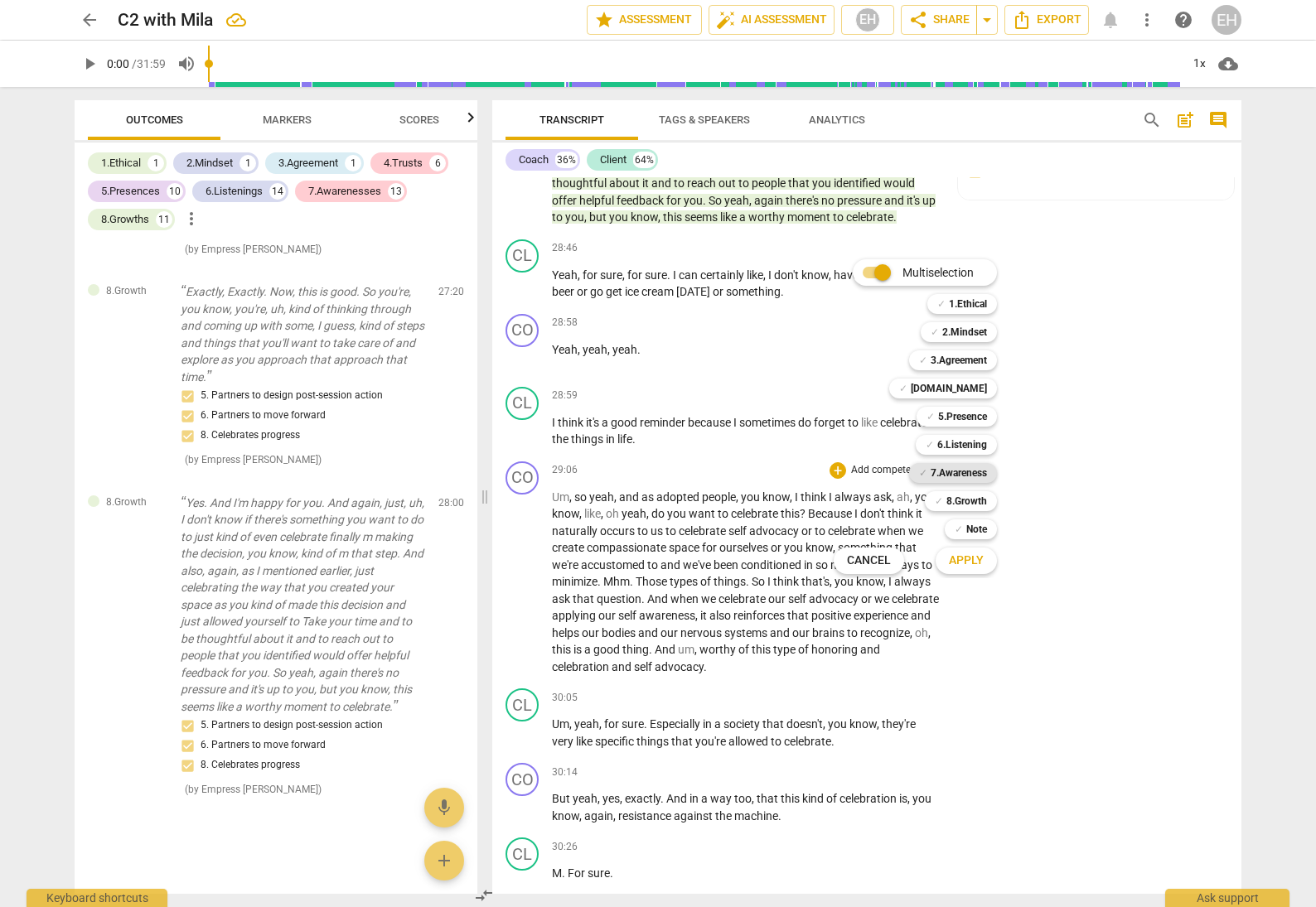
click at [956, 465] on b "7.Awareness" at bounding box center [959, 473] width 57 height 20
click at [964, 498] on b "8.Growth" at bounding box center [966, 501] width 41 height 20
click at [974, 559] on span "Apply" at bounding box center [966, 561] width 35 height 17
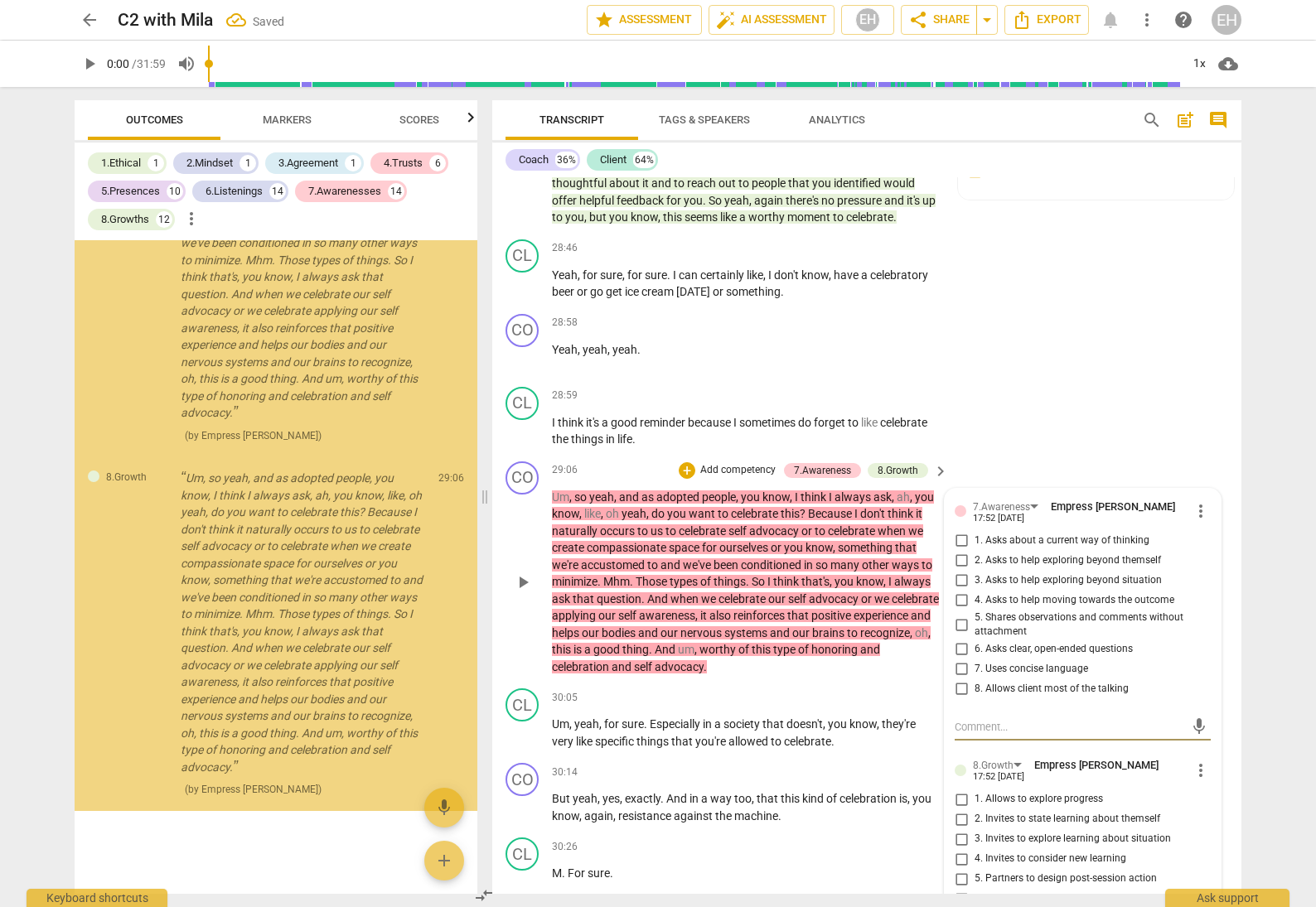
scroll to position [14872, 0]
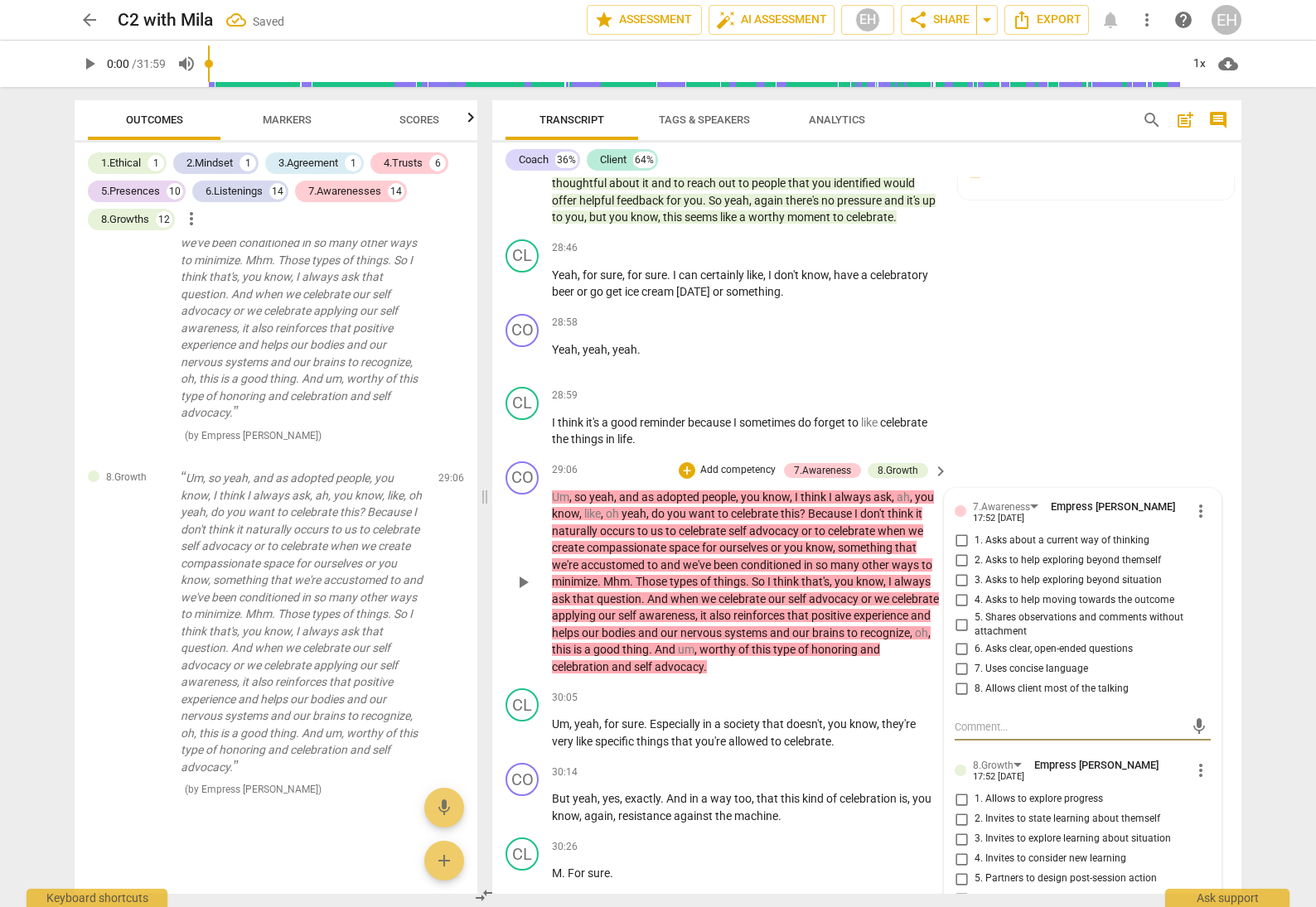
click at [952, 615] on input "5. Shares observations and comments without attachment" at bounding box center [961, 624] width 26 height 20
checkbox input "true"
click at [958, 531] on input "1. Asks about a current way of thinking" at bounding box center [961, 541] width 26 height 20
checkbox input "true"
click at [959, 590] on input "4. Asks to help moving towards the outcome" at bounding box center [961, 600] width 26 height 20
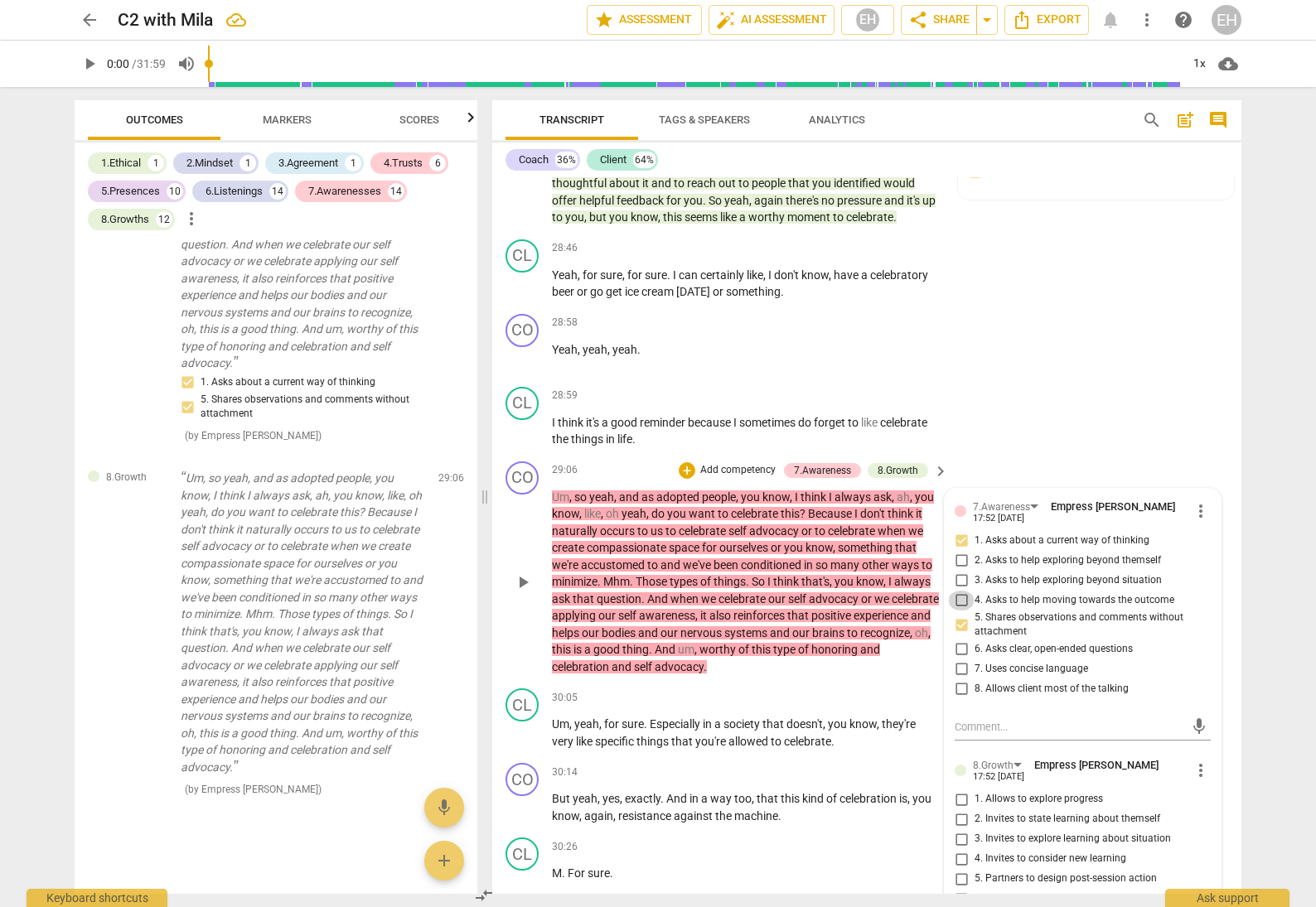
checkbox input "true"
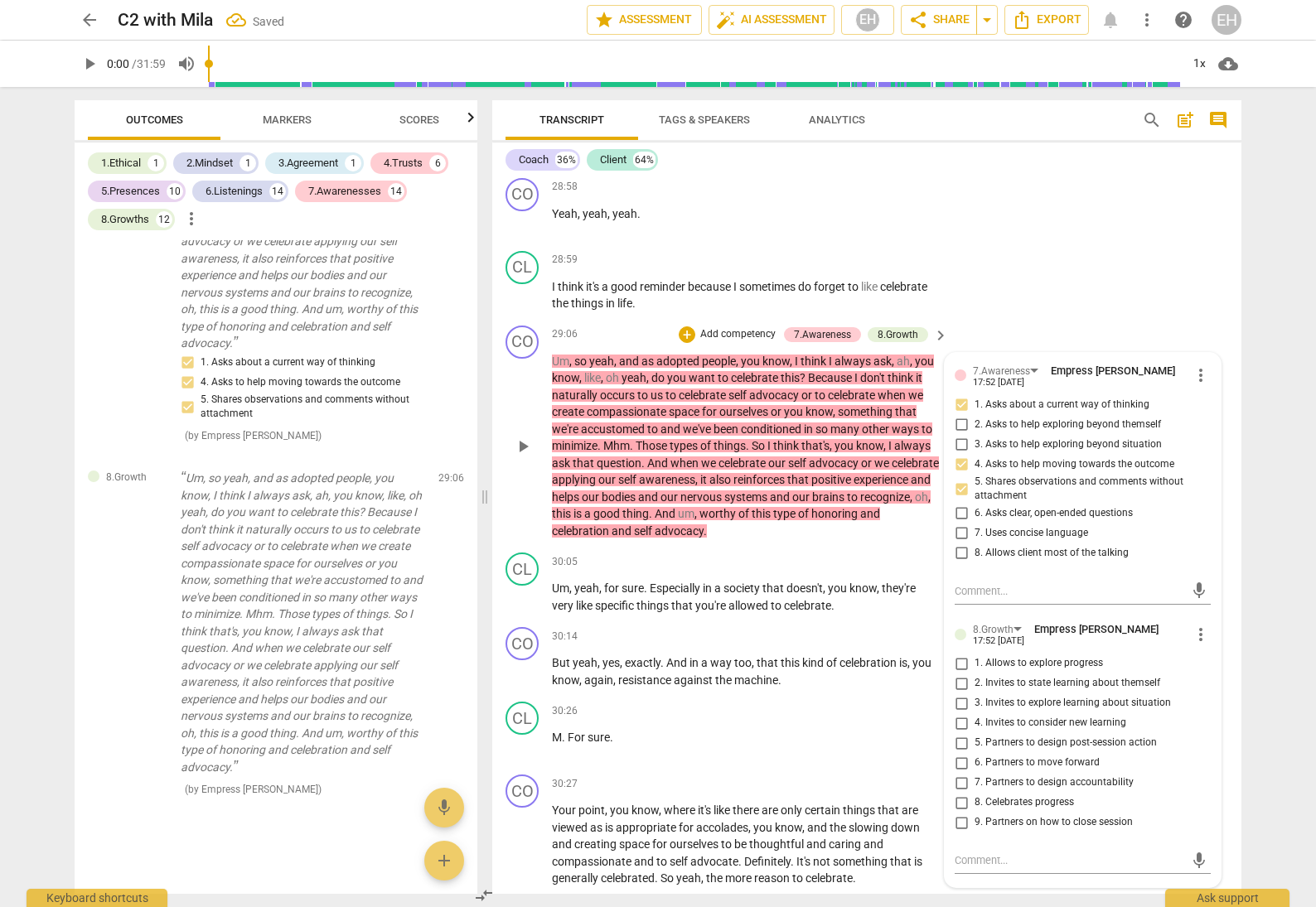
scroll to position [8633, 0]
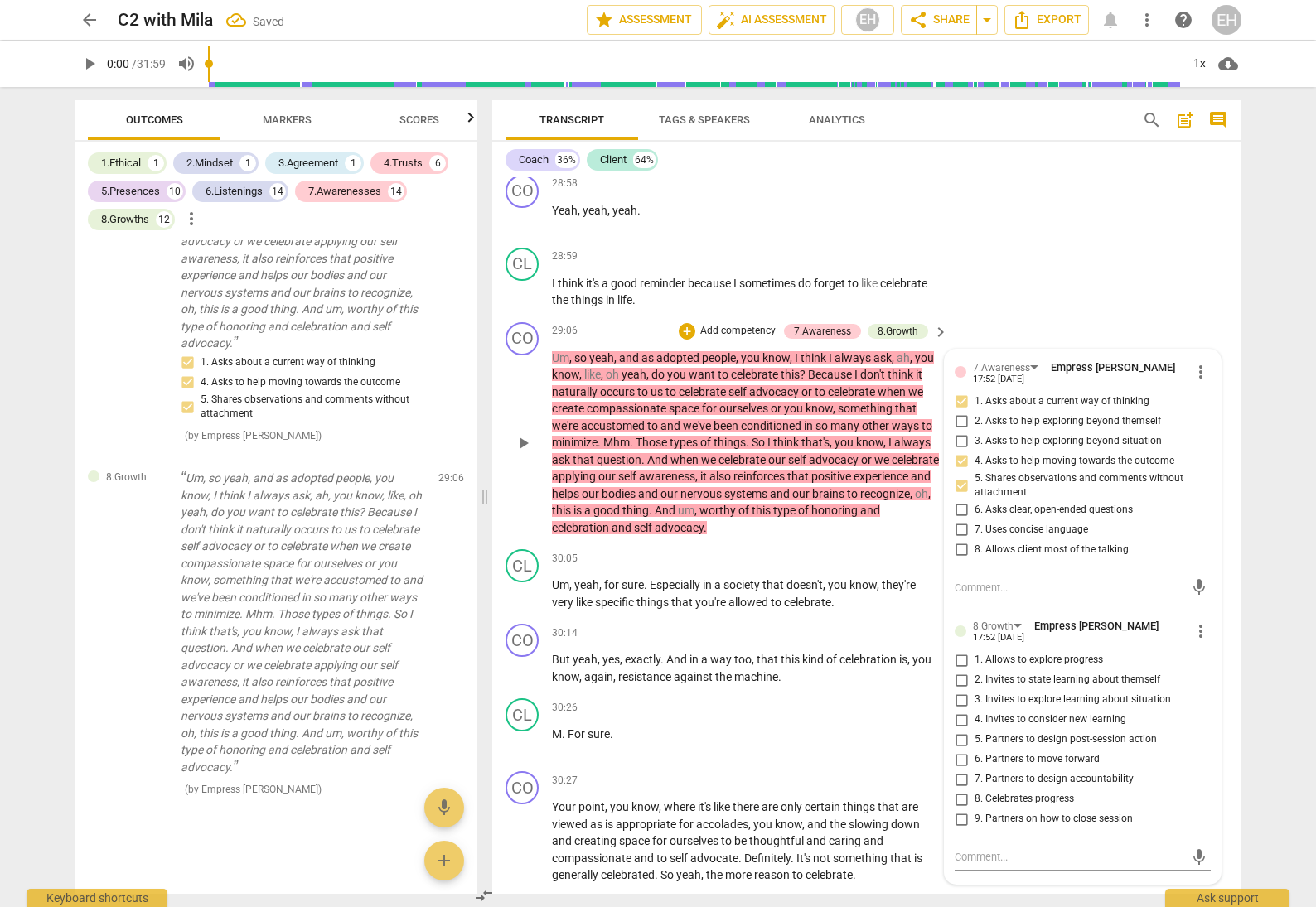
click at [952, 650] on input "1. Allows to explore progress" at bounding box center [961, 660] width 26 height 20
checkbox input "true"
click at [956, 670] on input "2. Invites to state learning about themself" at bounding box center [961, 680] width 26 height 20
checkbox input "true"
click at [957, 690] on input "3. Invites to explore learning about situation" at bounding box center [961, 700] width 26 height 20
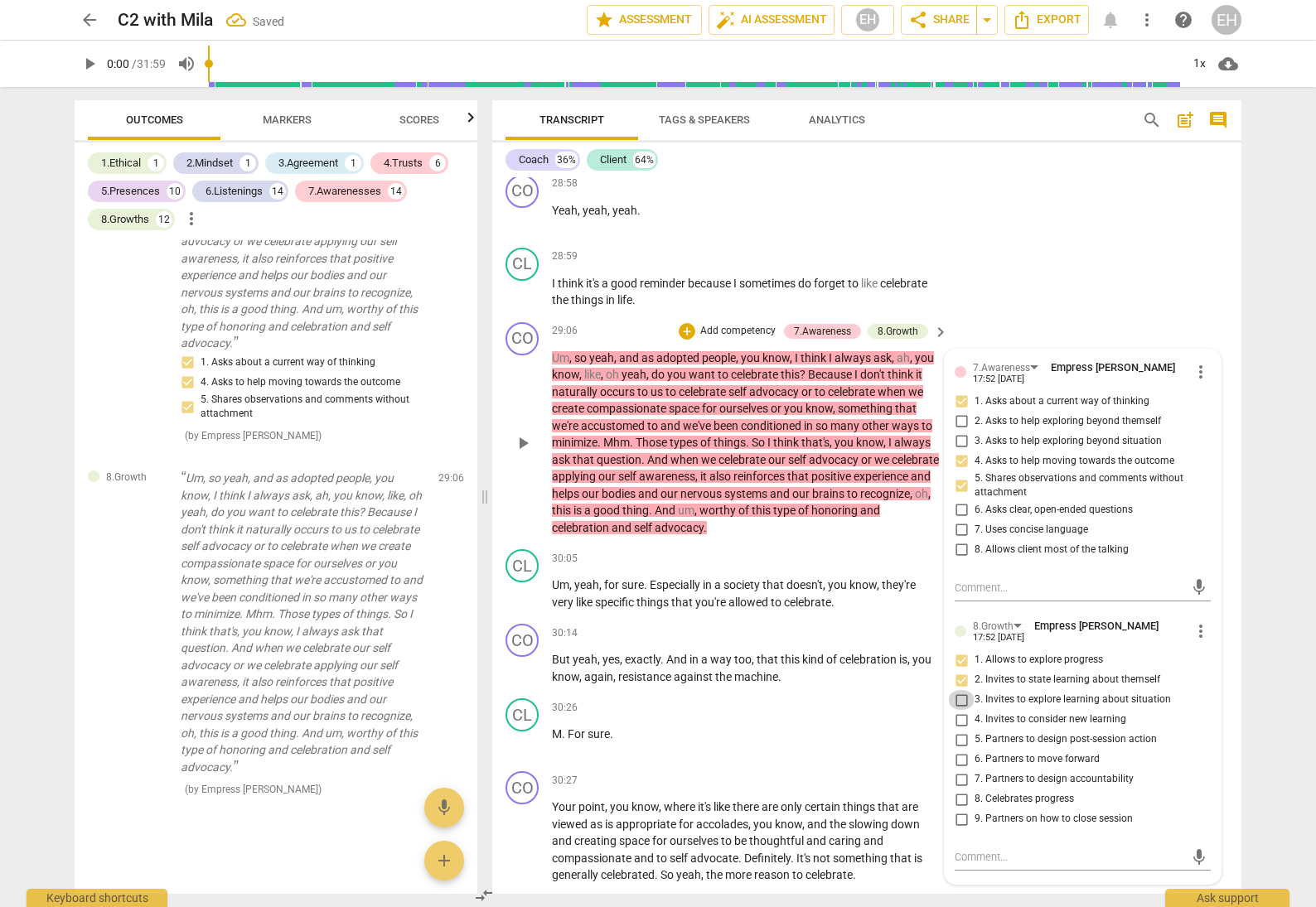
checkbox input "true"
click at [959, 710] on input "4. Invites to consider new learning" at bounding box center [961, 720] width 26 height 20
checkbox input "true"
click at [952, 730] on input "5. Partners to design post-session action" at bounding box center [961, 739] width 26 height 20
checkbox input "true"
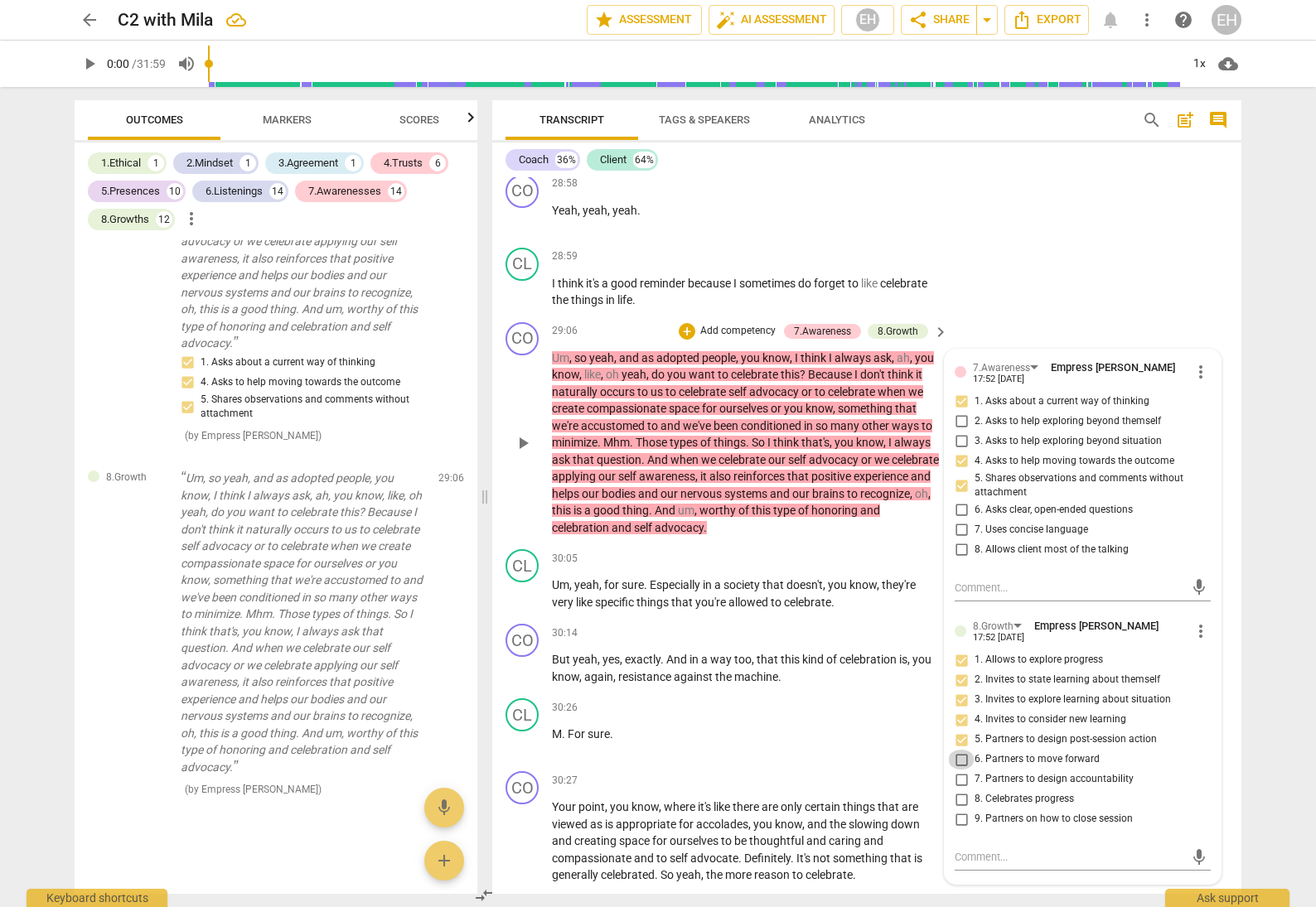
click at [956, 750] on input "6. Partners to move forward" at bounding box center [961, 759] width 26 height 20
checkbox input "true"
click at [959, 790] on input "8. Celebrates progress" at bounding box center [961, 799] width 26 height 20
checkbox input "true"
click at [1089, 241] on div "CL play_arrow pause 28:59 + Add competency keyboard_arrow_right I think it's a …" at bounding box center [866, 278] width 749 height 75
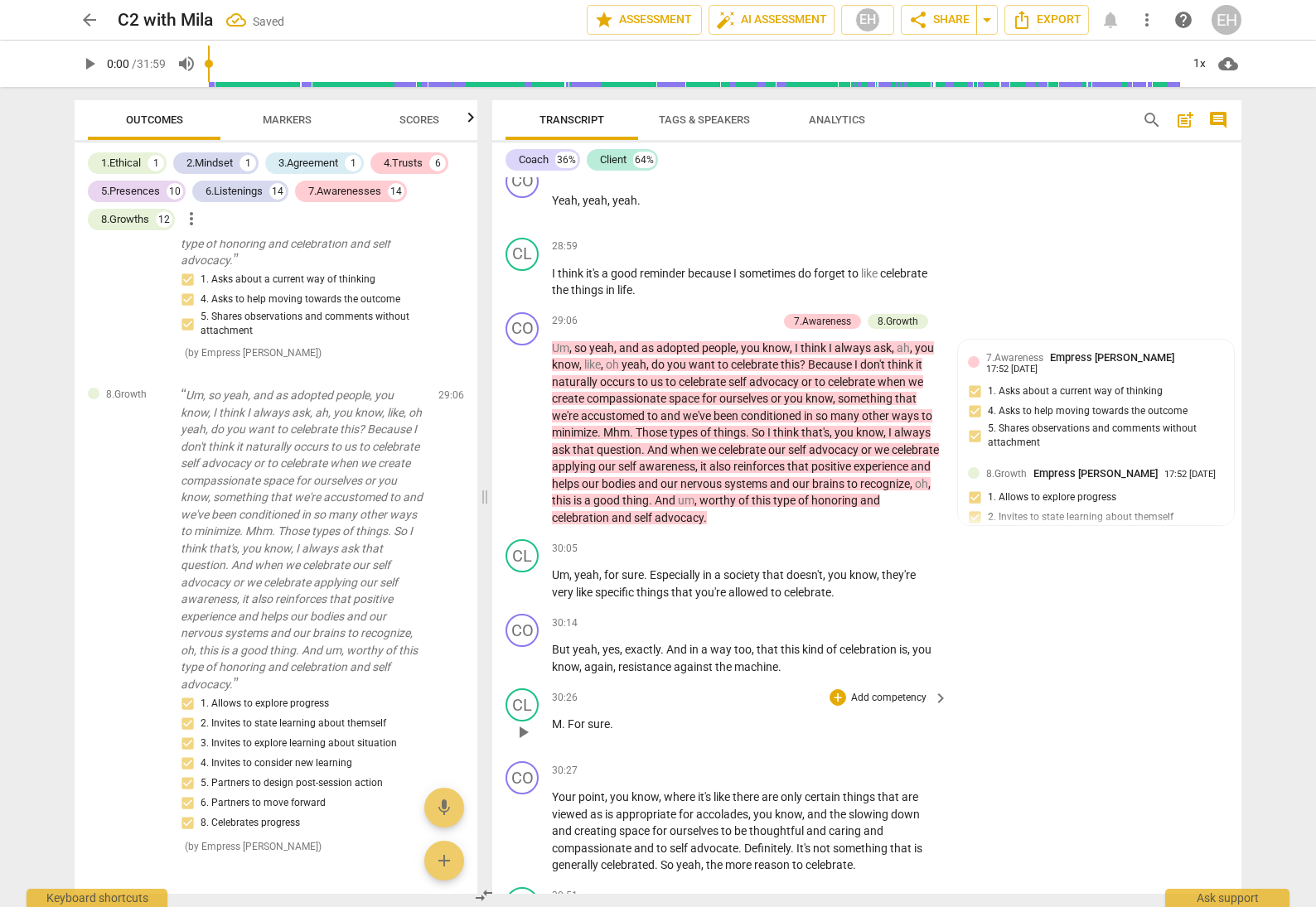
scroll to position [8644, 0]
click at [885, 616] on p "Add competency" at bounding box center [889, 623] width 79 height 15
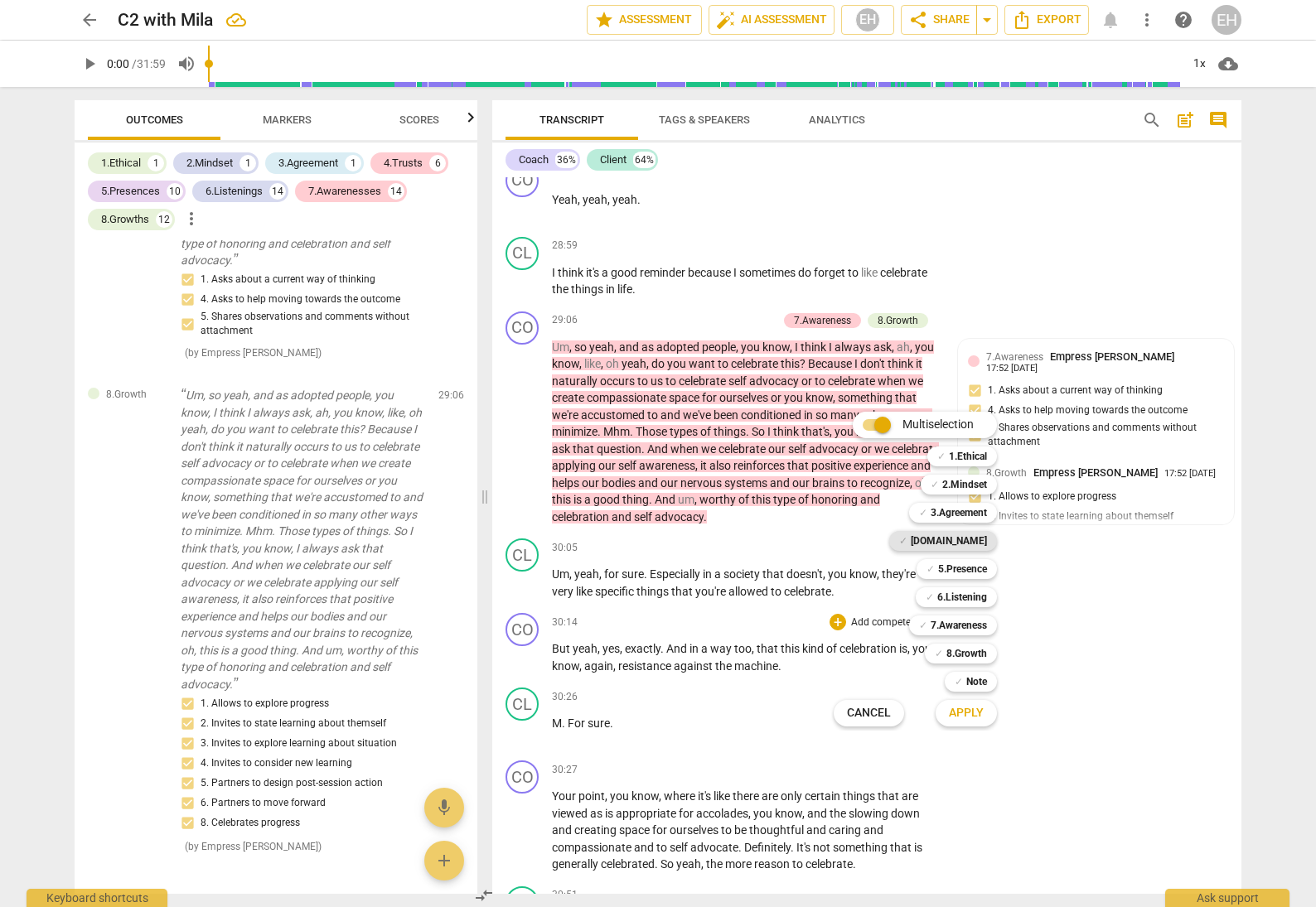
click at [972, 542] on b "[DOMAIN_NAME]" at bounding box center [949, 541] width 77 height 20
click at [980, 628] on b "7.Awareness" at bounding box center [959, 625] width 57 height 20
click at [980, 650] on b "8.Growth" at bounding box center [966, 653] width 41 height 20
click at [979, 706] on span "Apply" at bounding box center [966, 713] width 35 height 17
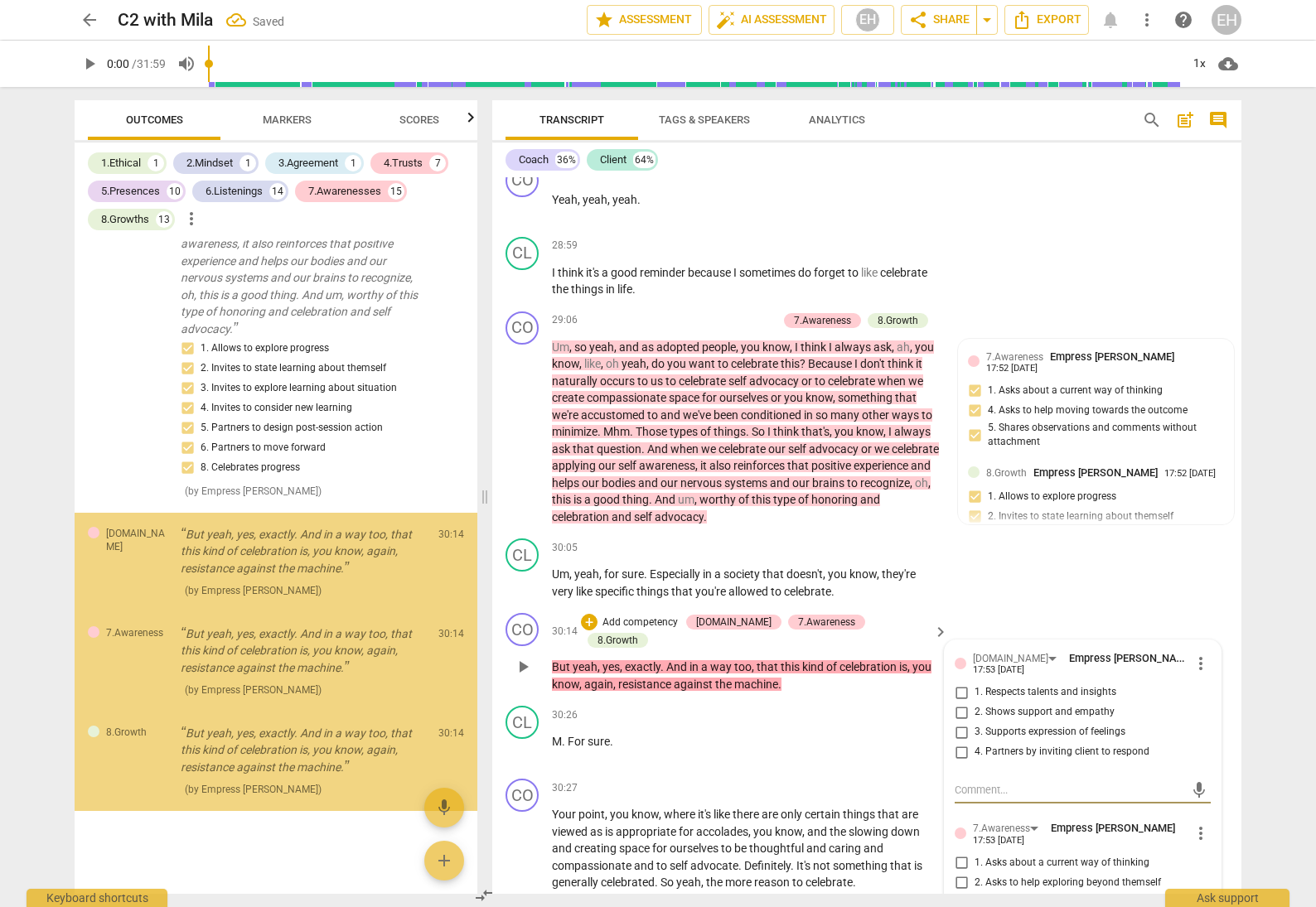
scroll to position [15380, 0]
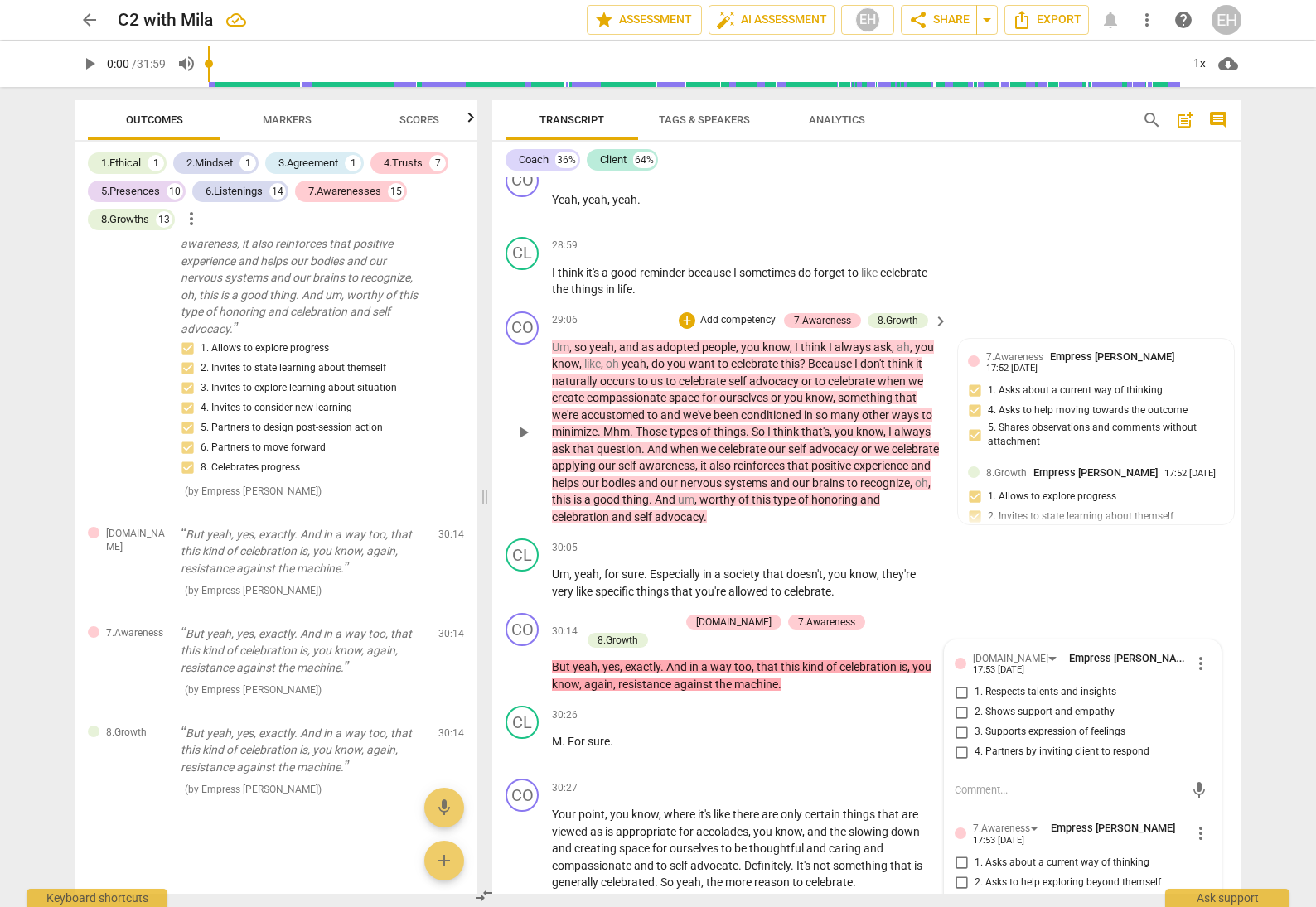
click at [728, 313] on p "Add competency" at bounding box center [738, 320] width 79 height 15
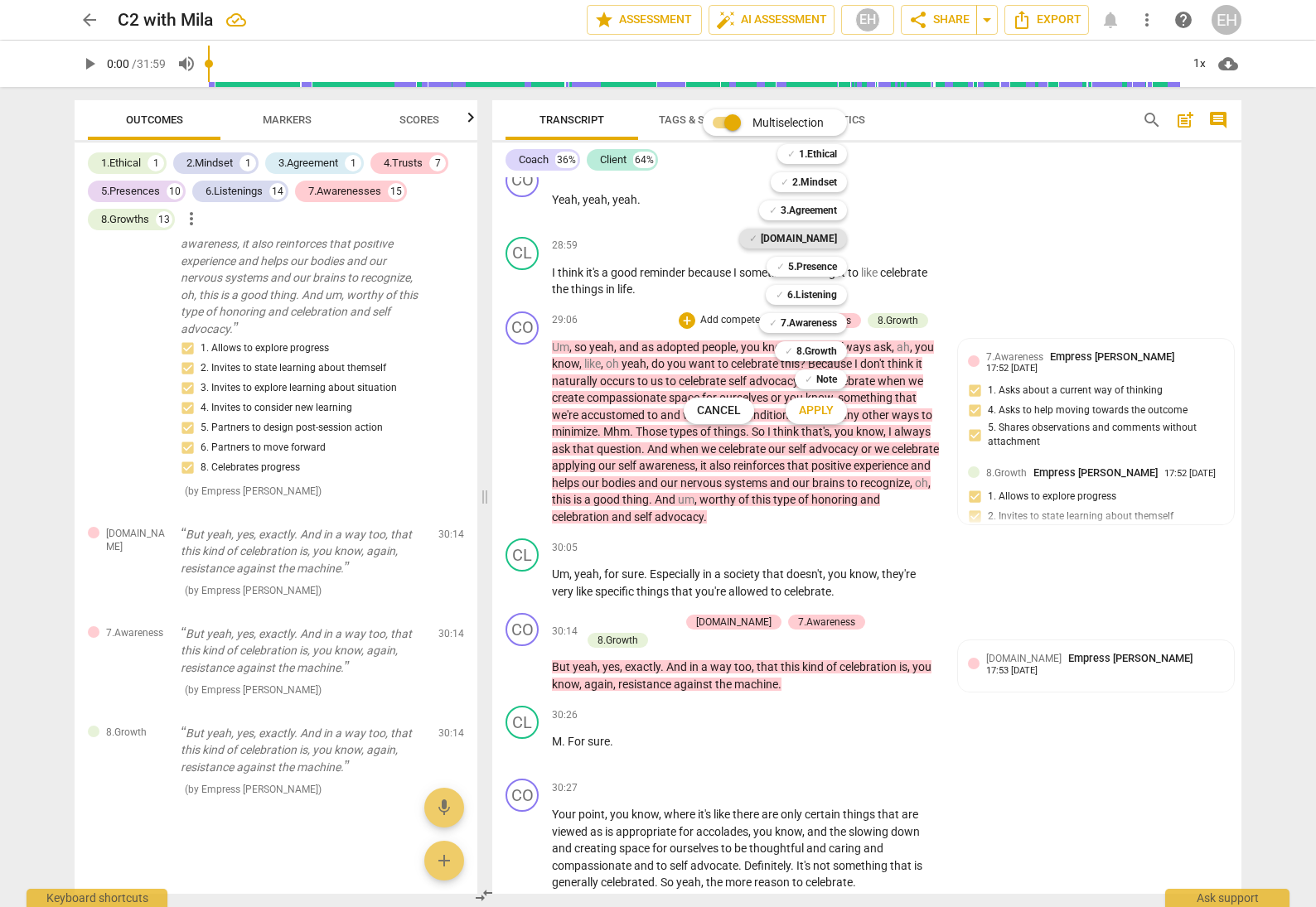
click at [819, 242] on b "[DOMAIN_NAME]" at bounding box center [799, 238] width 77 height 20
click at [823, 408] on span "Apply" at bounding box center [817, 410] width 35 height 17
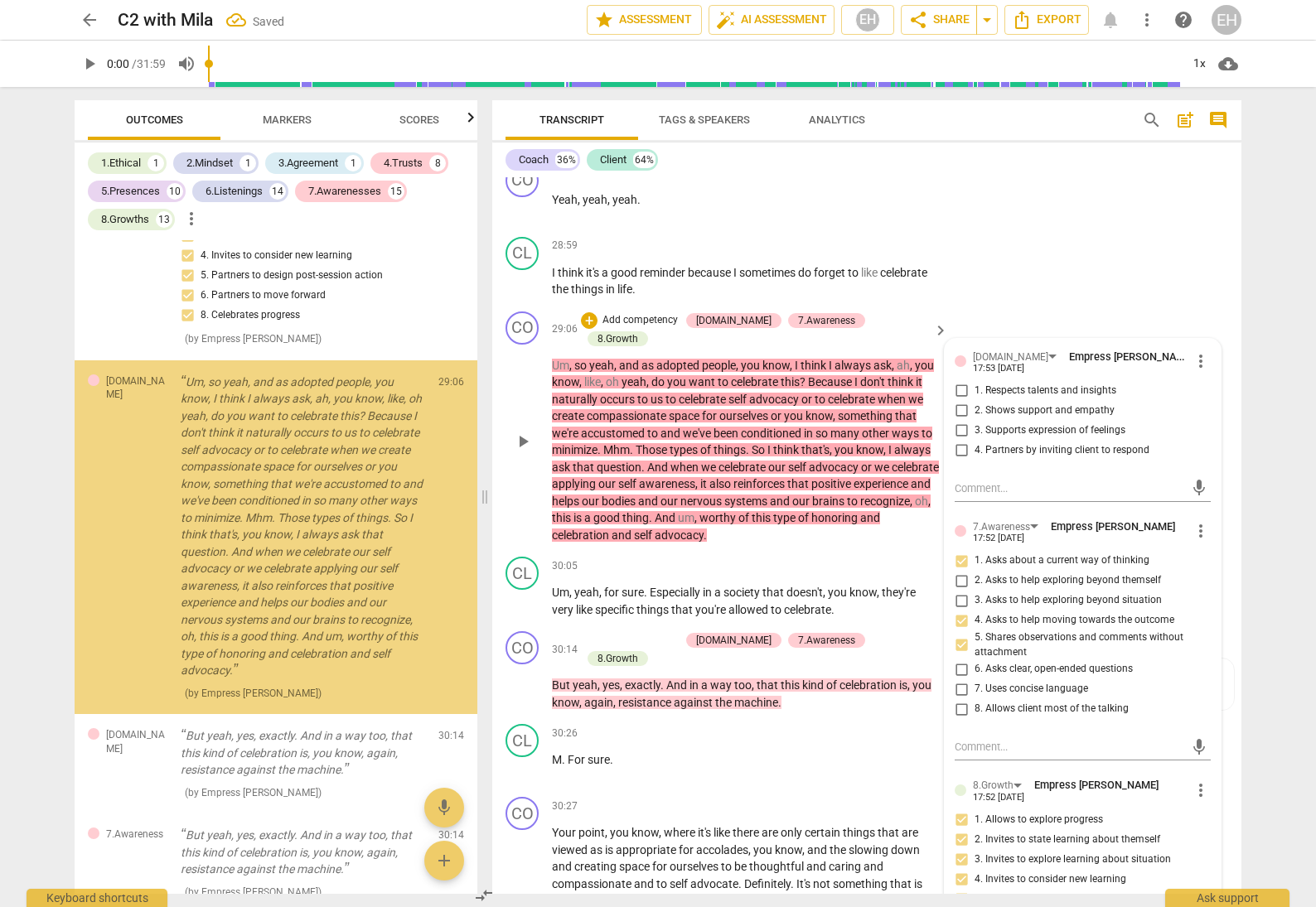
scroll to position [15502, 0]
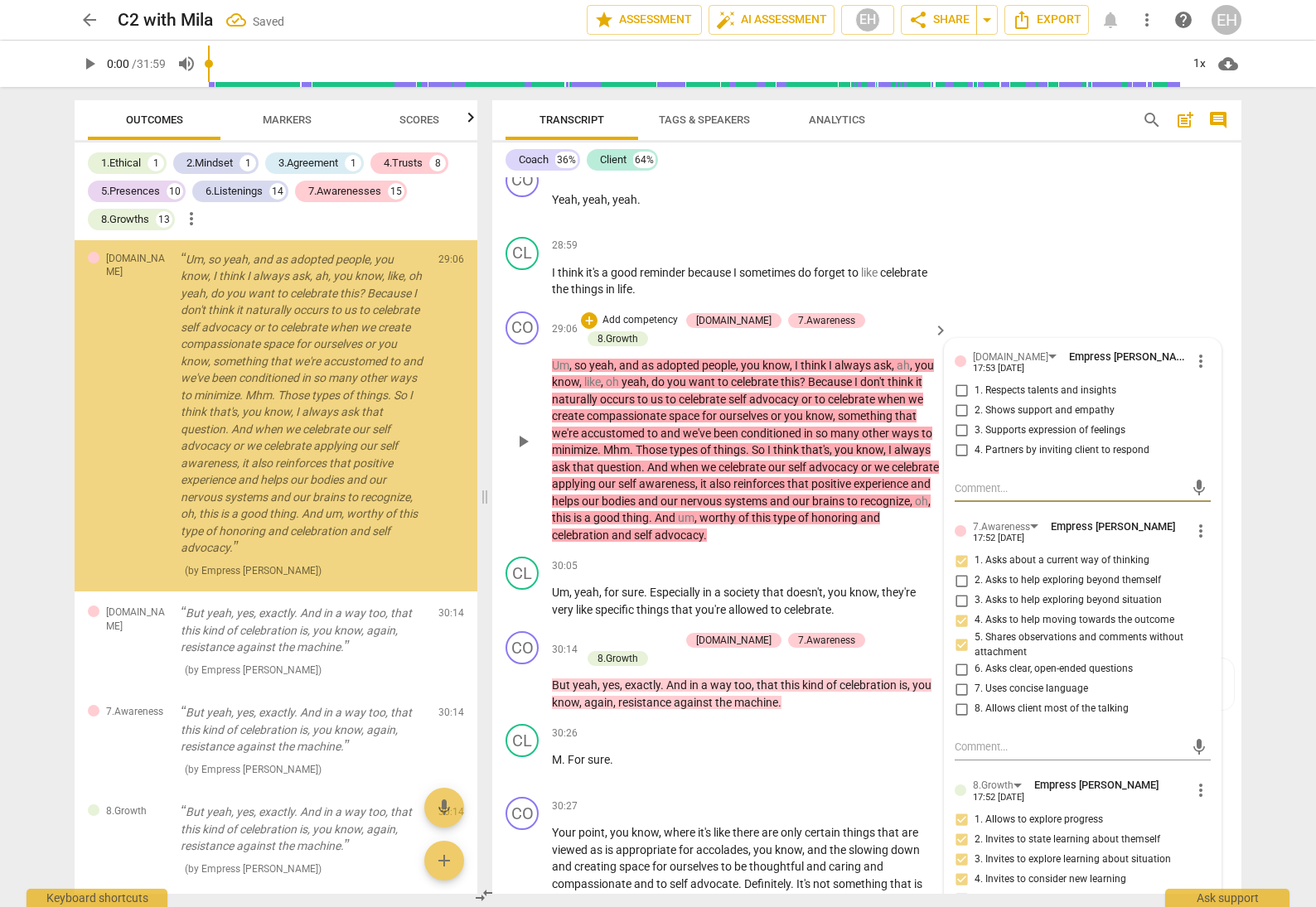
click at [956, 381] on input "1. Respects talents and insights" at bounding box center [961, 390] width 26 height 20
checkbox input "true"
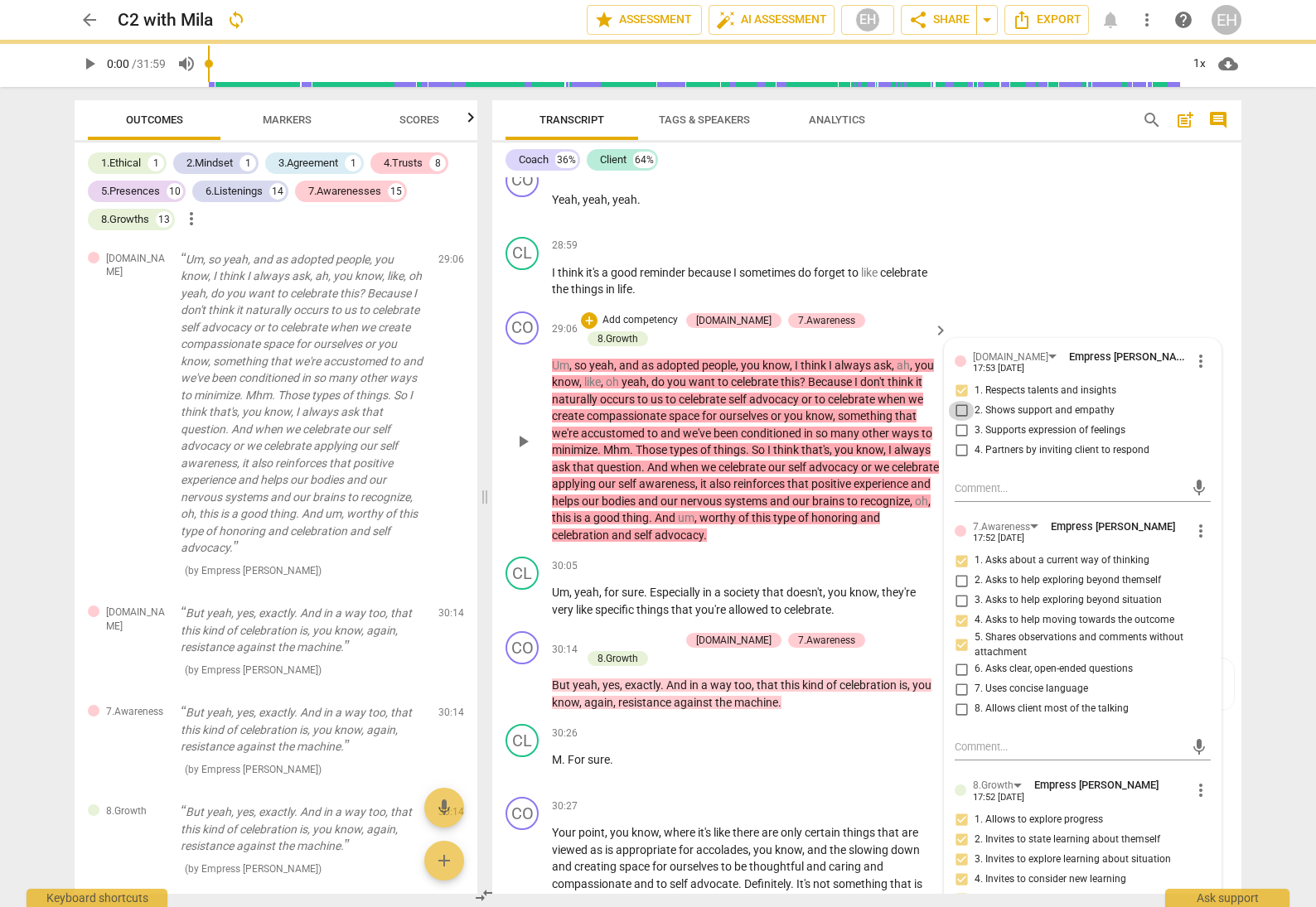
click at [958, 401] on input "2. Shows support and empathy" at bounding box center [961, 410] width 26 height 20
checkbox input "true"
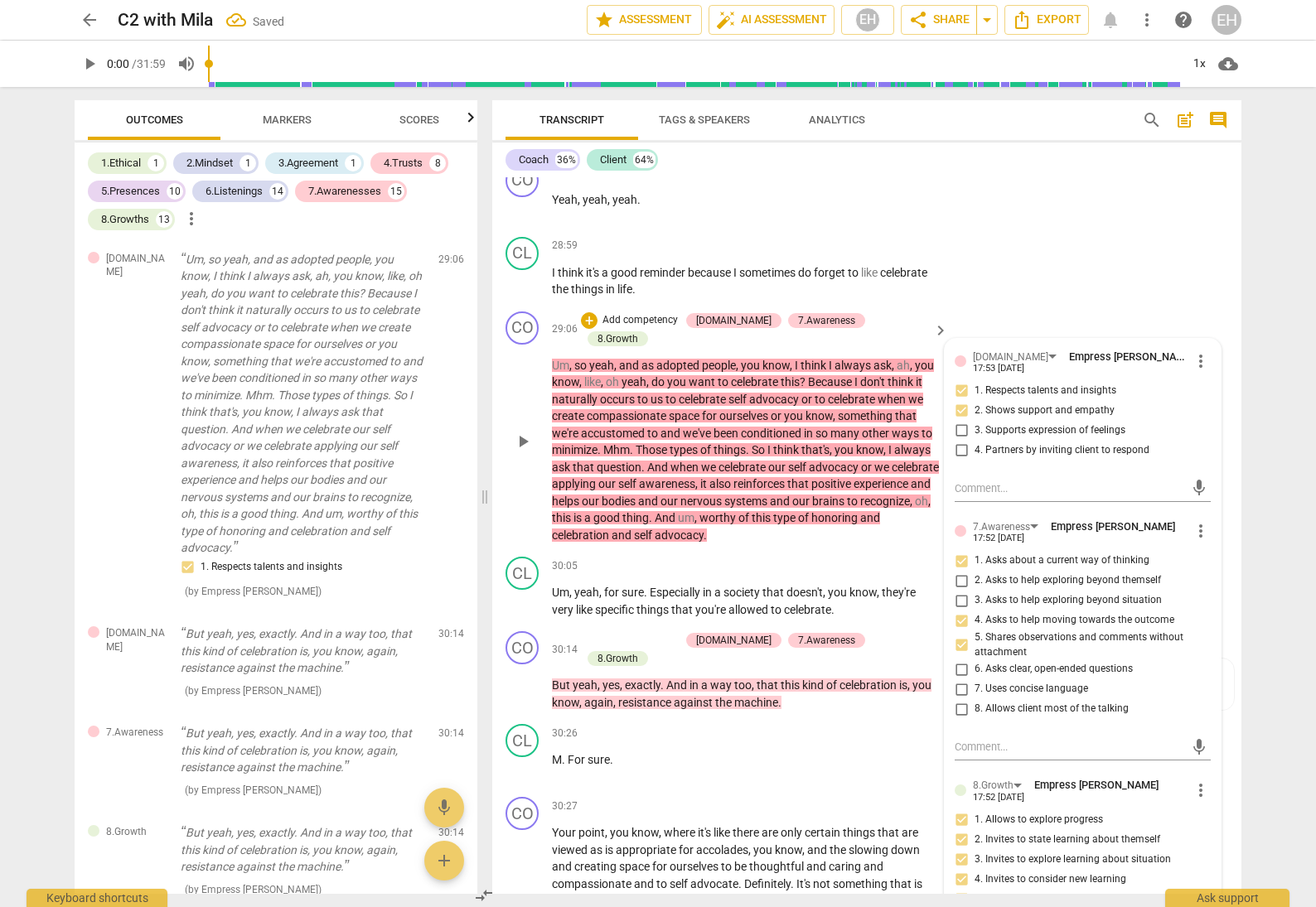
click at [958, 421] on input "3. Supports expression of feelings" at bounding box center [961, 430] width 26 height 20
checkbox input "true"
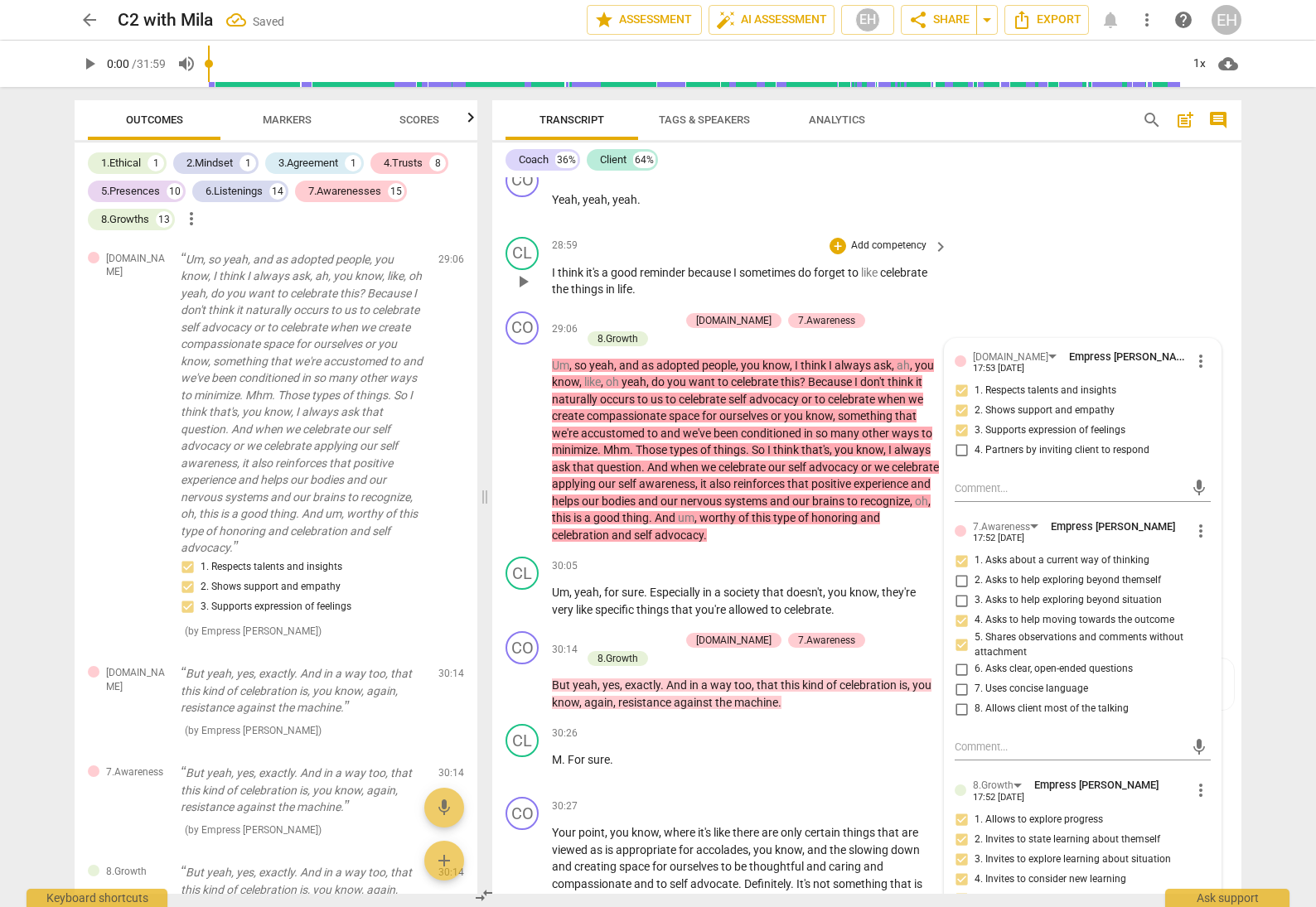
click at [1085, 230] on div "CL play_arrow pause 28:59 + Add competency keyboard_arrow_right I think it's a …" at bounding box center [866, 268] width 749 height 75
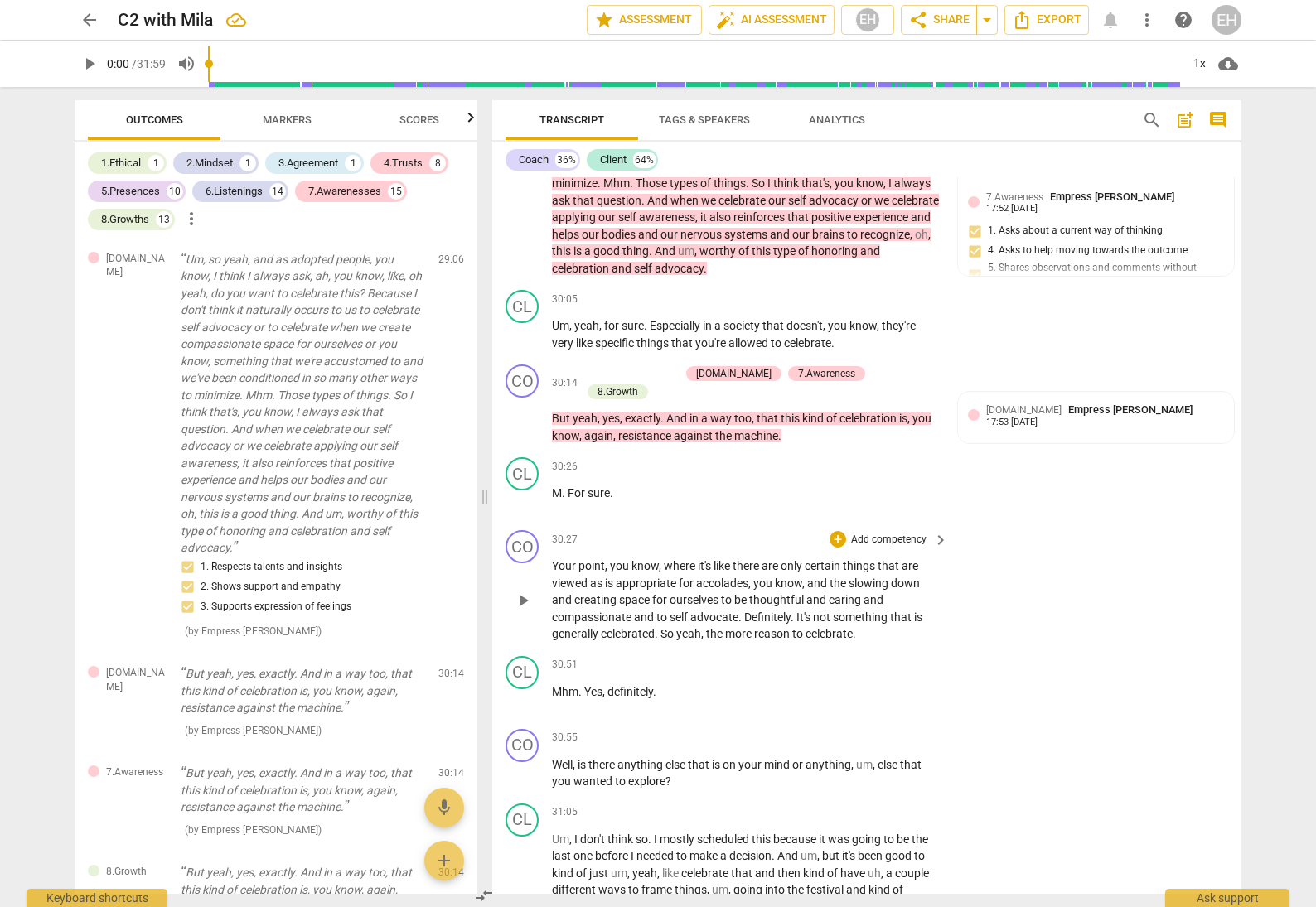
scroll to position [8912, 0]
click at [894, 532] on p "Add competency" at bounding box center [889, 539] width 79 height 15
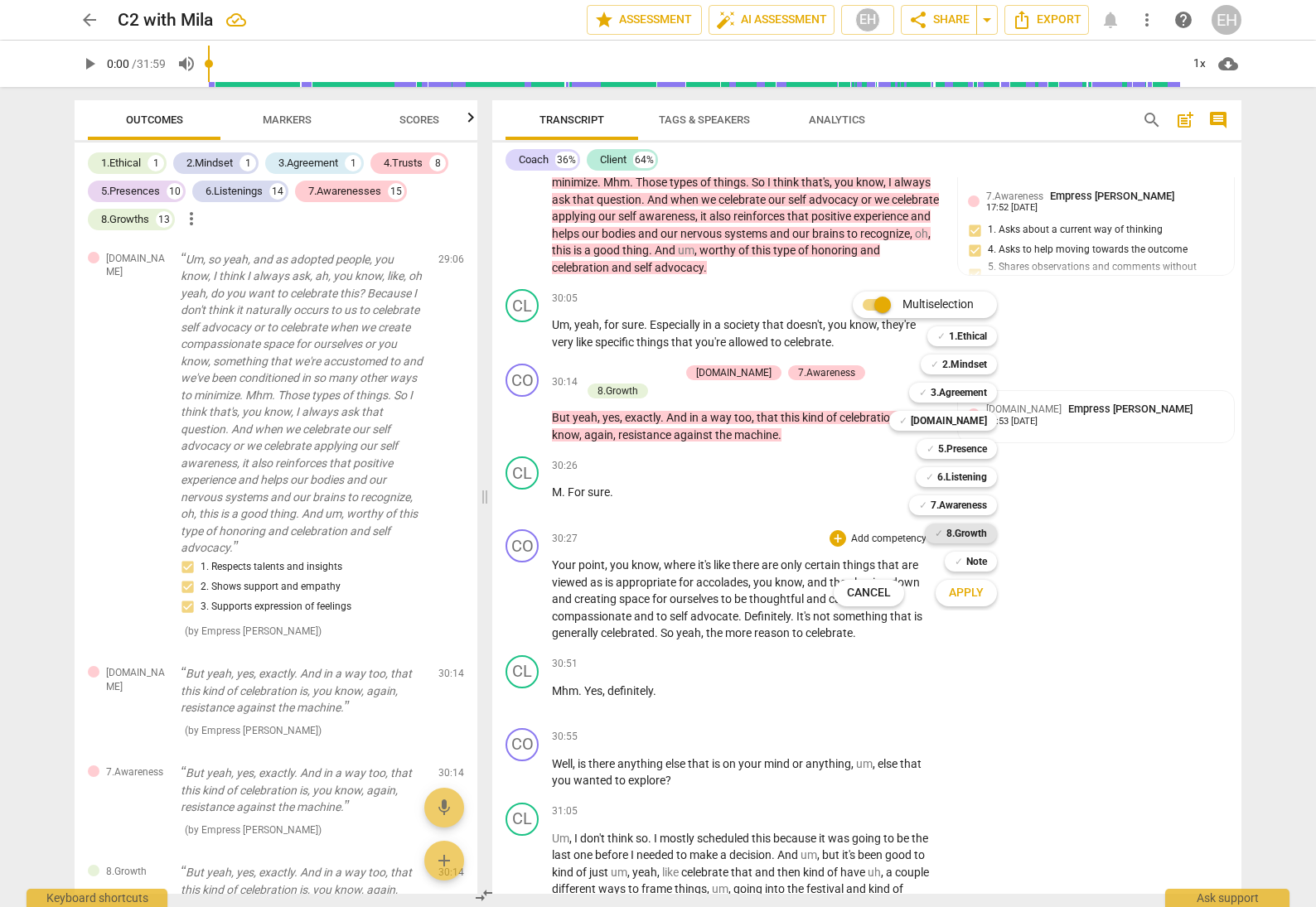
click at [980, 536] on b "8.Growth" at bounding box center [966, 533] width 41 height 20
click at [978, 591] on span "Apply" at bounding box center [966, 593] width 35 height 17
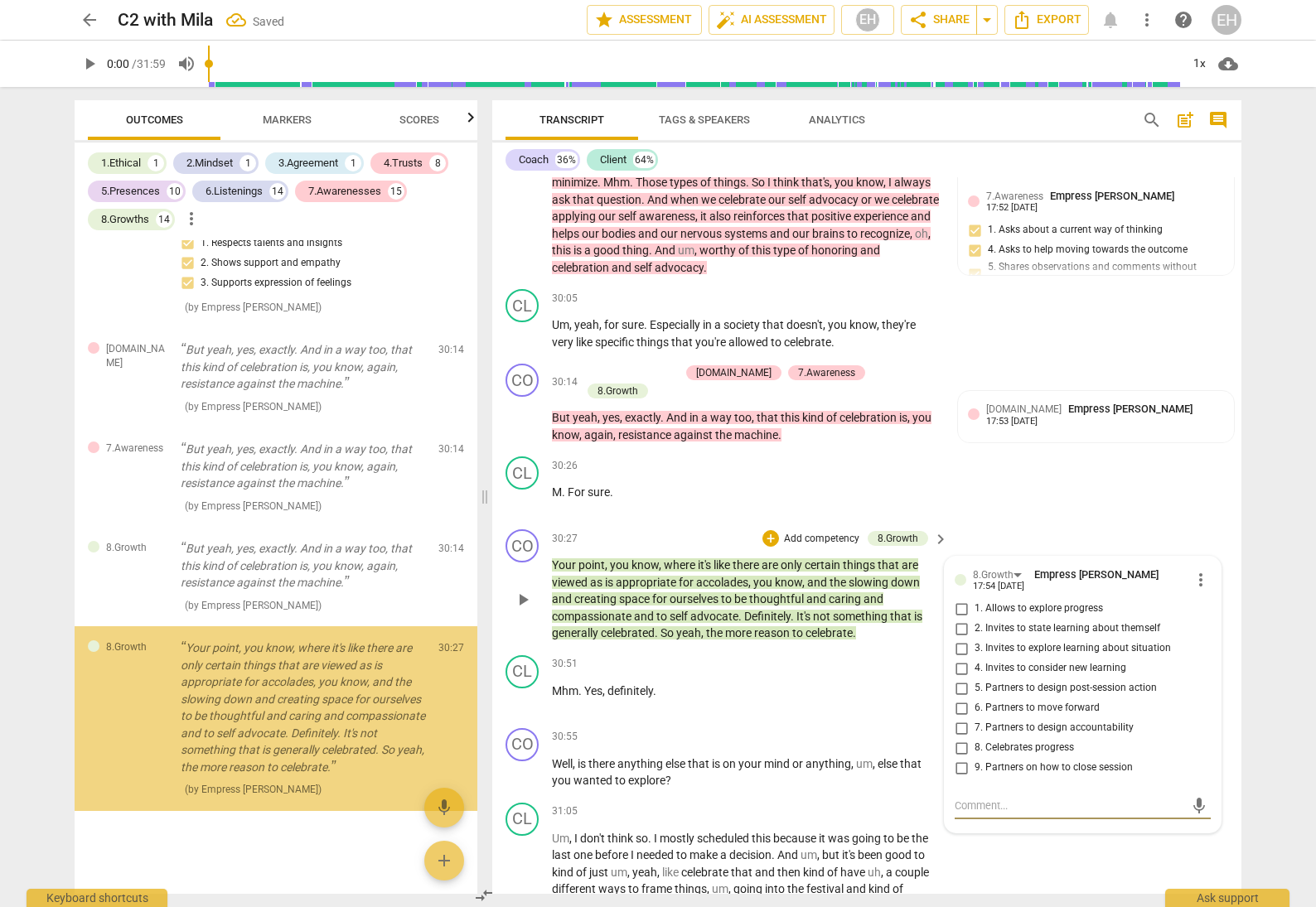
scroll to position [15996, 0]
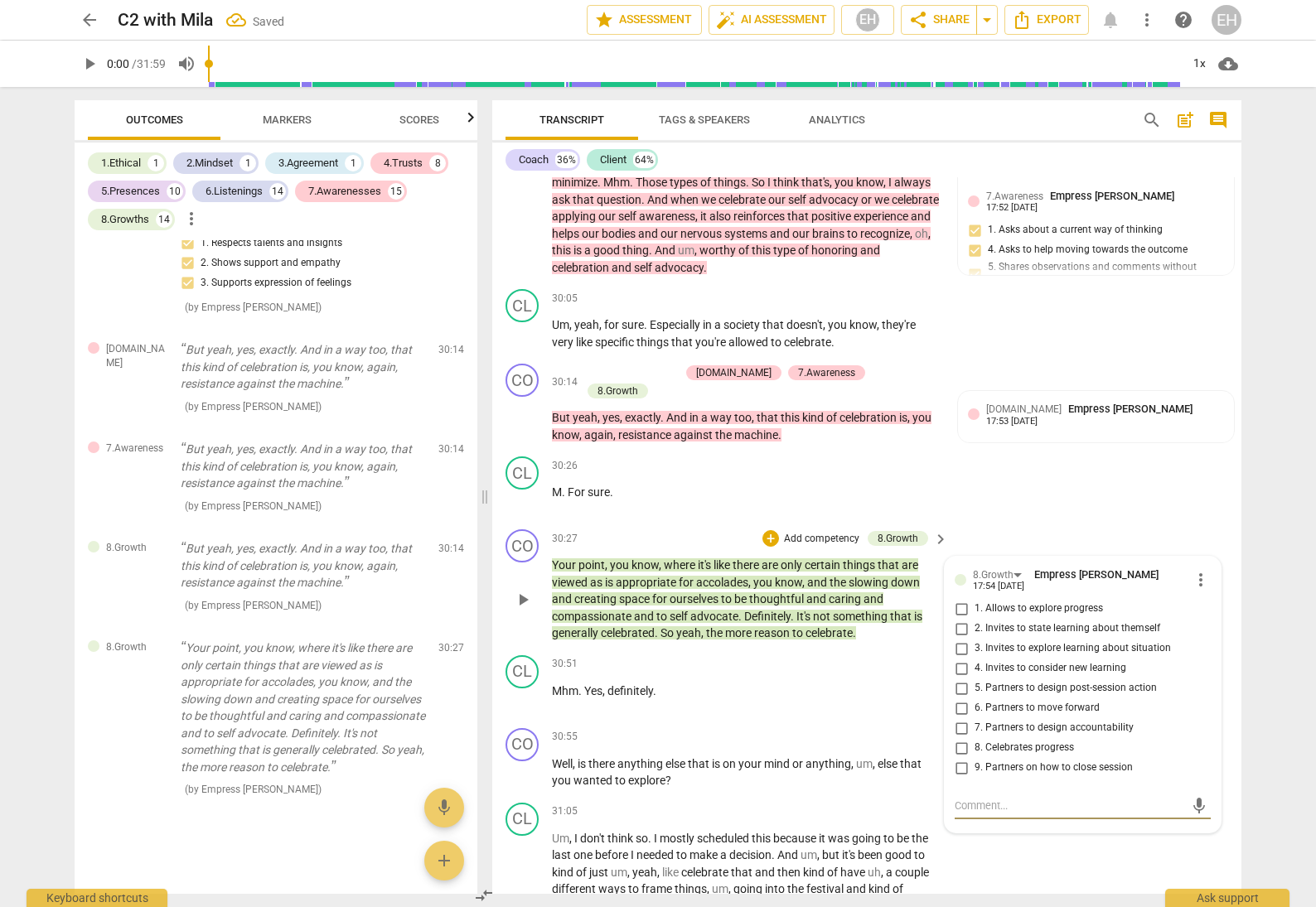
click at [958, 738] on input "8. Celebrates progress" at bounding box center [961, 748] width 26 height 20
checkbox input "true"
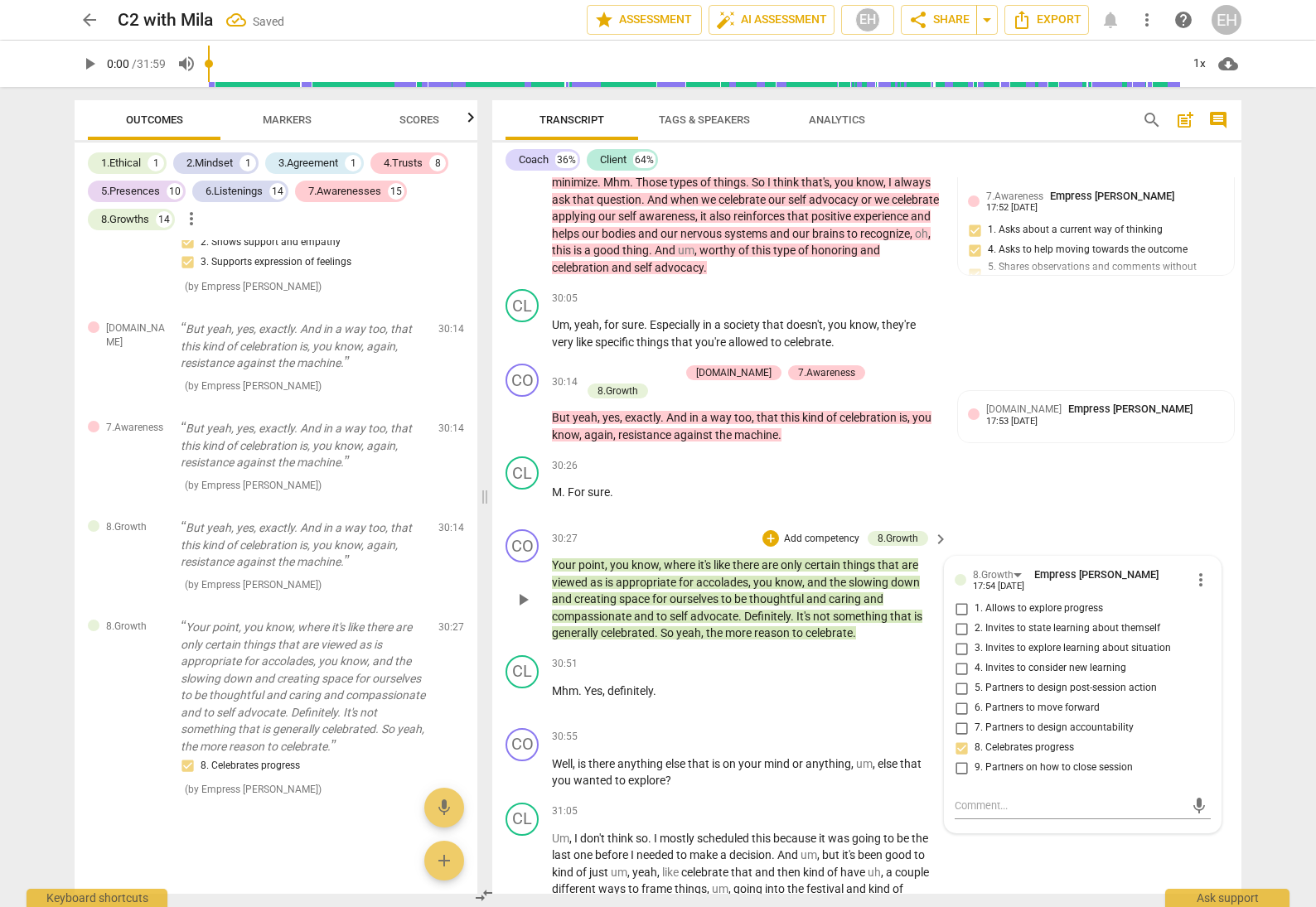
click at [957, 678] on input "5. Partners to design post-session action" at bounding box center [961, 688] width 26 height 20
checkbox input "true"
click at [961, 698] on input "6. Partners to move forward" at bounding box center [961, 708] width 26 height 20
checkbox input "true"
click at [1122, 450] on div "CL play_arrow pause 30:26 + Add competency keyboard_arrow_right M . For sure ." at bounding box center [866, 486] width 749 height 73
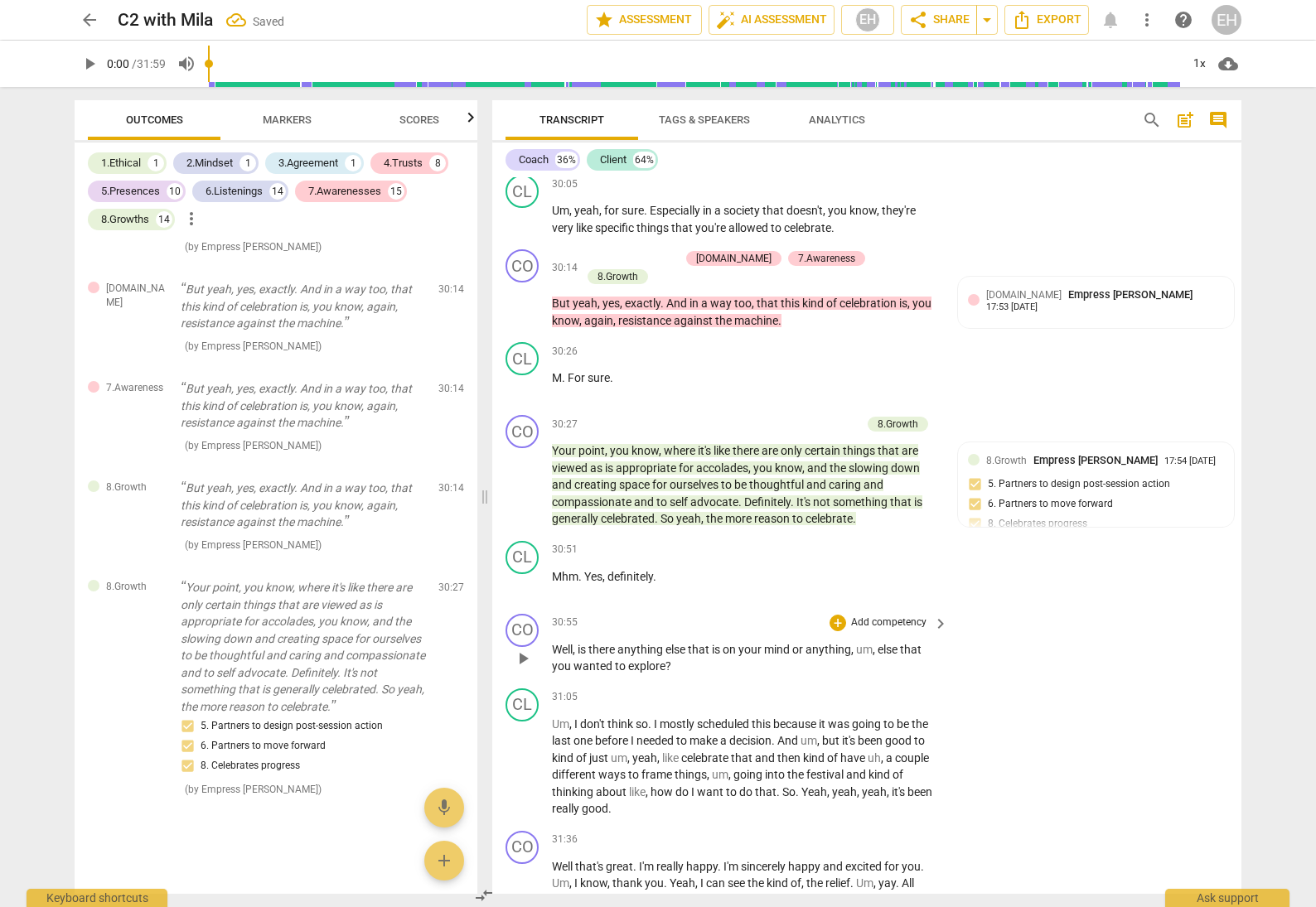
scroll to position [9036, 0]
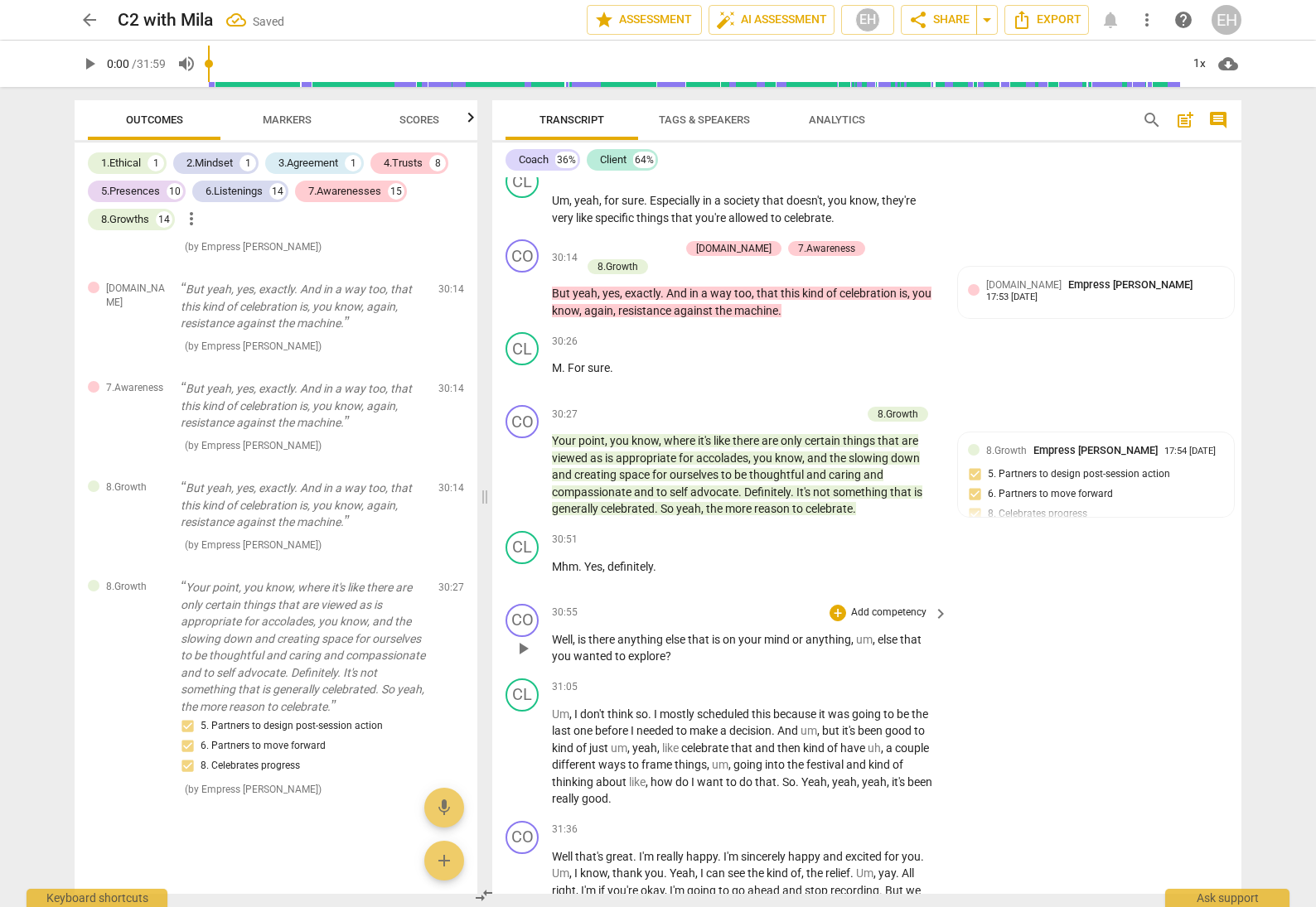
click at [903, 606] on p "Add competency" at bounding box center [889, 613] width 79 height 15
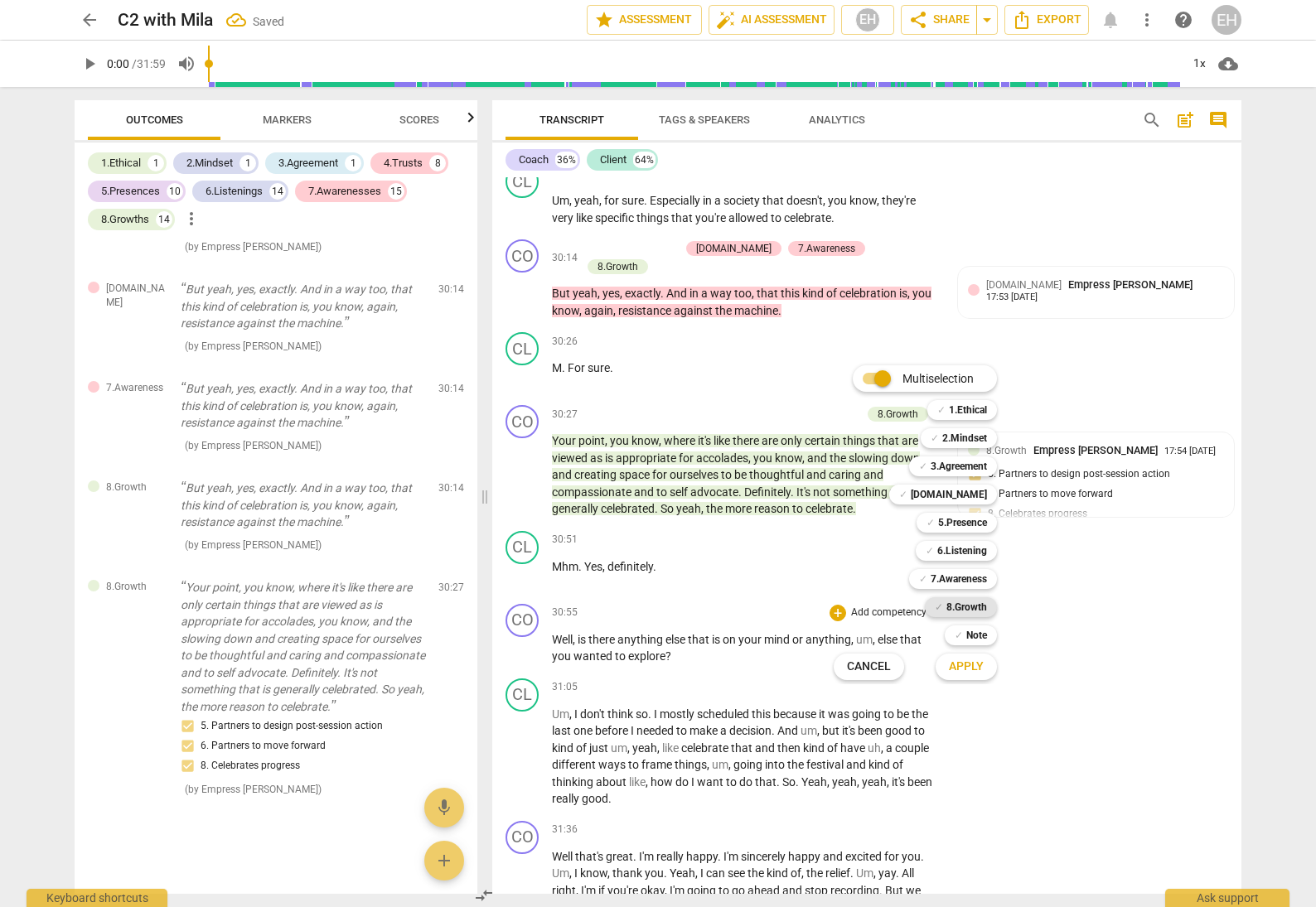
click at [969, 605] on b "8.Growth" at bounding box center [966, 607] width 41 height 20
click at [969, 672] on span "Apply" at bounding box center [966, 667] width 35 height 17
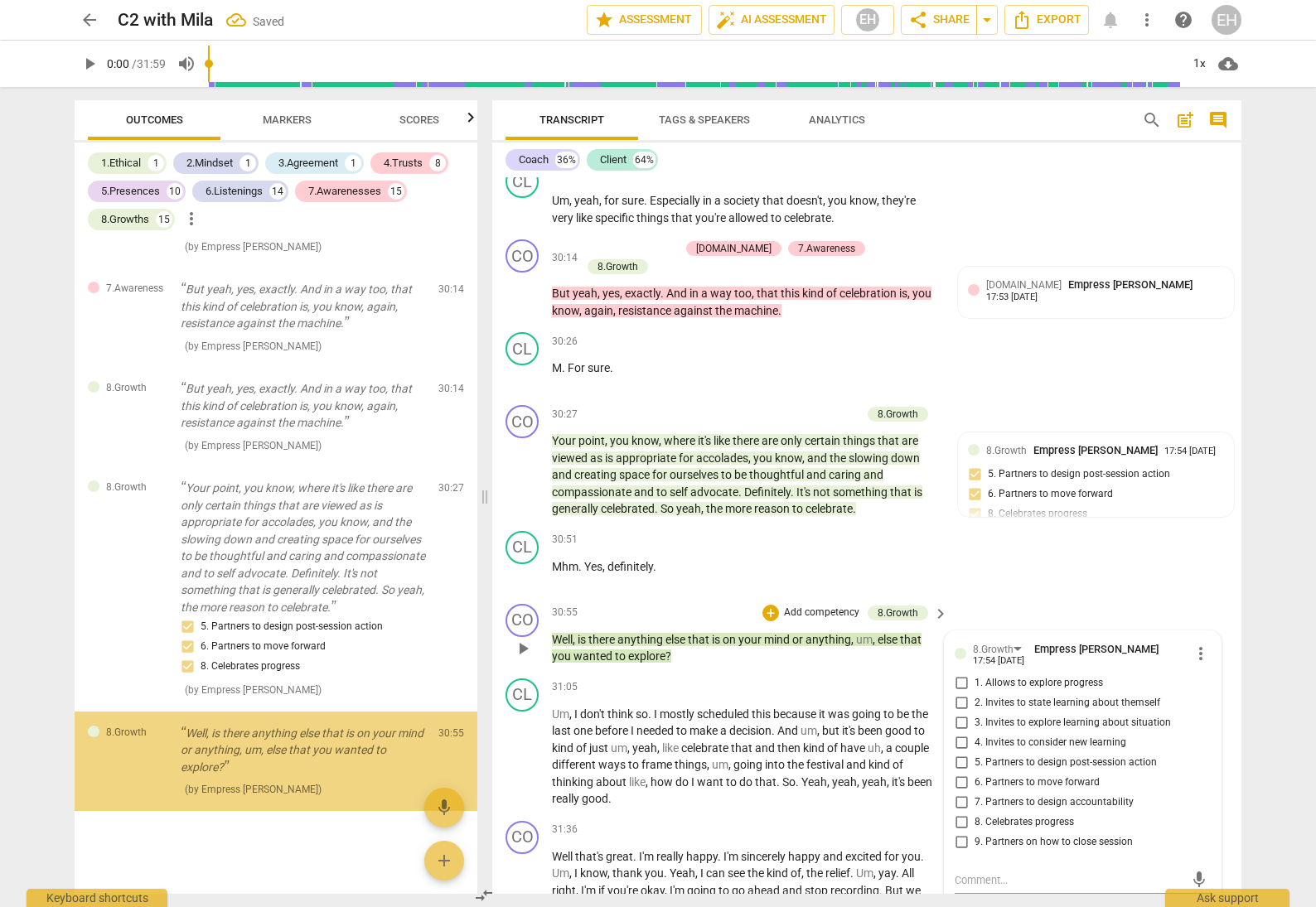
scroll to position [16156, 0]
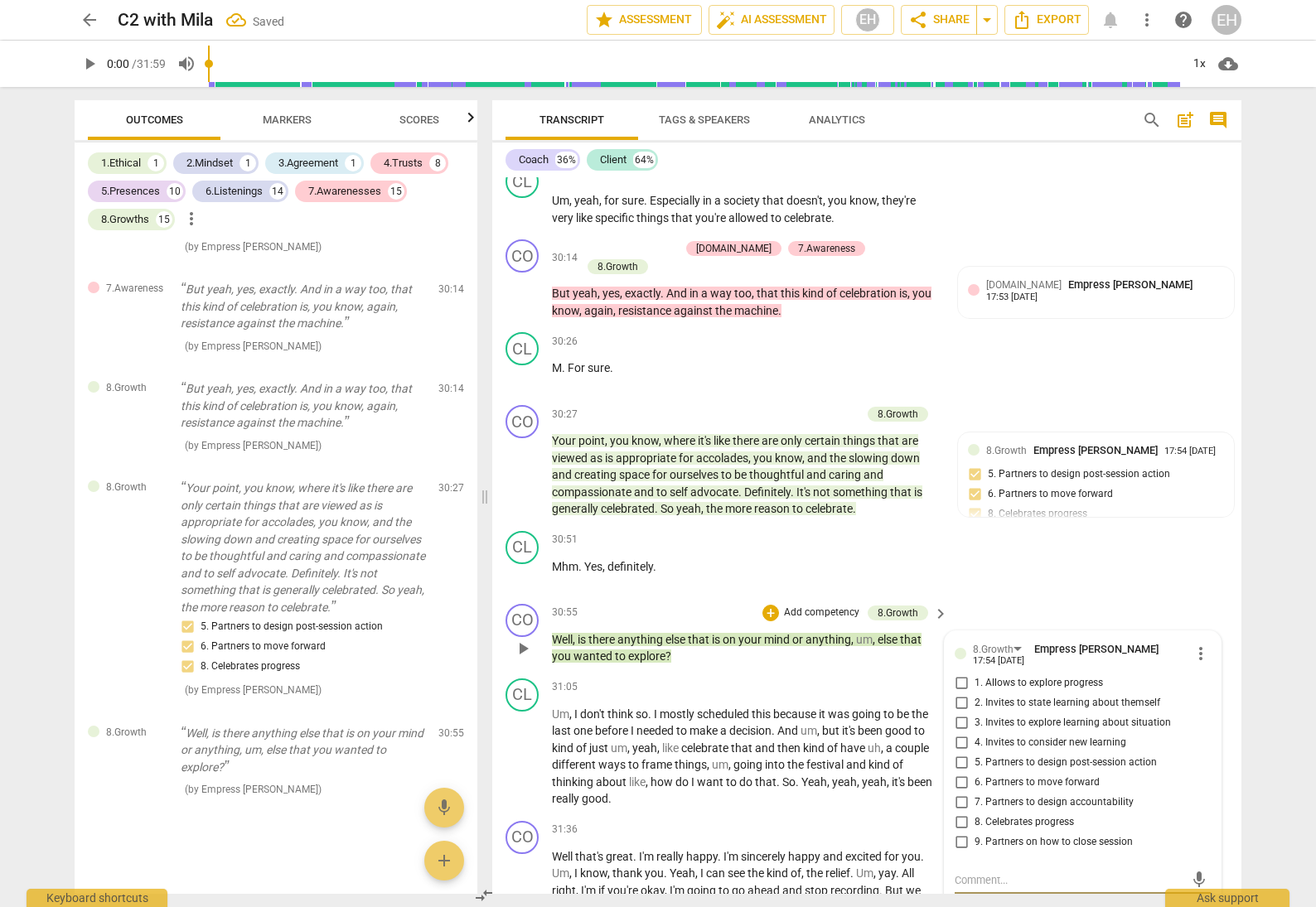
click at [958, 773] on input "6. Partners to move forward" at bounding box center [961, 783] width 26 height 20
checkbox input "true"
click at [958, 833] on input "9. Partners on how to close session" at bounding box center [961, 843] width 26 height 20
checkbox input "true"
click at [1112, 524] on div "CL play_arrow pause 30:51 + Add competency keyboard_arrow_right Mhm . Yes , def…" at bounding box center [866, 561] width 749 height 73
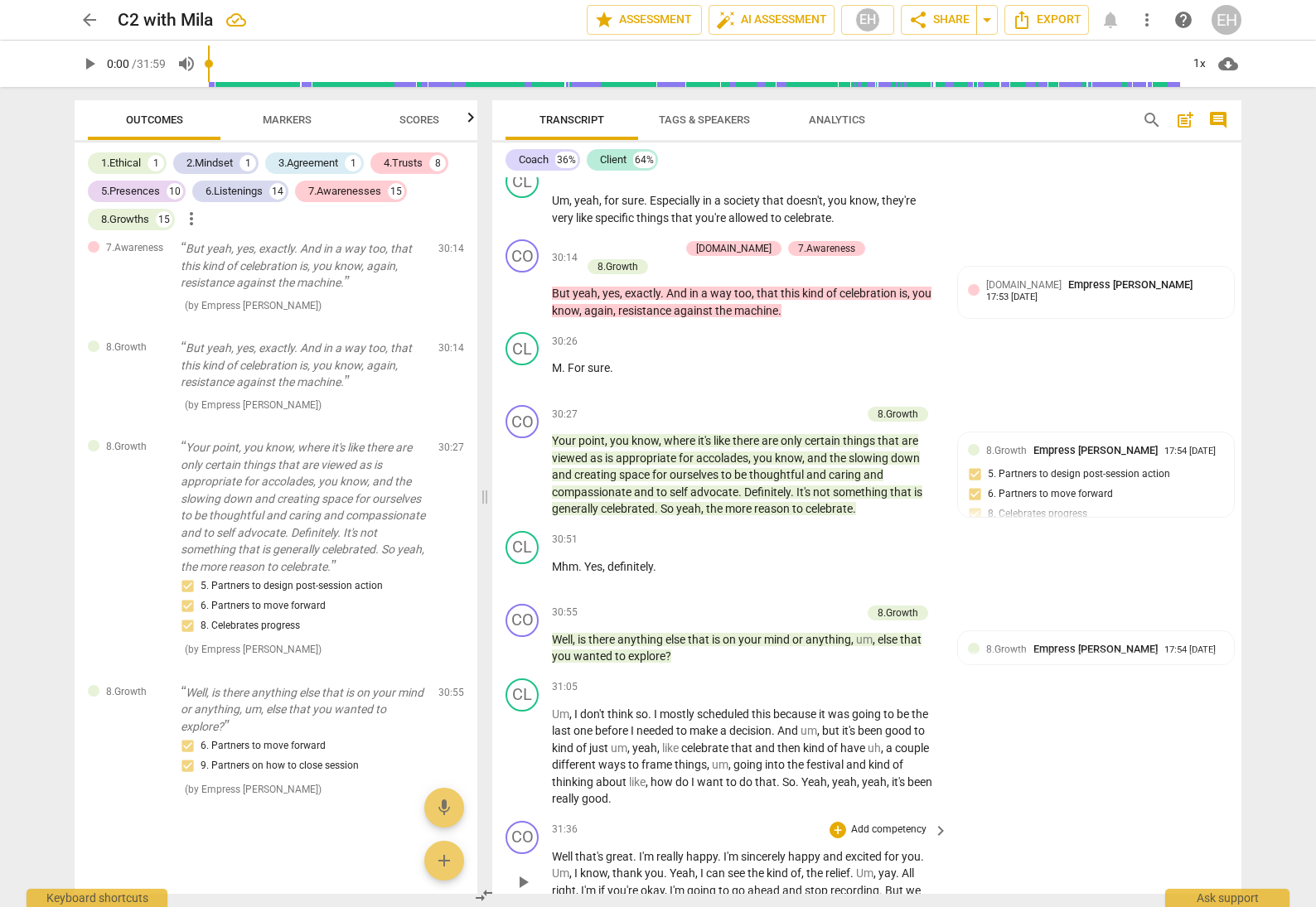
click at [900, 823] on p "Add competency" at bounding box center [889, 830] width 79 height 15
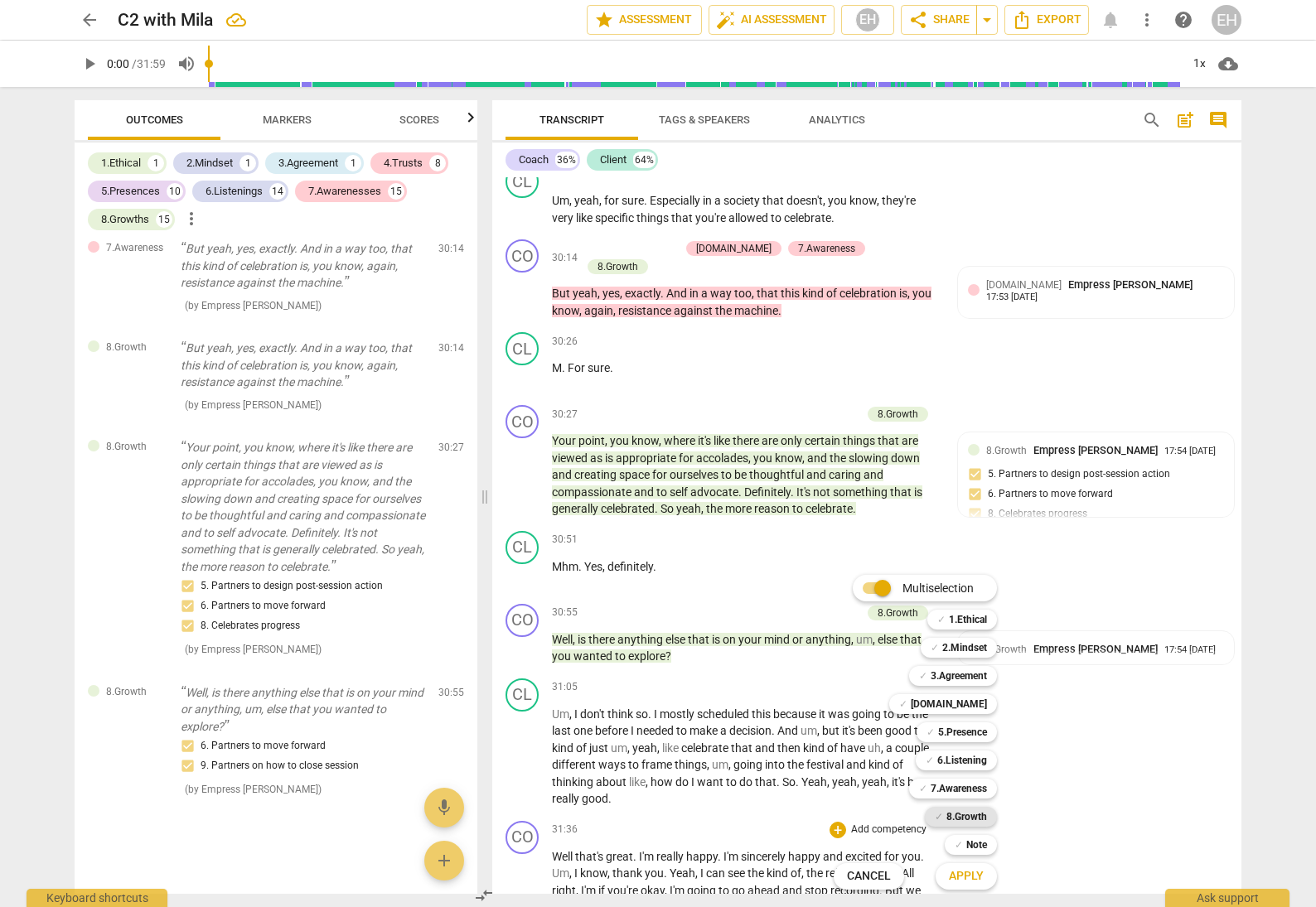
click at [968, 819] on b "8.Growth" at bounding box center [966, 817] width 41 height 20
click at [970, 878] on span "Apply" at bounding box center [966, 877] width 35 height 17
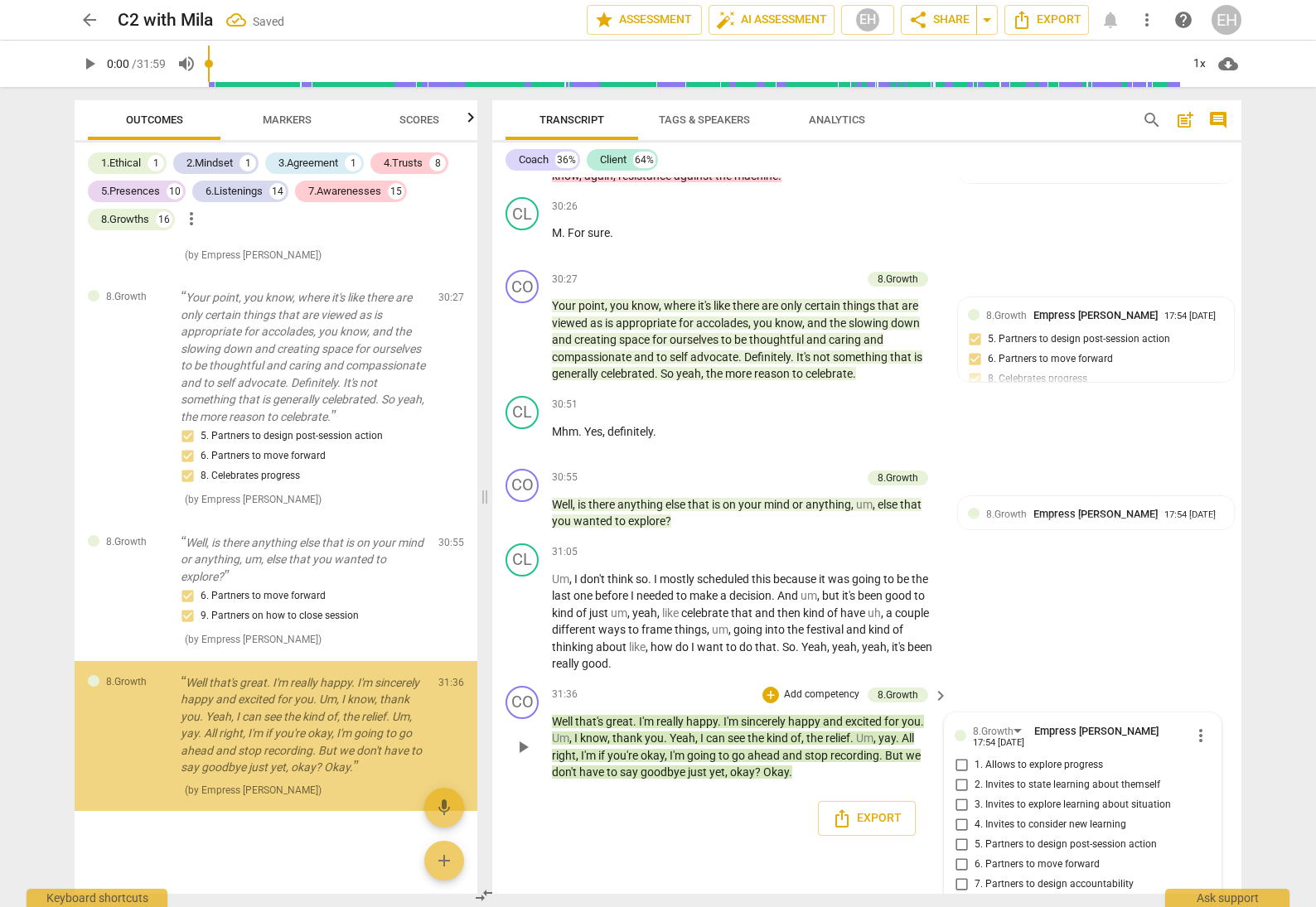
scroll to position [16363, 0]
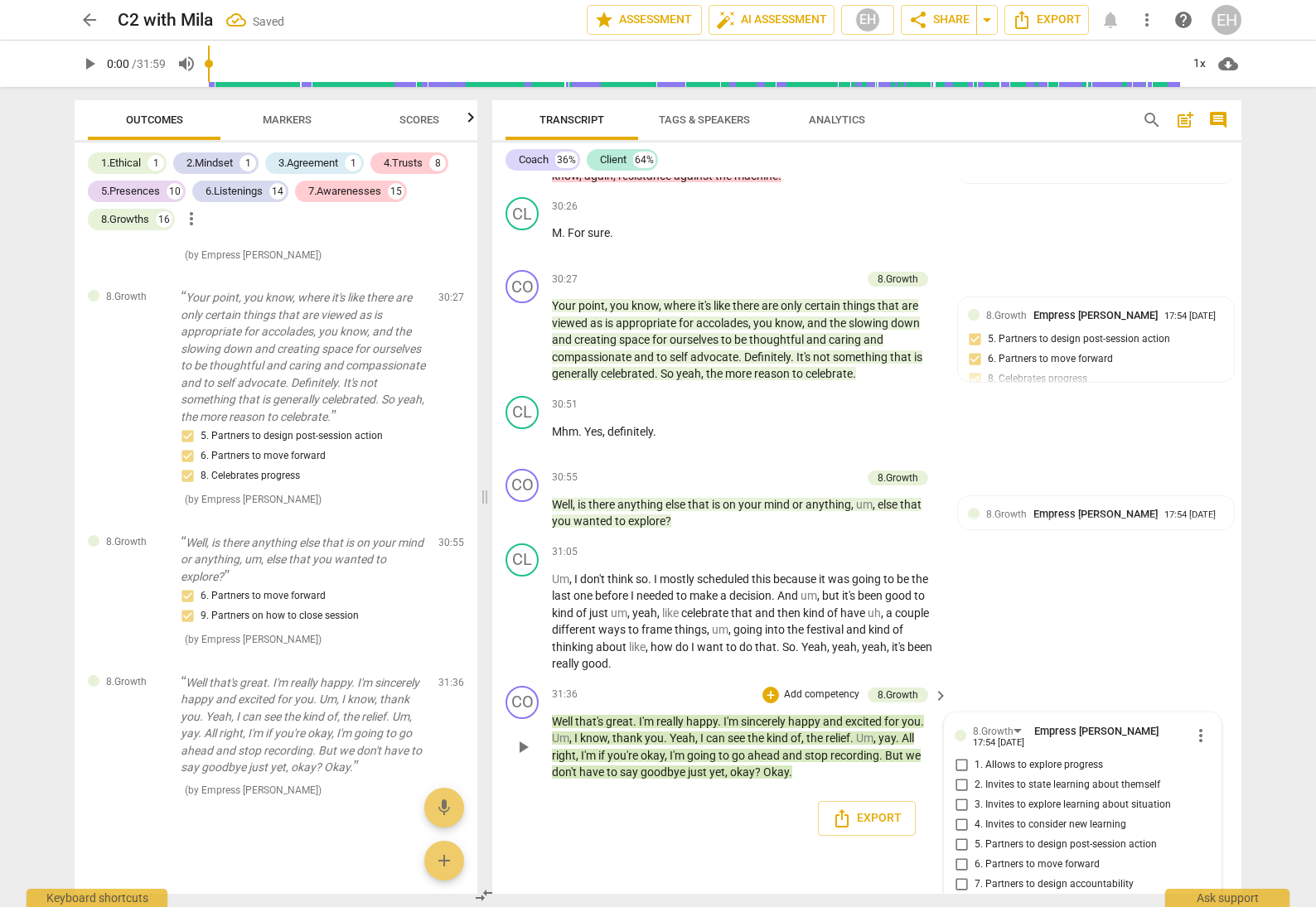
click at [960, 906] on input "9. Partners on how to close session" at bounding box center [961, 924] width 26 height 20
checkbox input "true"
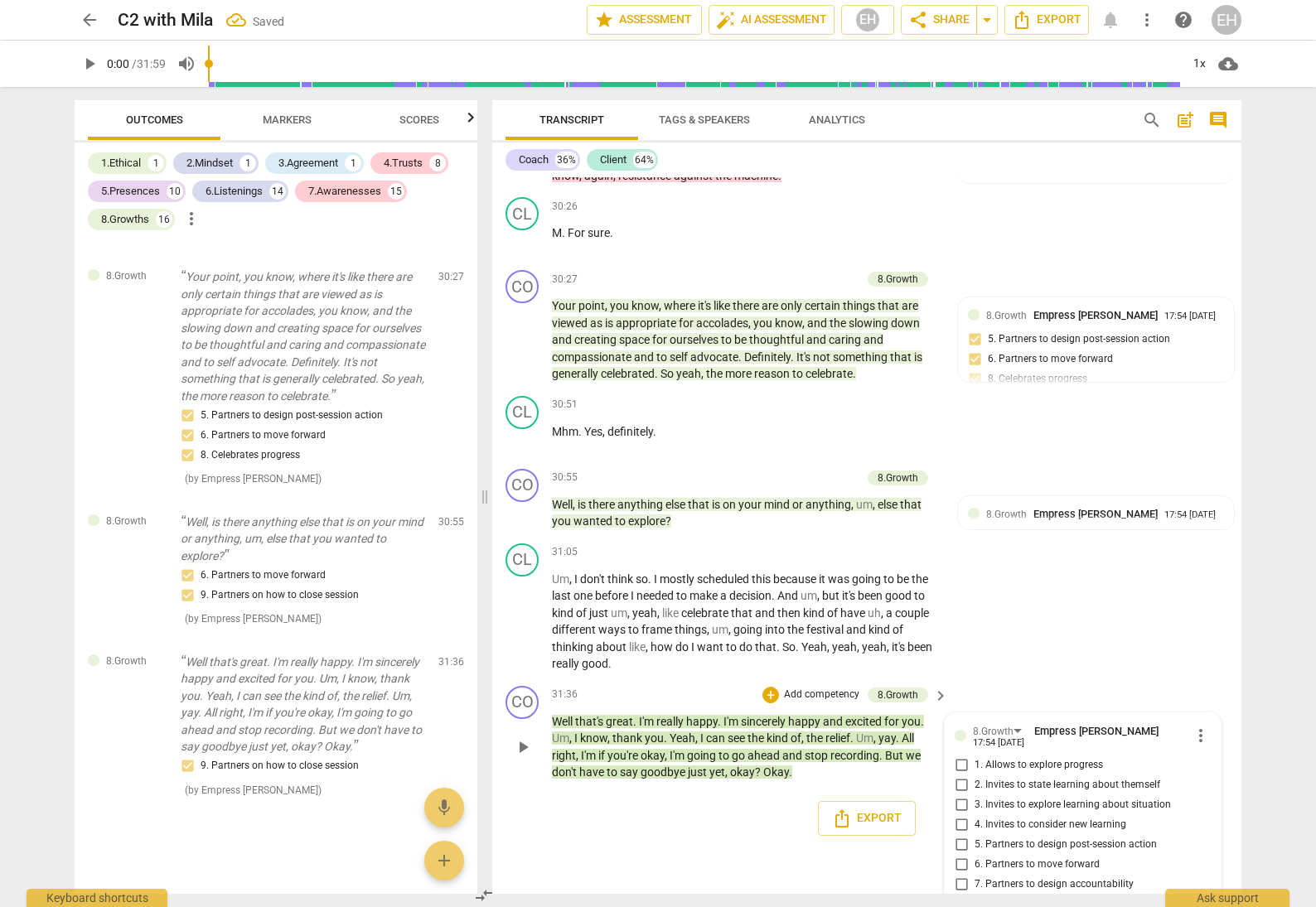
click at [959, 895] on input "8. Celebrates progress" at bounding box center [961, 904] width 26 height 20
checkbox input "true"
click at [1035, 575] on div "CL play_arrow pause 31:05 + Add competency keyboard_arrow_right Um , I don't th…" at bounding box center [866, 608] width 749 height 143
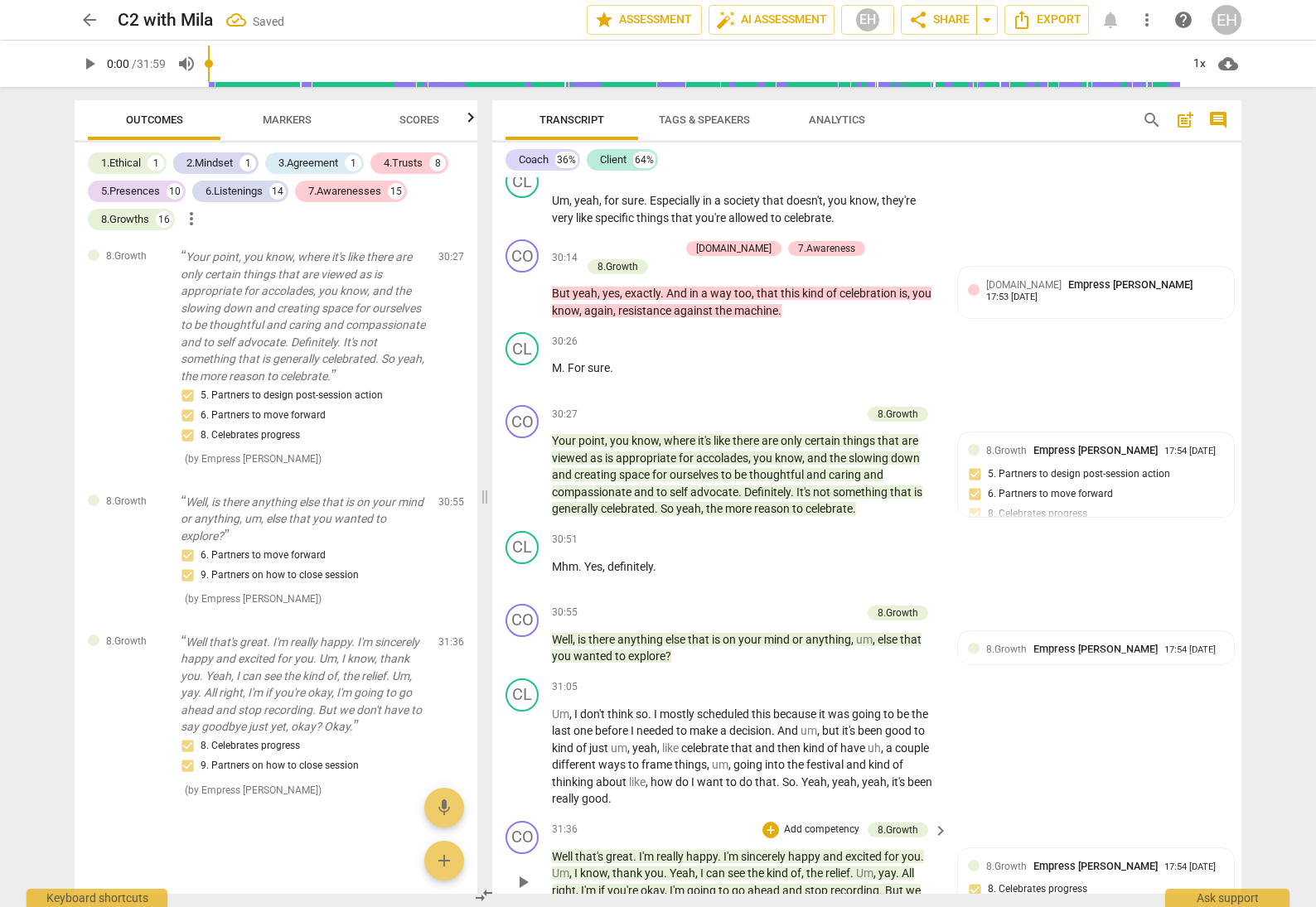
click at [822, 823] on p "Add competency" at bounding box center [821, 830] width 79 height 15
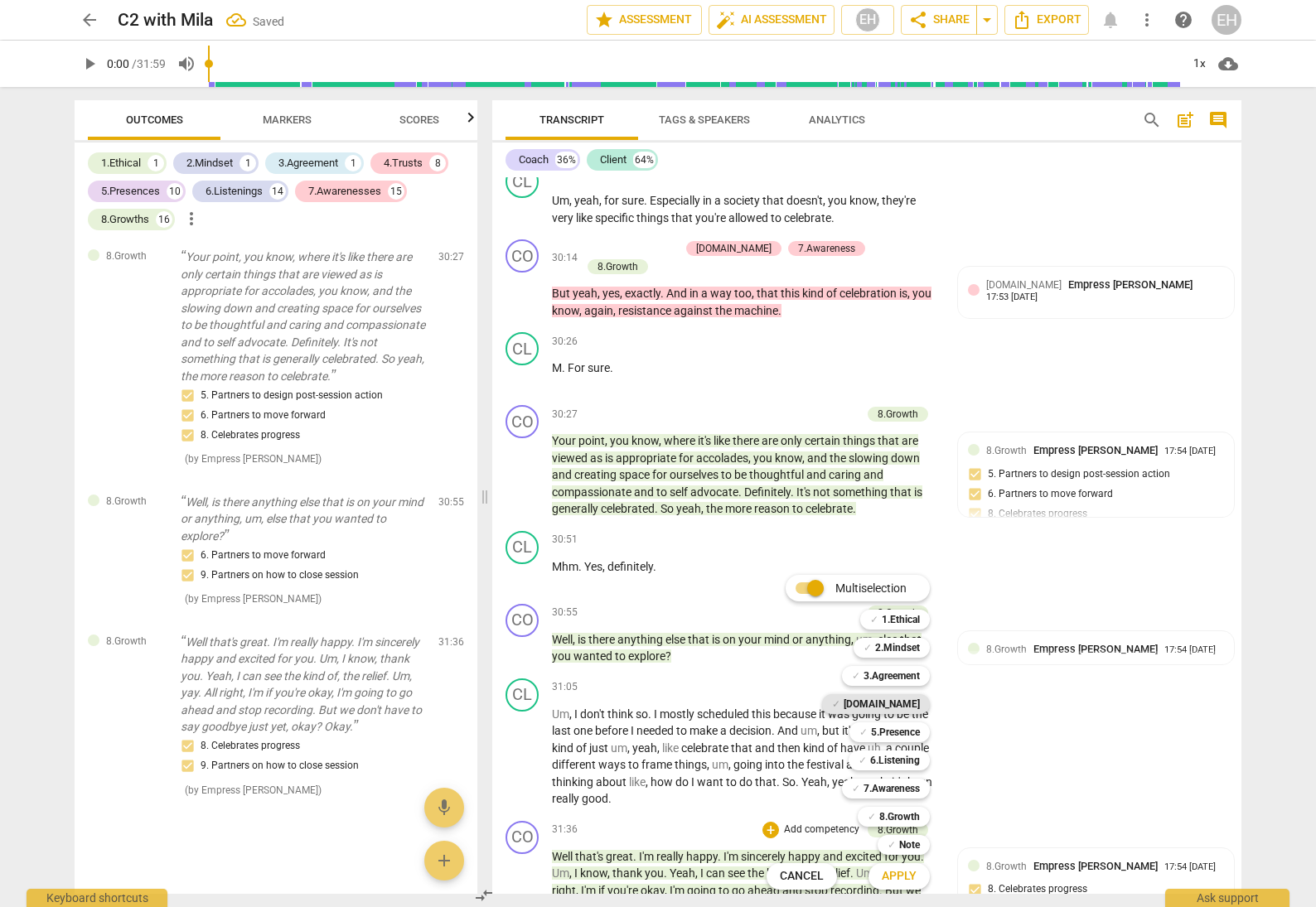
click at [923, 707] on div "✓ [DOMAIN_NAME]" at bounding box center [876, 704] width 108 height 20
click at [912, 879] on span "Apply" at bounding box center [899, 877] width 35 height 17
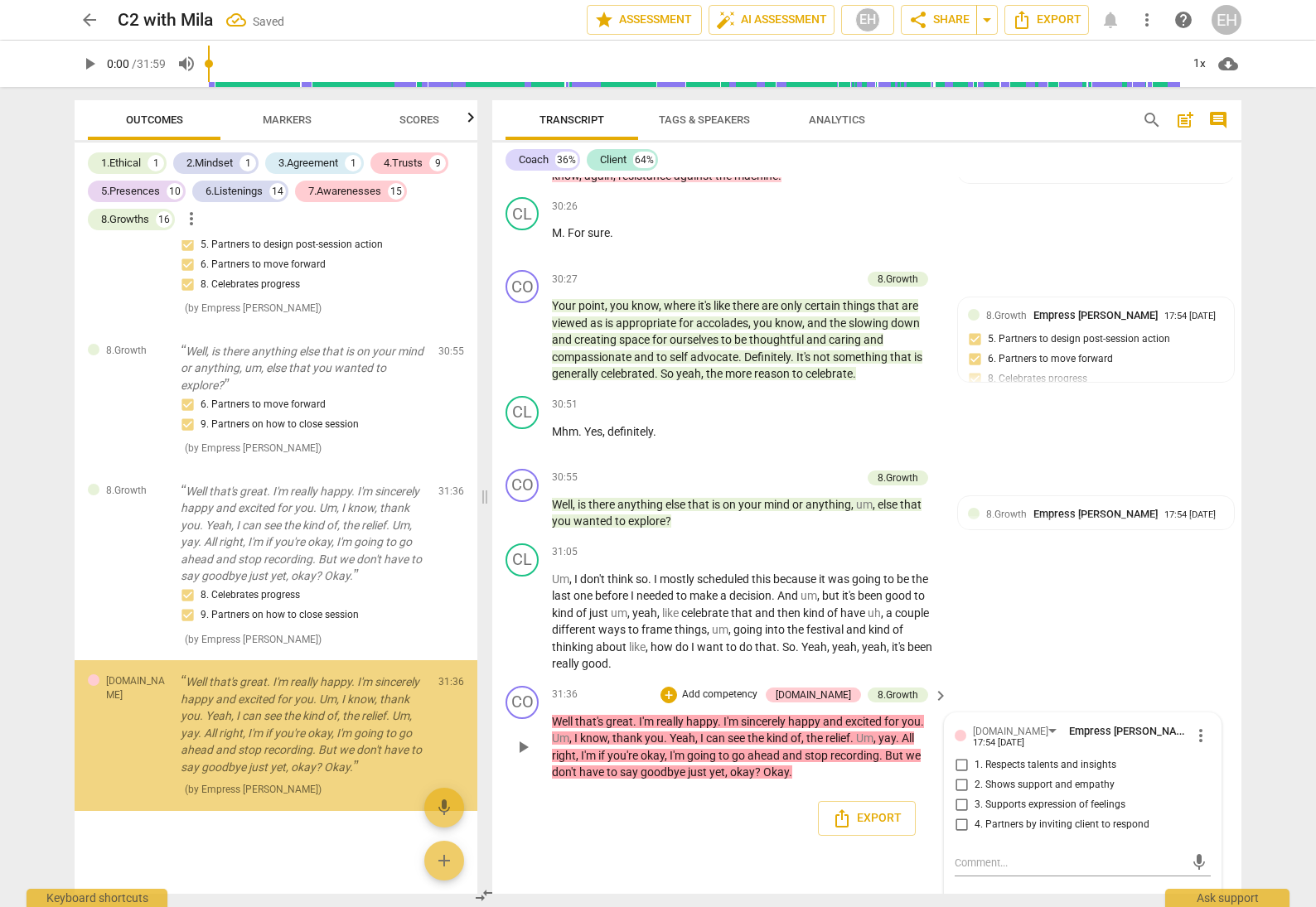
scroll to position [16572, 0]
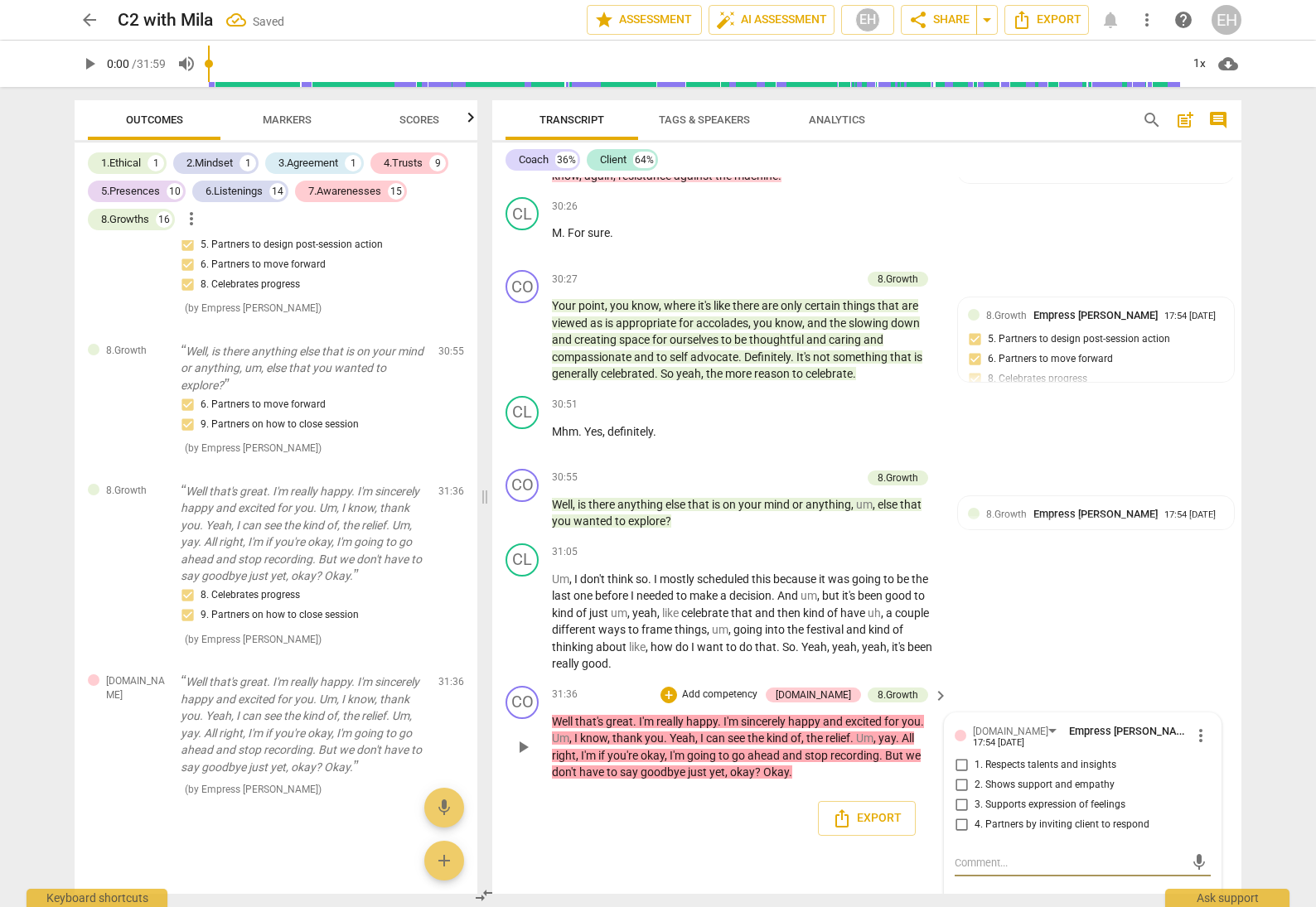
click at [960, 756] on input "1. Respects talents and insights" at bounding box center [961, 765] width 26 height 20
checkbox input "true"
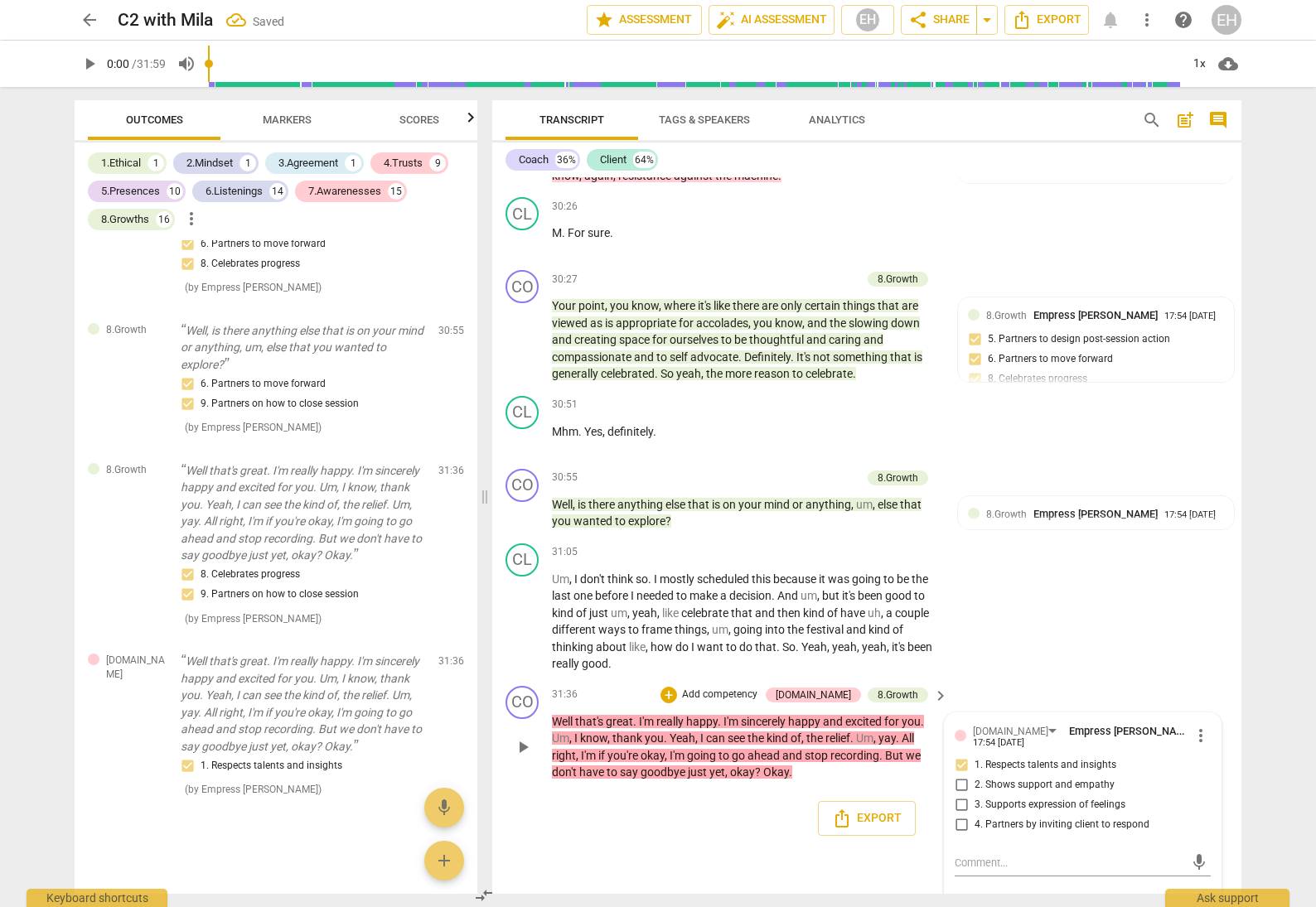
click at [957, 776] on input "2. Shows support and empathy" at bounding box center [961, 785] width 26 height 20
checkbox input "true"
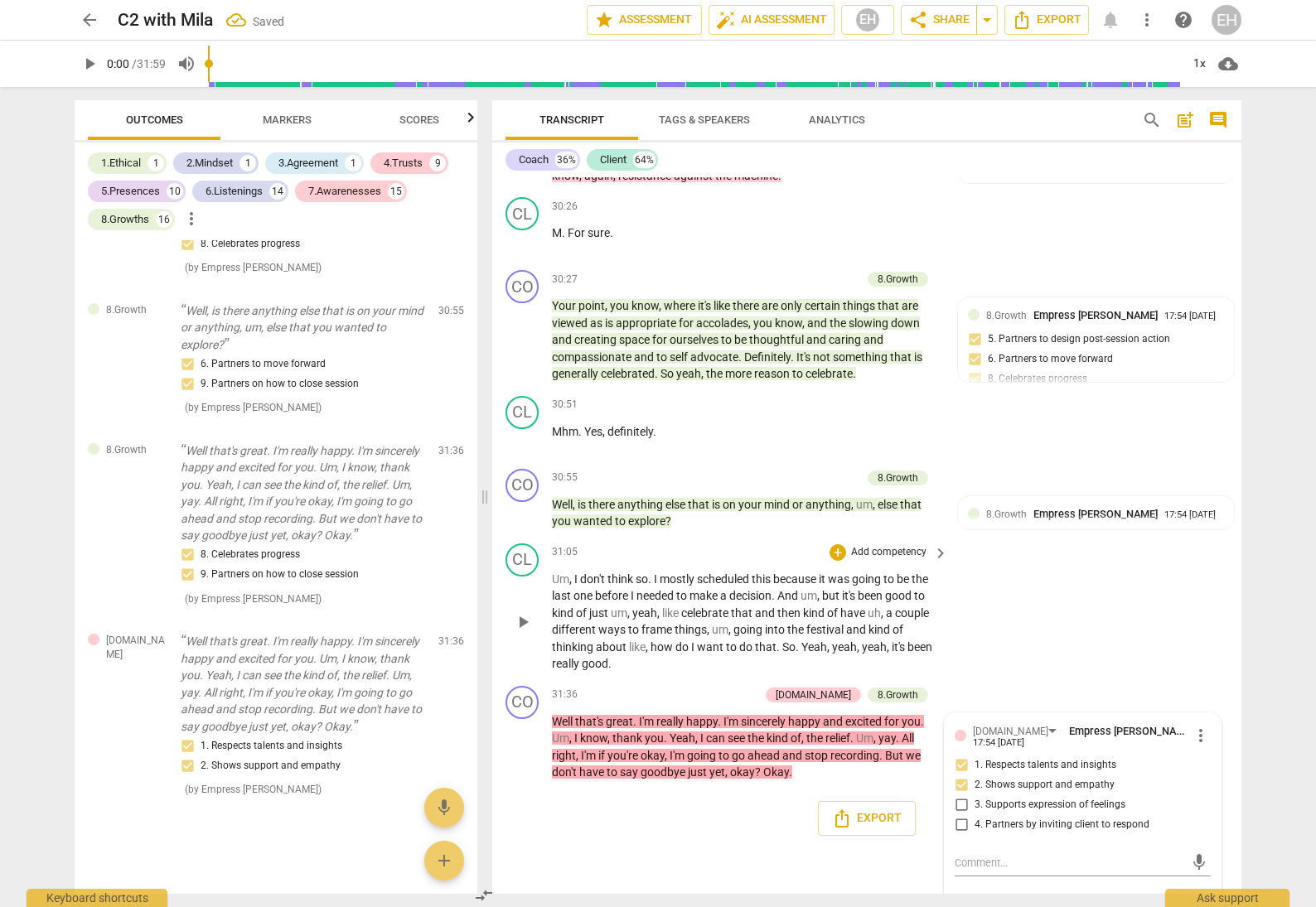
click at [1172, 537] on div "CL play_arrow pause 31:05 + Add competency keyboard_arrow_right Um , I don't th…" at bounding box center [866, 608] width 749 height 143
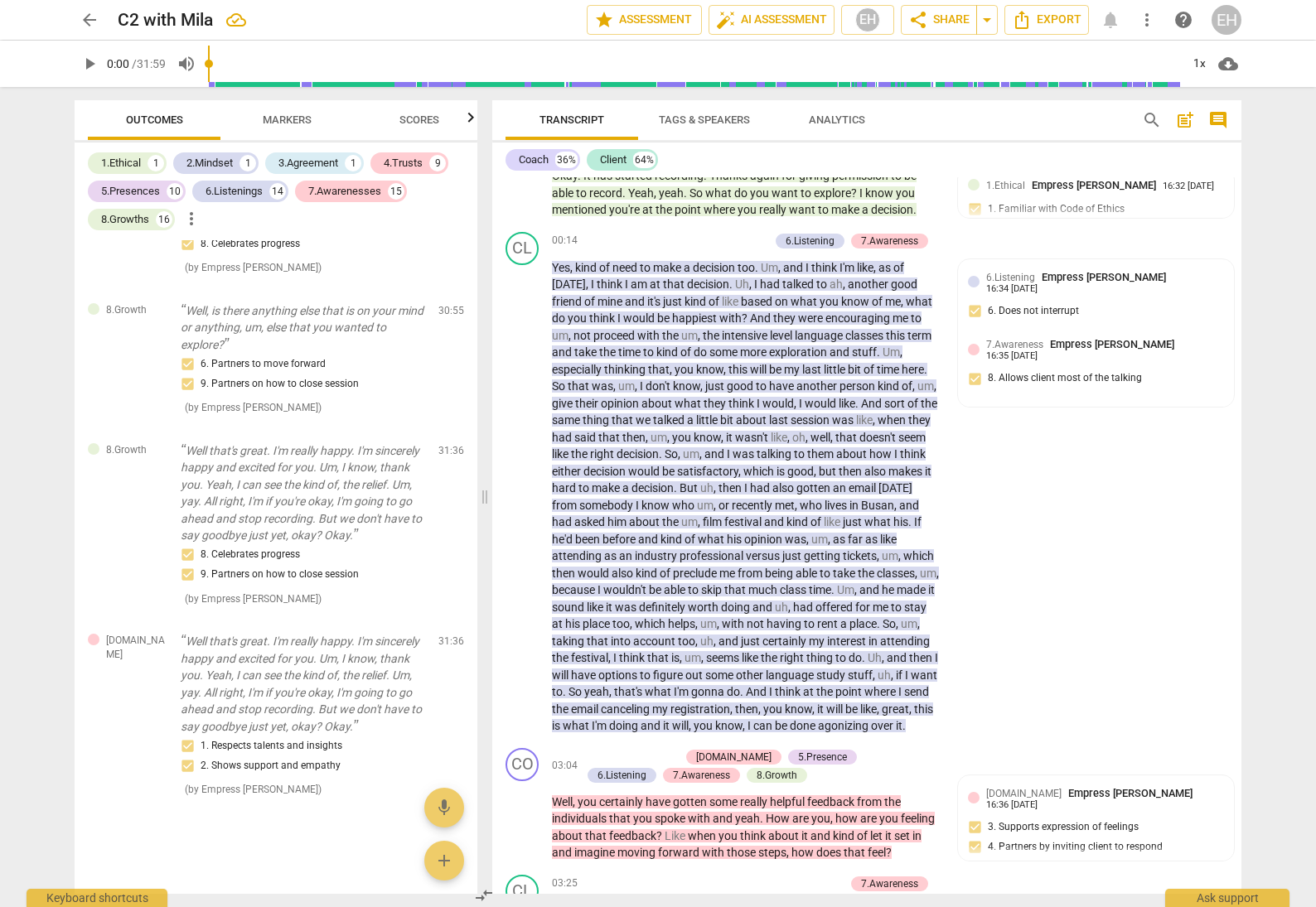
scroll to position [0, 0]
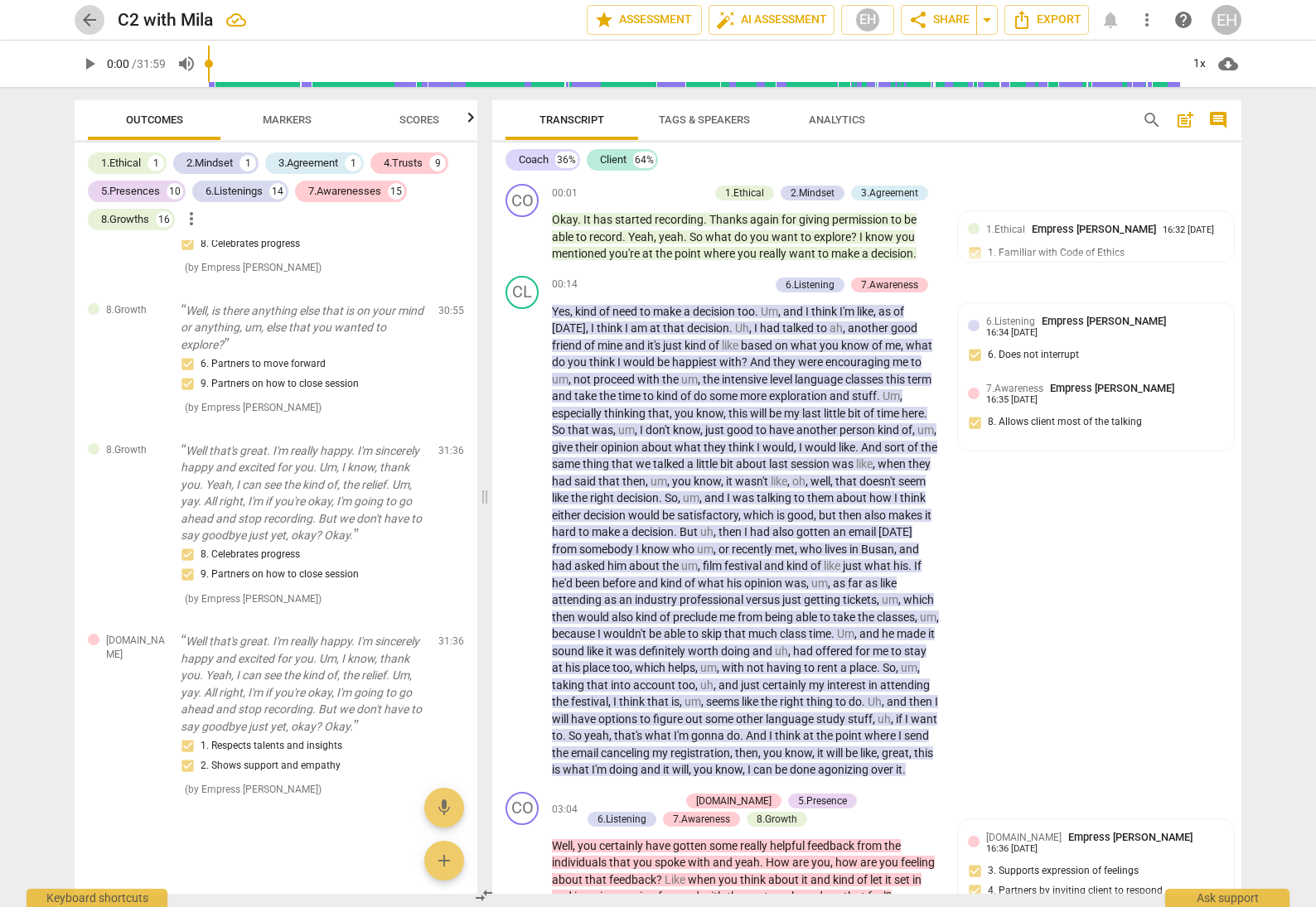
click at [81, 17] on span "arrow_back" at bounding box center [89, 19] width 20 height 20
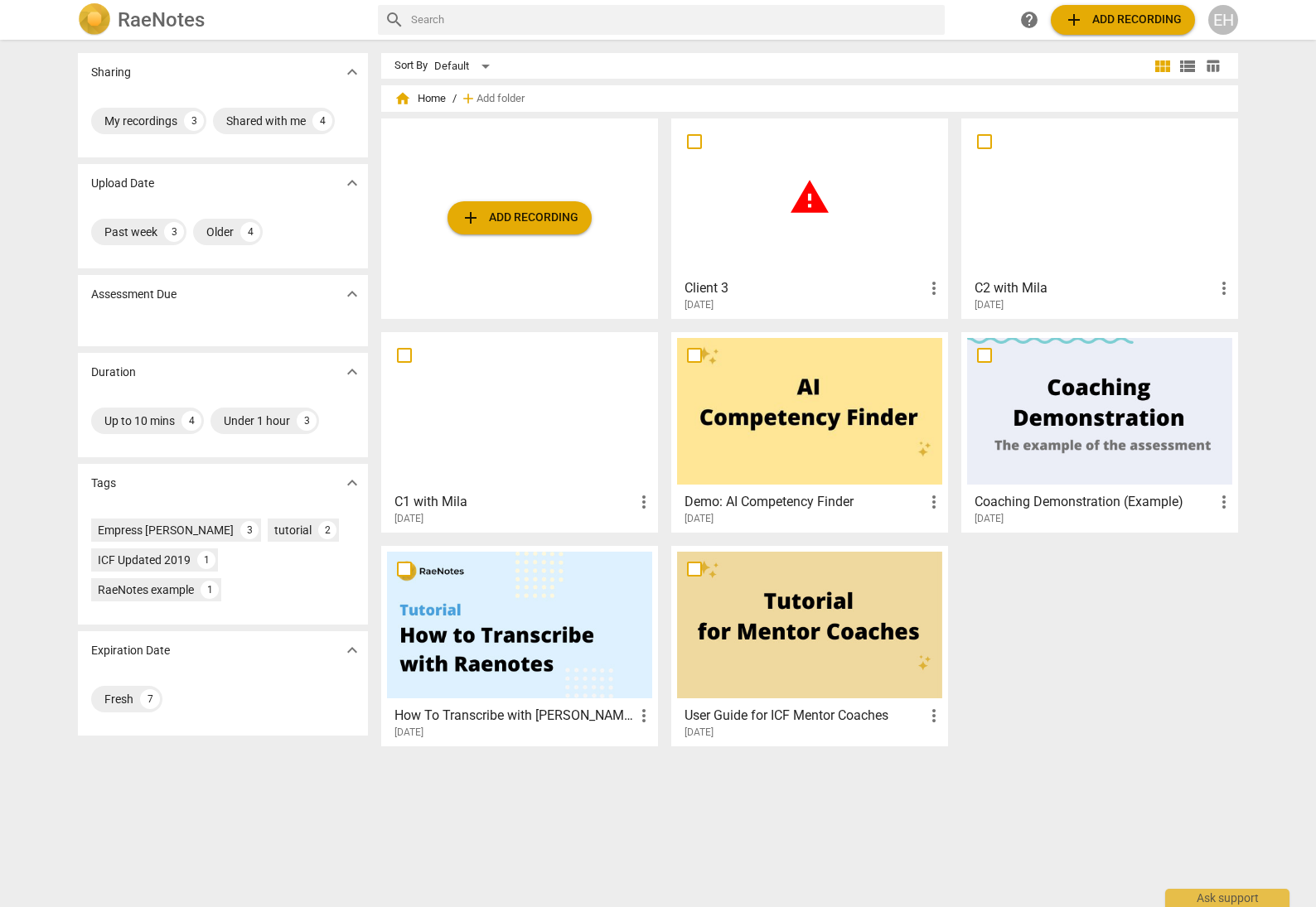
click at [813, 203] on span "warning" at bounding box center [810, 197] width 42 height 42
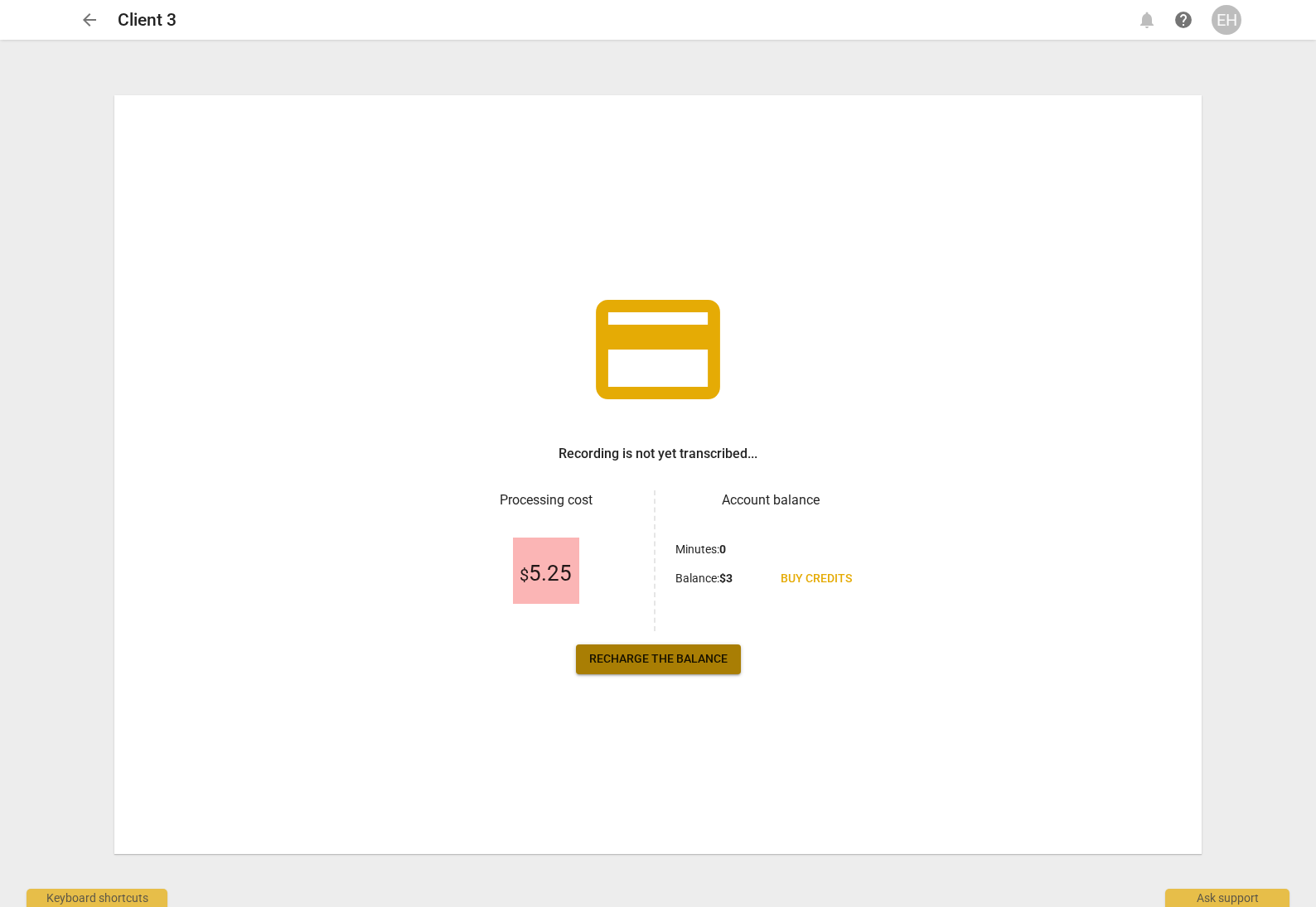
click at [637, 663] on span "Recharge the balance" at bounding box center [658, 659] width 138 height 17
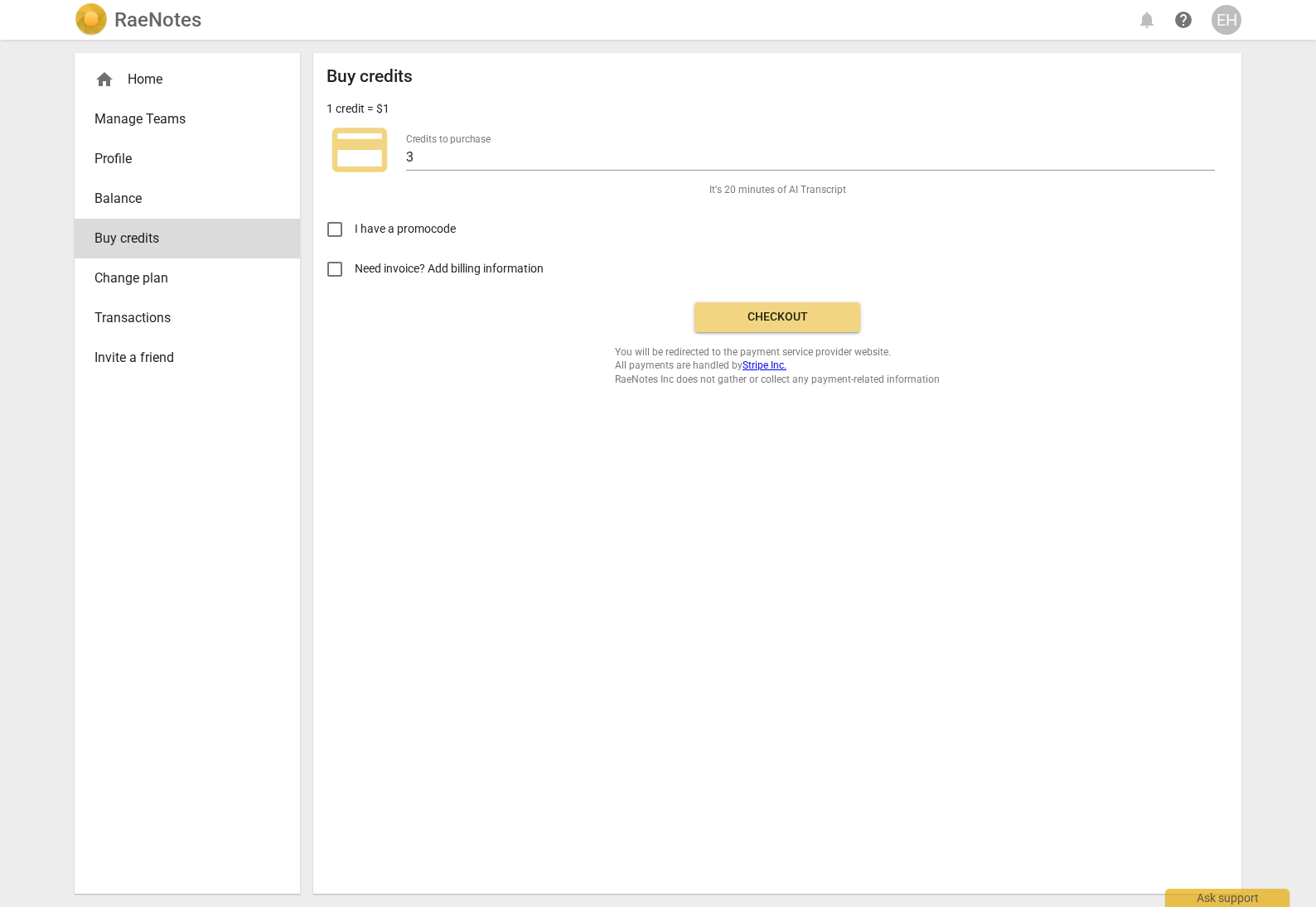
click at [801, 314] on span "Checkout" at bounding box center [778, 317] width 139 height 17
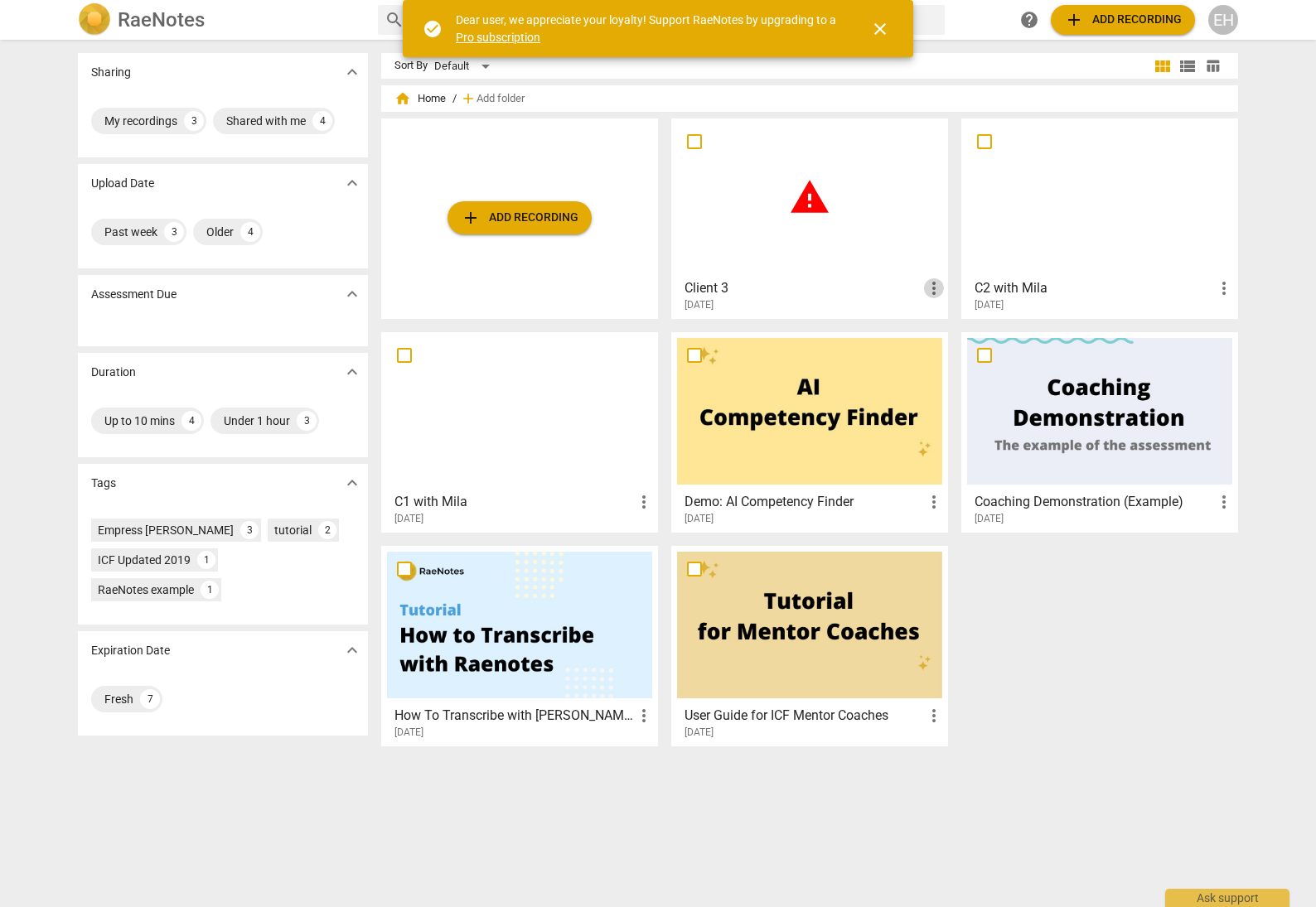
click at [928, 284] on span "more_vert" at bounding box center [933, 288] width 20 height 20
drag, startPoint x: 870, startPoint y: 265, endPoint x: 811, endPoint y: 236, distance: 65.7
click at [870, 265] on div at bounding box center [658, 453] width 1316 height 907
click at [697, 144] on input "checkbox" at bounding box center [694, 142] width 35 height 20
checkbox input "false"
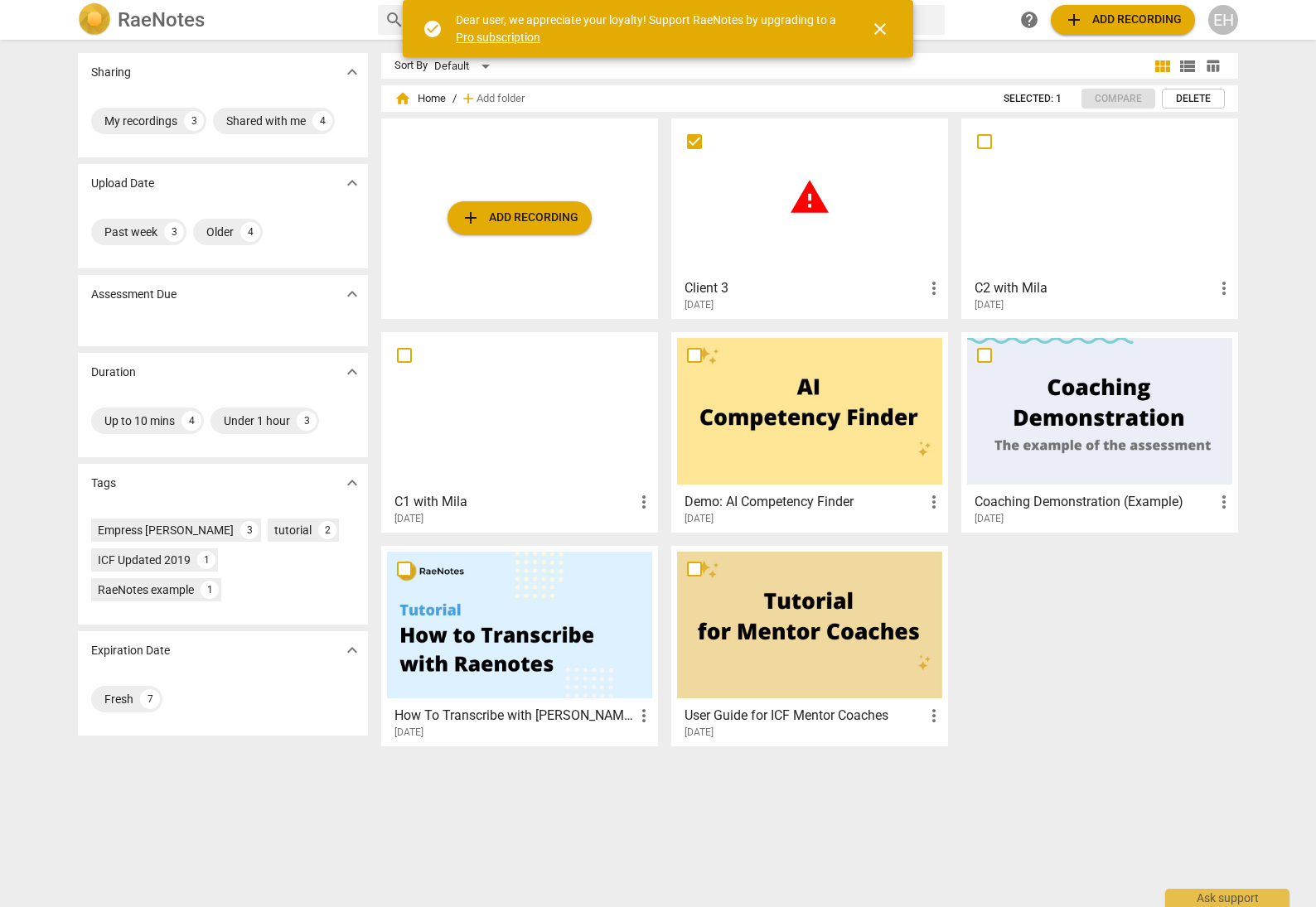
click at [690, 143] on input "checkbox" at bounding box center [694, 142] width 35 height 20
click at [818, 205] on span "warning" at bounding box center [810, 197] width 42 height 42
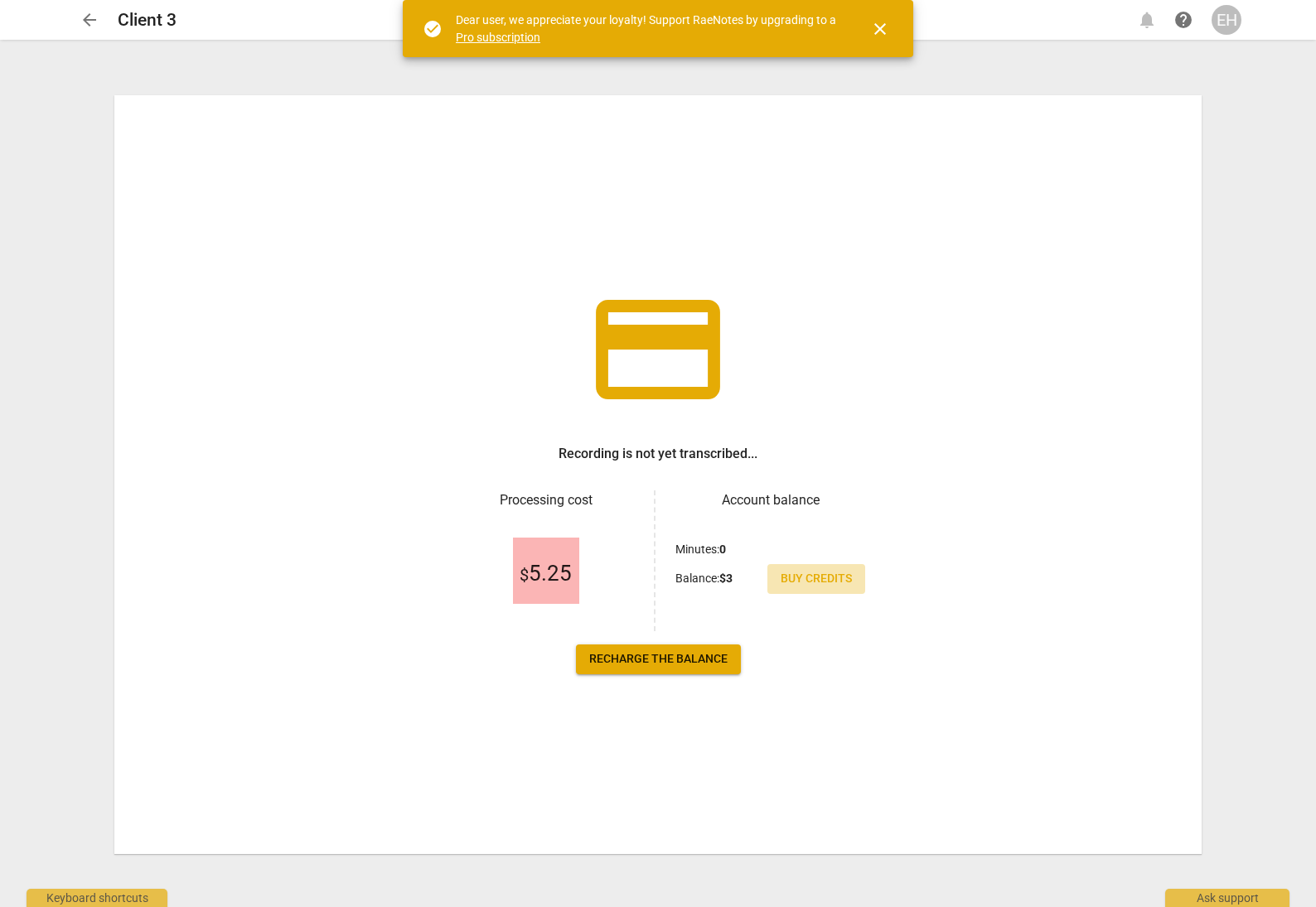
click at [821, 579] on span "Buy credits" at bounding box center [817, 579] width 71 height 17
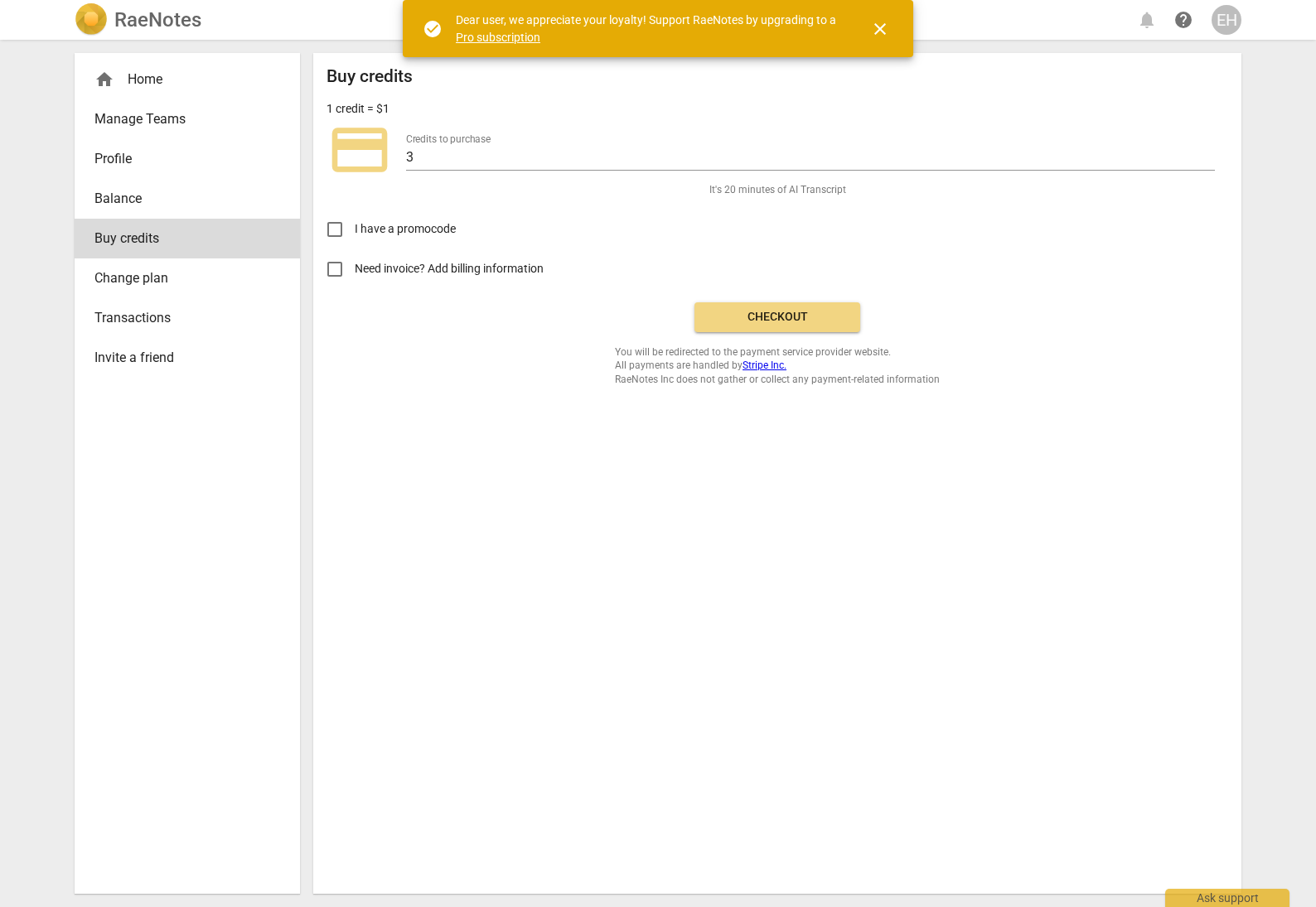
click at [113, 202] on span "Balance" at bounding box center [181, 198] width 172 height 20
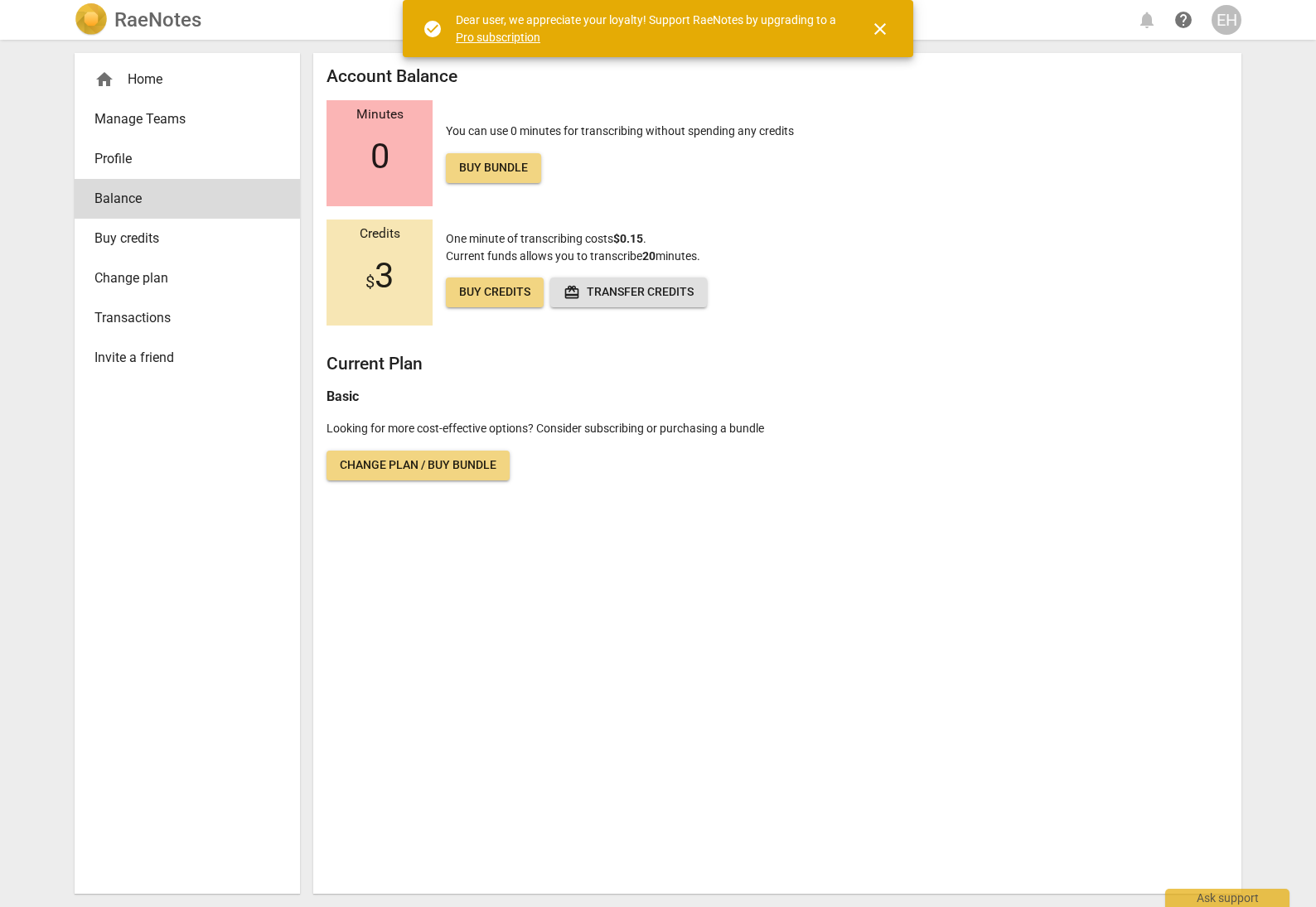
click at [672, 293] on span "redeem Transfer credits" at bounding box center [629, 292] width 130 height 17
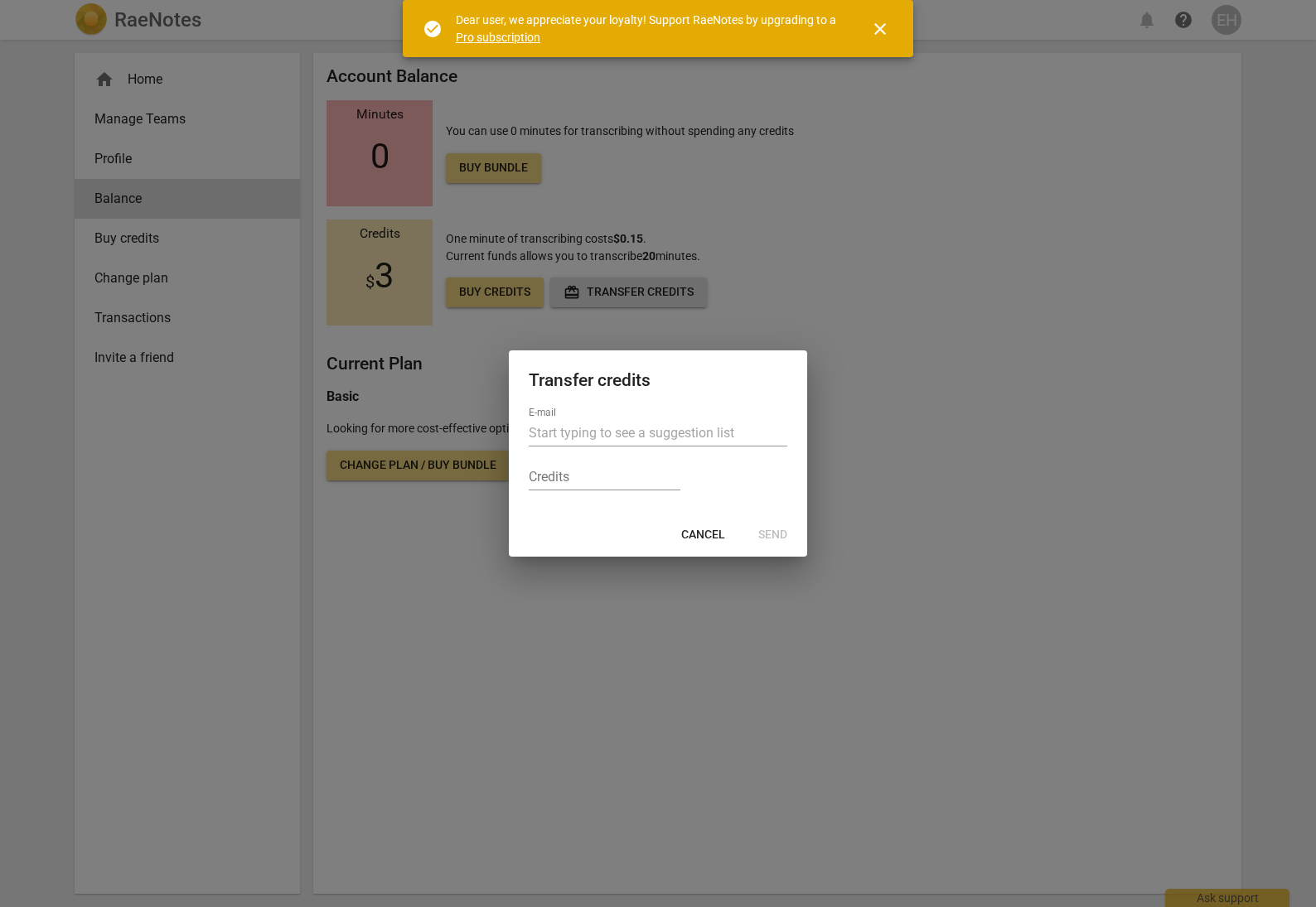
click at [891, 337] on div at bounding box center [658, 453] width 1316 height 907
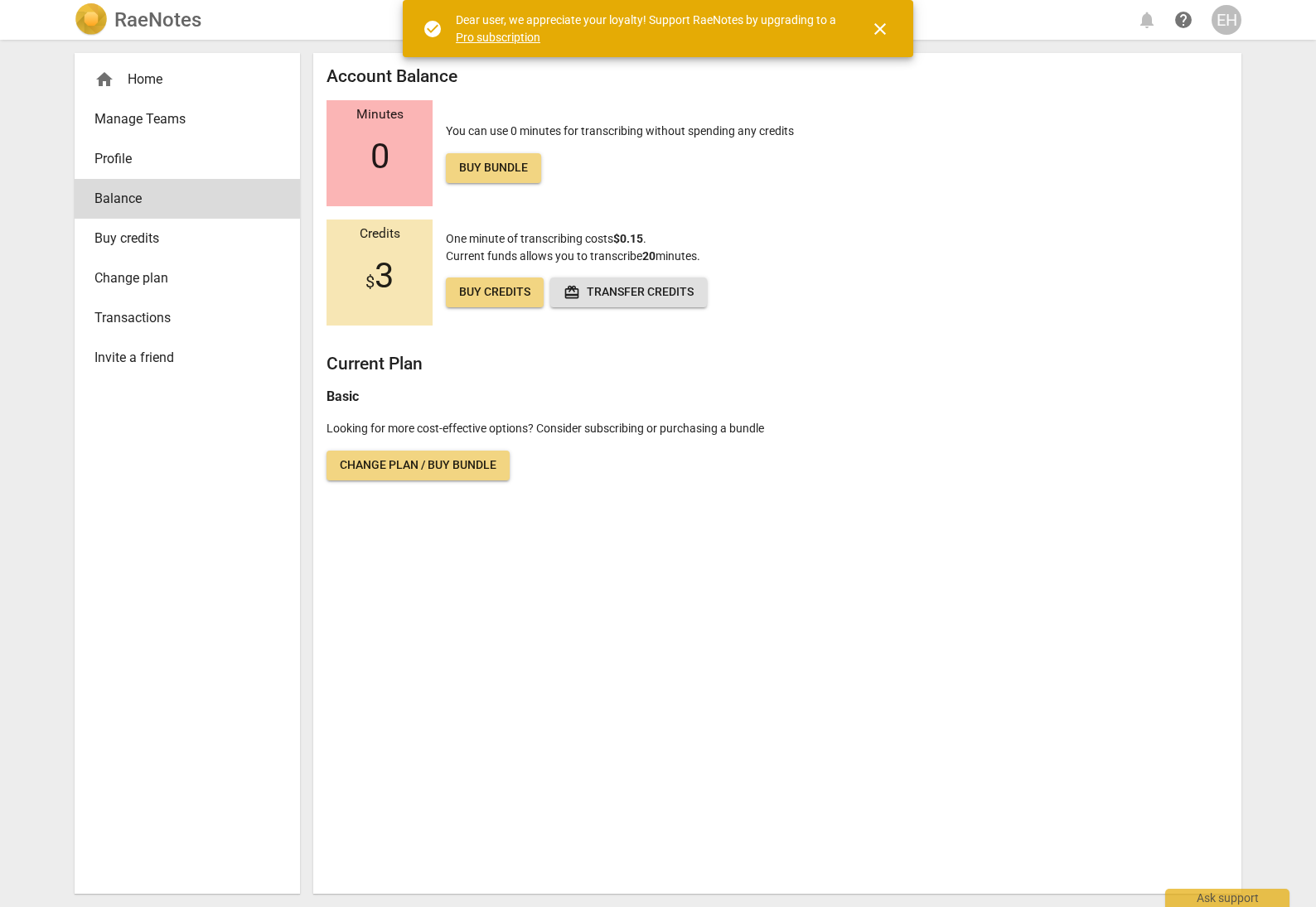
click at [383, 269] on span "$ 3" at bounding box center [379, 276] width 28 height 40
click at [727, 463] on div "Account Balance Minutes 0 You can use 0 minutes for transcribing without spendi…" at bounding box center [777, 273] width 902 height 414
click at [154, 74] on div "home Home" at bounding box center [181, 79] width 172 height 20
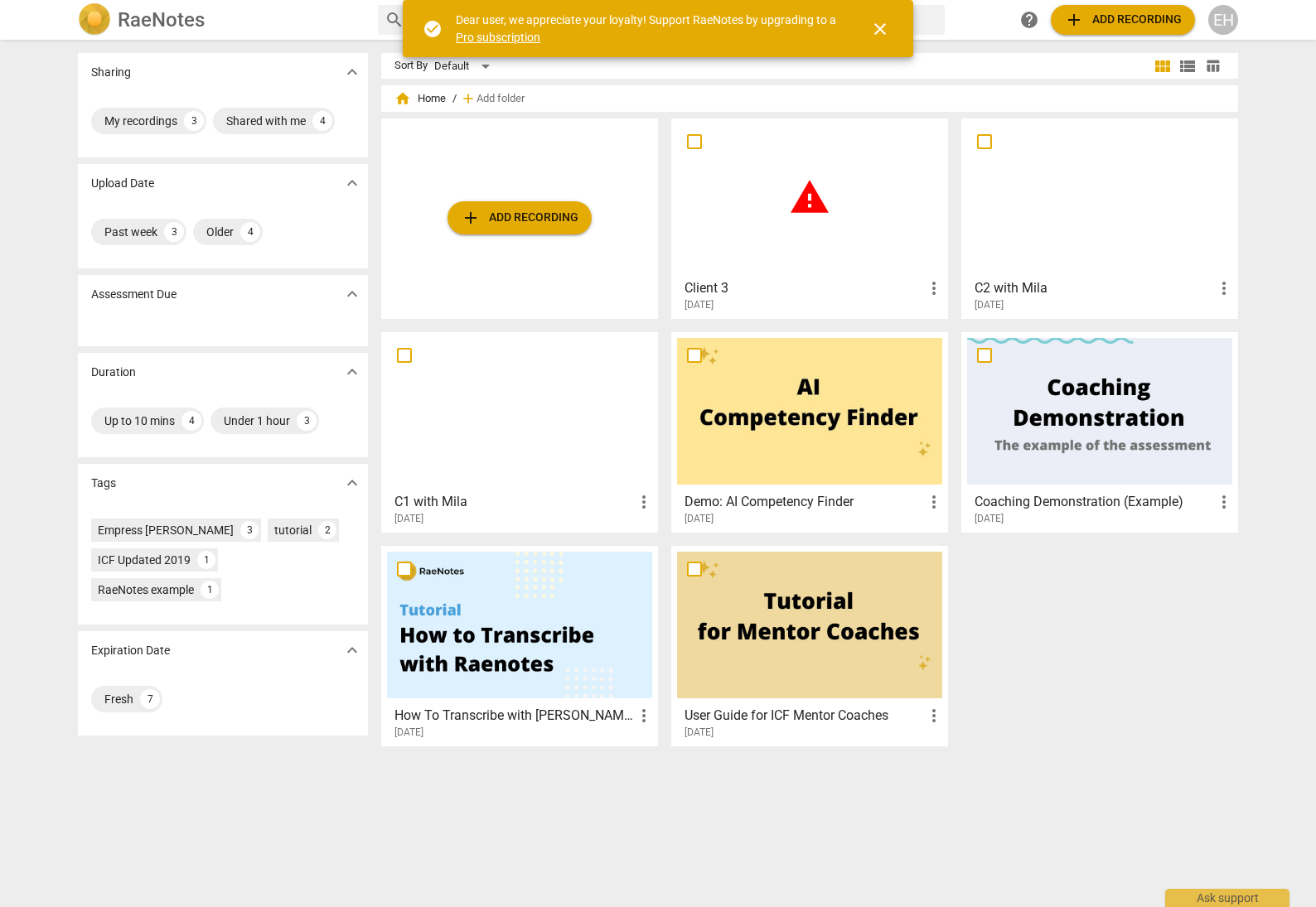
click at [880, 29] on span "close" at bounding box center [879, 29] width 20 height 20
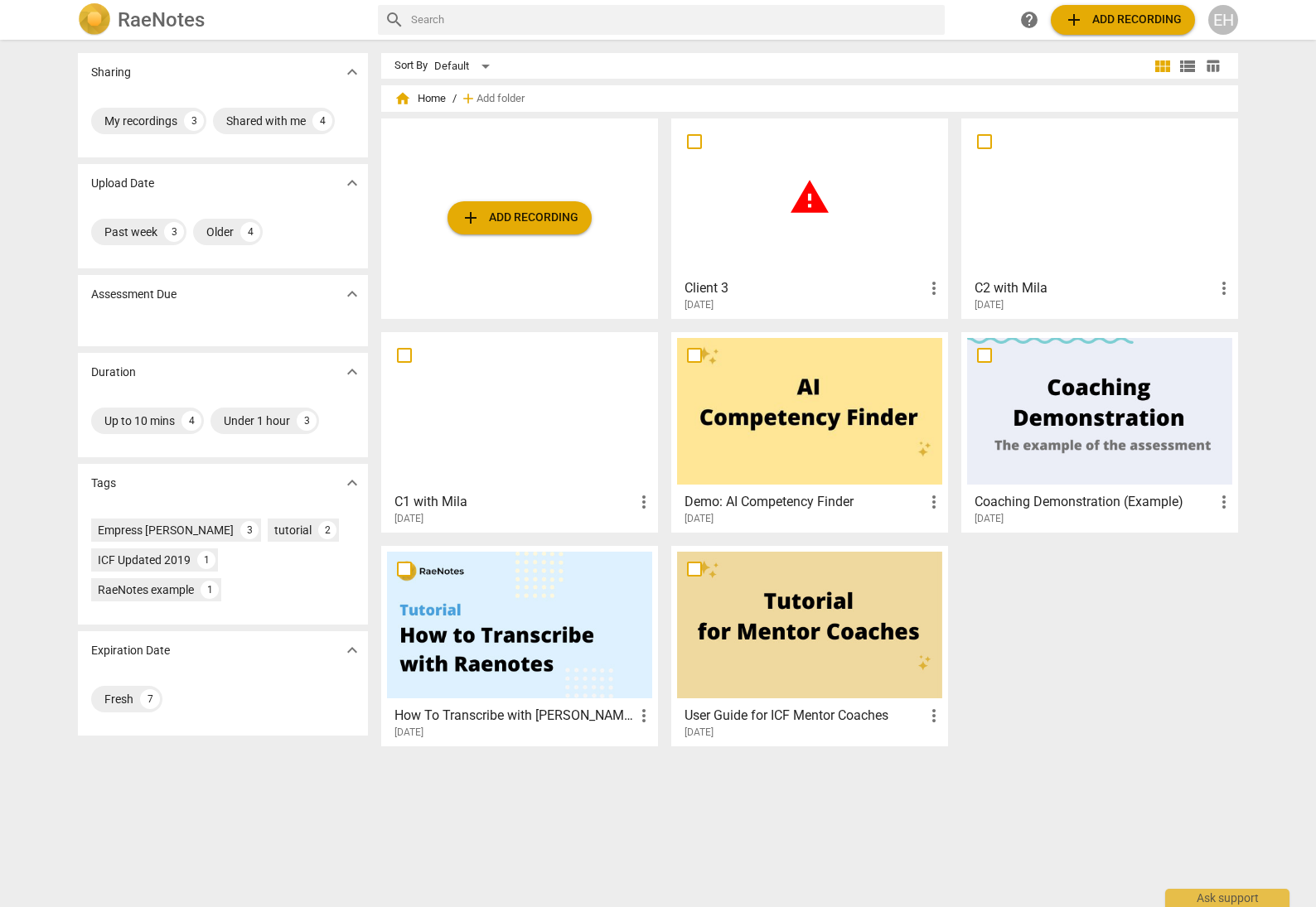
click at [934, 289] on span "more_vert" at bounding box center [933, 288] width 20 height 20
click at [836, 273] on div at bounding box center [658, 453] width 1316 height 907
click at [807, 198] on span "warning" at bounding box center [810, 197] width 42 height 42
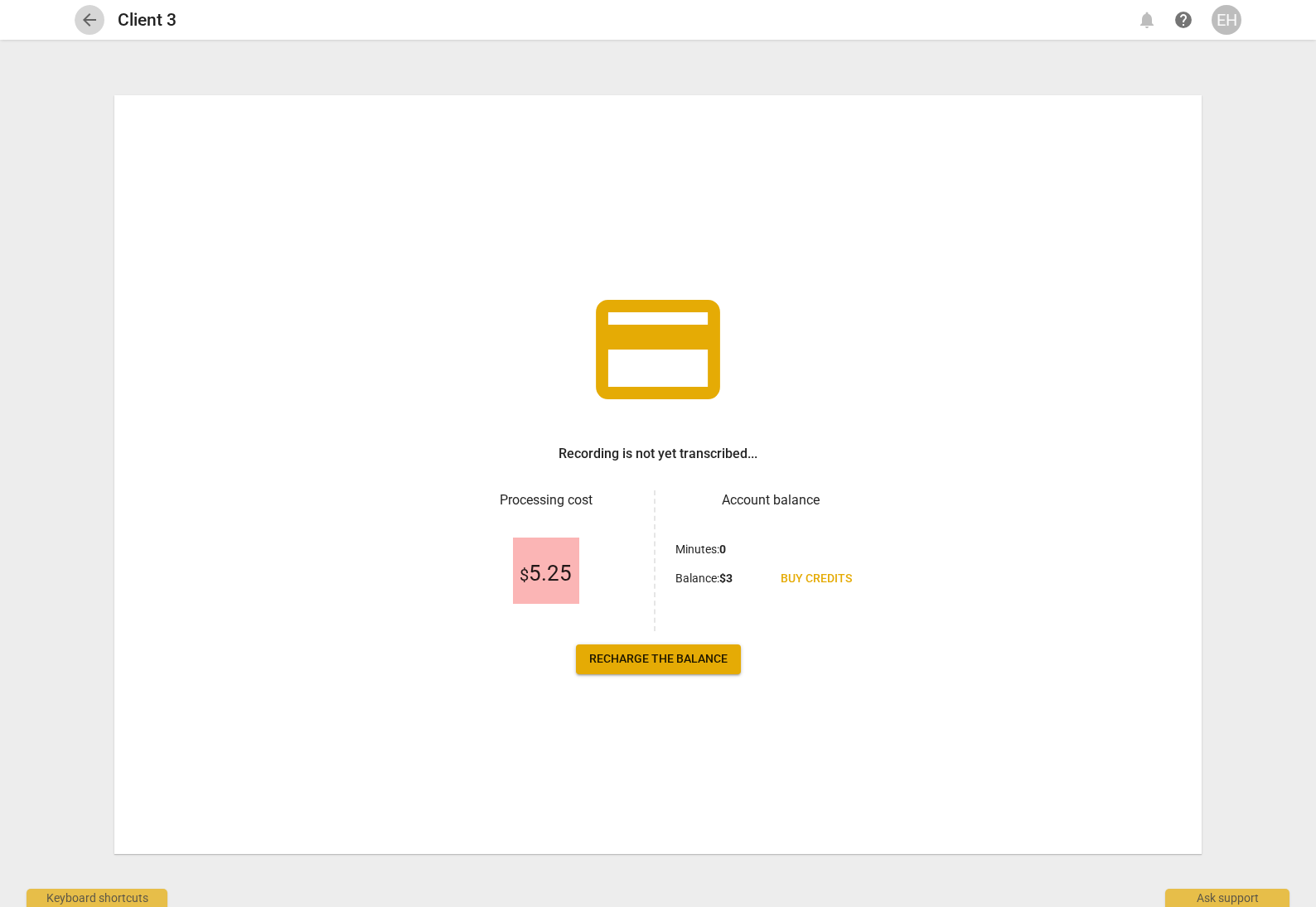
click at [94, 19] on span "arrow_back" at bounding box center [89, 19] width 20 height 20
